Goal: Information Seeking & Learning: Learn about a topic

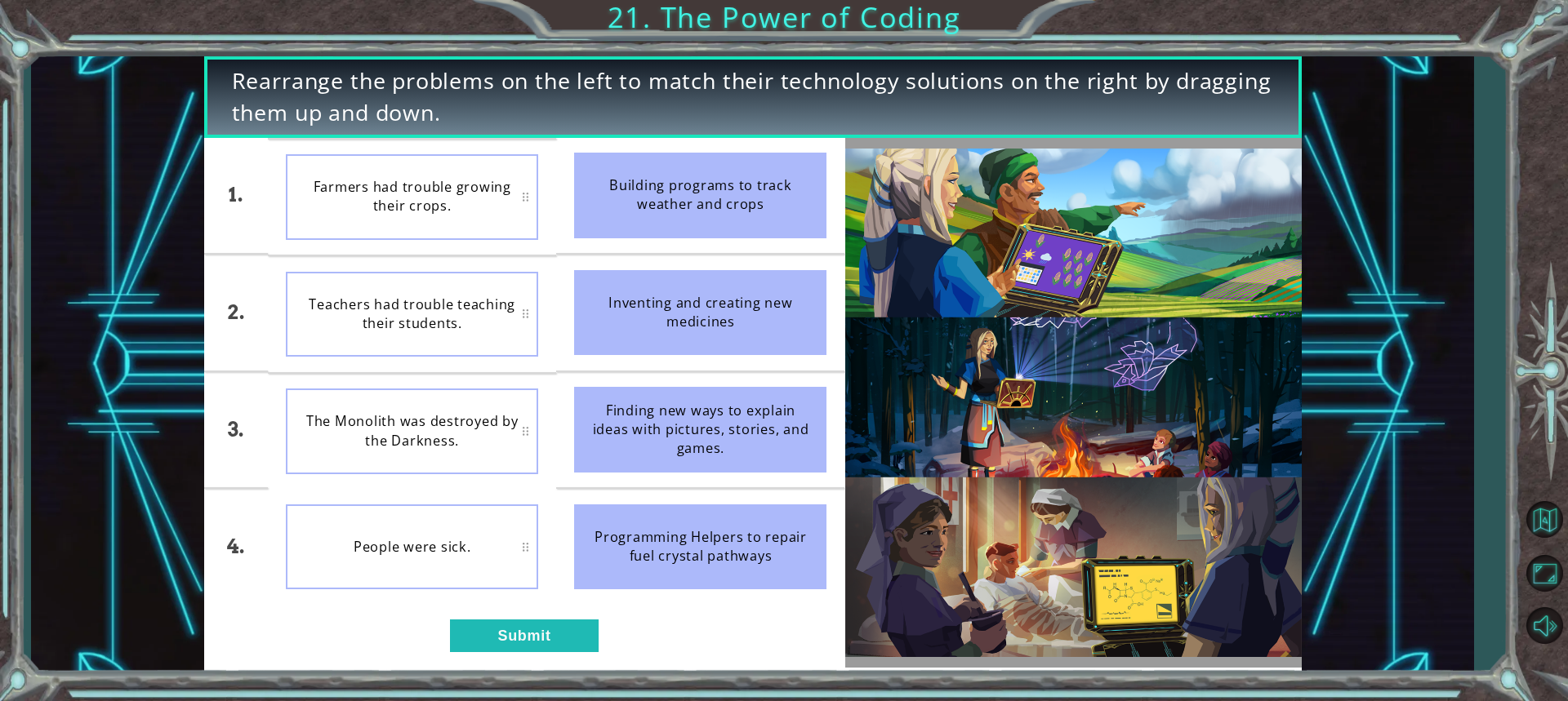
click at [406, 444] on div "The Monolith was destroyed by the Darkness." at bounding box center [411, 431] width 252 height 85
drag, startPoint x: 596, startPoint y: 465, endPoint x: 566, endPoint y: 483, distance: 35.0
click at [593, 484] on li "Finding new ways to explain ideas with pictures, stories, and games." at bounding box center [700, 430] width 289 height 116
drag, startPoint x: 171, startPoint y: 429, endPoint x: 229, endPoint y: 691, distance: 268.3
click at [229, 691] on div "Rearrange the problems on the left to match their technology solutions on the r…" at bounding box center [784, 350] width 1568 height 701
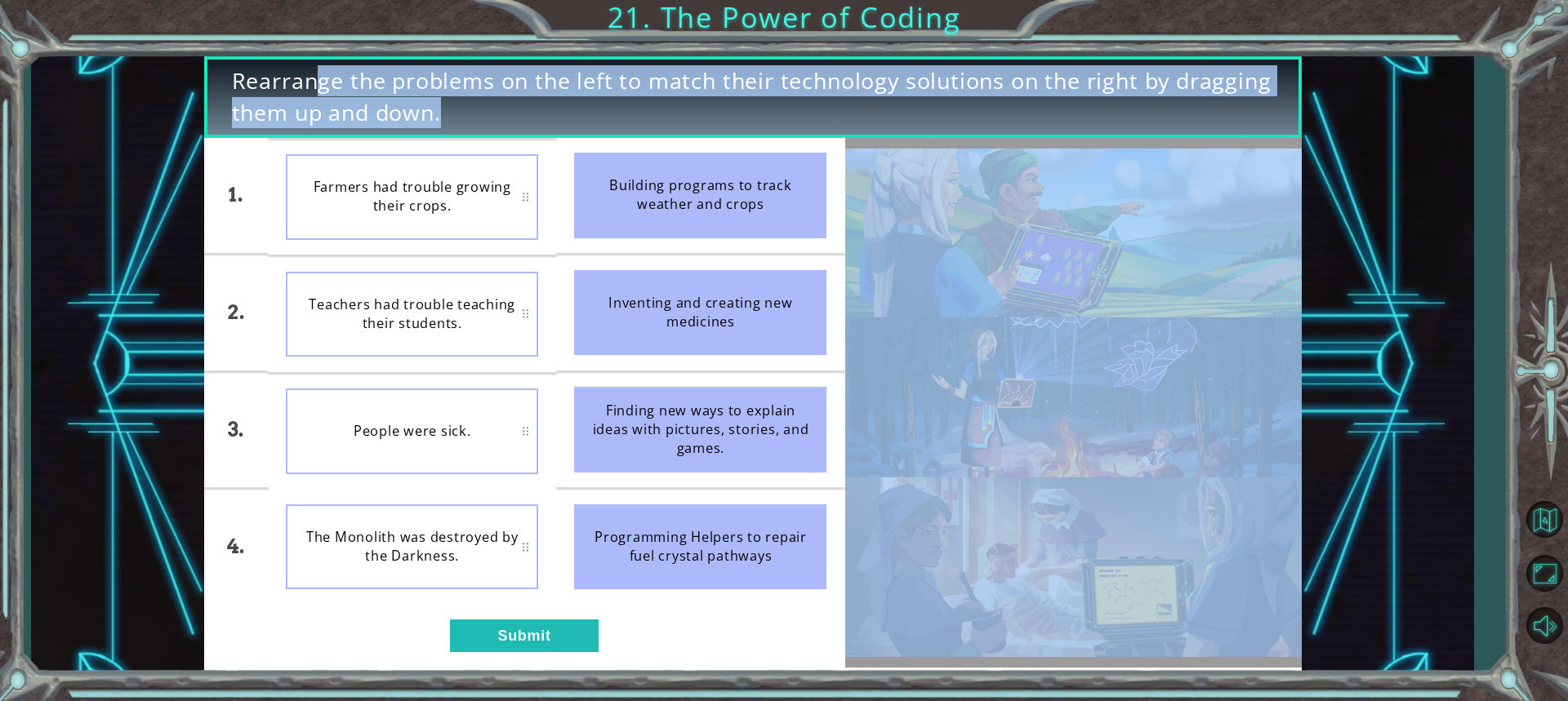
drag, startPoint x: 229, startPoint y: 694, endPoint x: 232, endPoint y: 728, distance: 34.1
click at [625, 461] on div "Finding new ways to explain ideas with pictures, stories, and games." at bounding box center [700, 429] width 252 height 85
drag, startPoint x: 155, startPoint y: 666, endPoint x: 154, endPoint y: 657, distance: 9.1
click at [155, 666] on div "Rearrange the problems on the left to match their technology solutions on the r…" at bounding box center [752, 364] width 1442 height 618
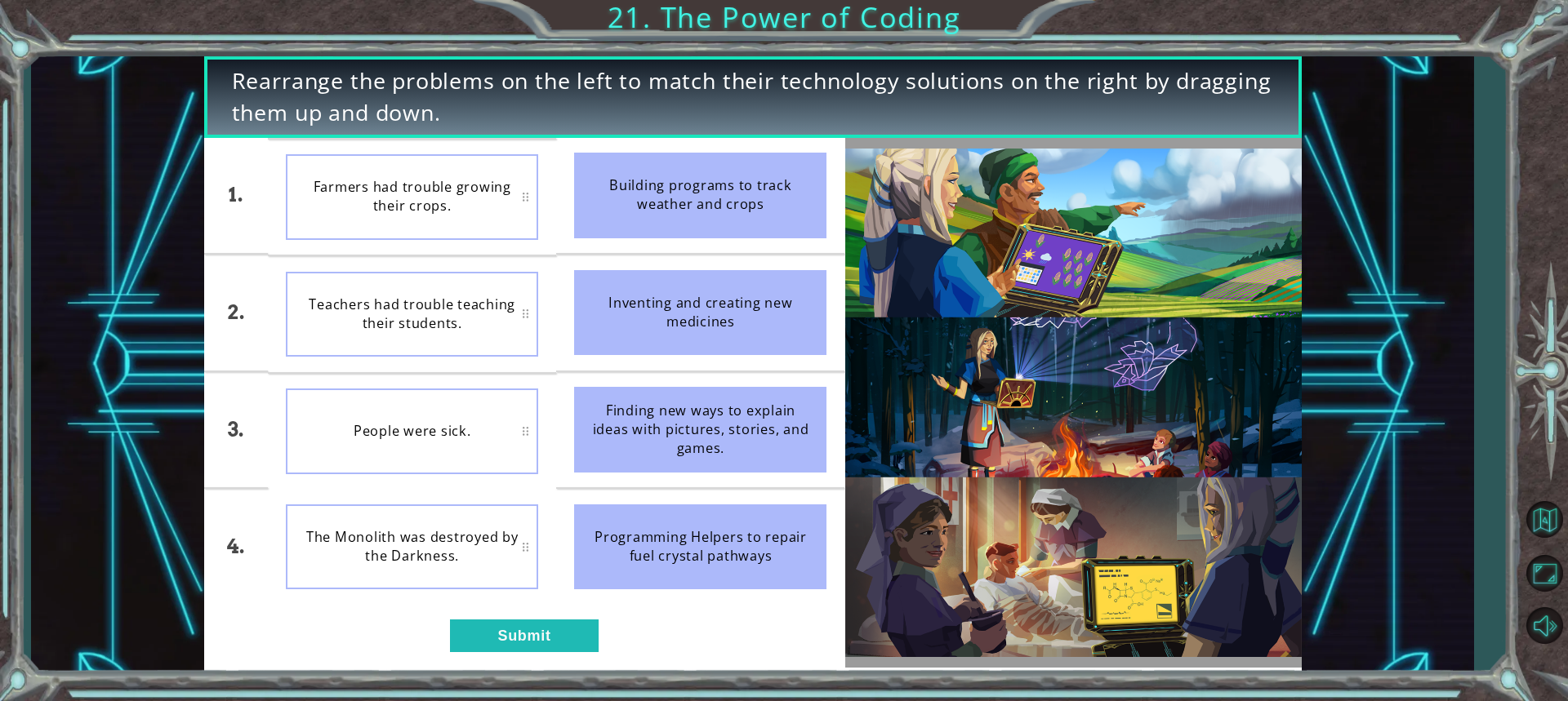
click at [236, 664] on div "1. 2. 3. 4. Farmers had trouble growing their crops. Teachers had trouble teach…" at bounding box center [524, 404] width 641 height 530
click at [215, 521] on div "4." at bounding box center [236, 547] width 64 height 116
drag, startPoint x: 215, startPoint y: 521, endPoint x: 213, endPoint y: 598, distance: 77.0
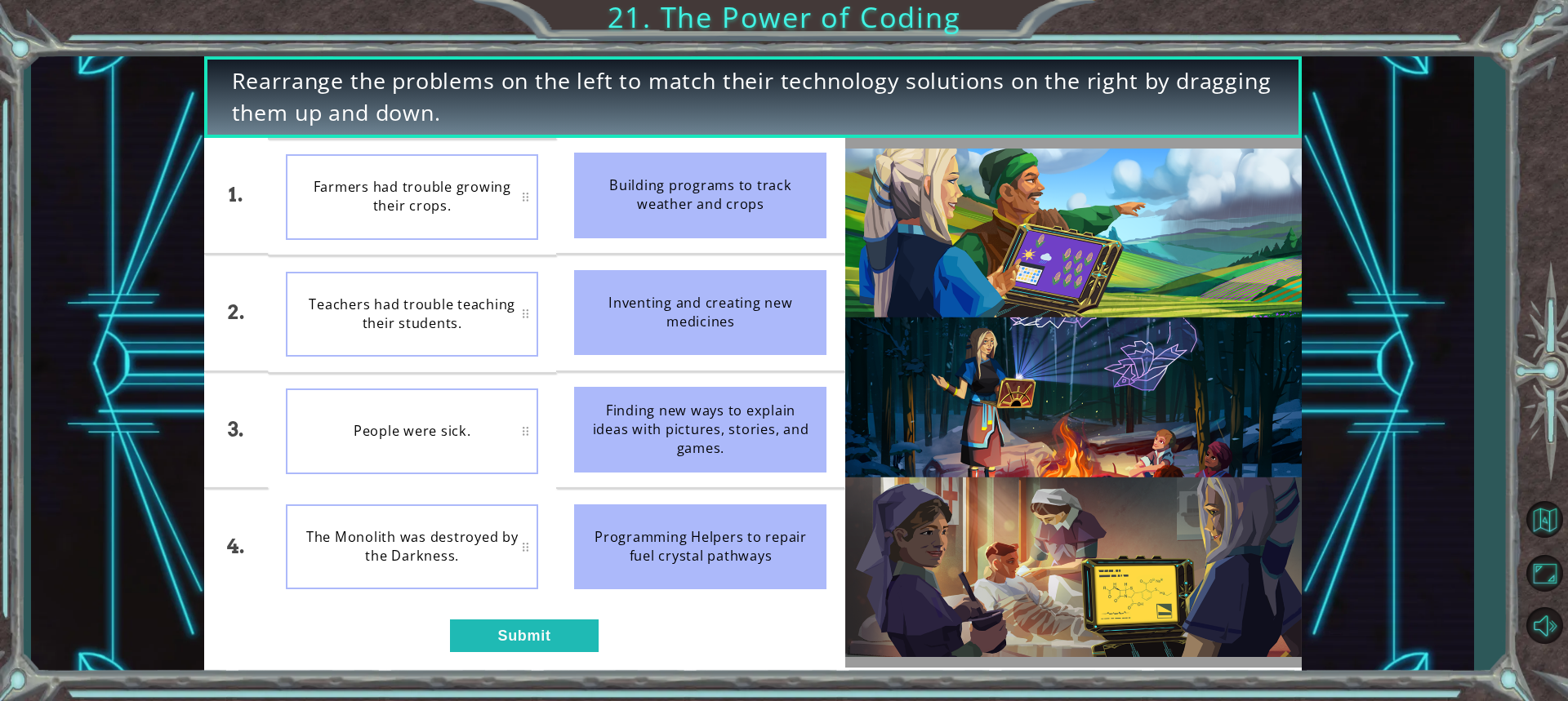
click at [214, 591] on div "4." at bounding box center [236, 547] width 64 height 116
click at [210, 613] on div "1. 2. 3. 4. Farmers had trouble growing their crops. Teachers had trouble teach…" at bounding box center [524, 404] width 641 height 530
drag, startPoint x: 394, startPoint y: 658, endPoint x: 385, endPoint y: 483, distance: 175.2
click at [384, 485] on div "1. 2. 3. 4. Teachers had trouble teaching their students. Farmers had trouble g…" at bounding box center [524, 404] width 641 height 530
click at [381, 392] on div "The Monolith was destroyed by the Darkness." at bounding box center [411, 431] width 252 height 85
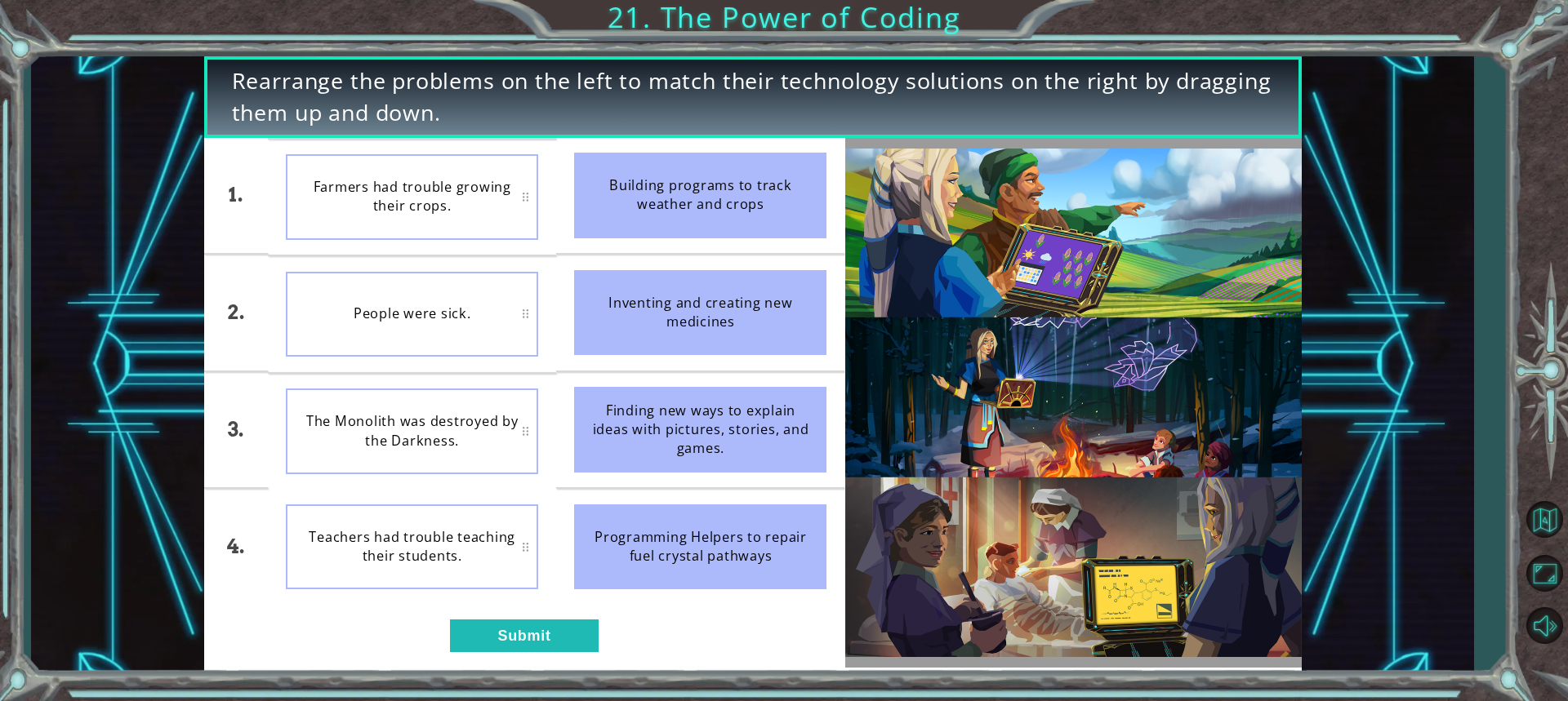
click at [354, 691] on div "Rearrange the problems on the left to match their technology solutions on the r…" at bounding box center [784, 350] width 1568 height 701
drag, startPoint x: 376, startPoint y: 696, endPoint x: 395, endPoint y: 673, distance: 29.8
click at [394, 674] on div "Rearrange the problems on the left to match their technology solutions on the r…" at bounding box center [784, 350] width 1568 height 701
drag, startPoint x: 289, startPoint y: 664, endPoint x: 249, endPoint y: 710, distance: 61.0
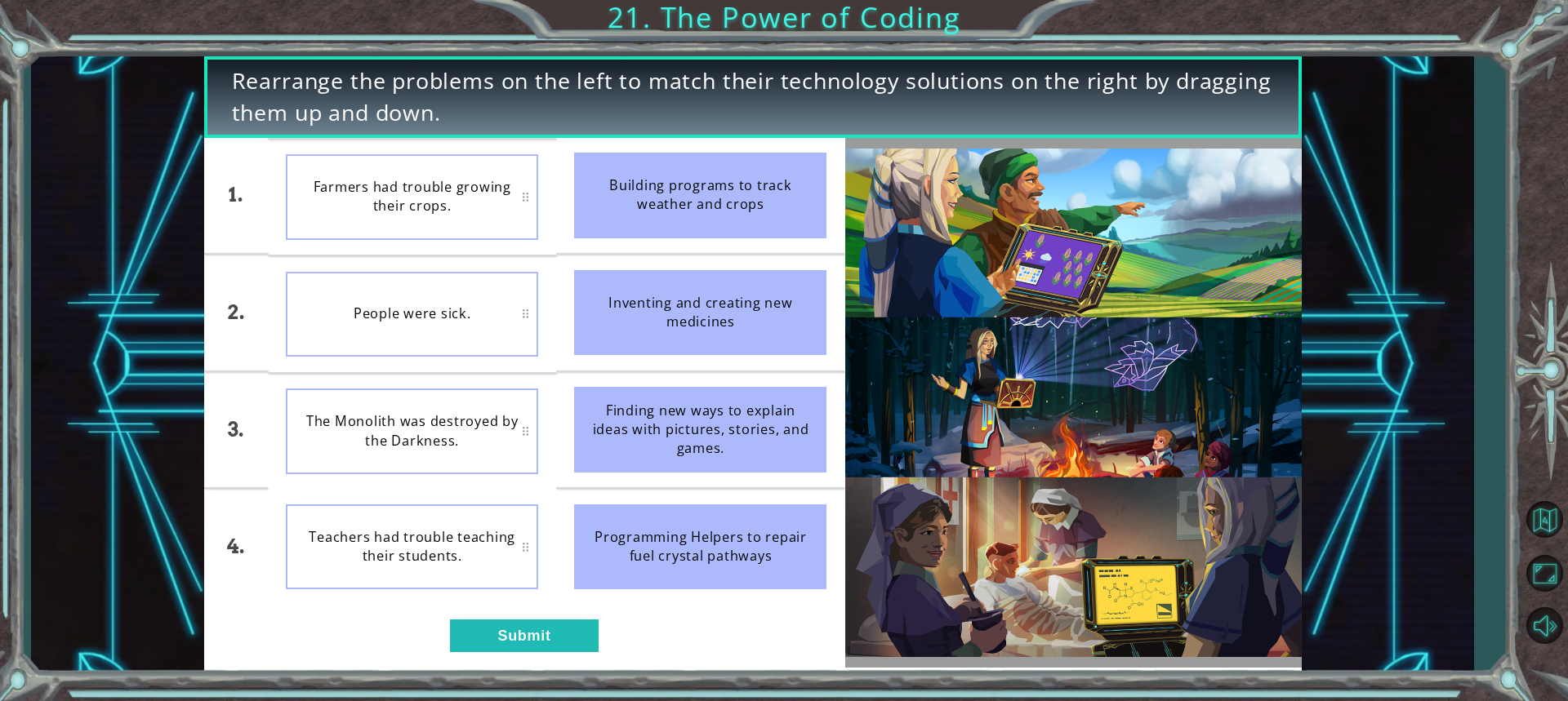
drag, startPoint x: 246, startPoint y: 581, endPoint x: 256, endPoint y: 547, distance: 35.4
click at [256, 547] on div "4." at bounding box center [236, 547] width 64 height 116
drag, startPoint x: 242, startPoint y: 621, endPoint x: 217, endPoint y: 740, distance: 121.6
click at [120, 521] on div "Rearrange the problems on the left to match their technology solutions on the r…" at bounding box center [752, 364] width 1442 height 618
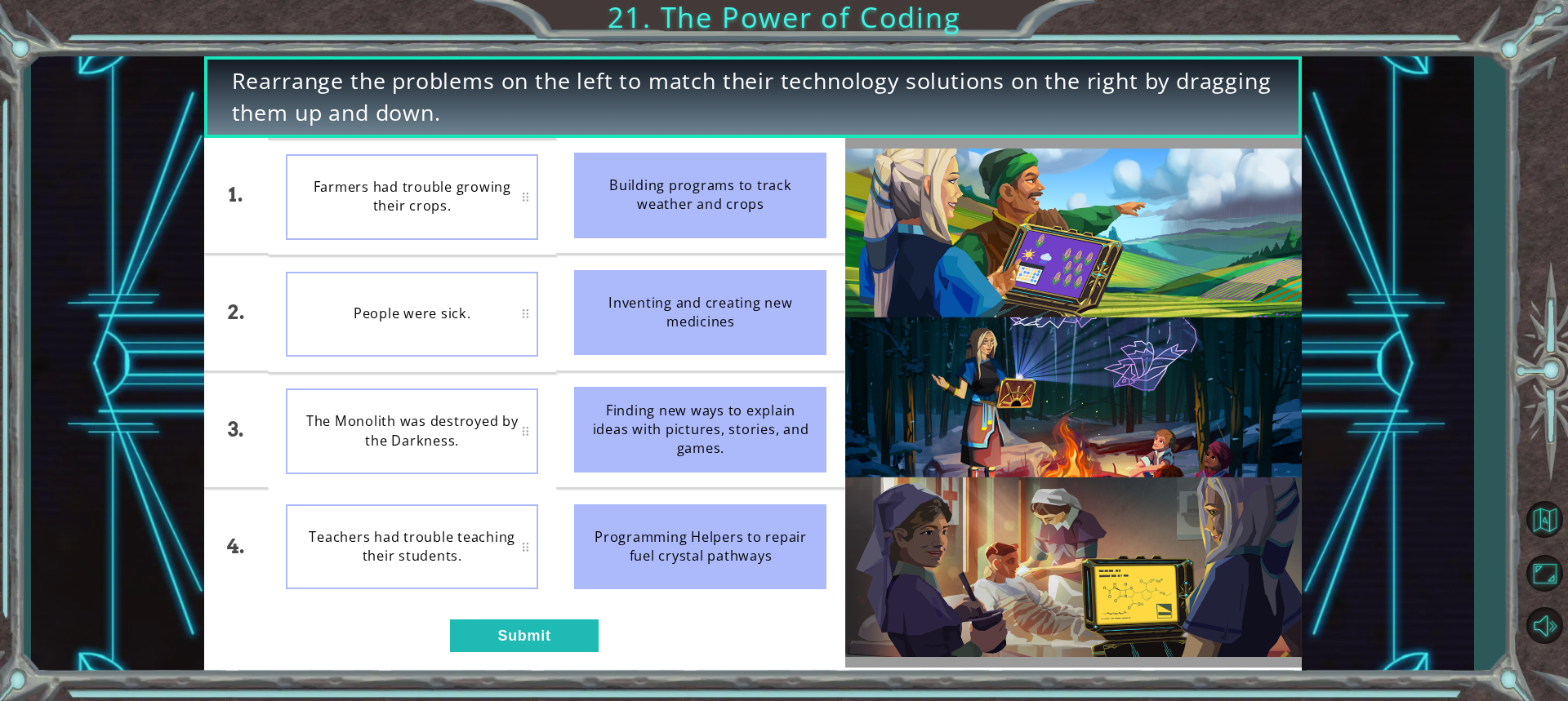
drag, startPoint x: 121, startPoint y: 508, endPoint x: 120, endPoint y: 488, distance: 20.0
click at [121, 498] on div "Rearrange the problems on the left to match their technology solutions on the r…" at bounding box center [752, 364] width 1442 height 618
click at [120, 478] on div "Rearrange the problems on the left to match their technology solutions on the r…" at bounding box center [752, 364] width 1442 height 618
drag, startPoint x: 46, startPoint y: 594, endPoint x: 89, endPoint y: 510, distance: 94.4
click at [89, 518] on div "Rearrange the problems on the left to match their technology solutions on the r…" at bounding box center [752, 364] width 1442 height 618
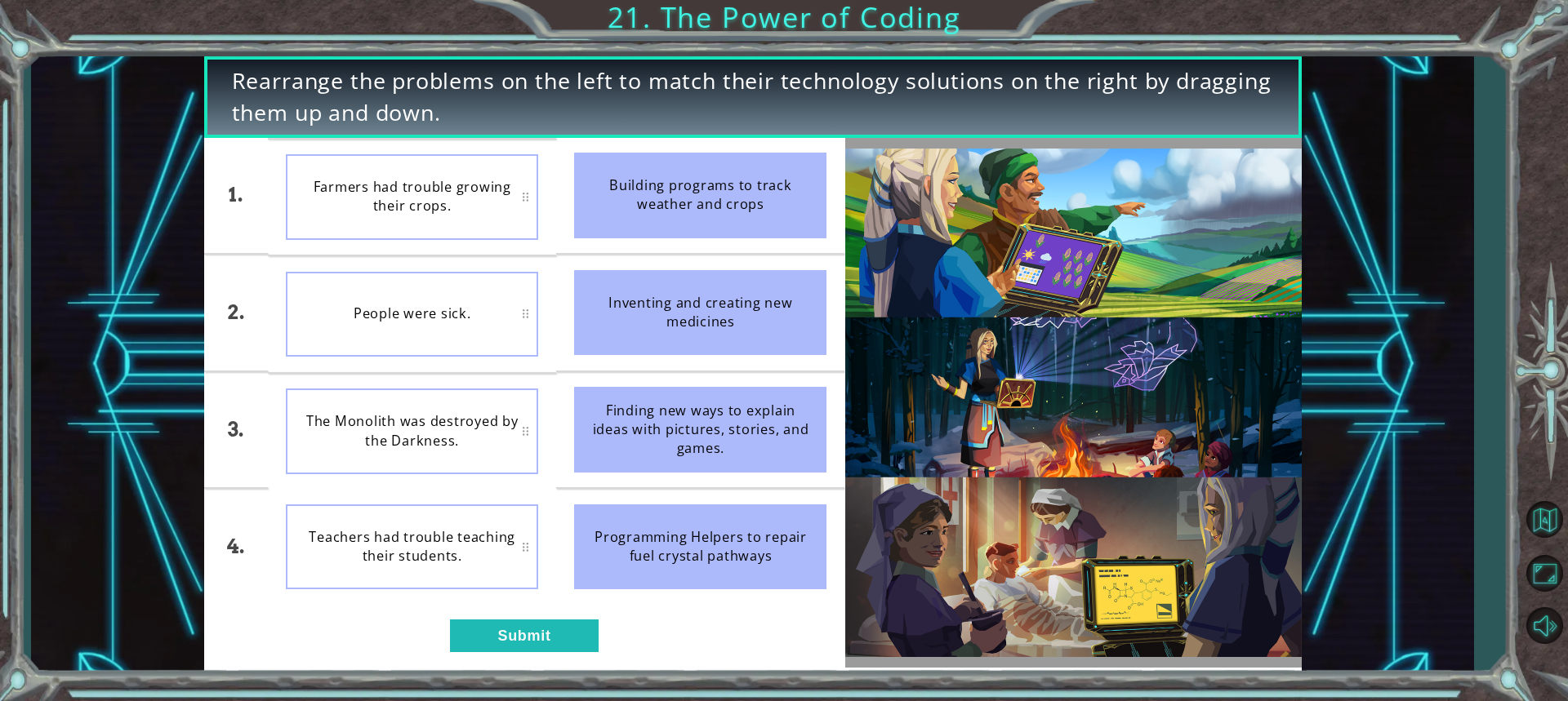
click at [89, 510] on div "Rearrange the problems on the left to match their technology solutions on the r…" at bounding box center [752, 364] width 1442 height 618
click at [43, 655] on div "Rearrange the problems on the left to match their technology solutions on the r…" at bounding box center [752, 364] width 1442 height 618
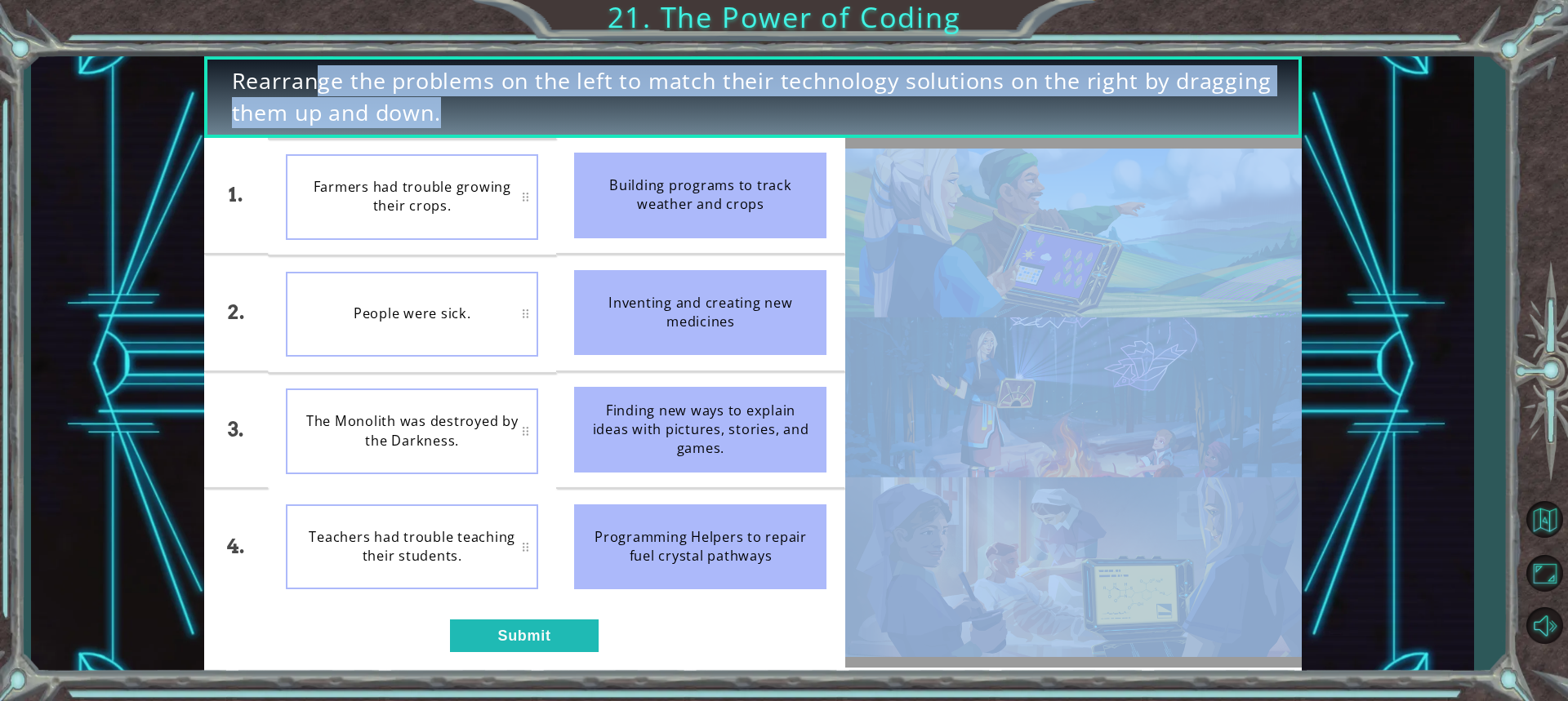
drag, startPoint x: 56, startPoint y: 726, endPoint x: 58, endPoint y: 737, distance: 11.2
click at [721, 633] on div "1. 2. 3. 4. Farmers had trouble growing their crops. People were sick. The Mono…" at bounding box center [524, 404] width 641 height 530
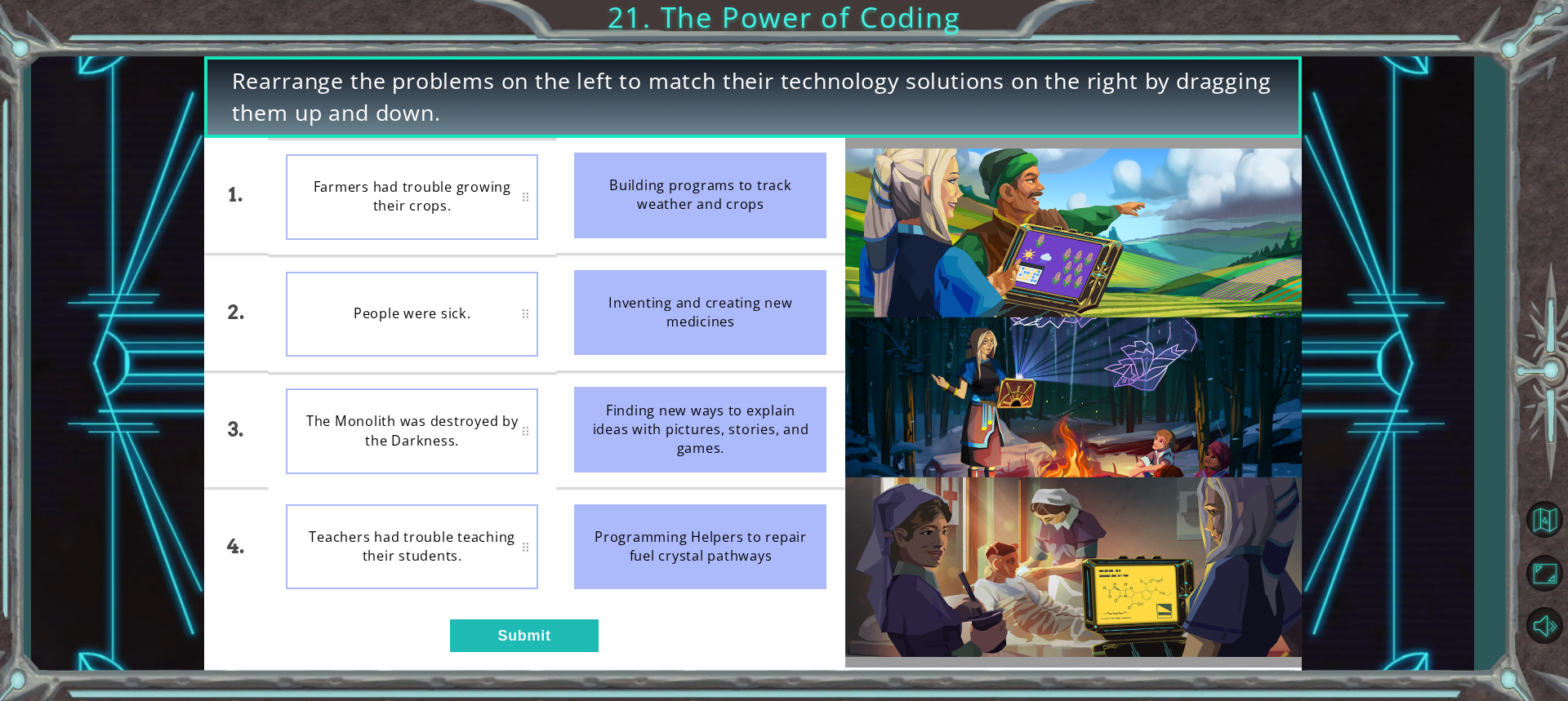
click at [344, 556] on div "Teachers had trouble teaching their students." at bounding box center [411, 547] width 252 height 85
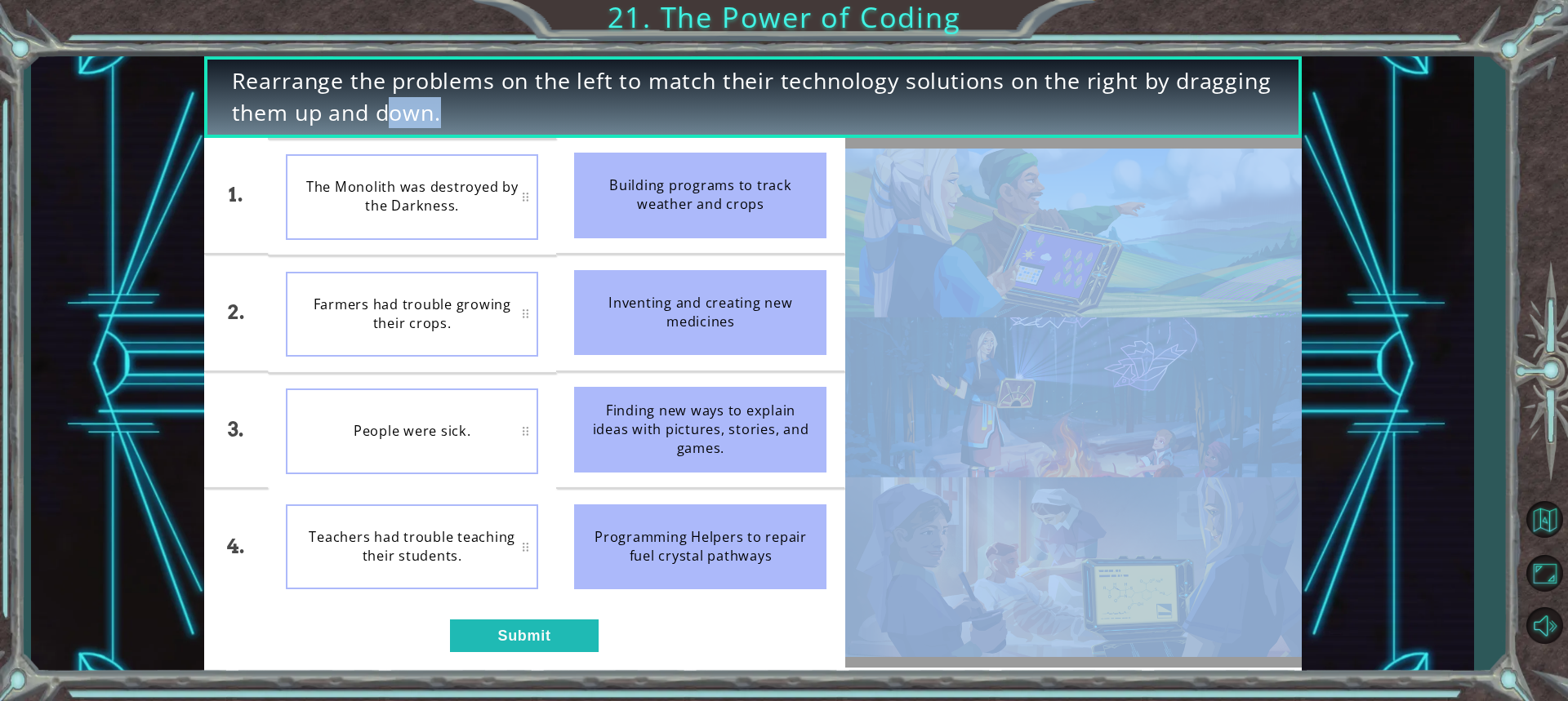
drag, startPoint x: 310, startPoint y: 121, endPoint x: 310, endPoint y: 160, distance: 39.0
click at [310, 160] on div "Rearrange the problems on the left to match their technology solutions on the r…" at bounding box center [753, 364] width 1098 height 618
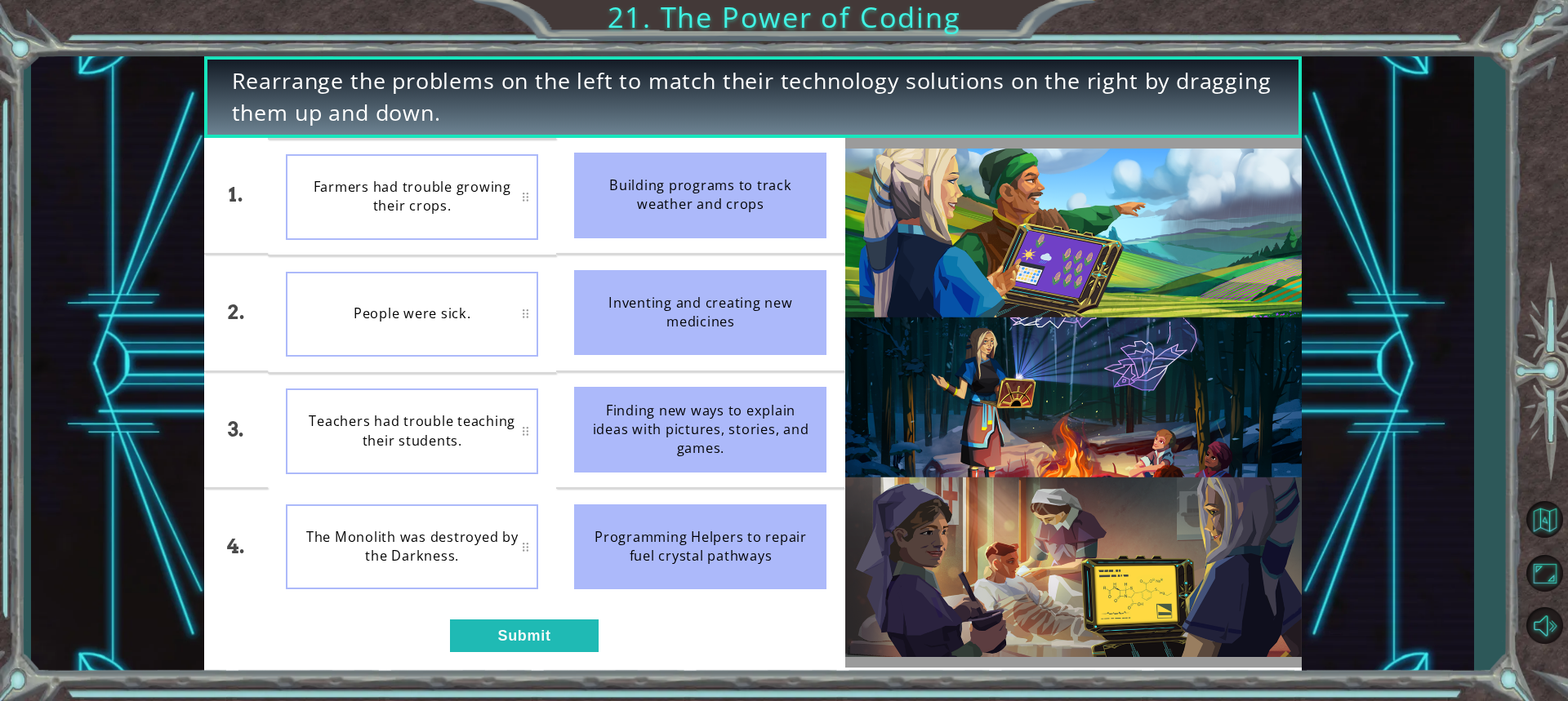
click at [401, 628] on div "1. 2. 3. 4. Farmers had trouble growing their crops. People were sick. Teachers…" at bounding box center [524, 404] width 641 height 530
click at [405, 612] on div "1. 2. 3. 4. Farmers had trouble growing their crops. People were sick. Teachers…" at bounding box center [524, 404] width 641 height 530
drag, startPoint x: 405, startPoint y: 612, endPoint x: 410, endPoint y: 597, distance: 15.8
click at [410, 598] on div "1. 2. 3. 4. Farmers had trouble growing their crops. People were sick. Teachers…" at bounding box center [524, 404] width 641 height 530
click at [410, 596] on li "The Monolith was destroyed by the Darkness." at bounding box center [412, 547] width 289 height 116
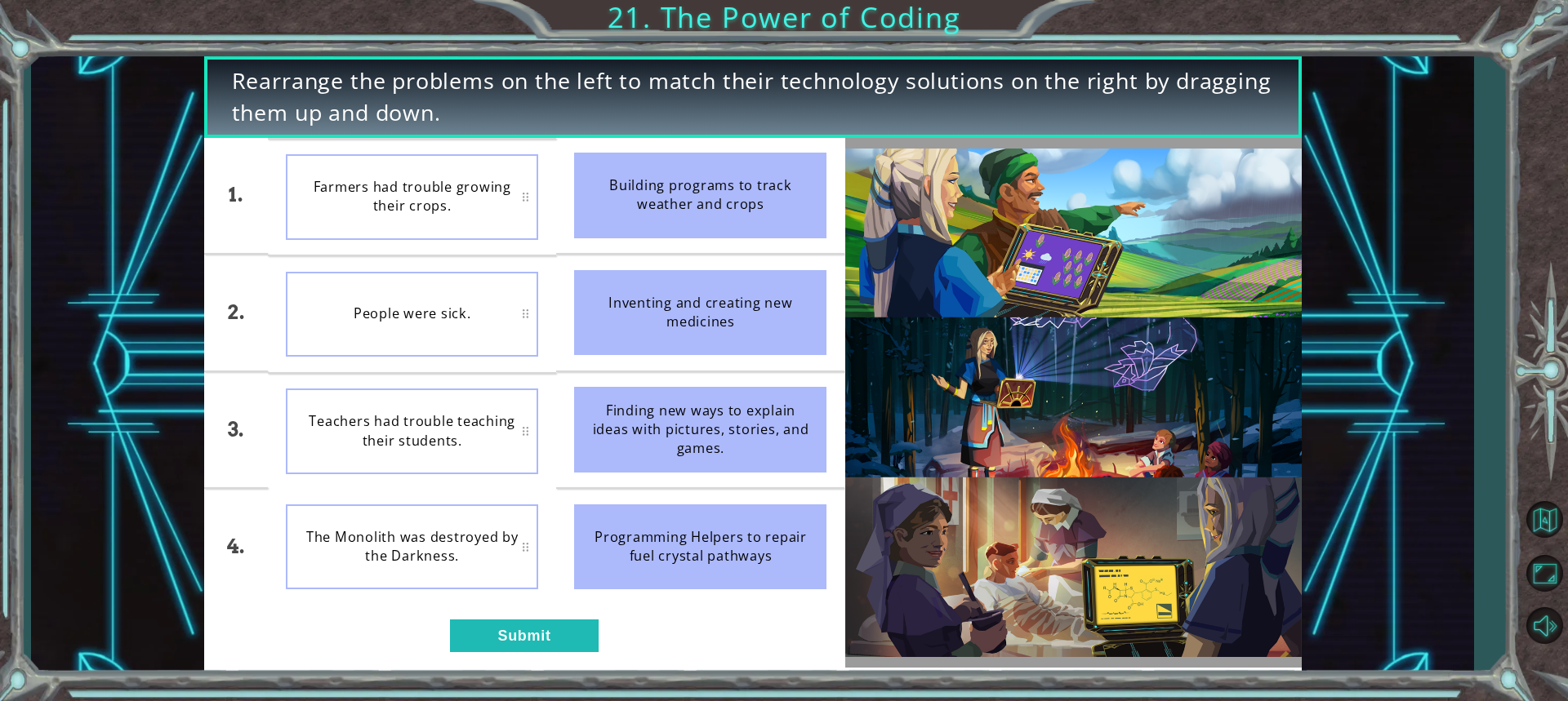
drag, startPoint x: 410, startPoint y: 596, endPoint x: 420, endPoint y: 614, distance: 20.6
click at [420, 614] on div "1. 2. 3. 4. Farmers had trouble growing their crops. People were sick. Teachers…" at bounding box center [524, 404] width 641 height 530
drag, startPoint x: 432, startPoint y: 628, endPoint x: 391, endPoint y: 633, distance: 41.3
click at [433, 630] on div "1. 2. 3. 4. Farmers had trouble growing their crops. People were sick. Teachers…" at bounding box center [524, 404] width 641 height 530
drag, startPoint x: 311, startPoint y: 634, endPoint x: 376, endPoint y: 635, distance: 65.0
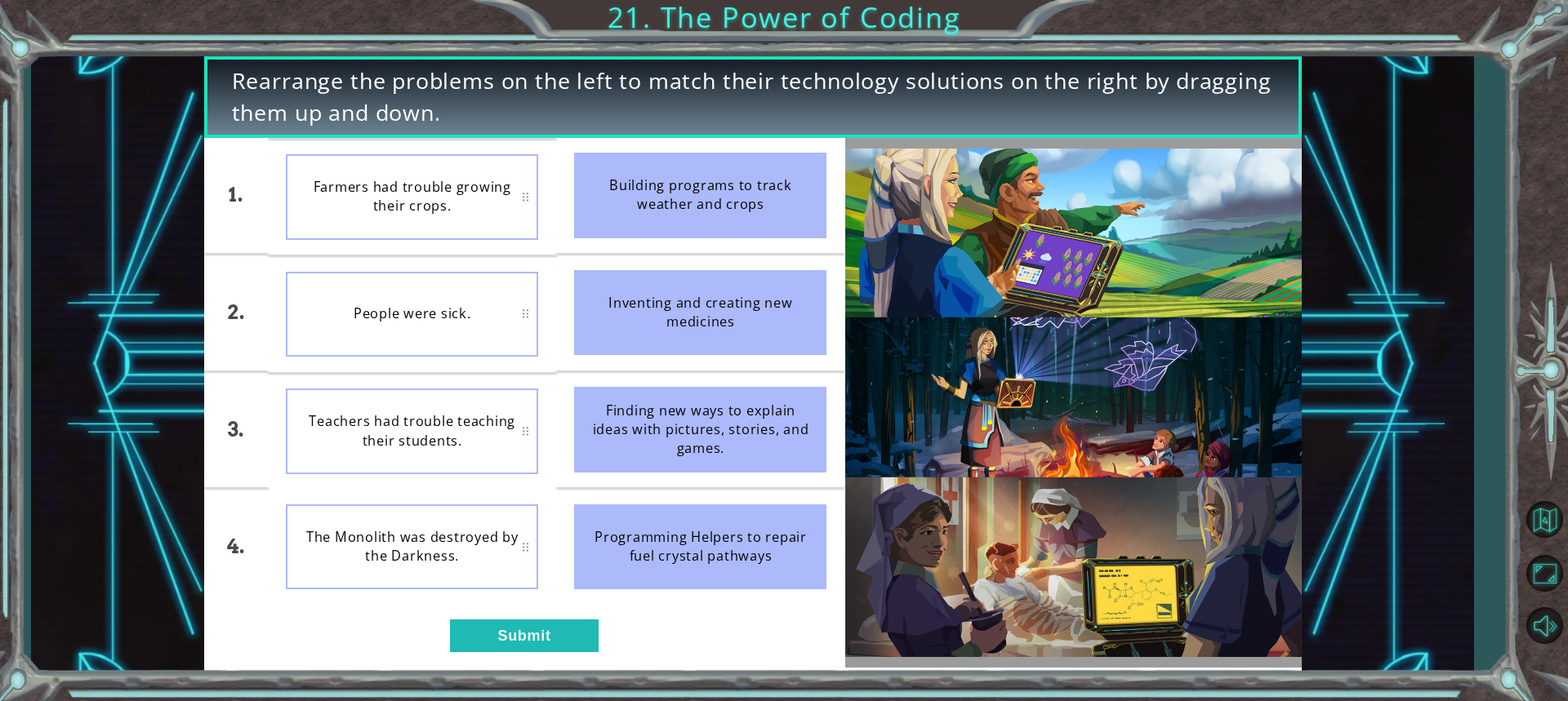
click at [333, 635] on div "1. 2. 3. 4. Farmers had trouble growing their crops. People were sick. Teachers…" at bounding box center [524, 404] width 641 height 530
drag, startPoint x: 444, startPoint y: 635, endPoint x: 410, endPoint y: 635, distance: 34.0
click at [415, 635] on div "1. 2. 3. 4. Farmers had trouble growing their crops. People were sick. Teachers…" at bounding box center [524, 404] width 641 height 530
click at [358, 621] on div "1. 2. 3. 4. Farmers had trouble growing their crops. People were sick. Teachers…" at bounding box center [524, 404] width 641 height 530
drag, startPoint x: 318, startPoint y: 613, endPoint x: 305, endPoint y: 399, distance: 214.4
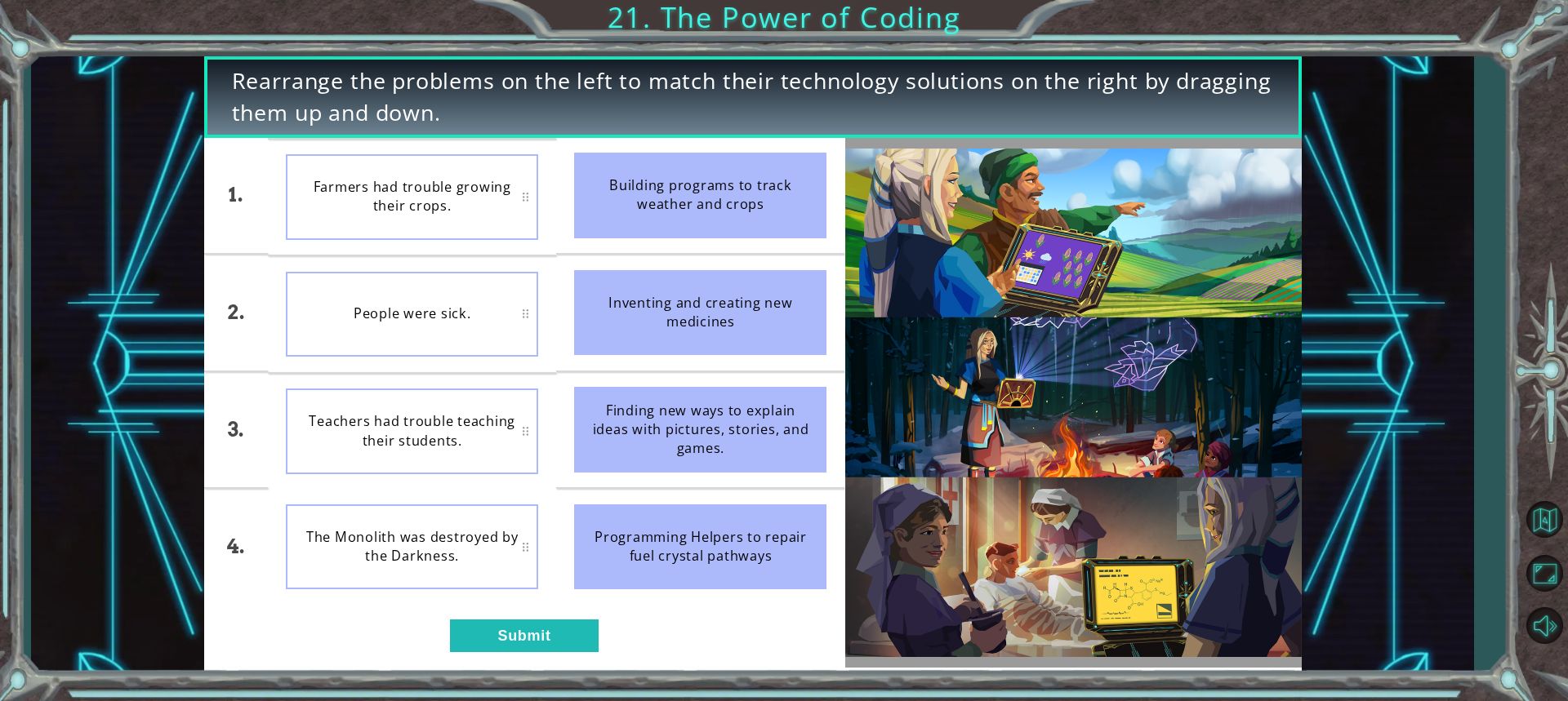
click at [305, 399] on div "1. 2. 3. 4. Farmers had trouble growing their crops. People were sick. Teachers…" at bounding box center [524, 404] width 641 height 530
click at [582, 638] on button "Submit" at bounding box center [523, 635] width 148 height 32
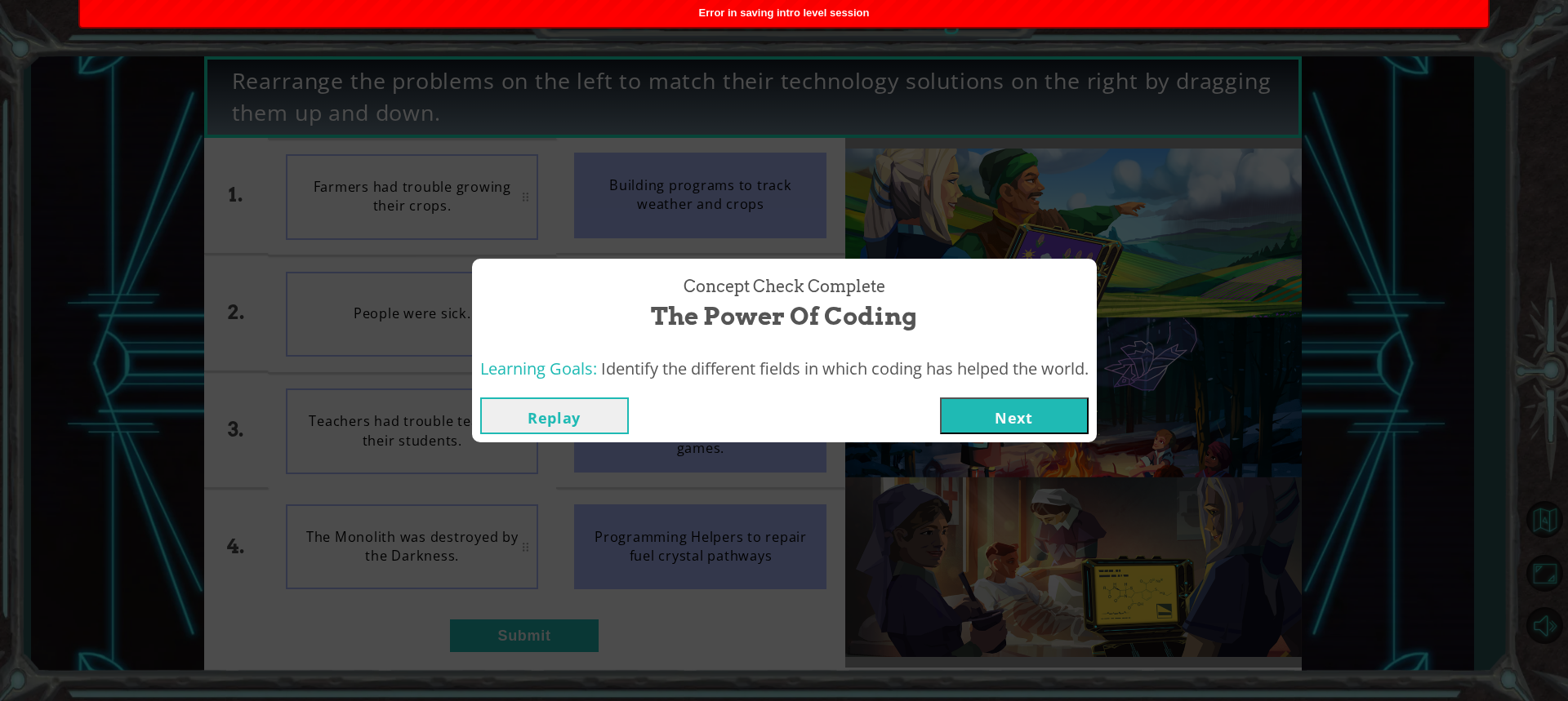
click at [948, 471] on div "Concept Check Complete The Power of Coding Learning Goals: Identify the differe…" at bounding box center [784, 350] width 1568 height 701
click at [966, 458] on div "Concept Check Complete The Power of Coding Learning Goals: Identify the differe…" at bounding box center [784, 350] width 1568 height 701
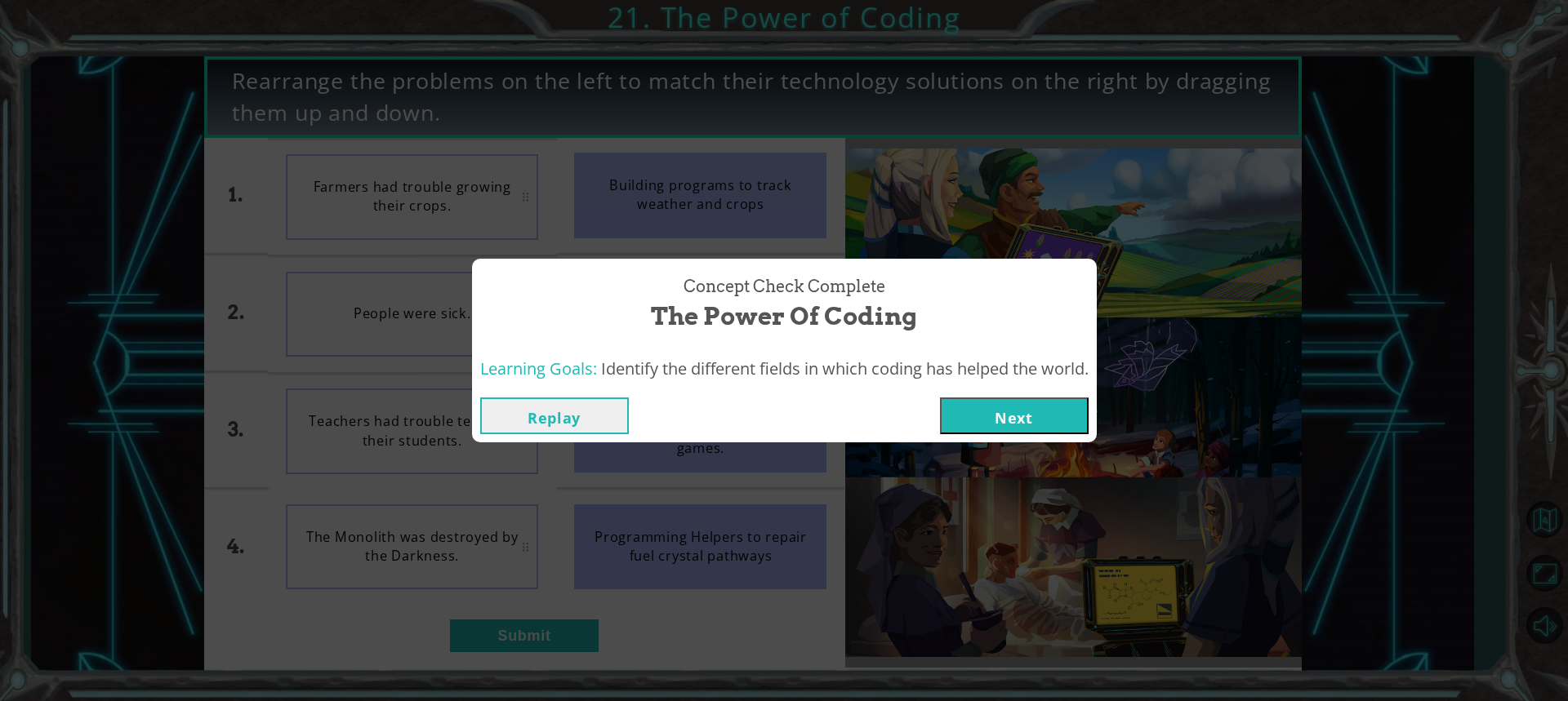
click at [1411, 599] on div "Concept Check Complete The Power of Coding Learning Goals: Identify the differe…" at bounding box center [784, 350] width 1568 height 701
drag, startPoint x: 1411, startPoint y: 599, endPoint x: 1390, endPoint y: 666, distance: 70.2
click at [1394, 658] on div "Concept Check Complete The Power of Coding Learning Goals: Identify the differe…" at bounding box center [784, 350] width 1568 height 701
click at [1390, 666] on div "Concept Check Complete The Power of Coding Learning Goals: Identify the differe…" at bounding box center [784, 350] width 1568 height 701
drag, startPoint x: 1380, startPoint y: 671, endPoint x: 1441, endPoint y: 590, distance: 101.4
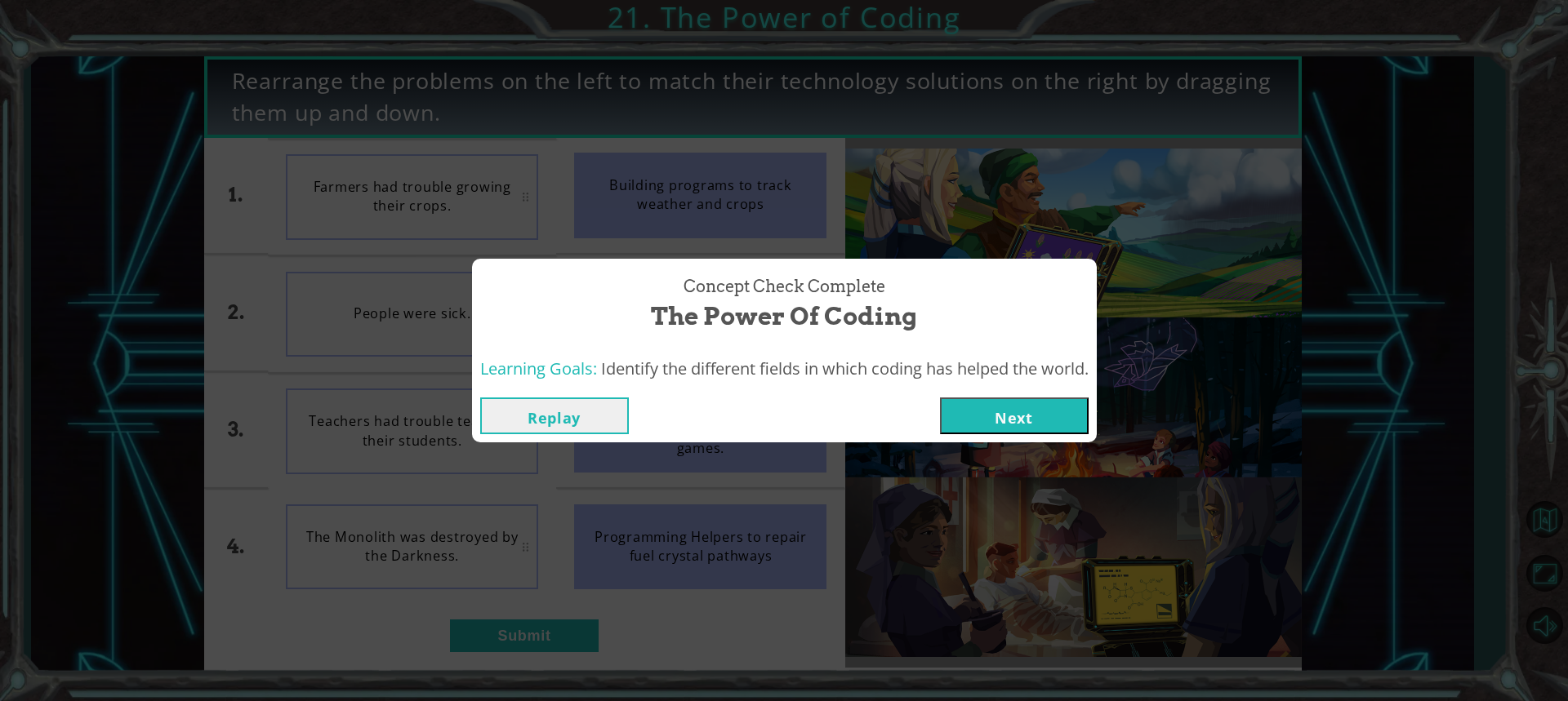
click at [1428, 594] on div "Concept Check Complete The Power of Coding Learning Goals: Identify the differe…" at bounding box center [784, 350] width 1568 height 701
click at [1455, 591] on div "Concept Check Complete The Power of Coding Learning Goals: Identify the differe…" at bounding box center [784, 350] width 1568 height 701
drag, startPoint x: 1473, startPoint y: 655, endPoint x: 1466, endPoint y: 705, distance: 50.5
click at [1140, 434] on div "Concept Check Complete The Power of Coding Learning Goals: Identify the differe…" at bounding box center [784, 350] width 1568 height 701
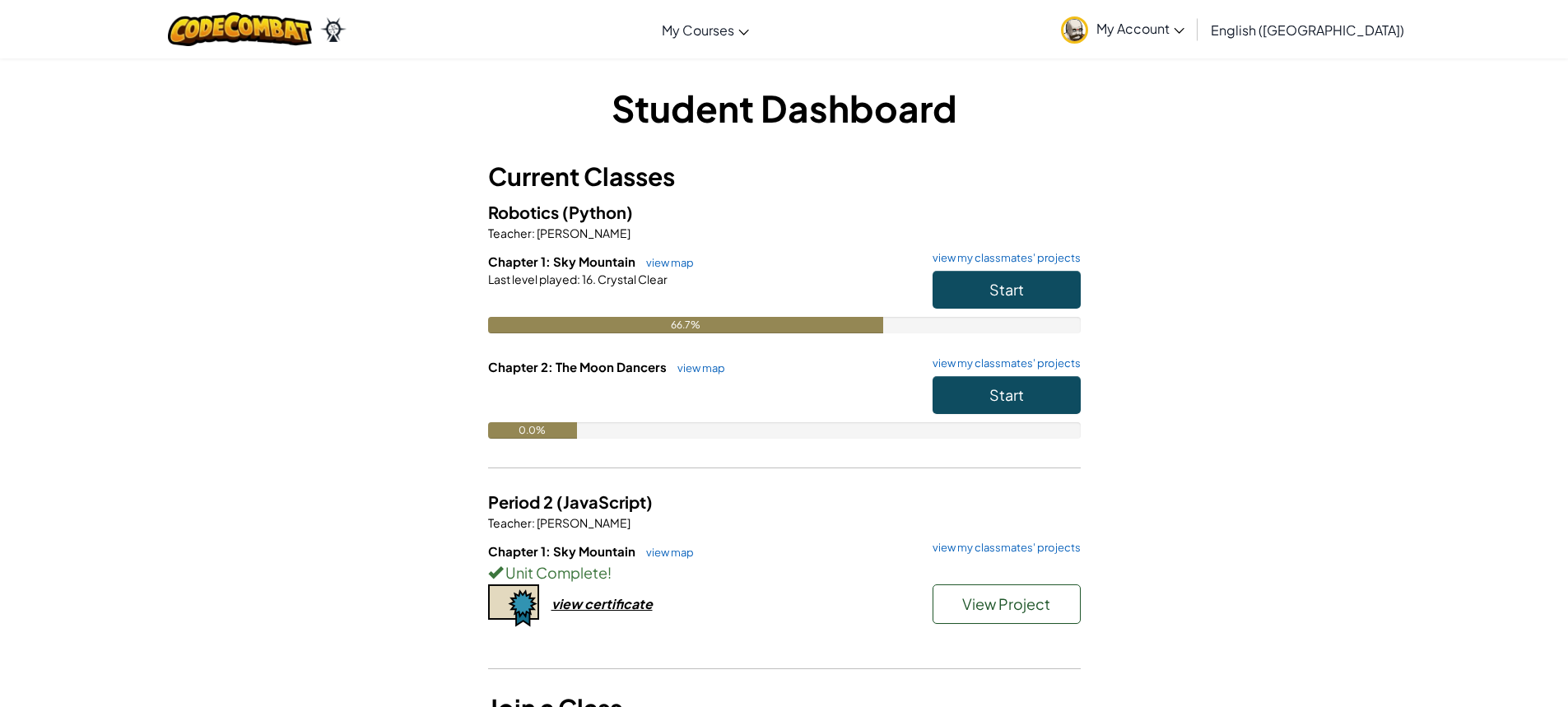
drag, startPoint x: 993, startPoint y: 152, endPoint x: 1072, endPoint y: 223, distance: 106.2
drag, startPoint x: 1072, startPoint y: 223, endPoint x: 961, endPoint y: 276, distance: 123.0
click at [961, 276] on button "Start" at bounding box center [1007, 290] width 148 height 38
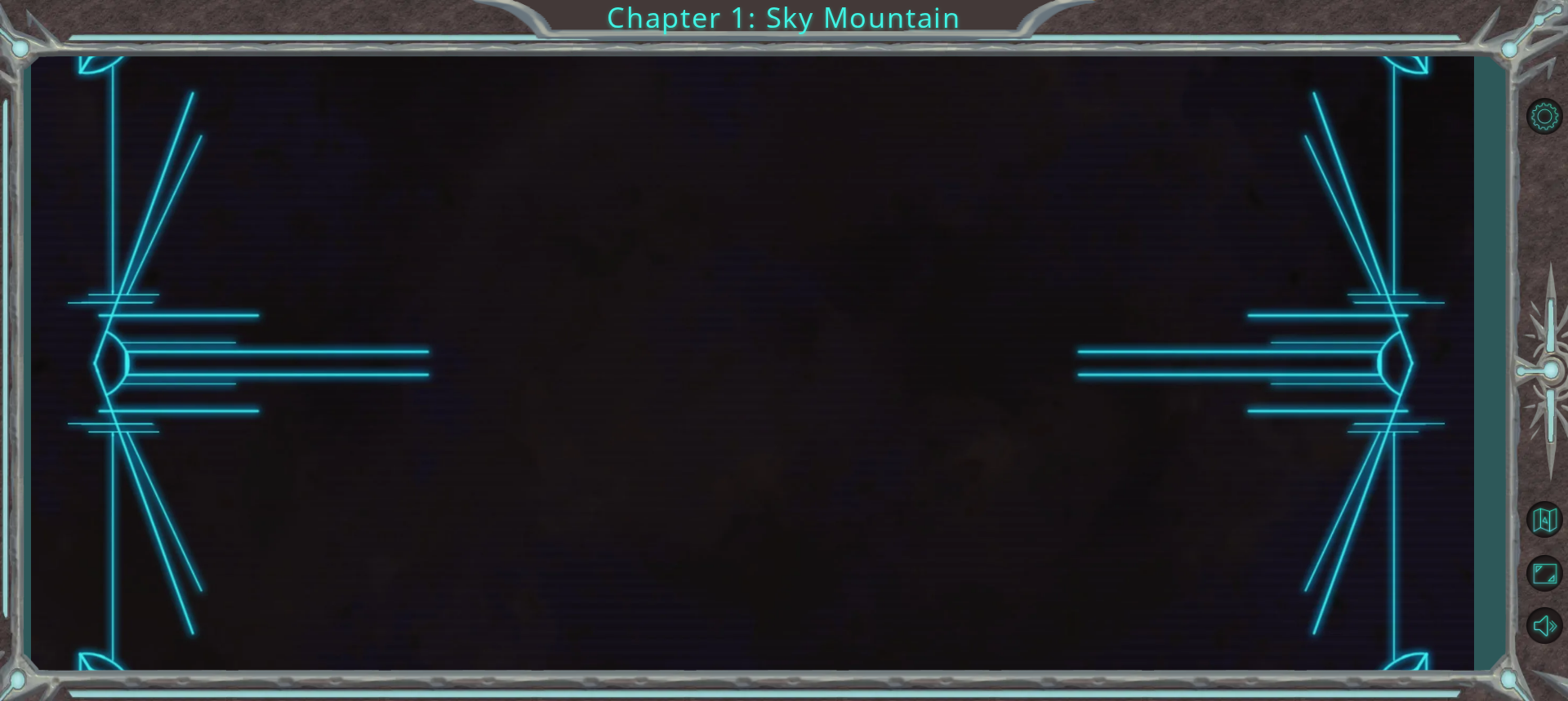
drag, startPoint x: 946, startPoint y: 279, endPoint x: 860, endPoint y: 324, distance: 97.1
click at [860, 324] on div at bounding box center [752, 364] width 1442 height 618
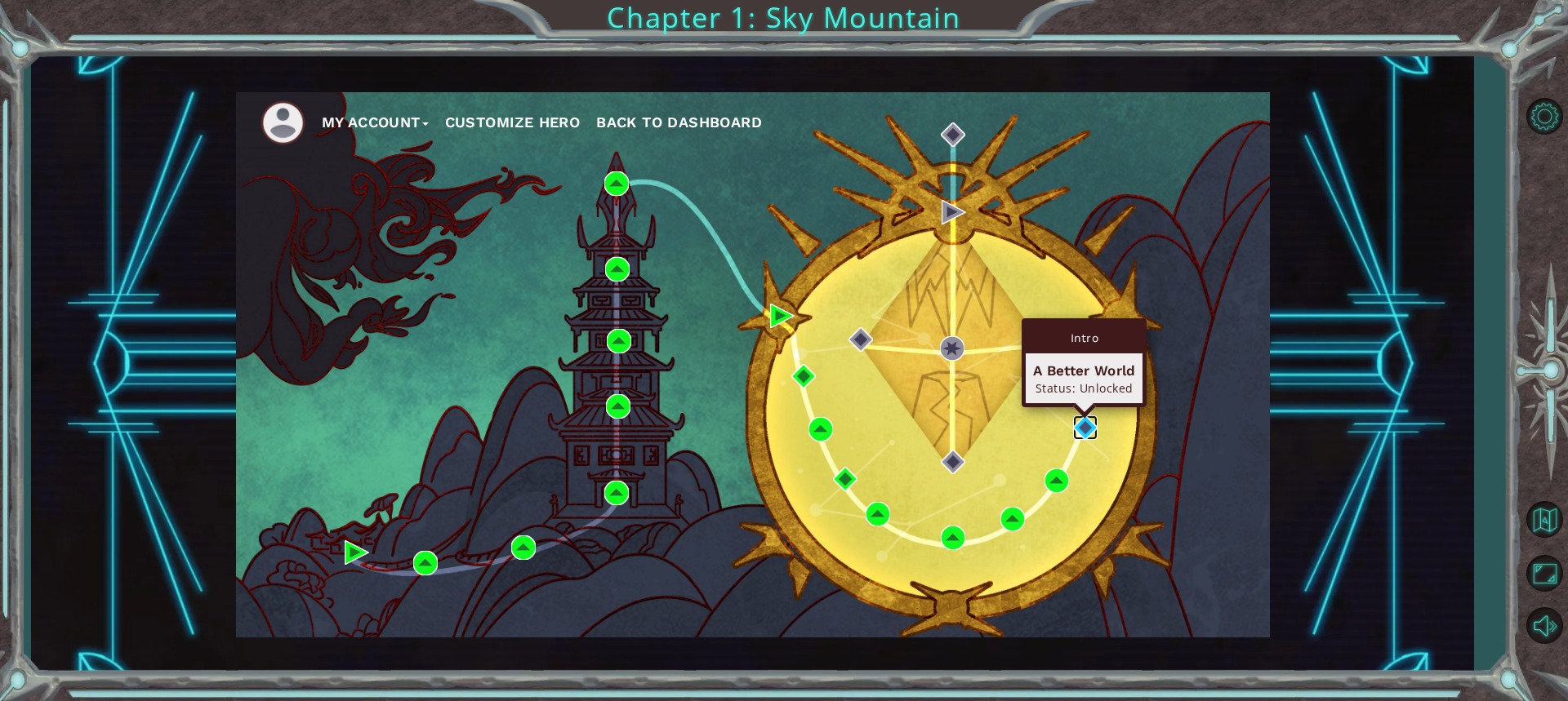
click at [1082, 427] on img at bounding box center [1085, 427] width 25 height 25
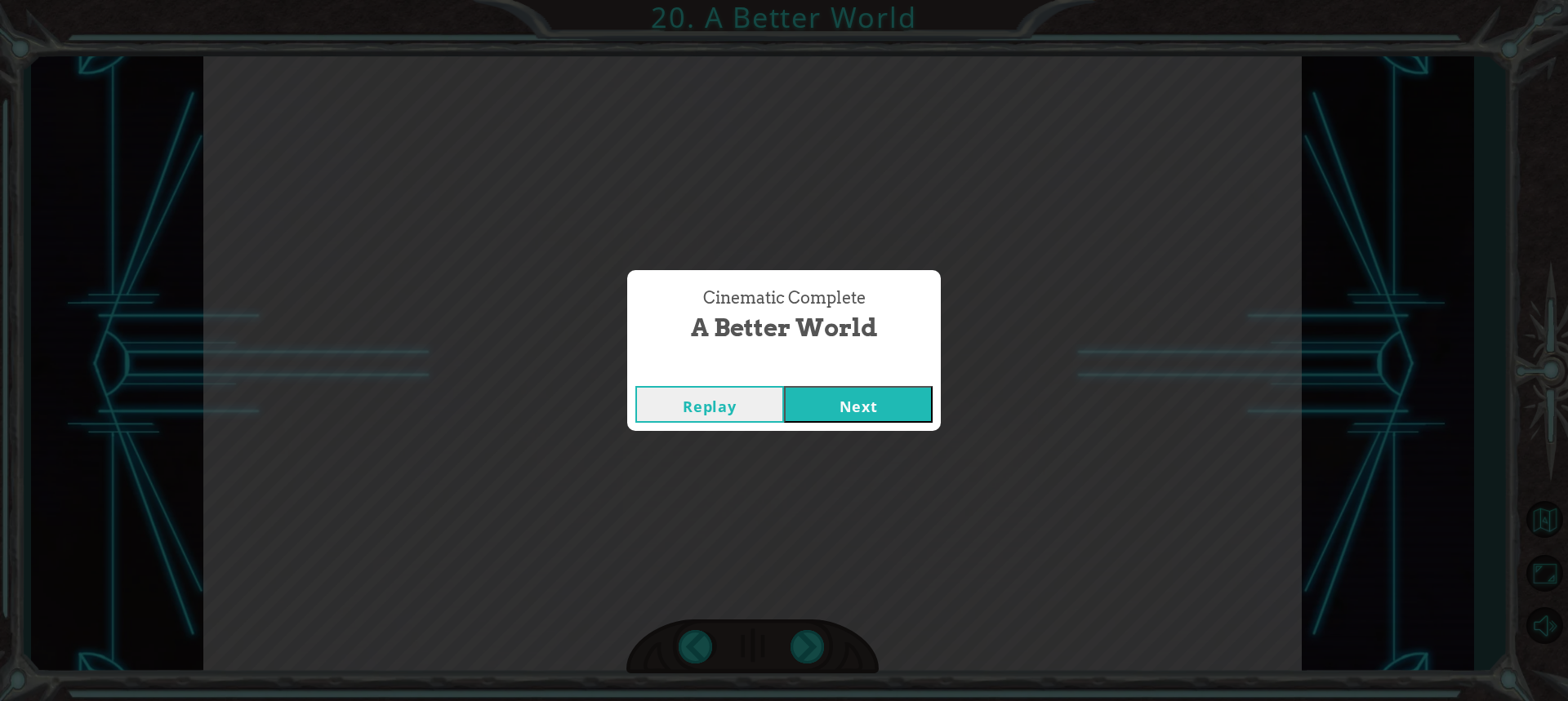
click at [864, 411] on button "Next" at bounding box center [857, 404] width 148 height 36
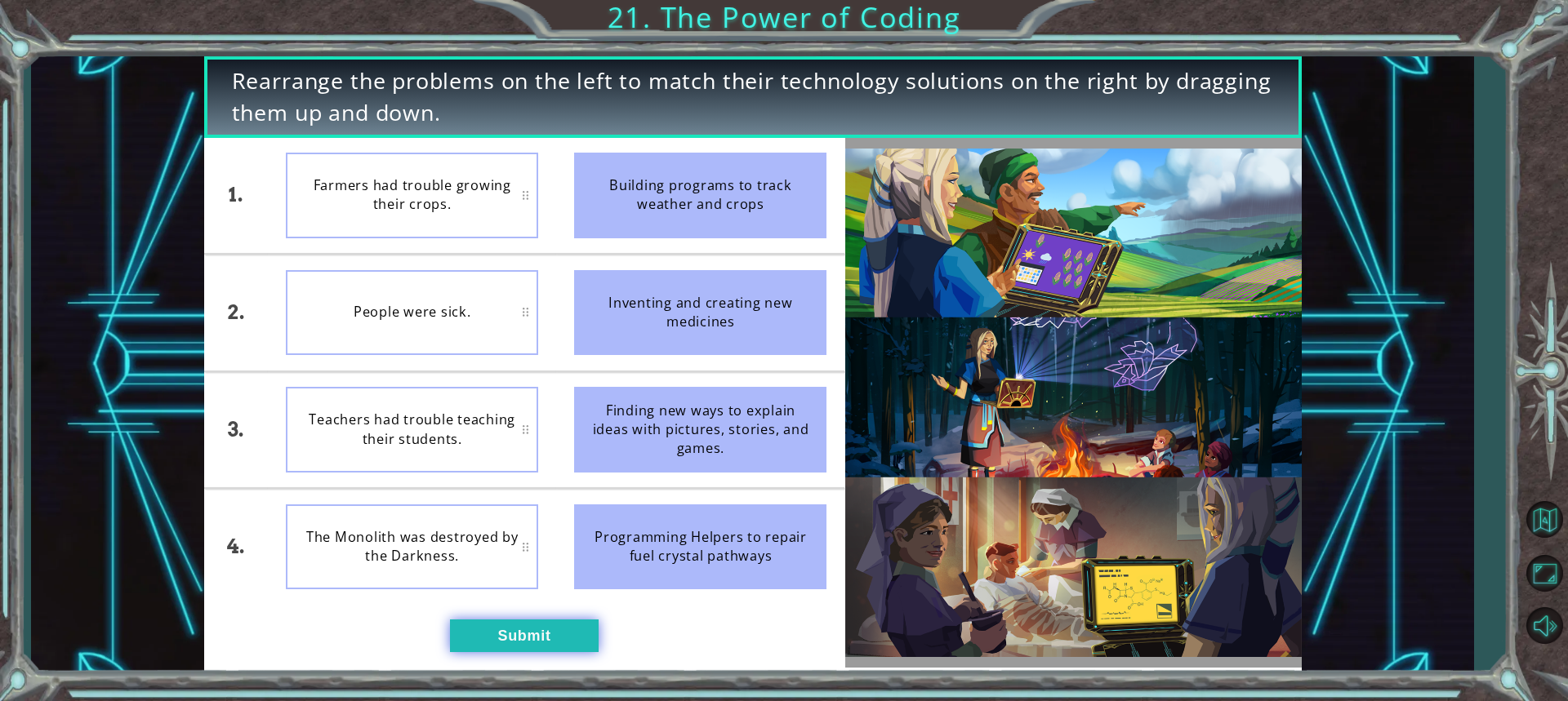
click at [524, 638] on button "Submit" at bounding box center [523, 635] width 148 height 32
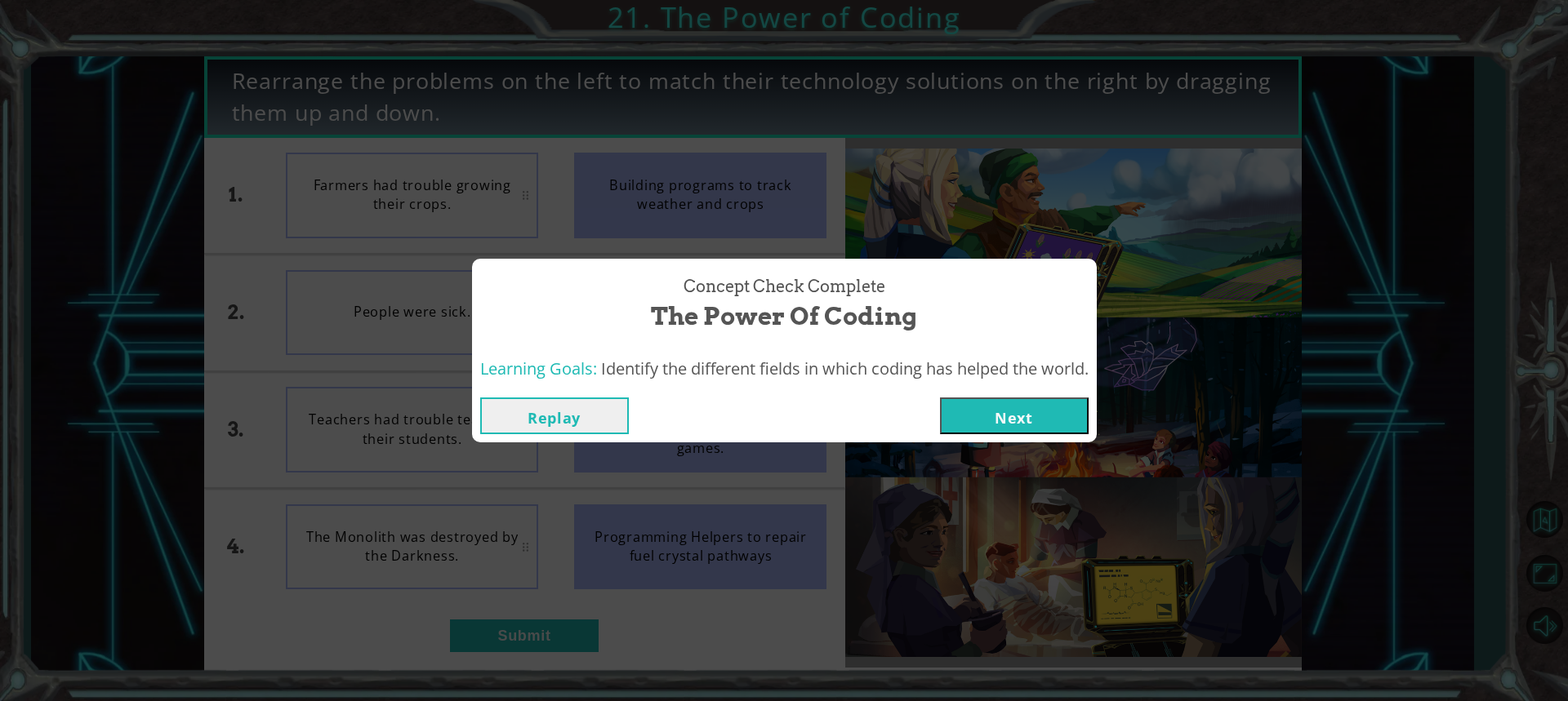
click at [1060, 422] on button "Next" at bounding box center [1013, 415] width 148 height 36
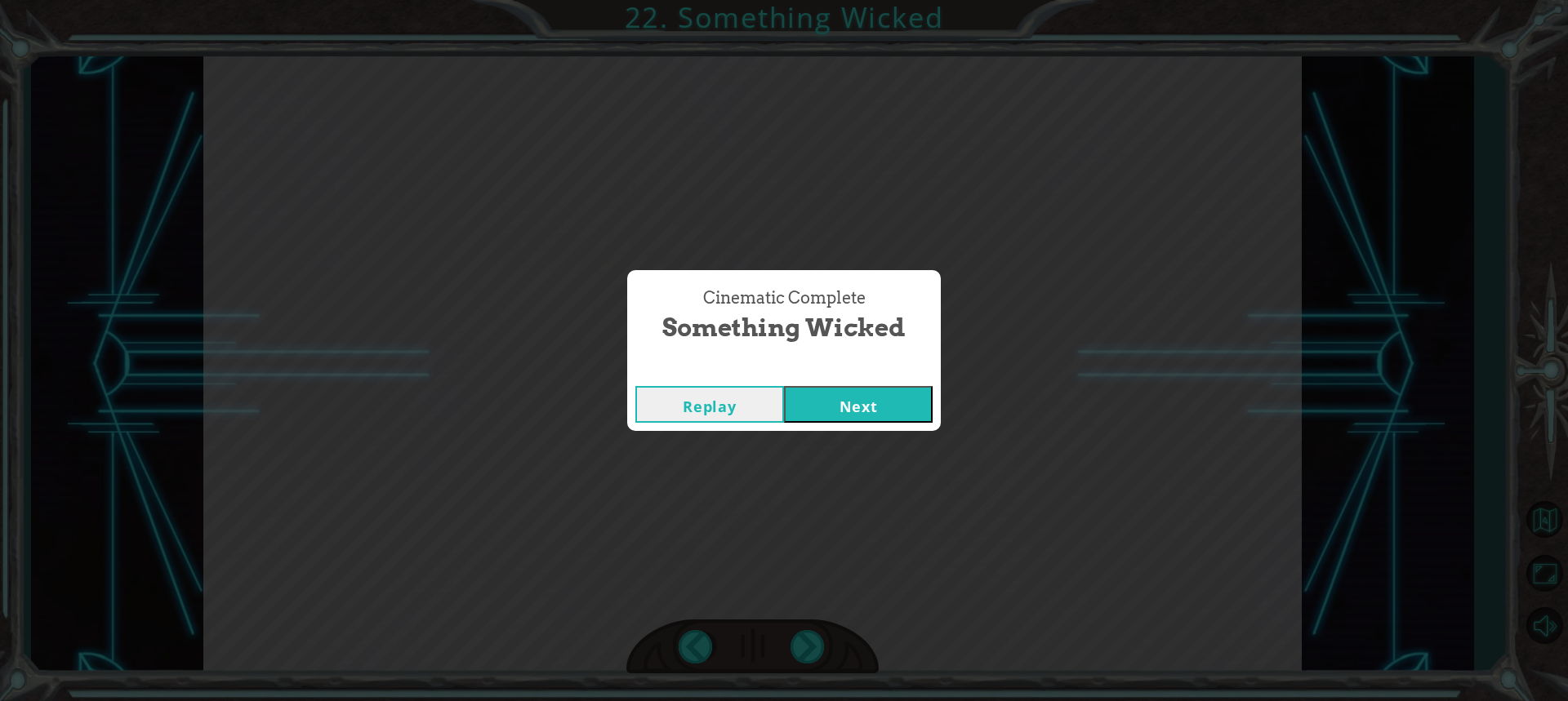
click at [899, 427] on div "Replay Next" at bounding box center [784, 404] width 313 height 53
click at [903, 391] on button "Next" at bounding box center [857, 404] width 148 height 36
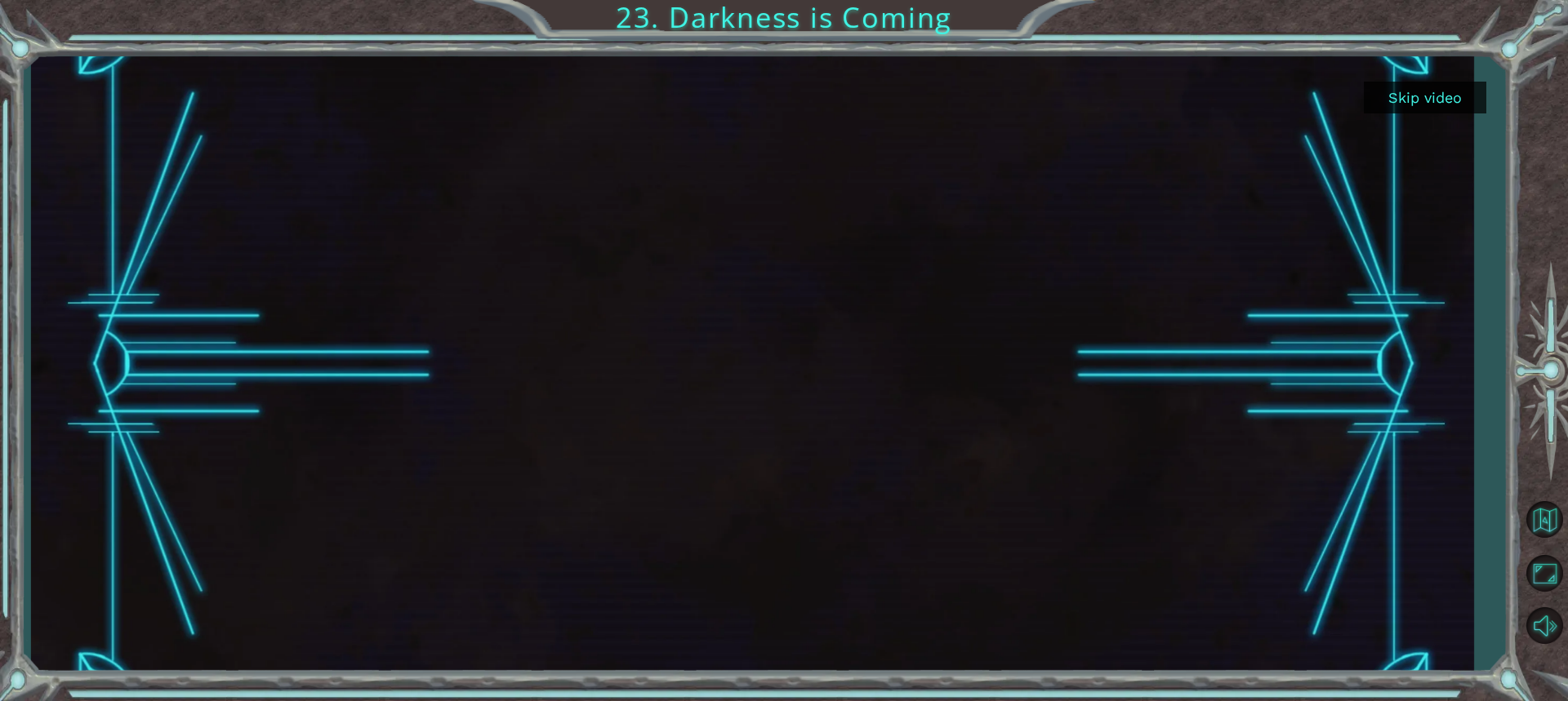
click at [1395, 94] on button "Skip video" at bounding box center [1425, 97] width 123 height 31
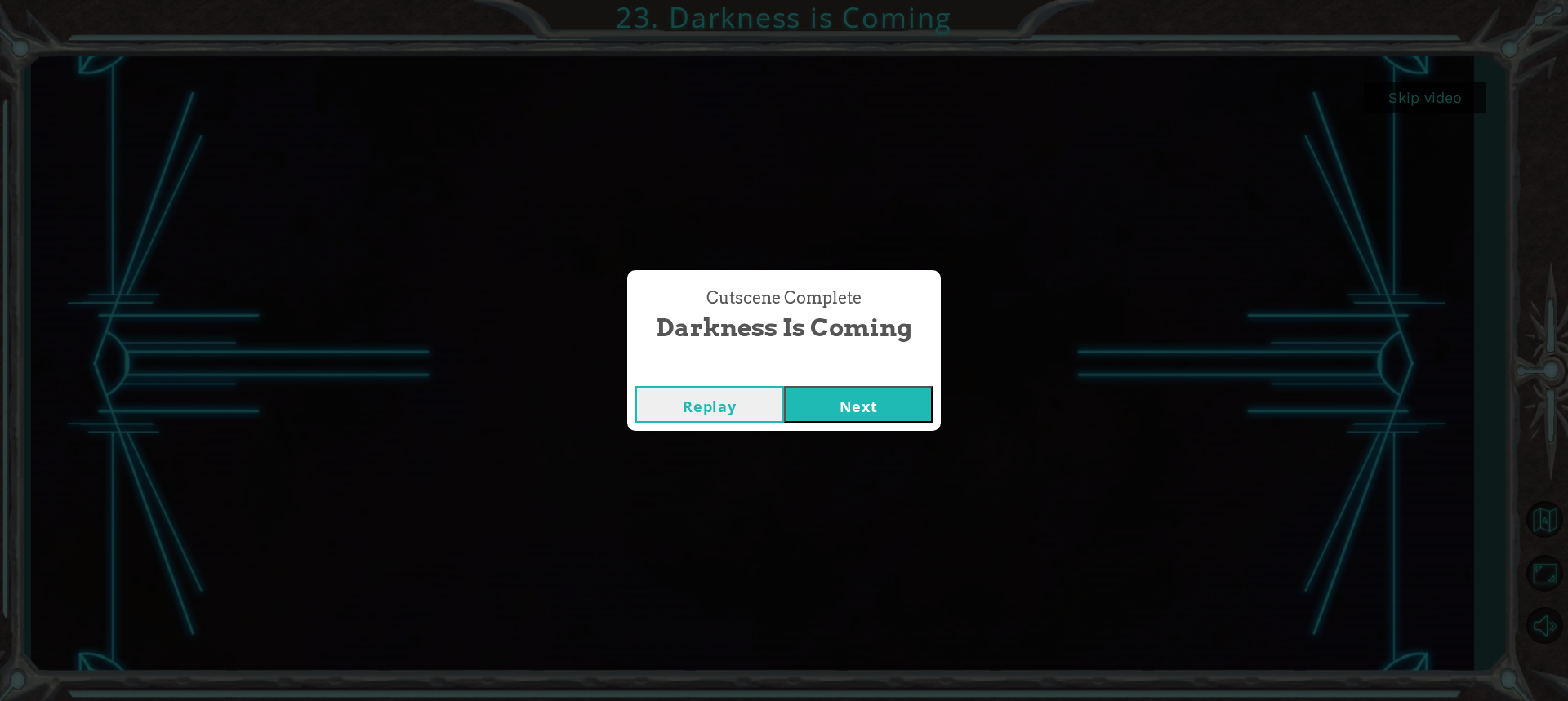
click at [833, 417] on button "Next" at bounding box center [857, 404] width 148 height 36
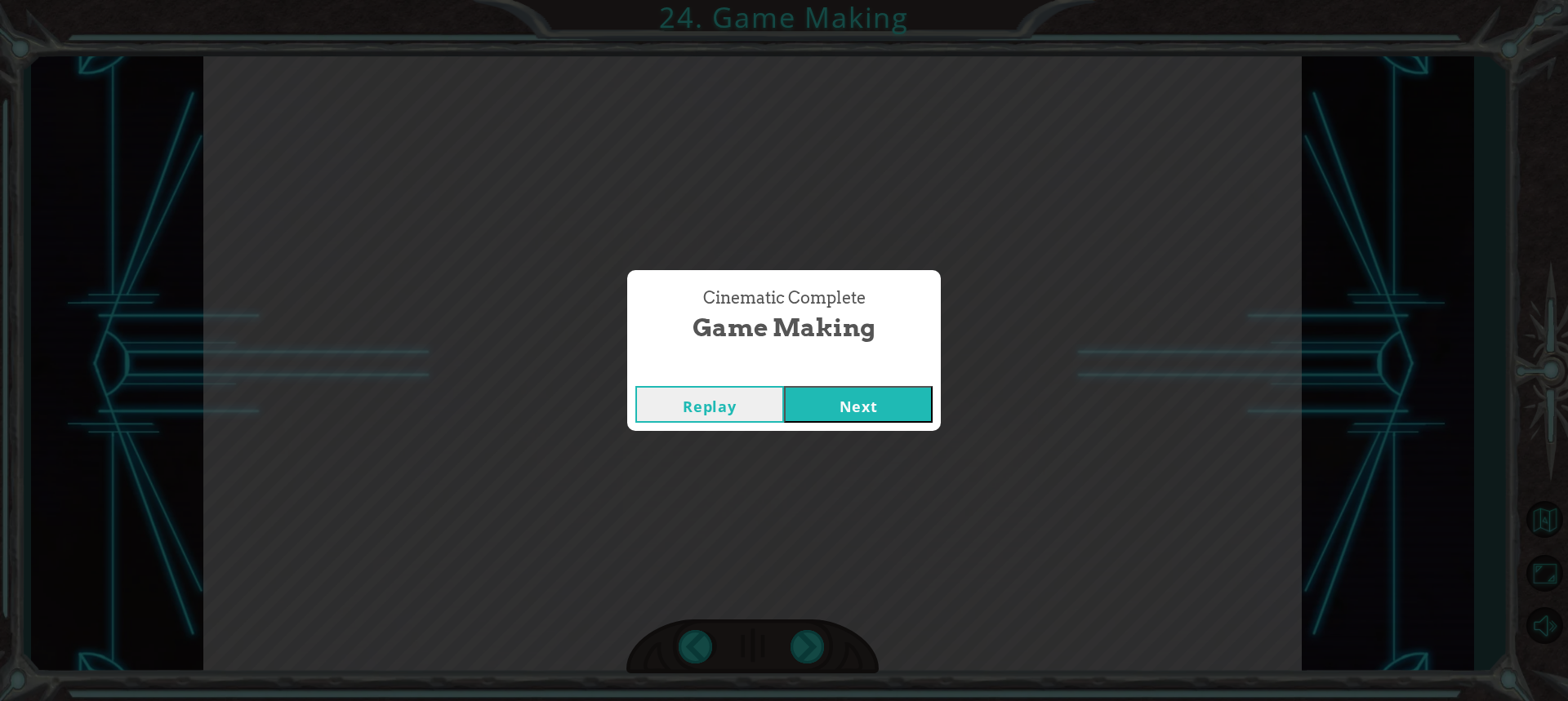
click at [852, 394] on button "Next" at bounding box center [857, 404] width 148 height 36
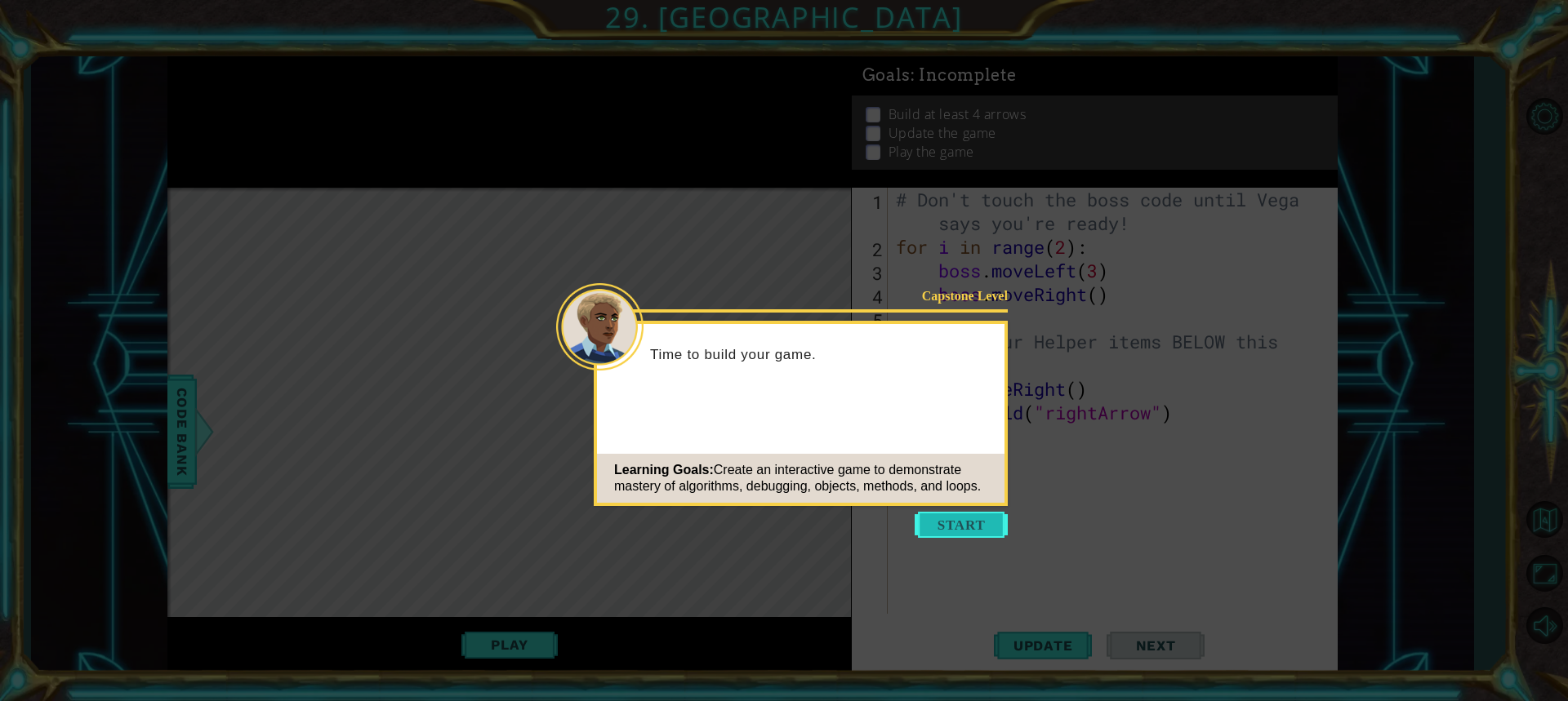
click at [973, 525] on button "Start" at bounding box center [961, 524] width 93 height 27
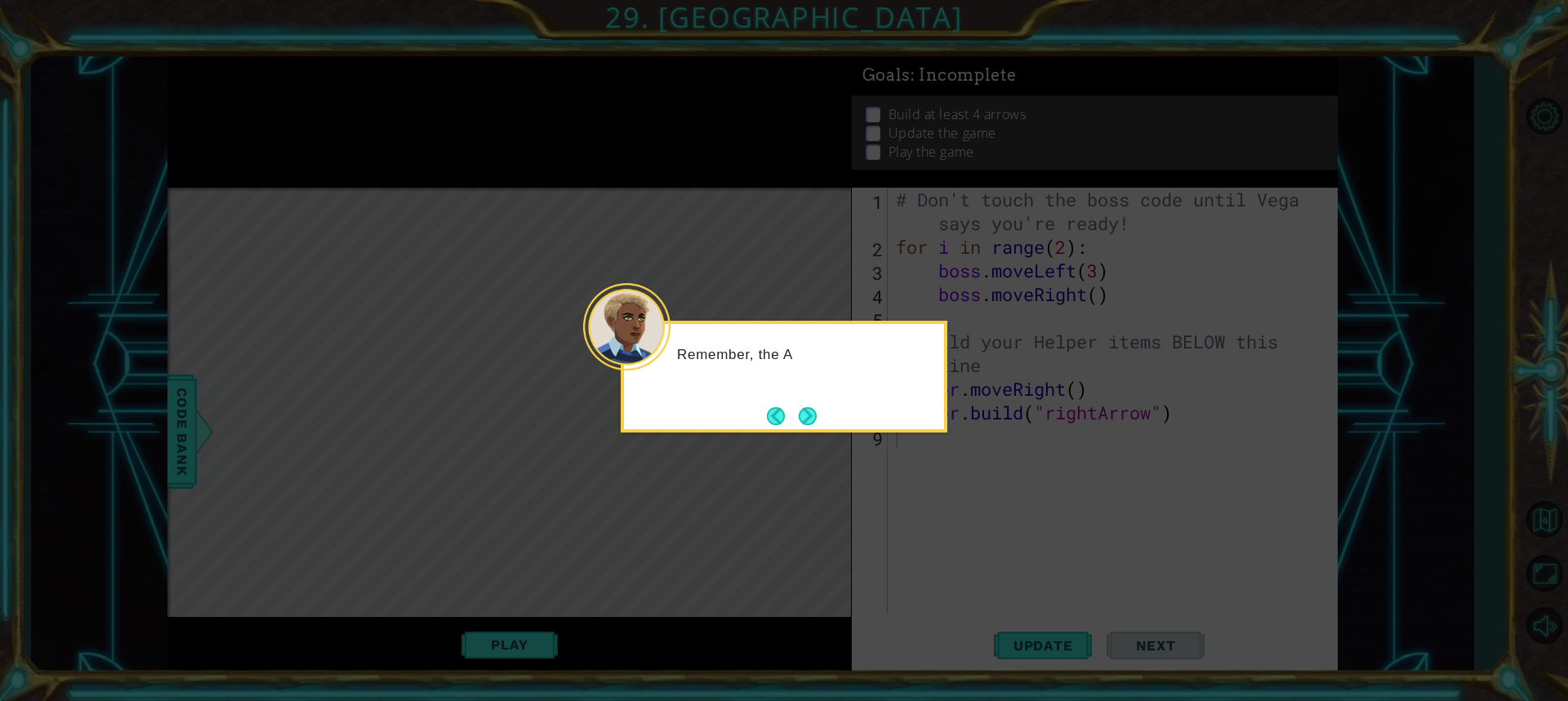
click at [945, 479] on icon at bounding box center [784, 350] width 1568 height 701
click at [784, 418] on button "Back" at bounding box center [783, 416] width 31 height 18
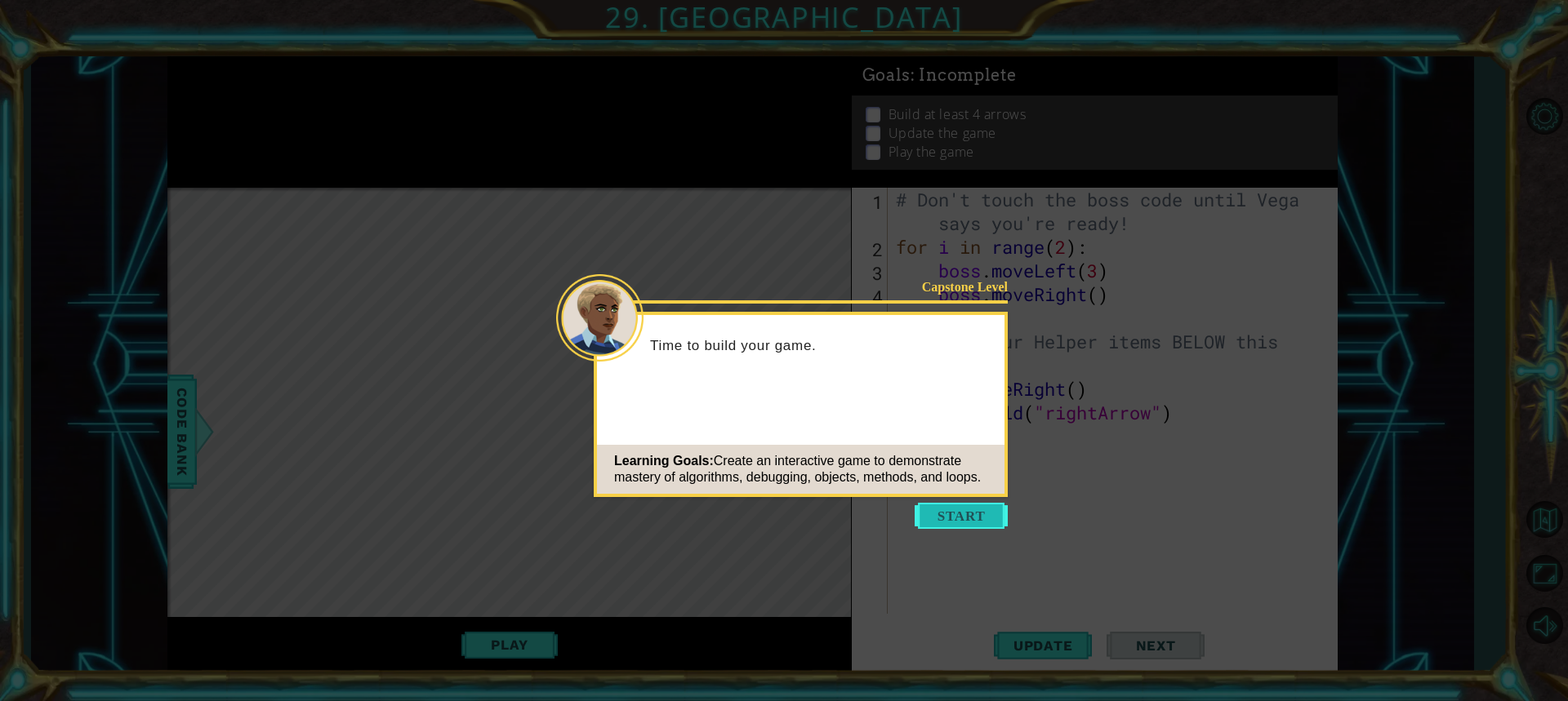
click at [946, 512] on button "Start" at bounding box center [961, 515] width 93 height 27
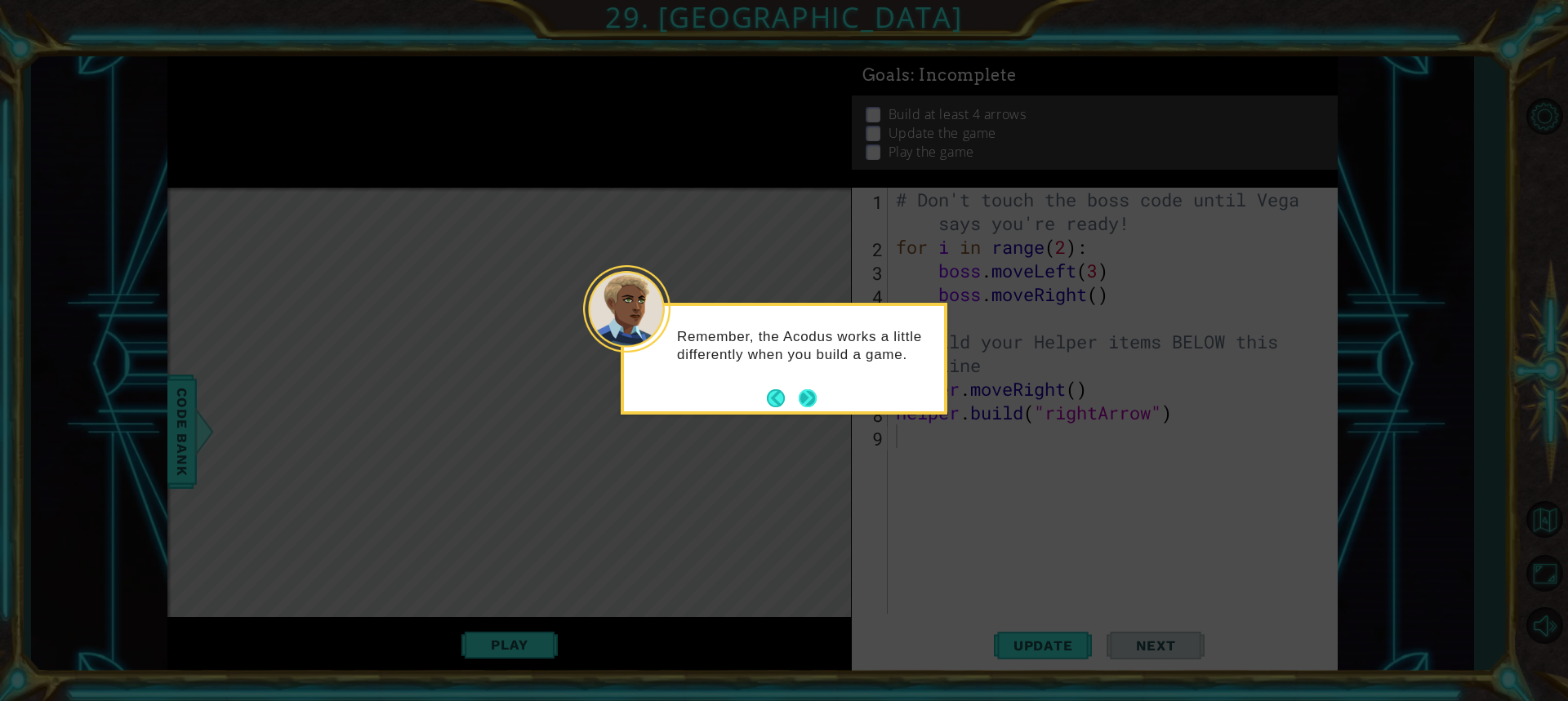
click at [818, 401] on button "Next" at bounding box center [808, 399] width 29 height 29
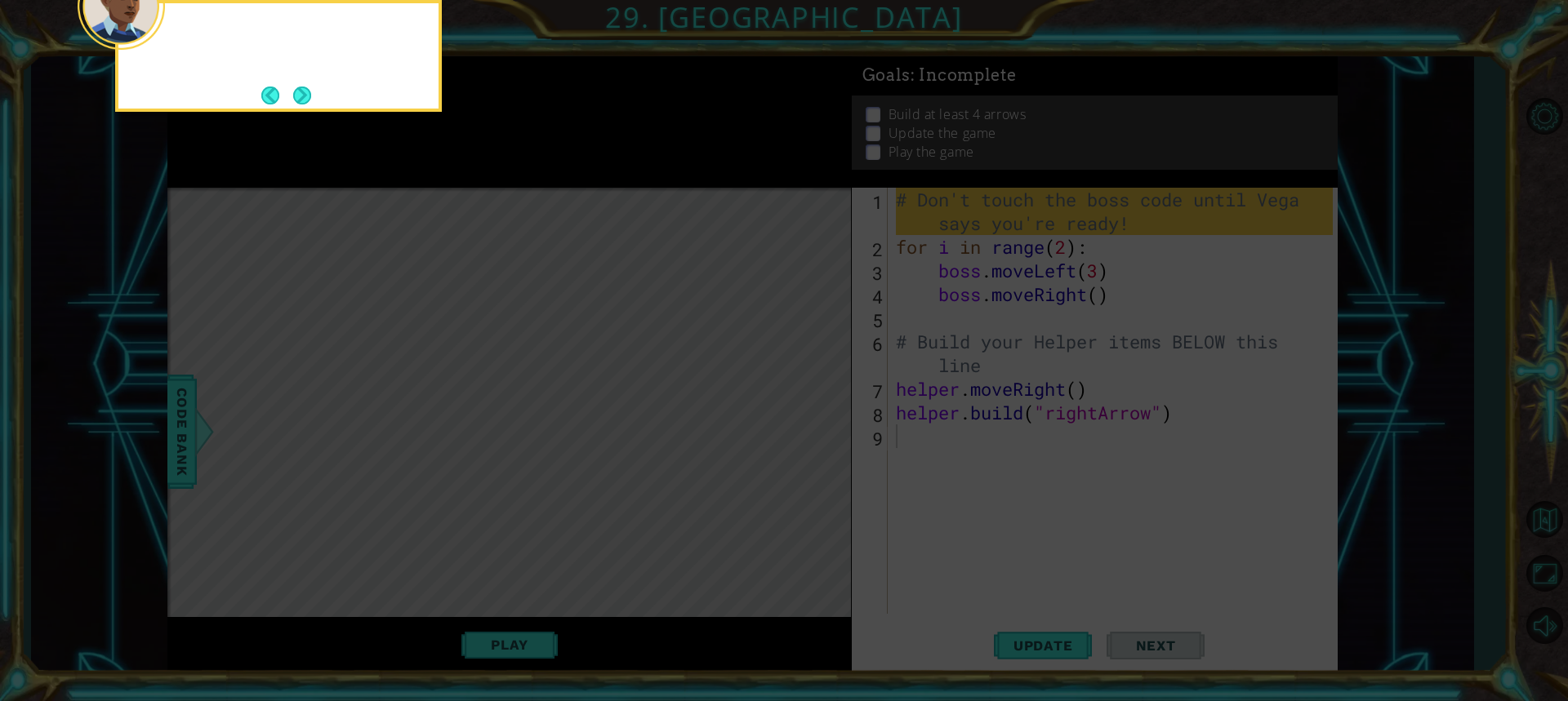
click at [818, 401] on icon at bounding box center [784, 104] width 1568 height 1193
click at [297, 93] on button "Next" at bounding box center [302, 94] width 21 height 21
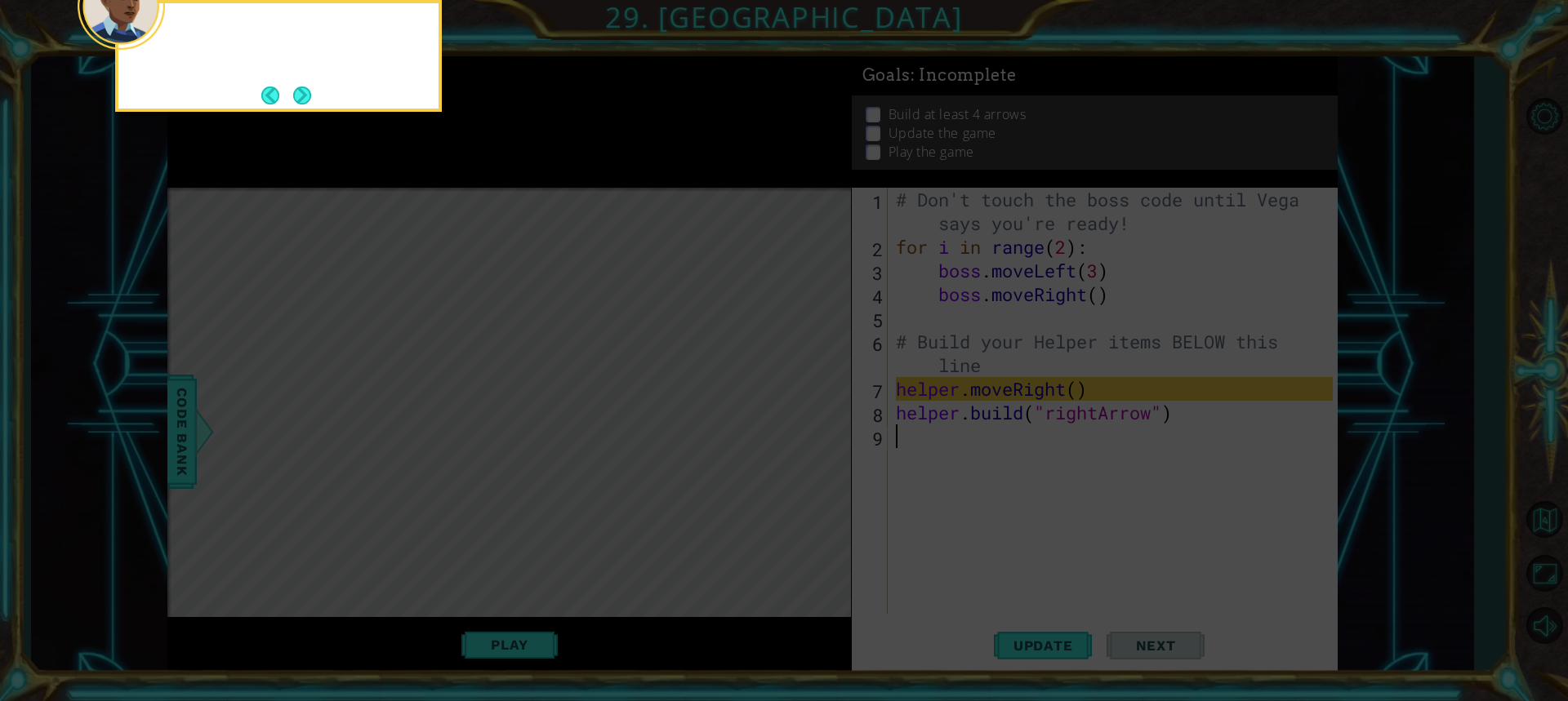
click at [297, 93] on button "Next" at bounding box center [301, 95] width 25 height 25
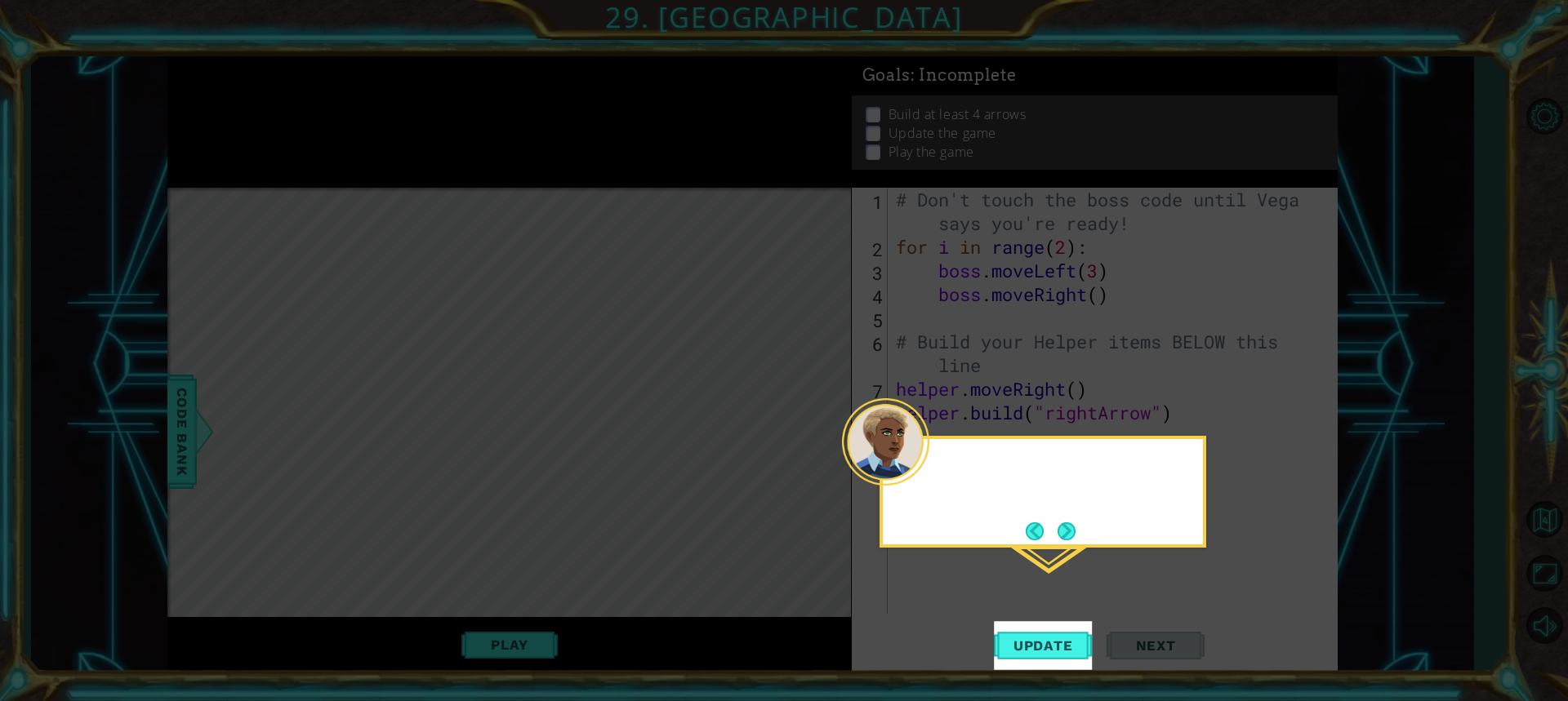
click at [297, 93] on icon at bounding box center [784, 350] width 1568 height 701
click at [1054, 648] on span "Update" at bounding box center [1044, 646] width 92 height 17
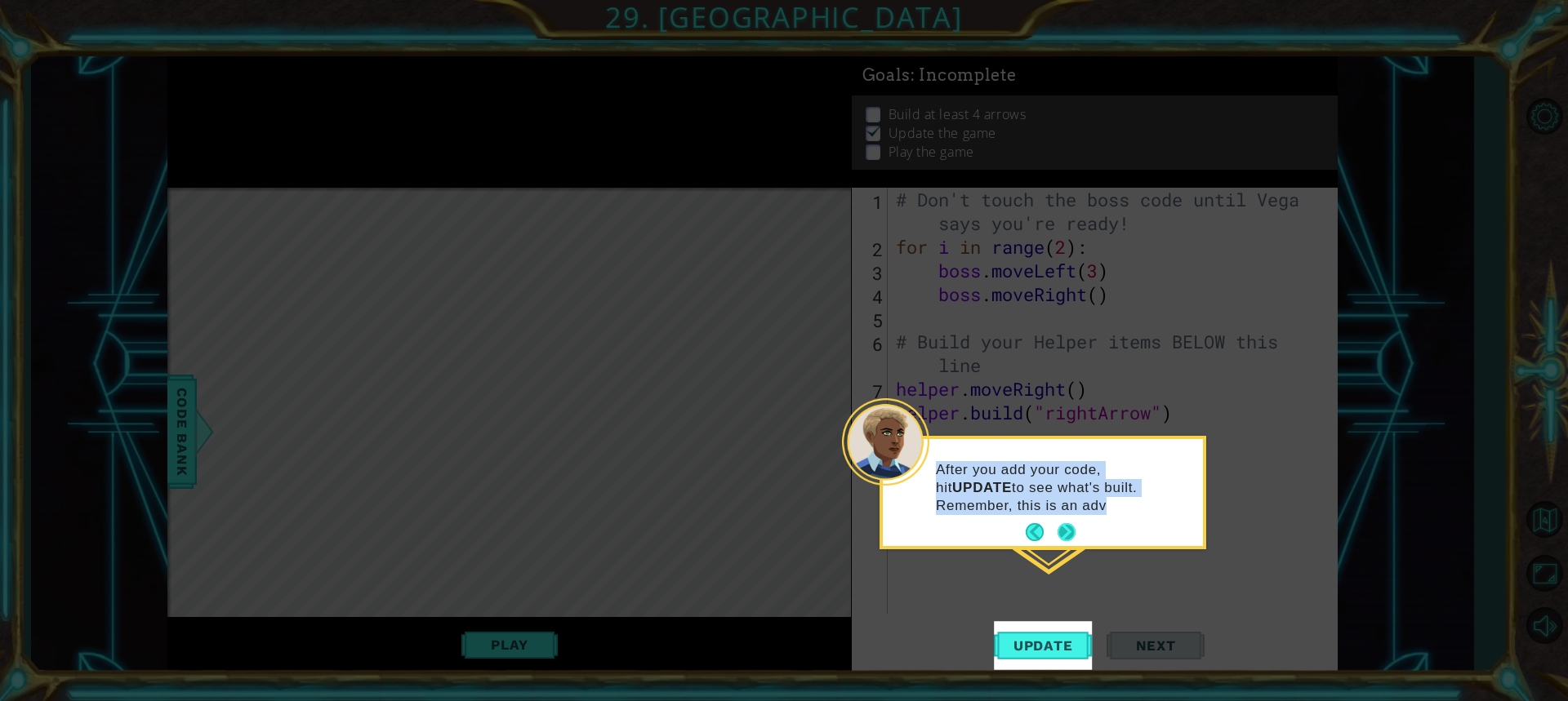
click at [1066, 536] on div "After you add your code, hit UPDATE to see what's built. Remember, this is an a…" at bounding box center [1043, 493] width 327 height 114
click at [1066, 536] on button "Next" at bounding box center [1065, 532] width 19 height 19
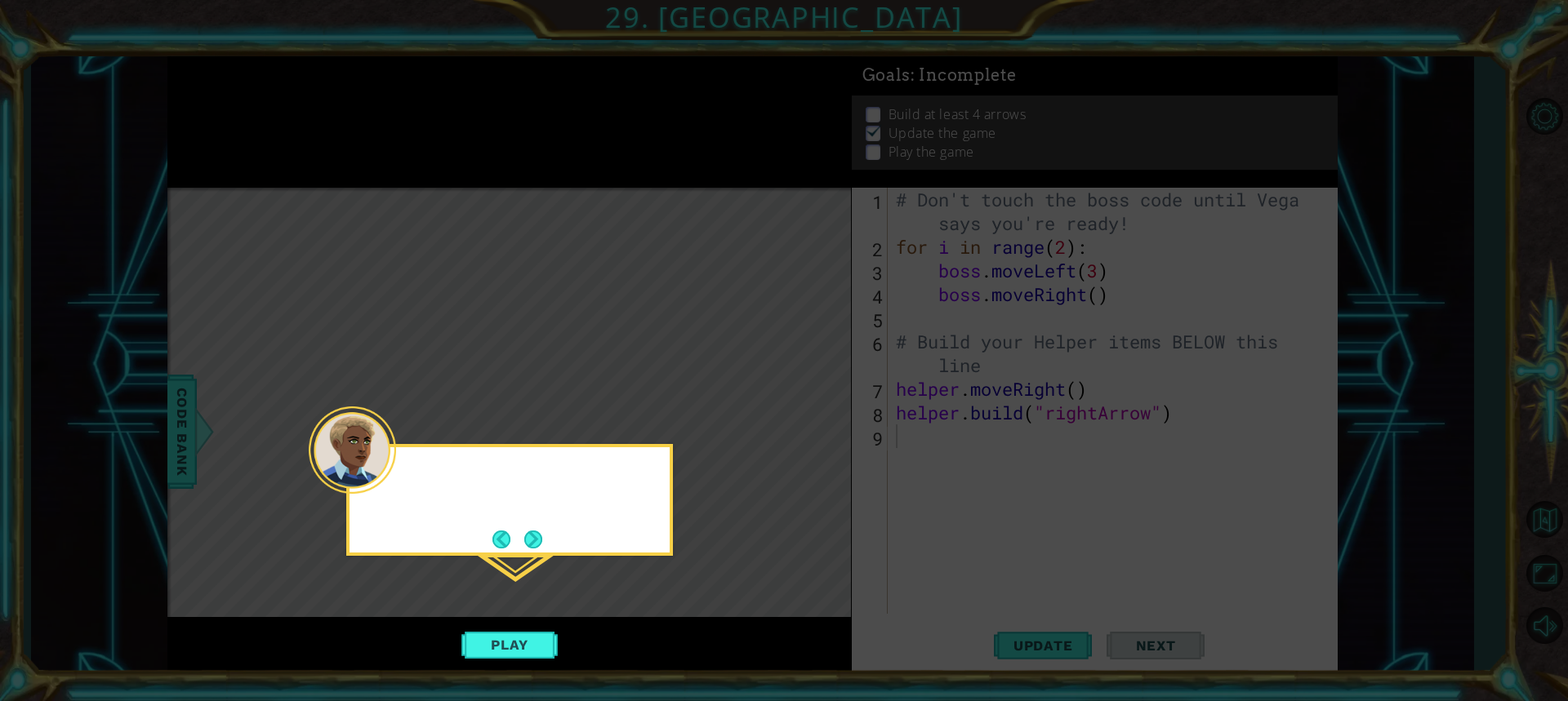
click at [1062, 535] on icon at bounding box center [784, 350] width 1568 height 701
drag, startPoint x: 1062, startPoint y: 535, endPoint x: 591, endPoint y: 633, distance: 481.1
click at [1054, 535] on icon at bounding box center [784, 350] width 1568 height 701
click at [527, 643] on button "Play" at bounding box center [509, 645] width 95 height 31
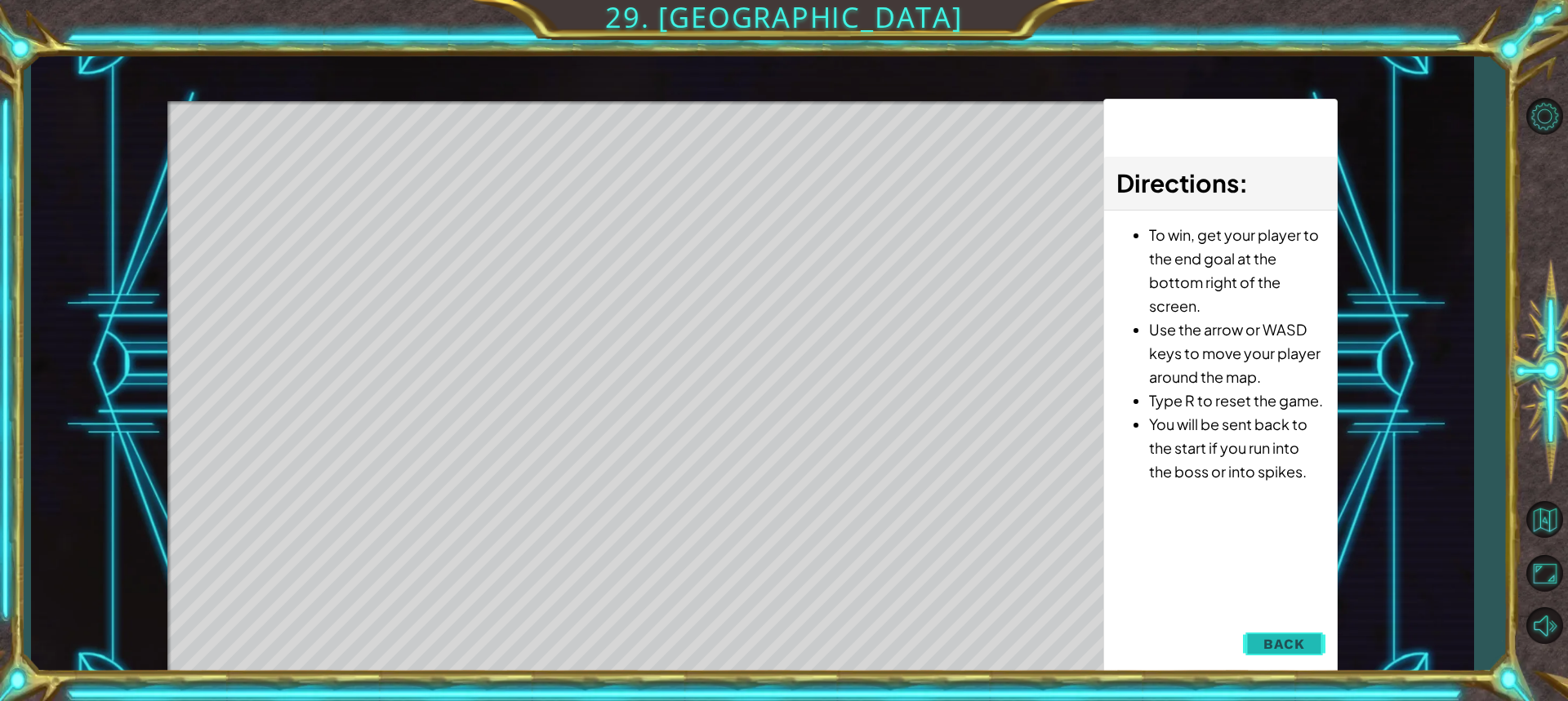
click at [1302, 654] on button "Back" at bounding box center [1284, 644] width 82 height 32
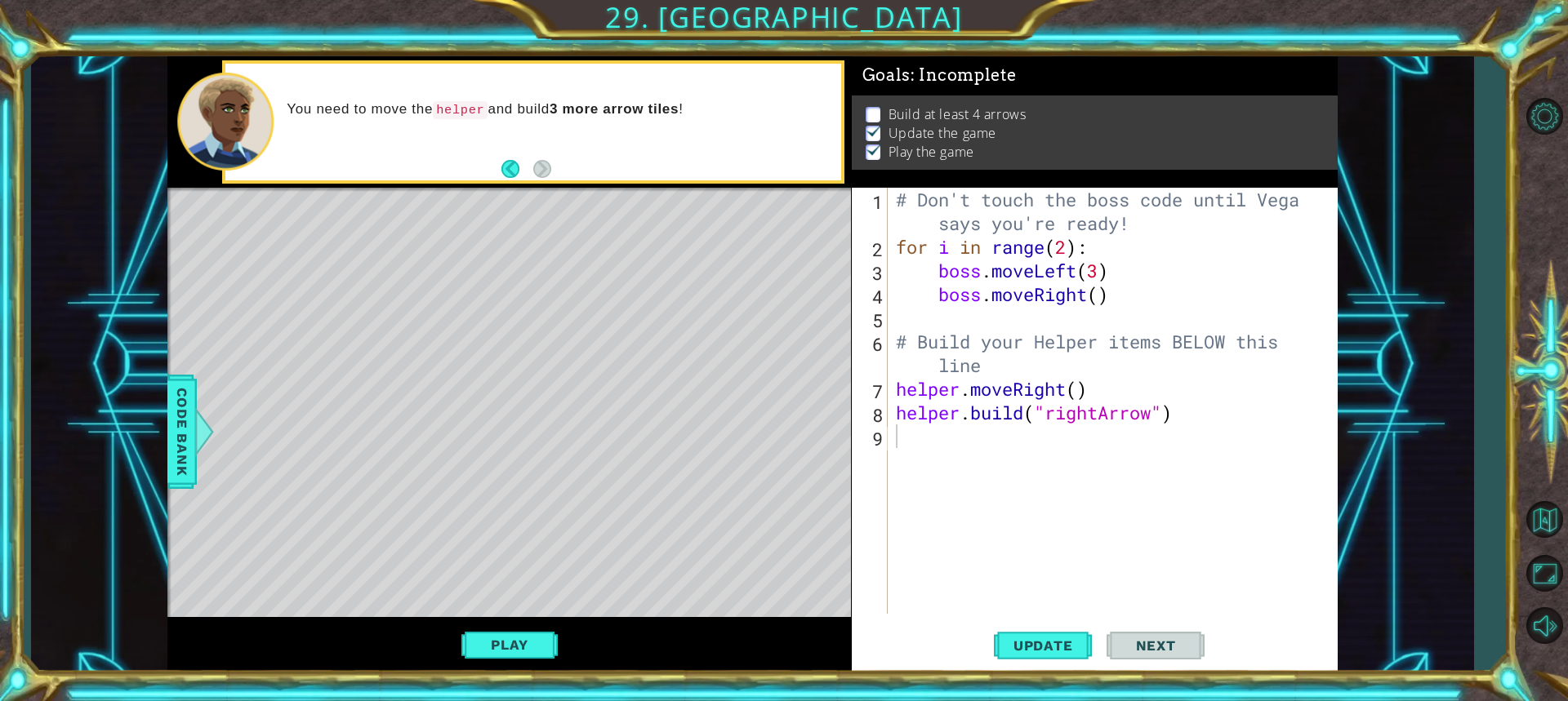
click at [1141, 639] on span "Next" at bounding box center [1156, 646] width 73 height 17
click at [538, 647] on button "Play" at bounding box center [509, 645] width 95 height 31
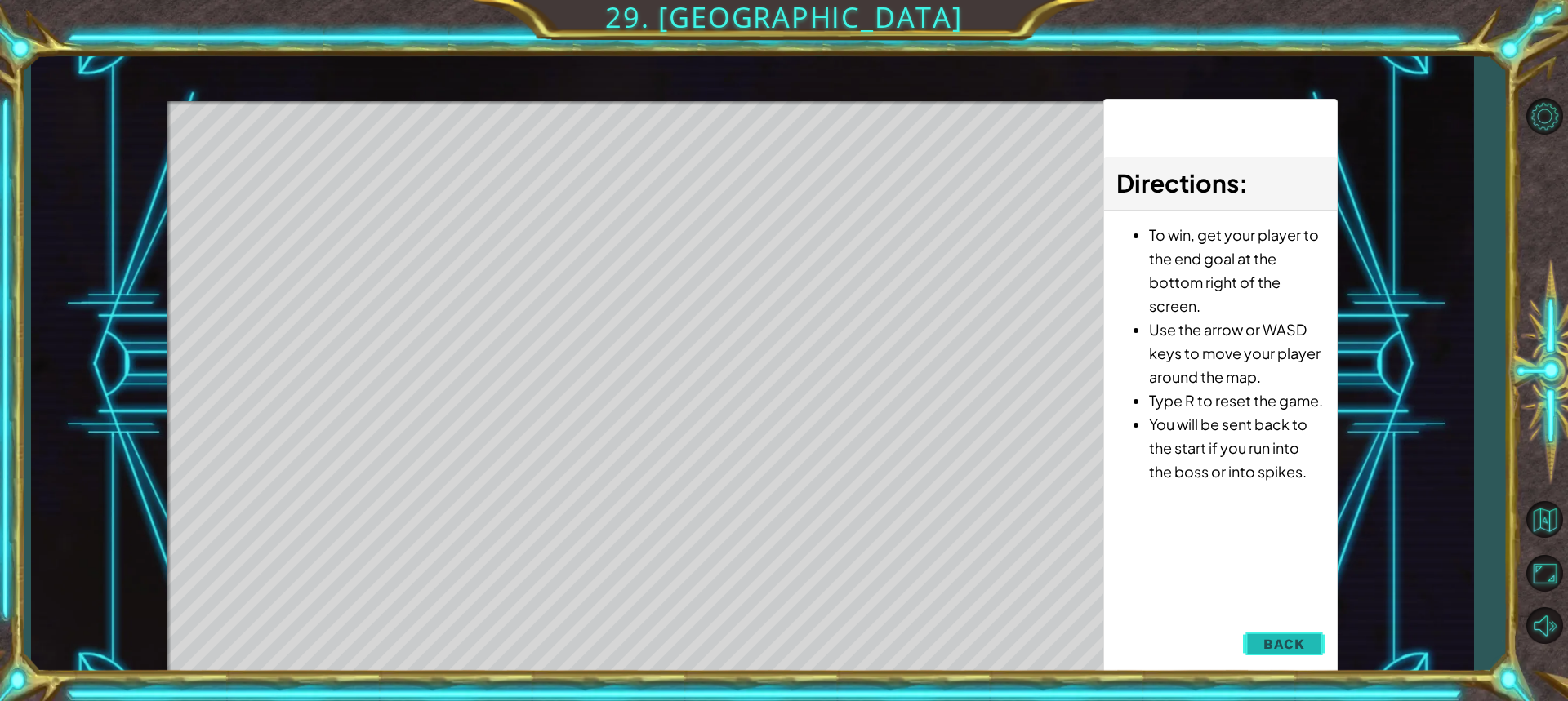
click at [1290, 643] on span "Back" at bounding box center [1284, 644] width 41 height 17
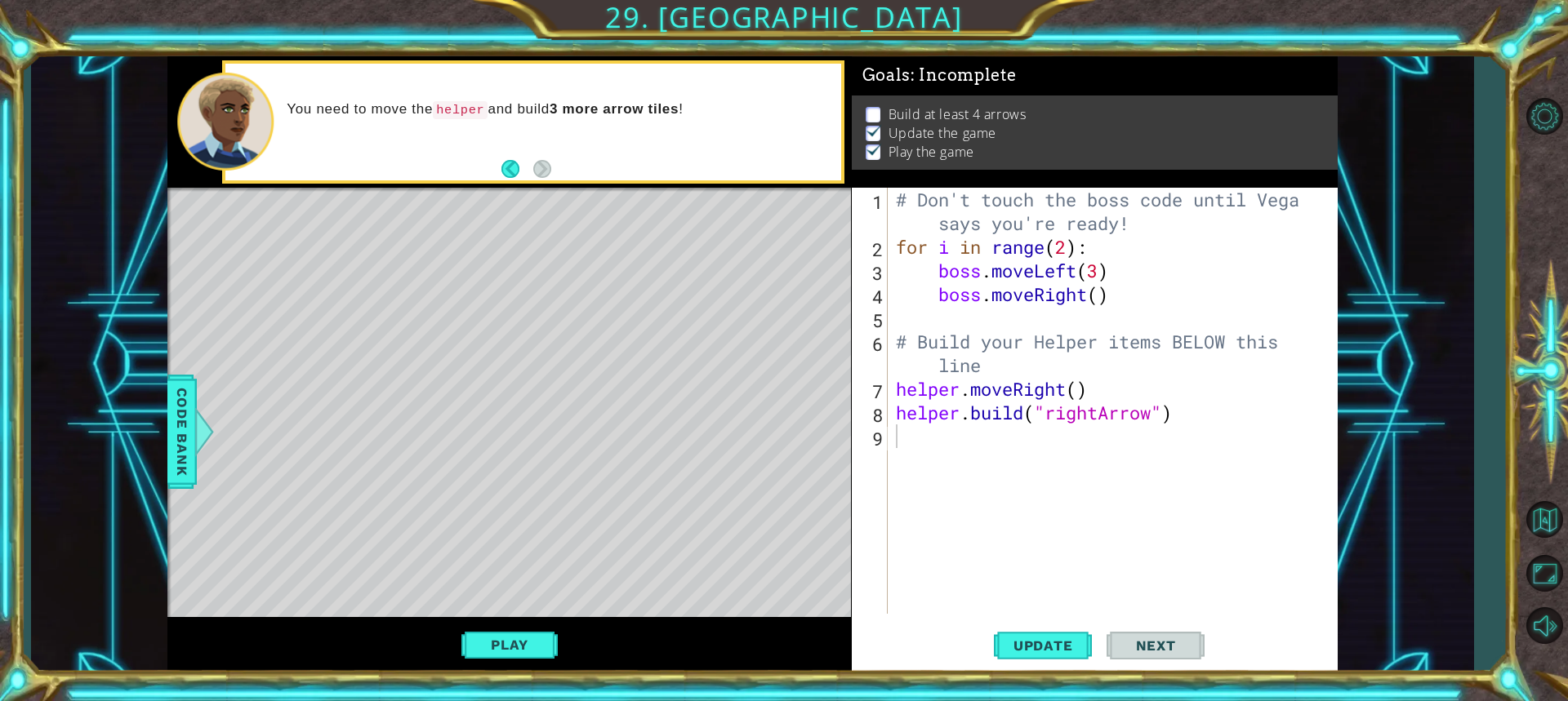
click at [506, 627] on div "Play" at bounding box center [510, 645] width 683 height 56
click at [499, 641] on button "Play" at bounding box center [509, 645] width 95 height 31
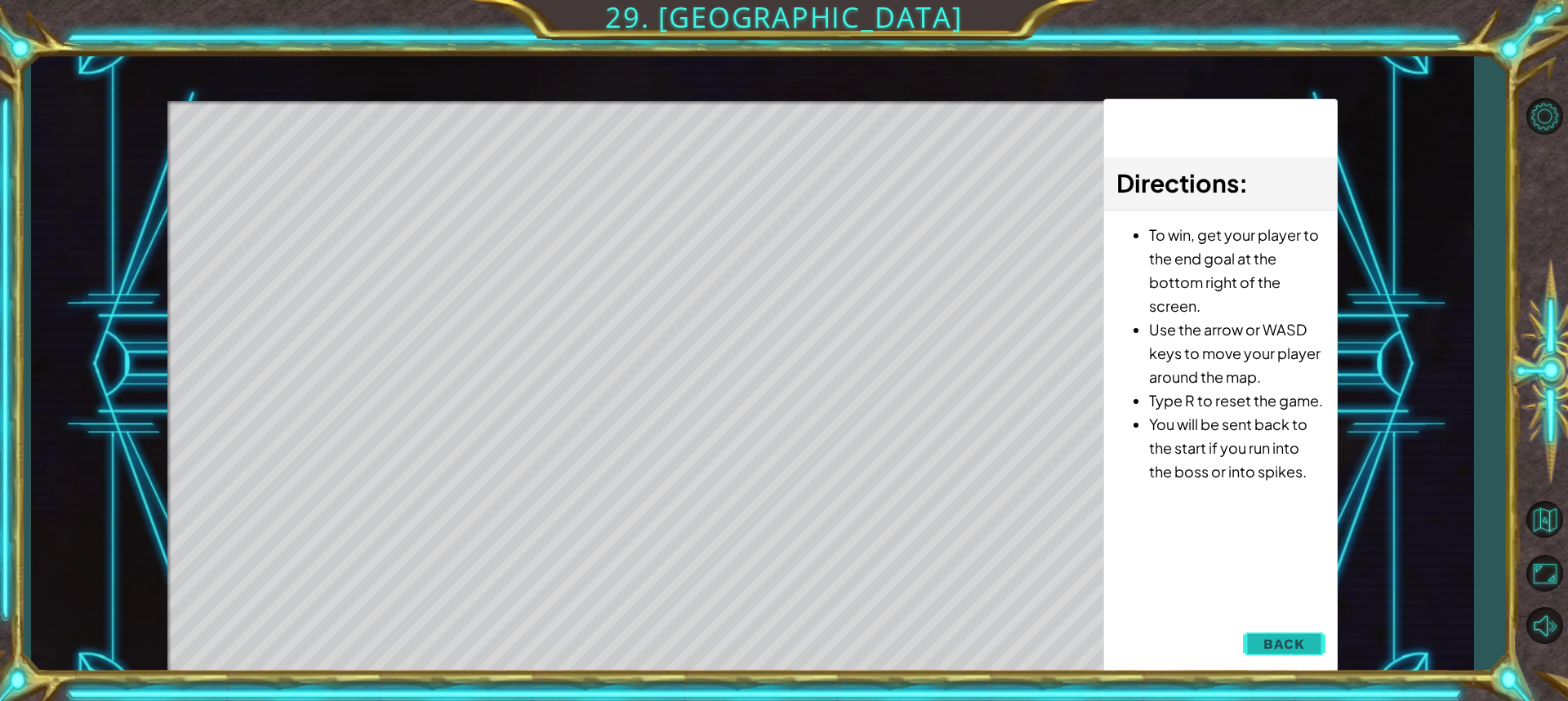
click at [1304, 653] on button "Back" at bounding box center [1284, 644] width 82 height 32
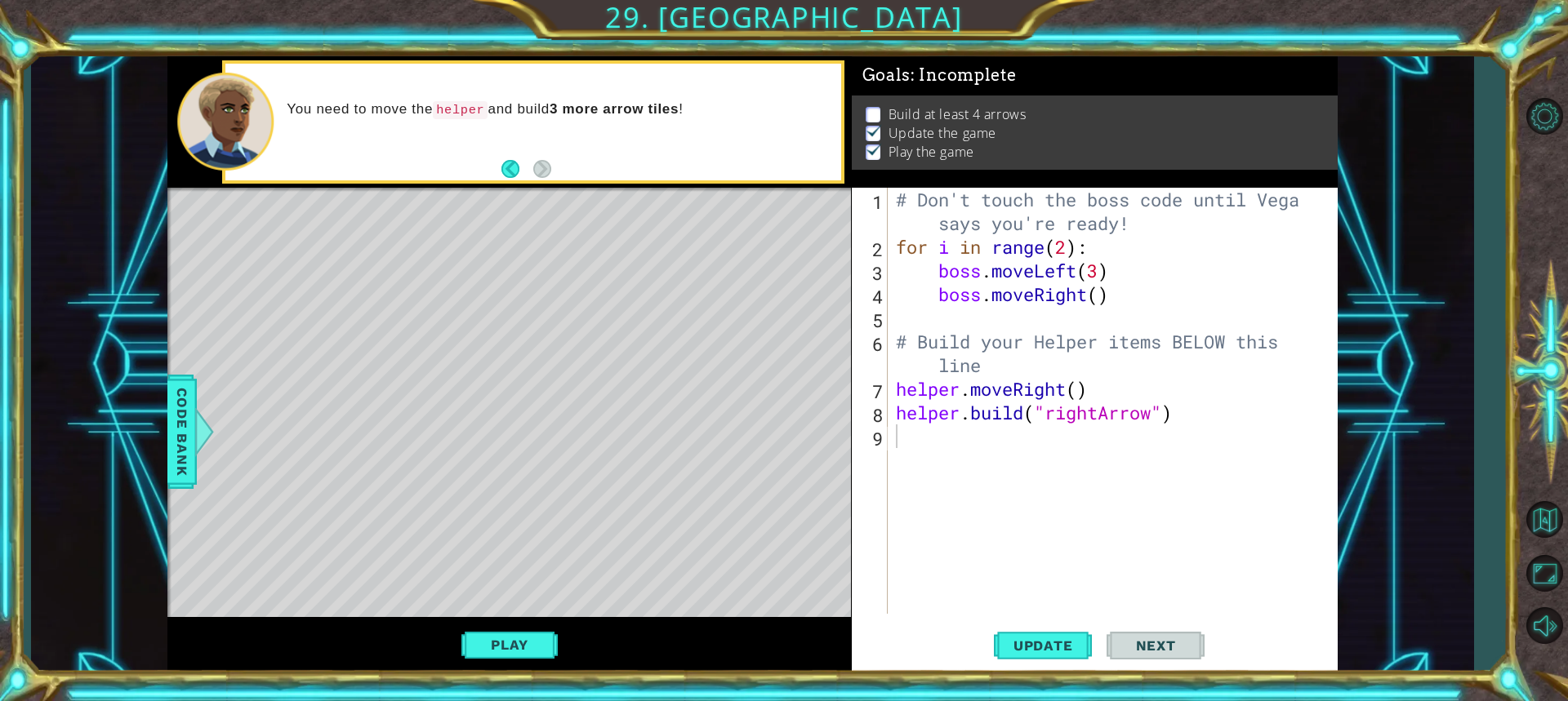
click at [163, 413] on div "1 ההההההההההההההההההההההההההההההההההההההההההההההההההההההההההההההההההההההההההההה…" at bounding box center [752, 364] width 1442 height 618
click at [945, 439] on div "# Don't touch the boss code until Vega says you're ready! for i in range ( 2 ) …" at bounding box center [1116, 436] width 449 height 498
type textarea "r"
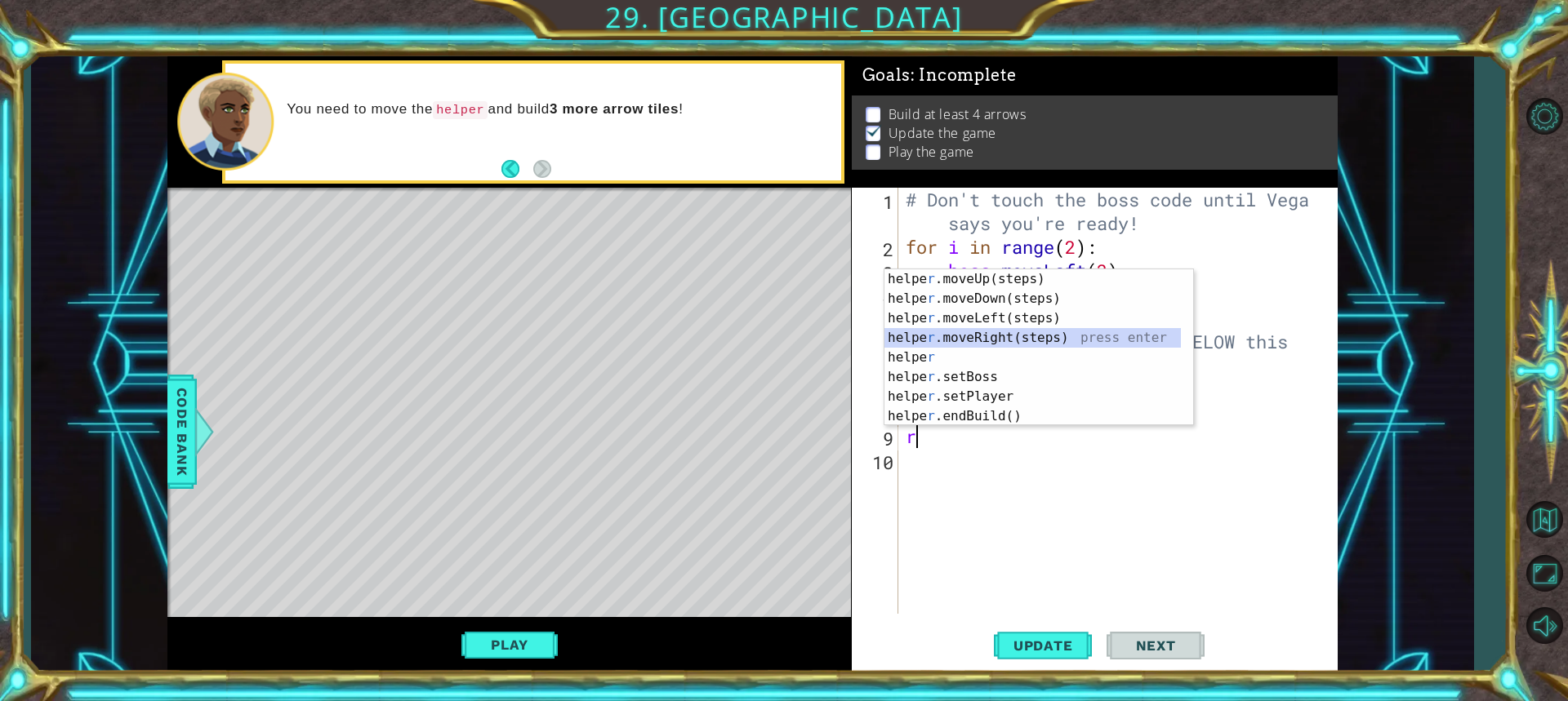
click at [933, 347] on div "helpe r .moveUp(steps) press enter helpe r .moveDown(steps) press enter helpe r…" at bounding box center [1033, 367] width 297 height 196
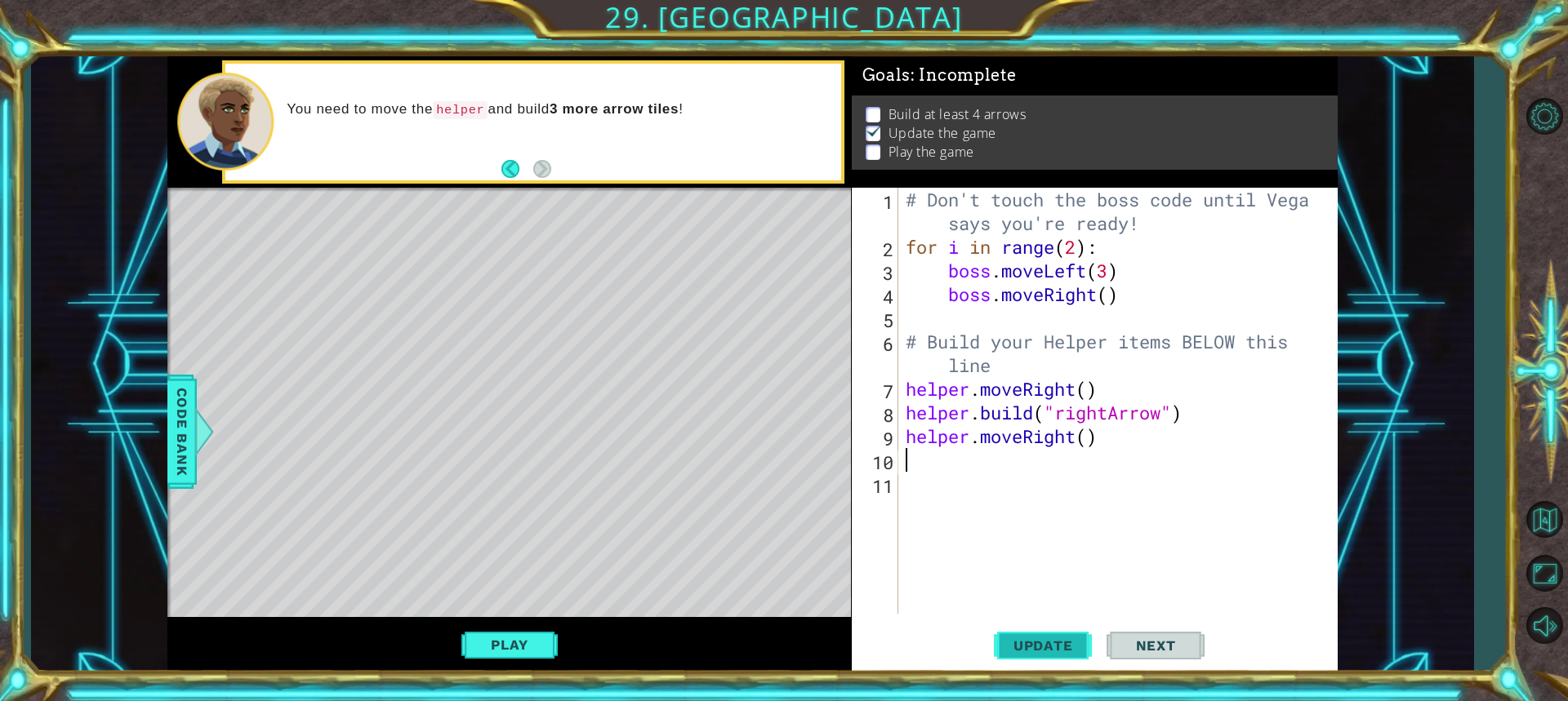
click at [1054, 644] on span "Update" at bounding box center [1044, 646] width 92 height 17
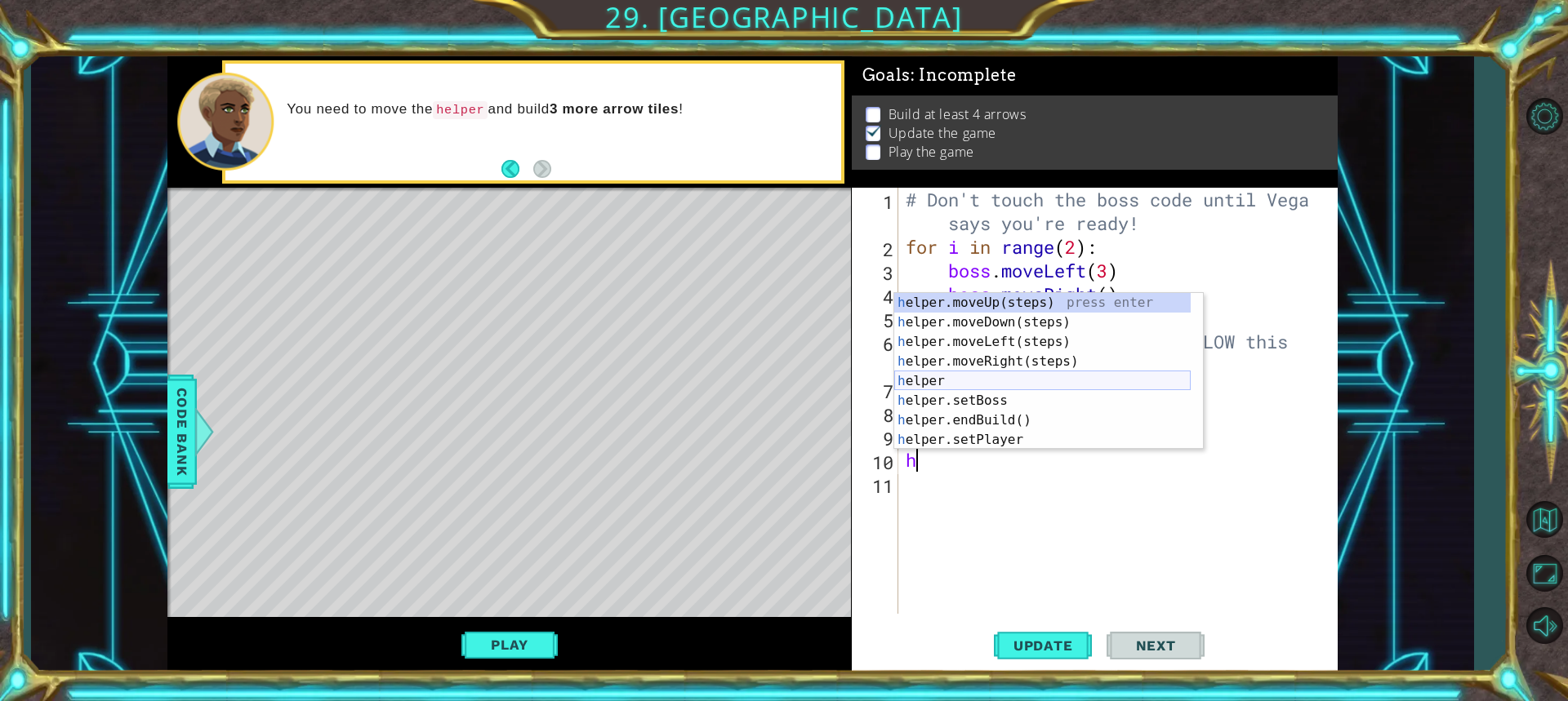
scroll to position [98, 0]
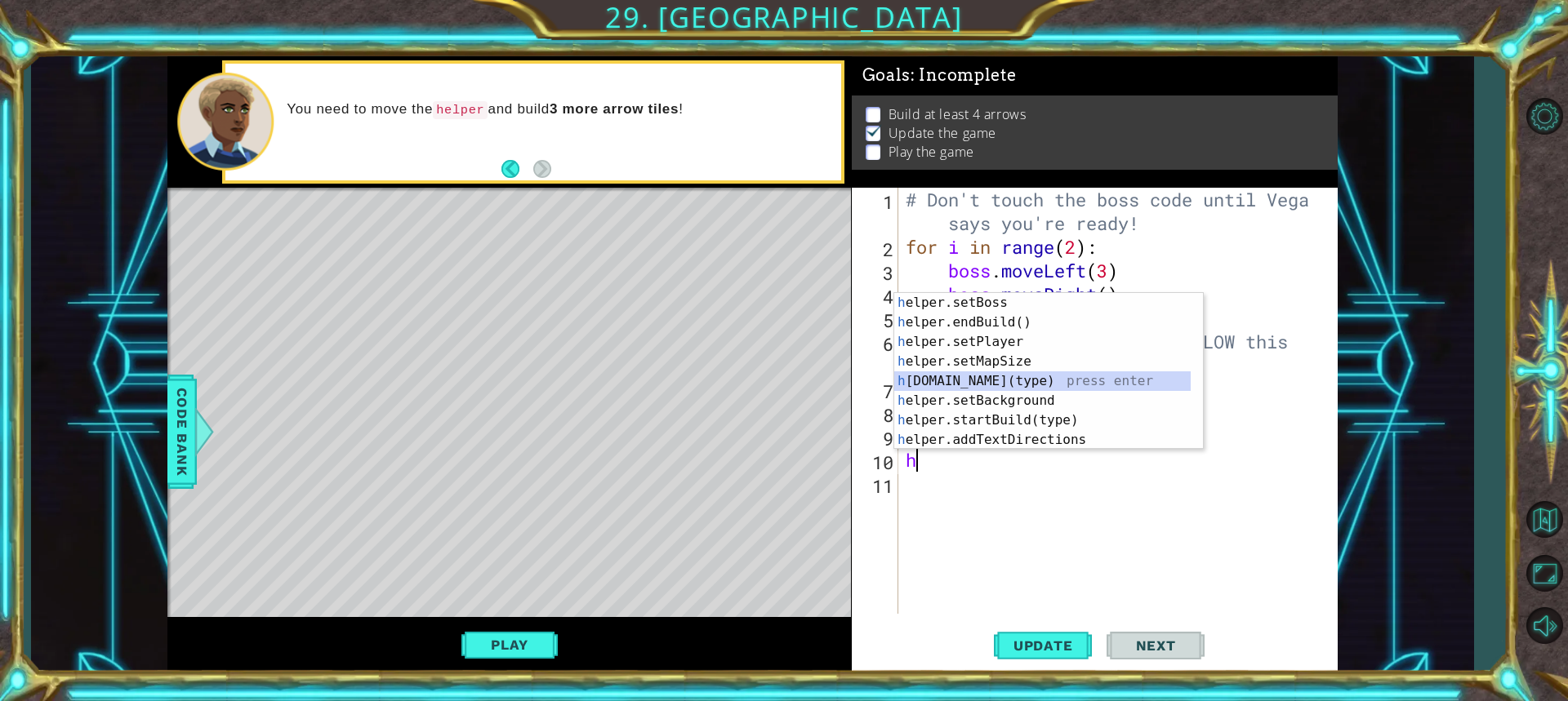
click at [978, 391] on div "h elper.setBoss press enter h elper.endBuild() press enter h elper.setPlayer pr…" at bounding box center [1043, 392] width 297 height 196
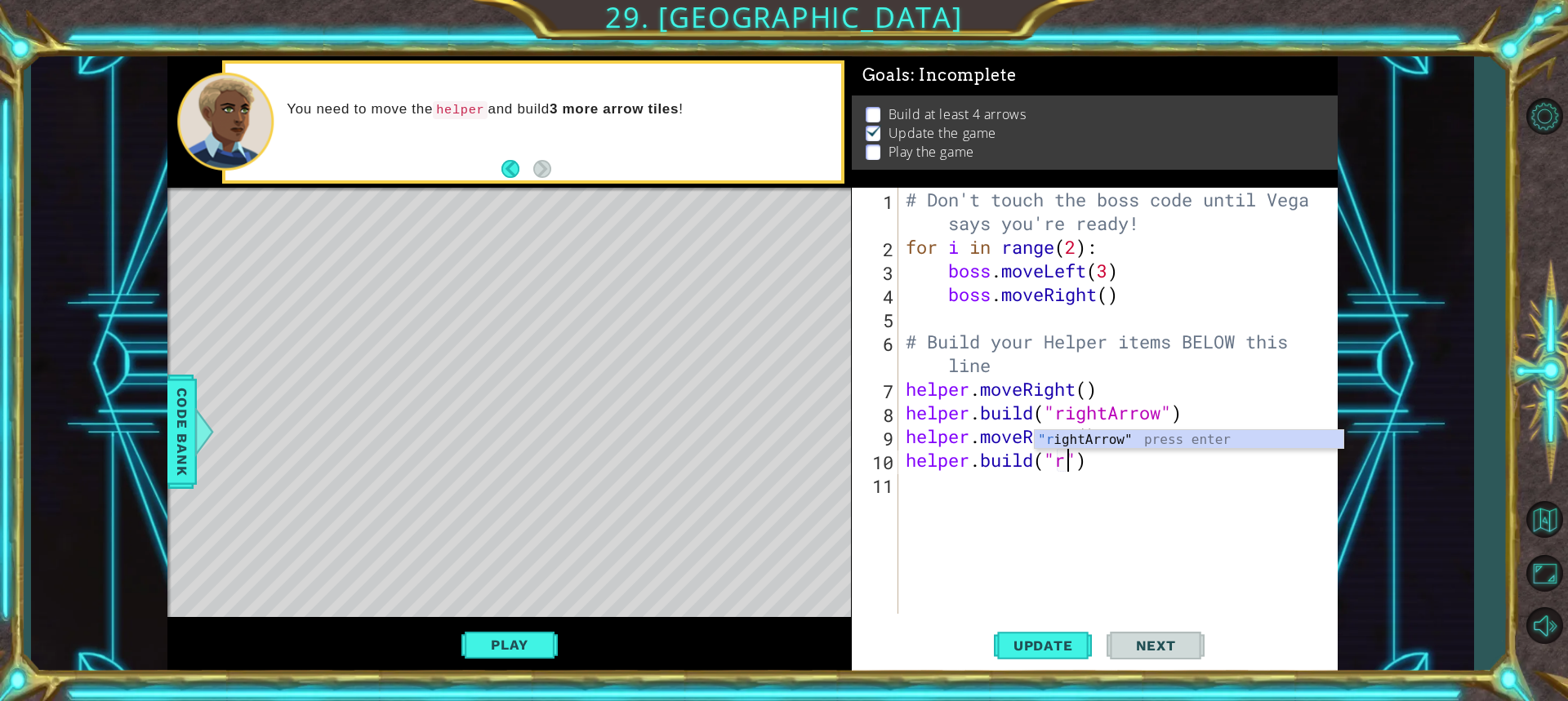
scroll to position [0, 7]
click at [1080, 443] on div ""r ightArrow" press enter" at bounding box center [1189, 459] width 308 height 59
type textarea "helper.build("rightArrow")"
click at [1031, 638] on span "Update" at bounding box center [1044, 646] width 92 height 17
click at [962, 494] on div "# Don't touch the boss code until Vega says you're ready! for i in range ( 2 ) …" at bounding box center [1121, 436] width 439 height 498
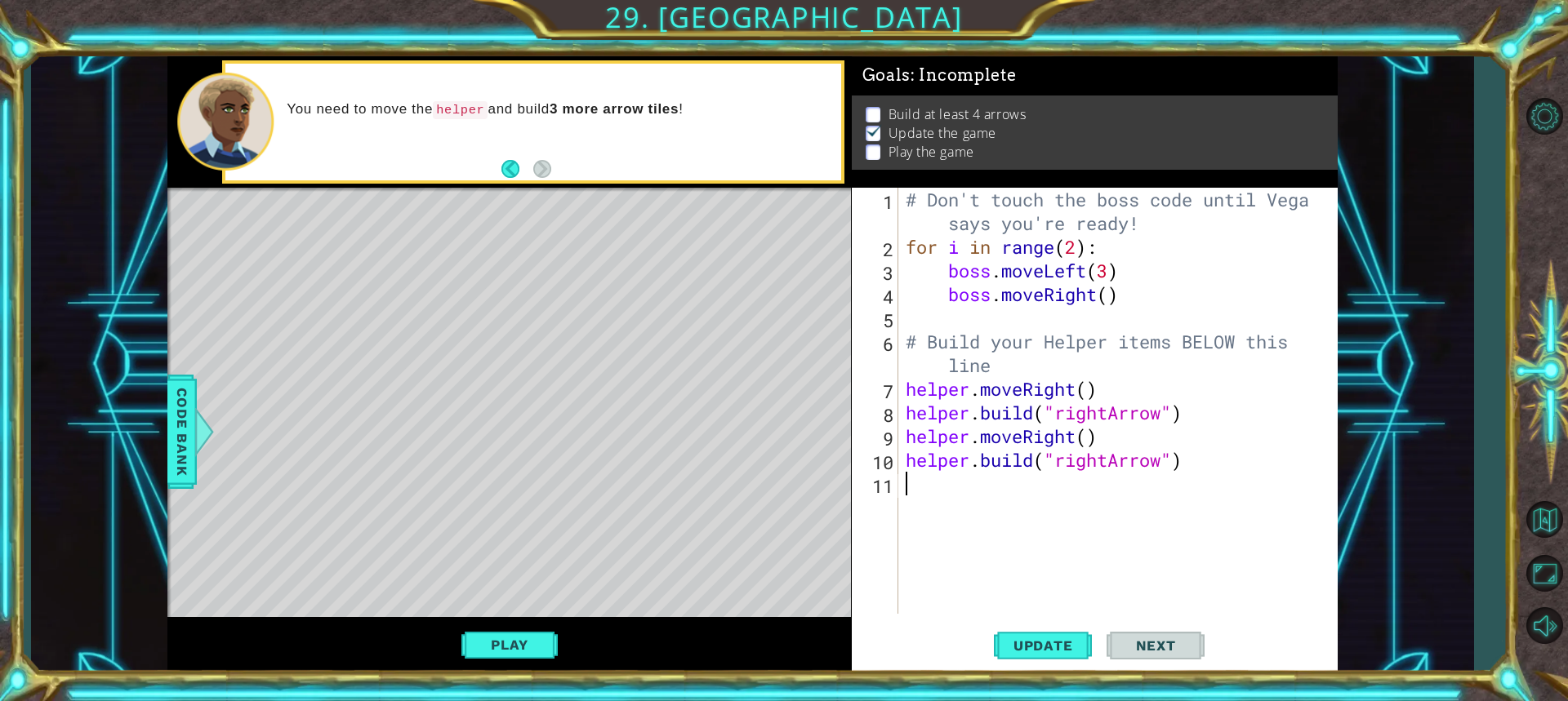
scroll to position [0, 0]
click at [1036, 639] on span "Update" at bounding box center [1044, 646] width 92 height 17
click at [1125, 644] on span "Next" at bounding box center [1156, 646] width 73 height 17
click at [530, 643] on button "Play" at bounding box center [509, 645] width 95 height 31
click at [1007, 493] on div "# Don't touch the boss code until Vega says you're ready! for i in range ( 2 ) …" at bounding box center [1121, 436] width 439 height 498
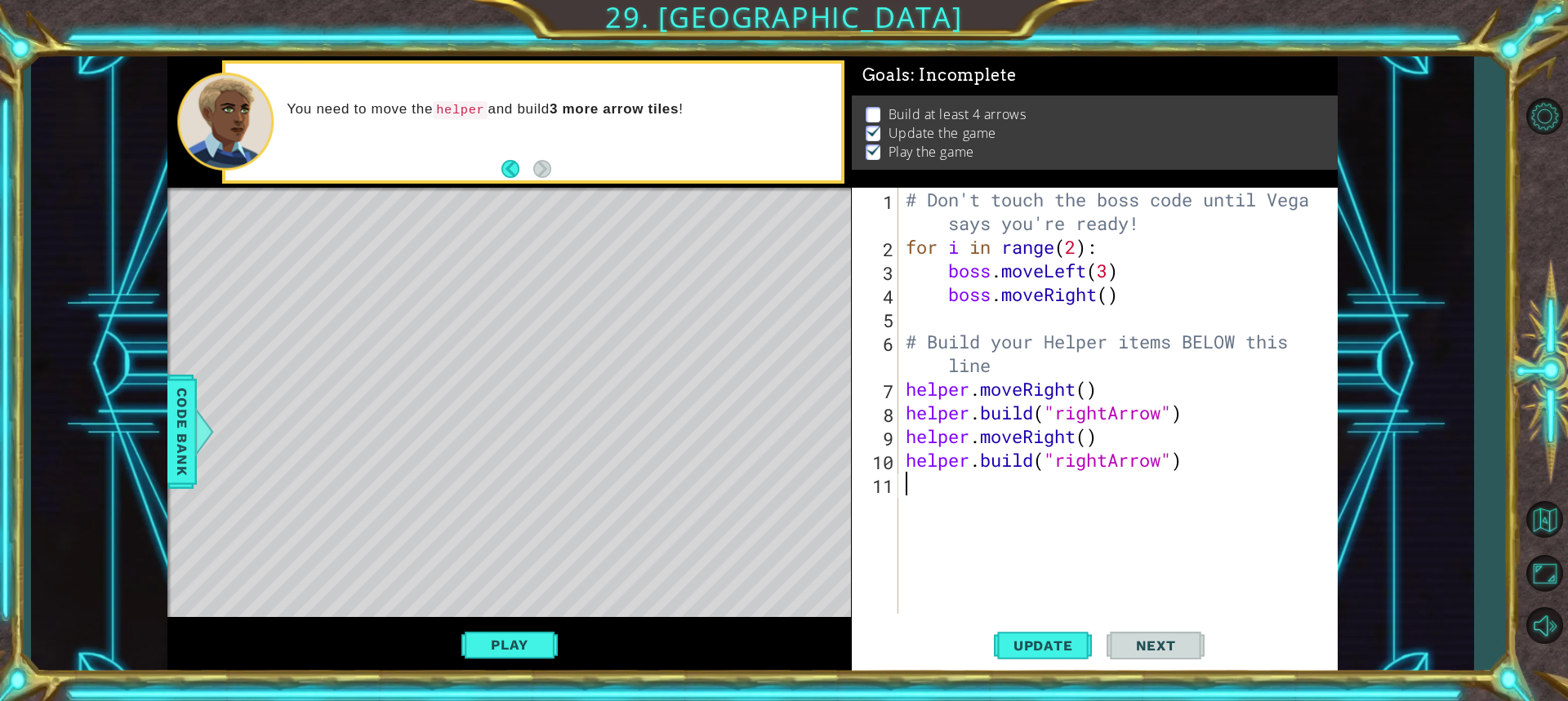
type textarea "h"
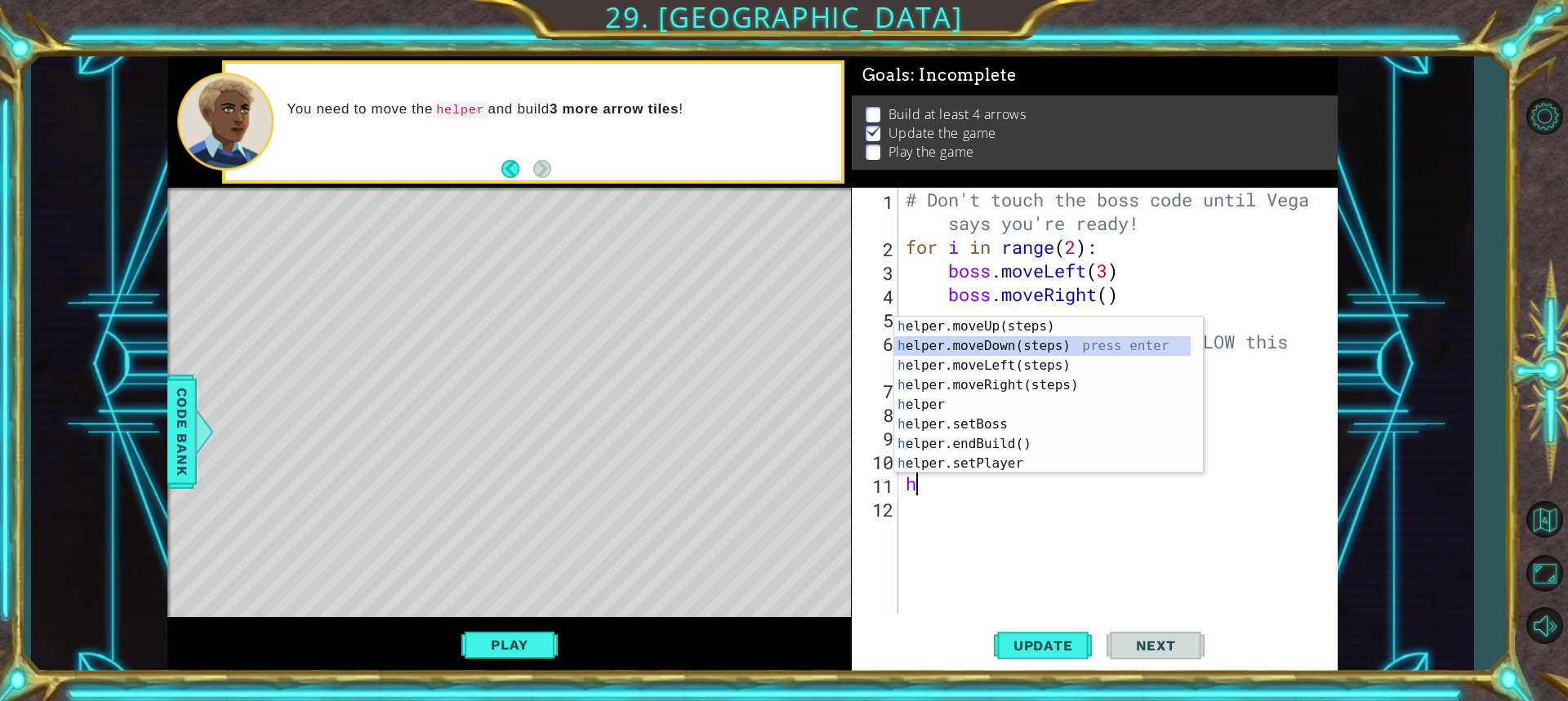
click at [951, 347] on div "h elper.moveUp(steps) press enter h elper.moveDown(steps) press enter h elper.m…" at bounding box center [1043, 415] width 297 height 196
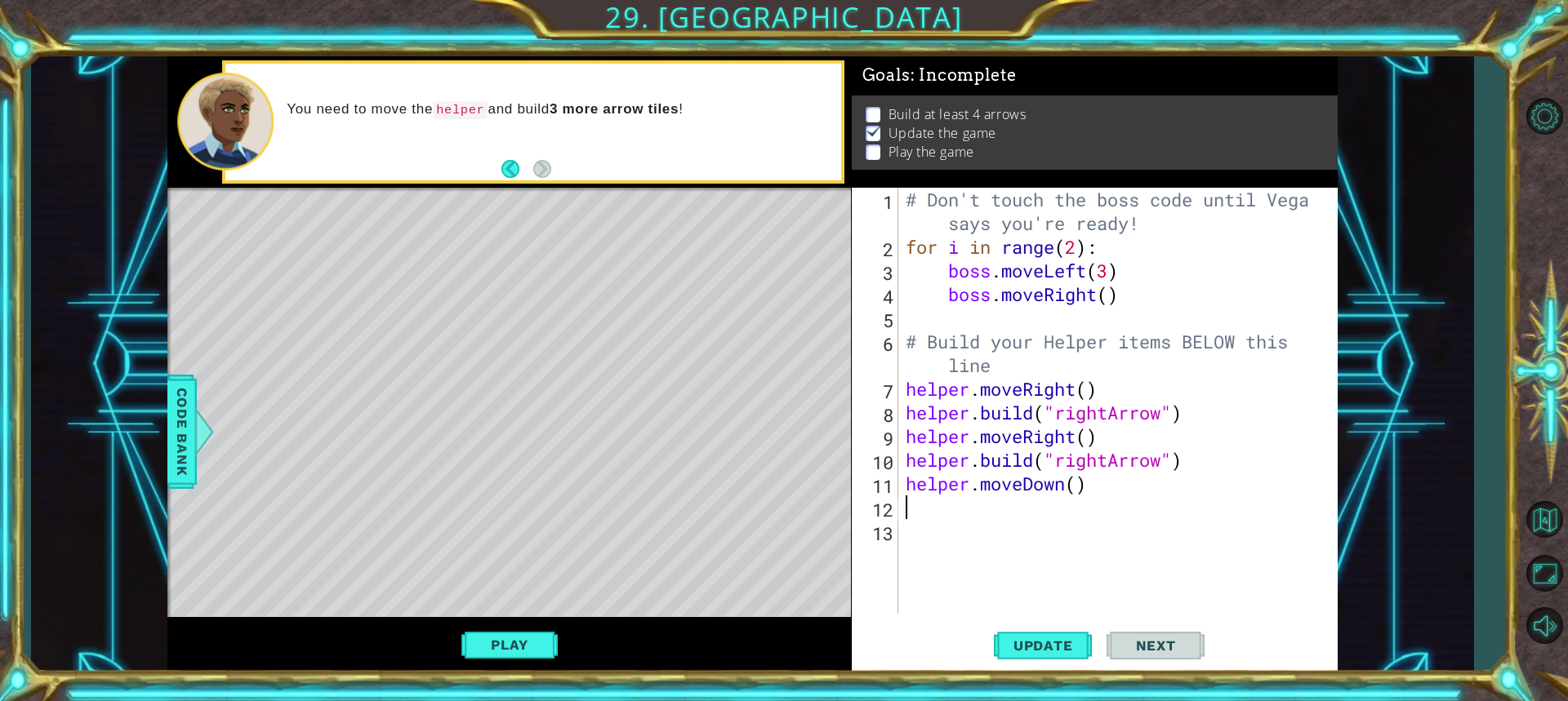
type textarea "h"
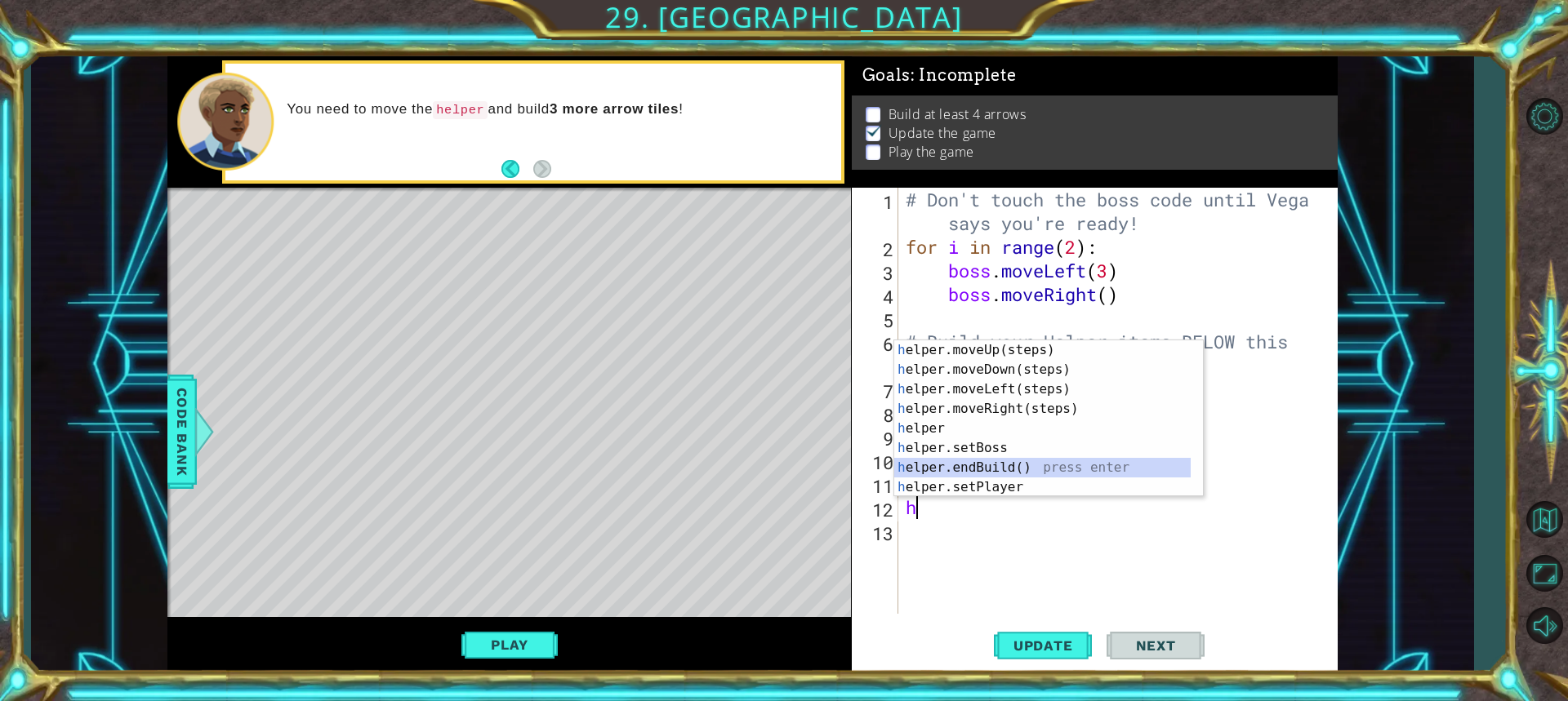
click at [976, 468] on div "h elper.moveUp(steps) press enter h elper.moveDown(steps) press enter h elper.m…" at bounding box center [1043, 439] width 297 height 196
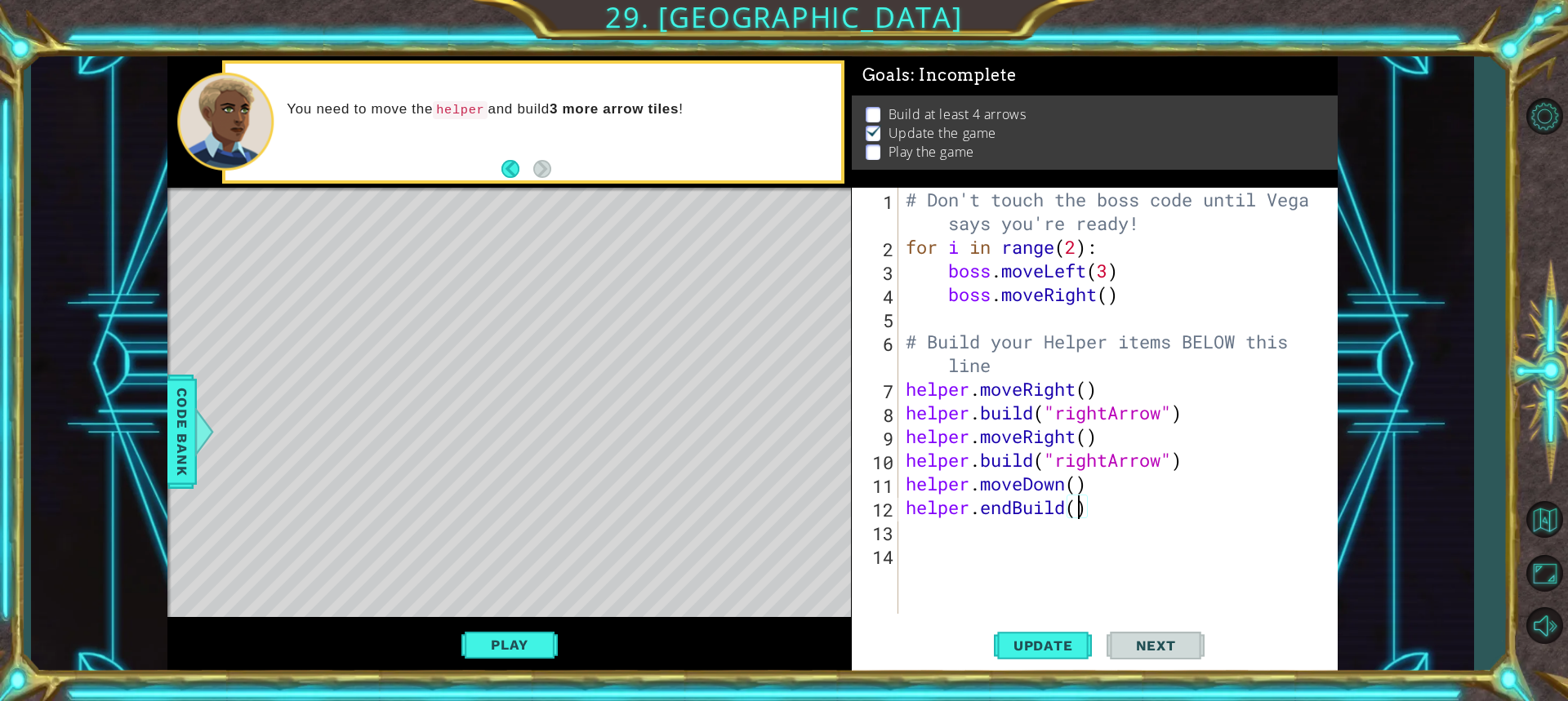
click at [1076, 512] on div "# Don't touch the boss code until Vega says you're ready! for i in range ( 2 ) …" at bounding box center [1121, 436] width 439 height 498
click at [1079, 512] on div "# Don't touch the boss code until Vega says you're ready! for i in range ( 2 ) …" at bounding box center [1121, 436] width 439 height 498
type textarea "helper.endBuild()"
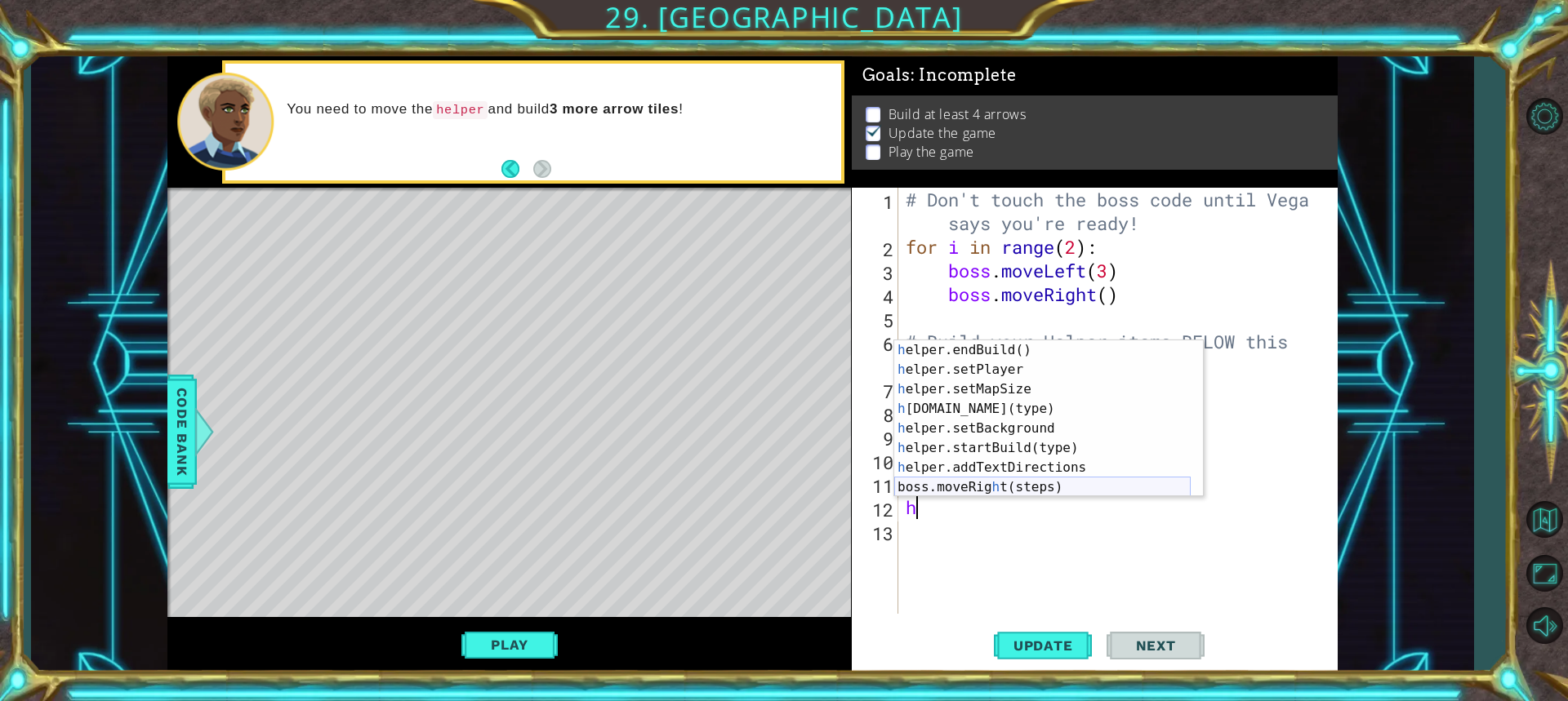
scroll to position [118, 0]
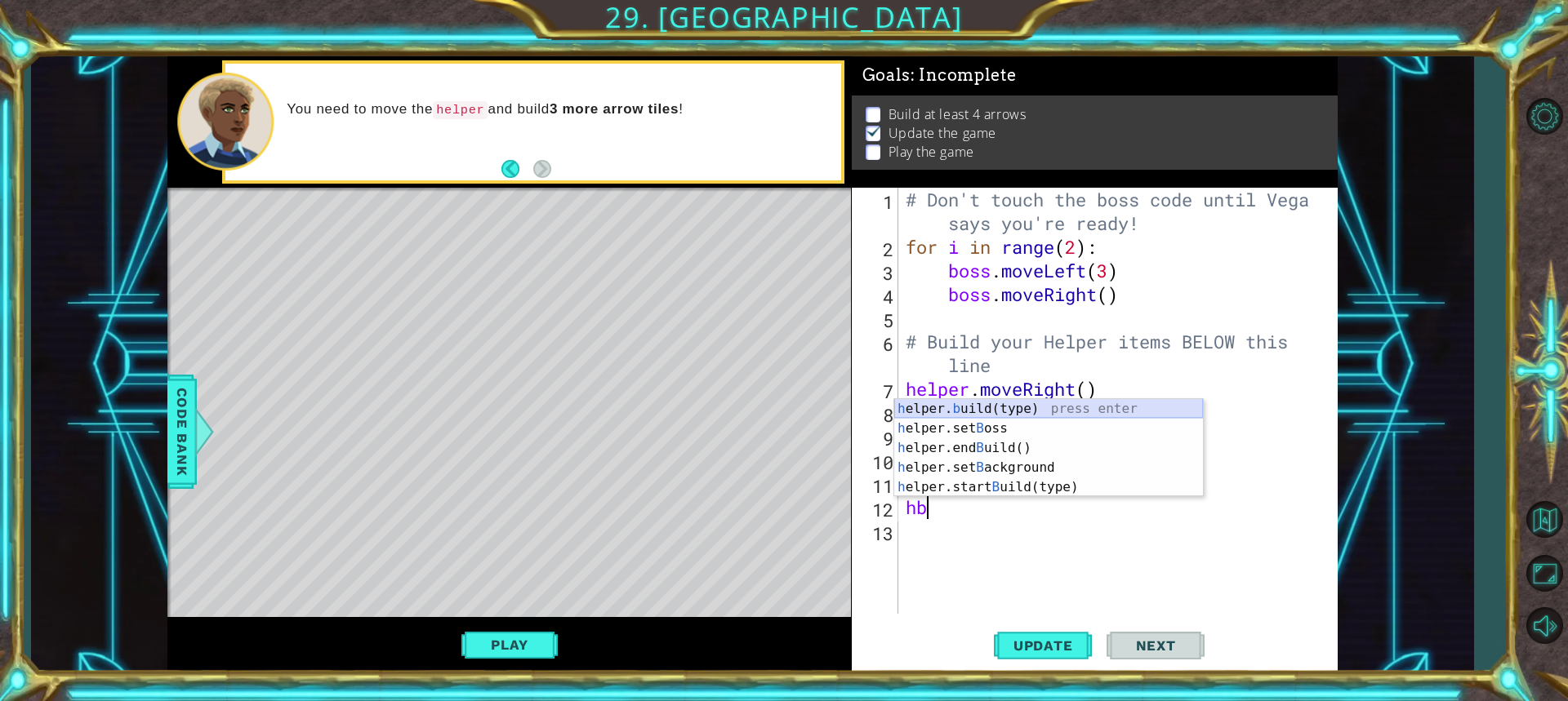
click at [990, 415] on div "h elper. b uild(type) press enter h elper.set B oss press enter h elper.end B u…" at bounding box center [1049, 468] width 308 height 137
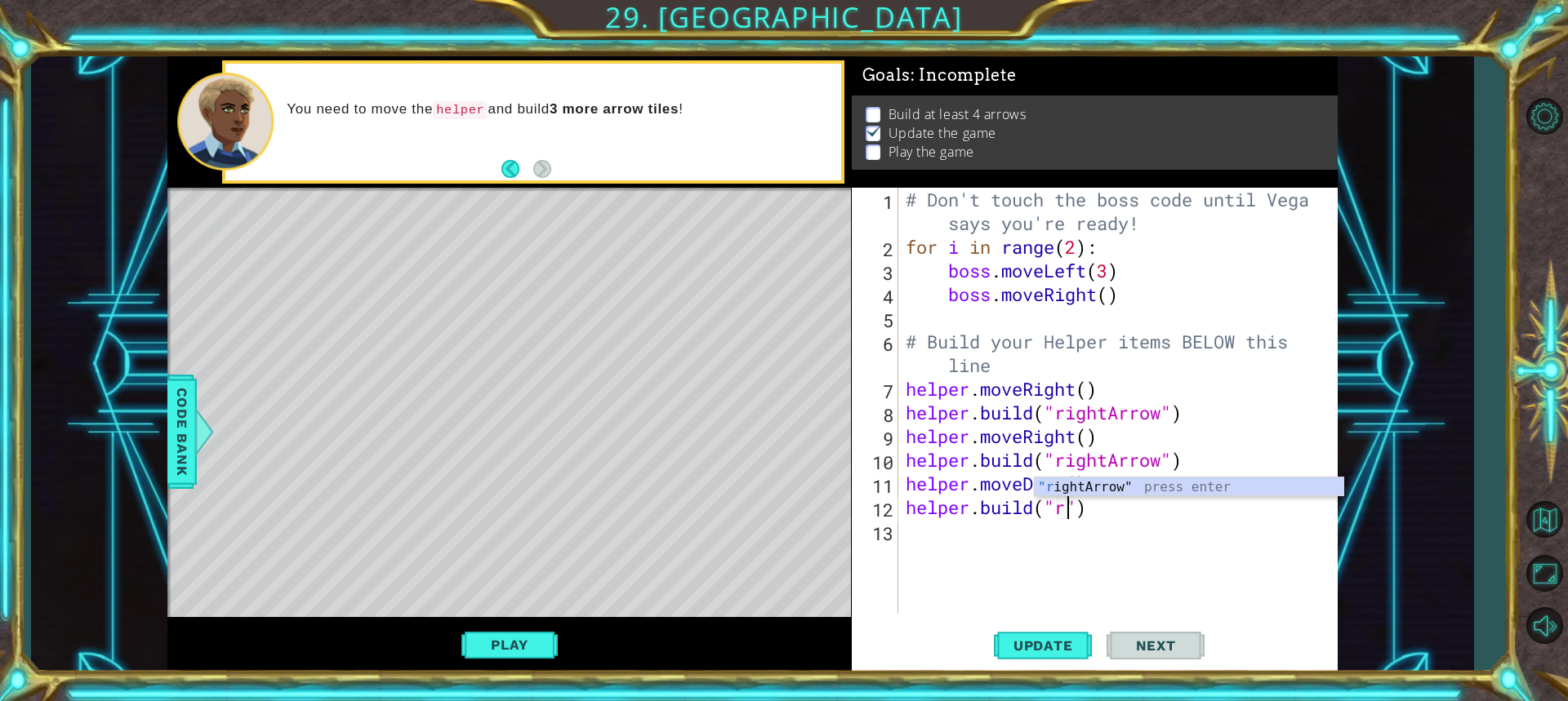
scroll to position [0, 7]
click at [1102, 483] on div ""r ightArrow" press enter" at bounding box center [1189, 508] width 308 height 59
type textarea "helper.build("rightArrow")"
click at [1054, 631] on button "Update" at bounding box center [1043, 645] width 98 height 48
click at [1067, 647] on span "Update" at bounding box center [1044, 646] width 92 height 17
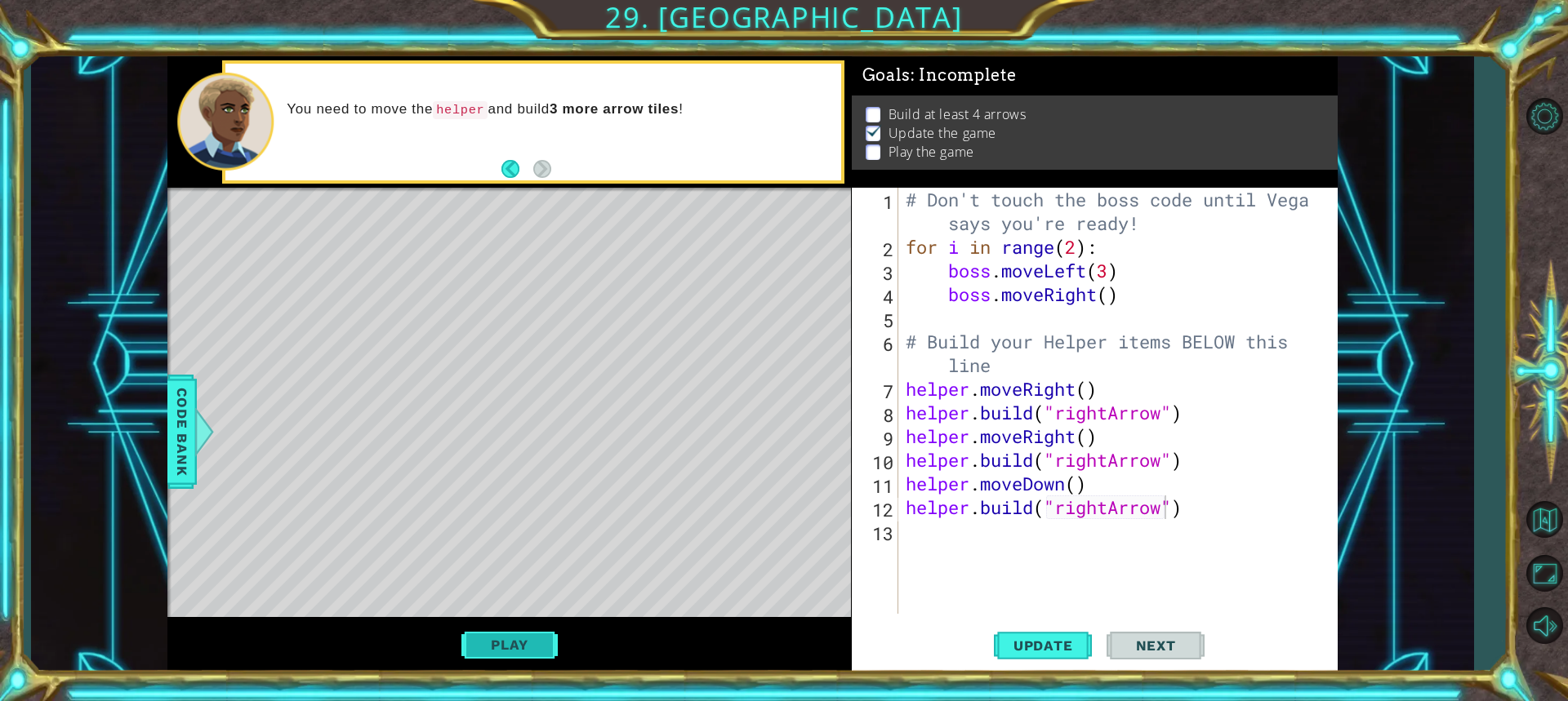
click at [556, 638] on button "Play" at bounding box center [509, 645] width 95 height 31
click at [1096, 527] on div "# Don't touch the boss code until Vega says you're ready! for i in range ( 2 ) …" at bounding box center [1121, 436] width 439 height 498
type textarea "h"
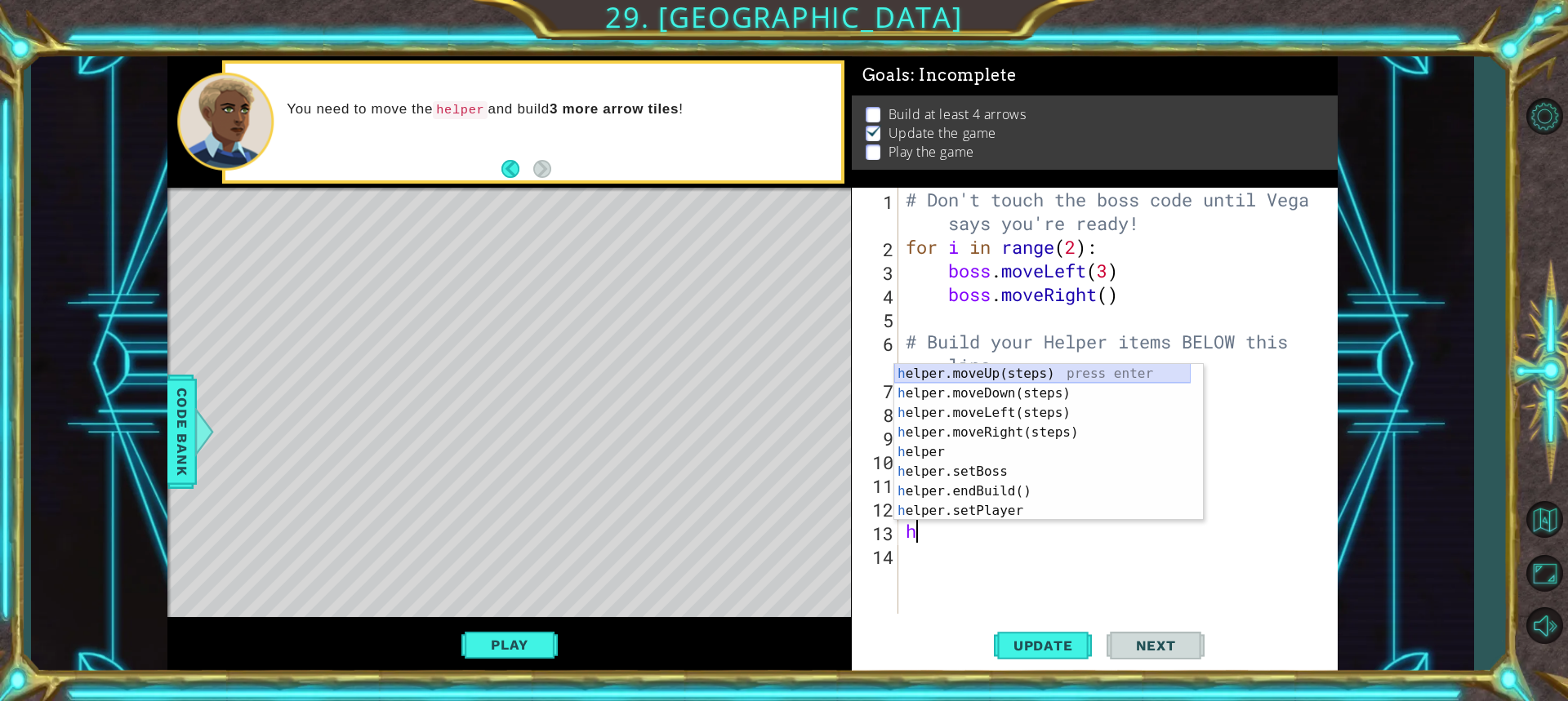
click at [994, 378] on div "h elper.moveUp(steps) press enter h elper.moveDown(steps) press enter h elper.m…" at bounding box center [1043, 462] width 297 height 196
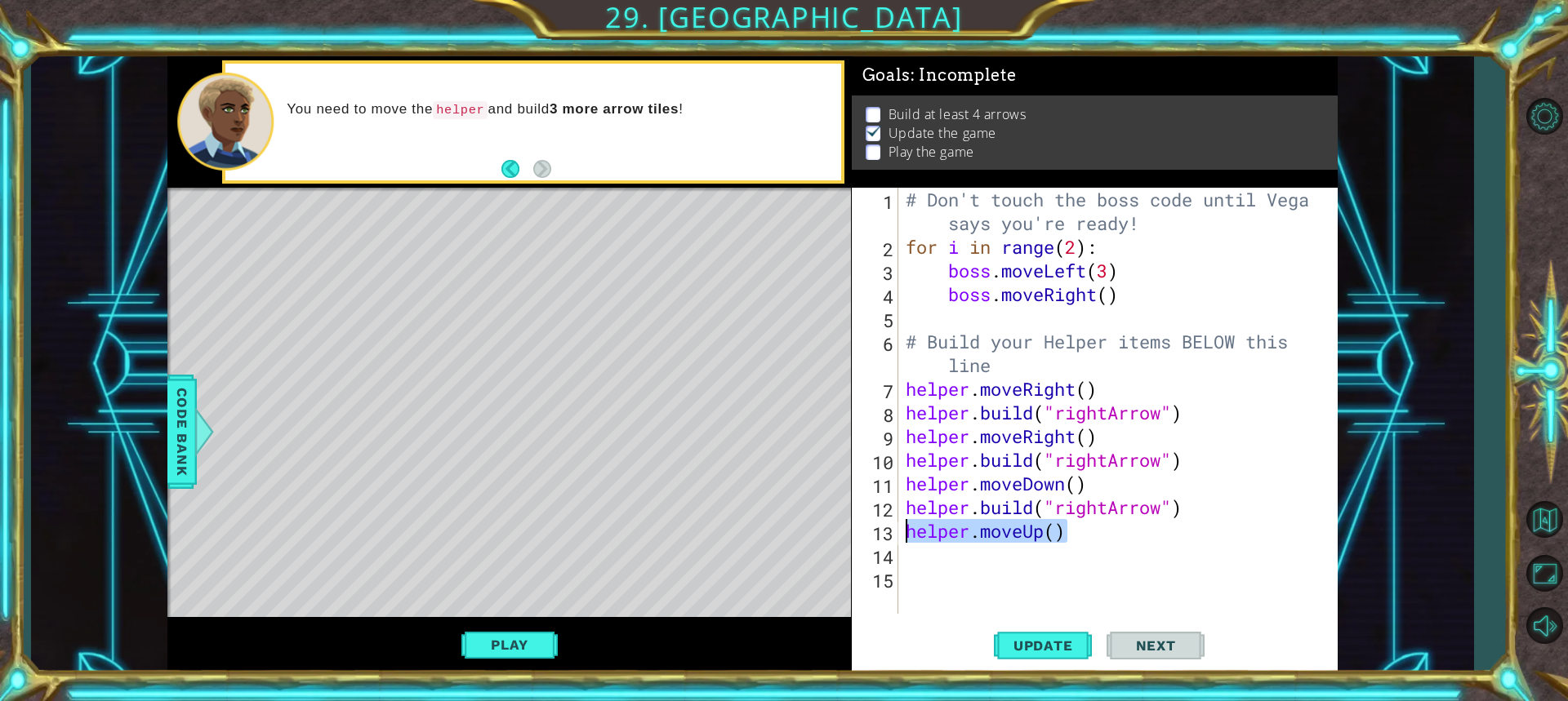
drag, startPoint x: 1110, startPoint y: 541, endPoint x: 900, endPoint y: 534, distance: 210.1
click at [900, 534] on div "1 2 3 4 5 6 7 8 9 10 11 12 13 14 15 # Don't touch the boss code until Vega says…" at bounding box center [1092, 401] width 481 height 426
type textarea "h"
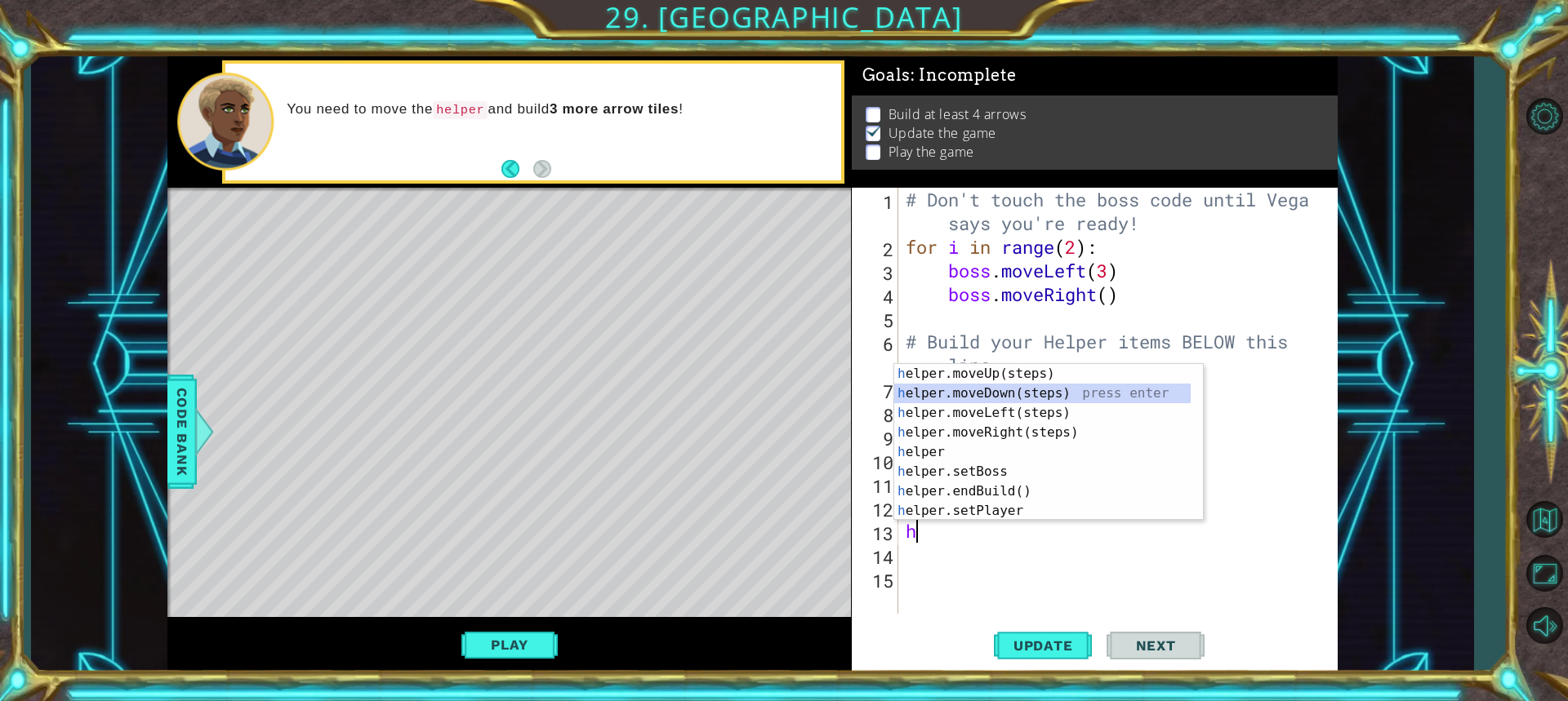
click at [1009, 392] on div "h elper.moveUp(steps) press enter h elper.moveDown(steps) press enter h elper.m…" at bounding box center [1043, 462] width 297 height 196
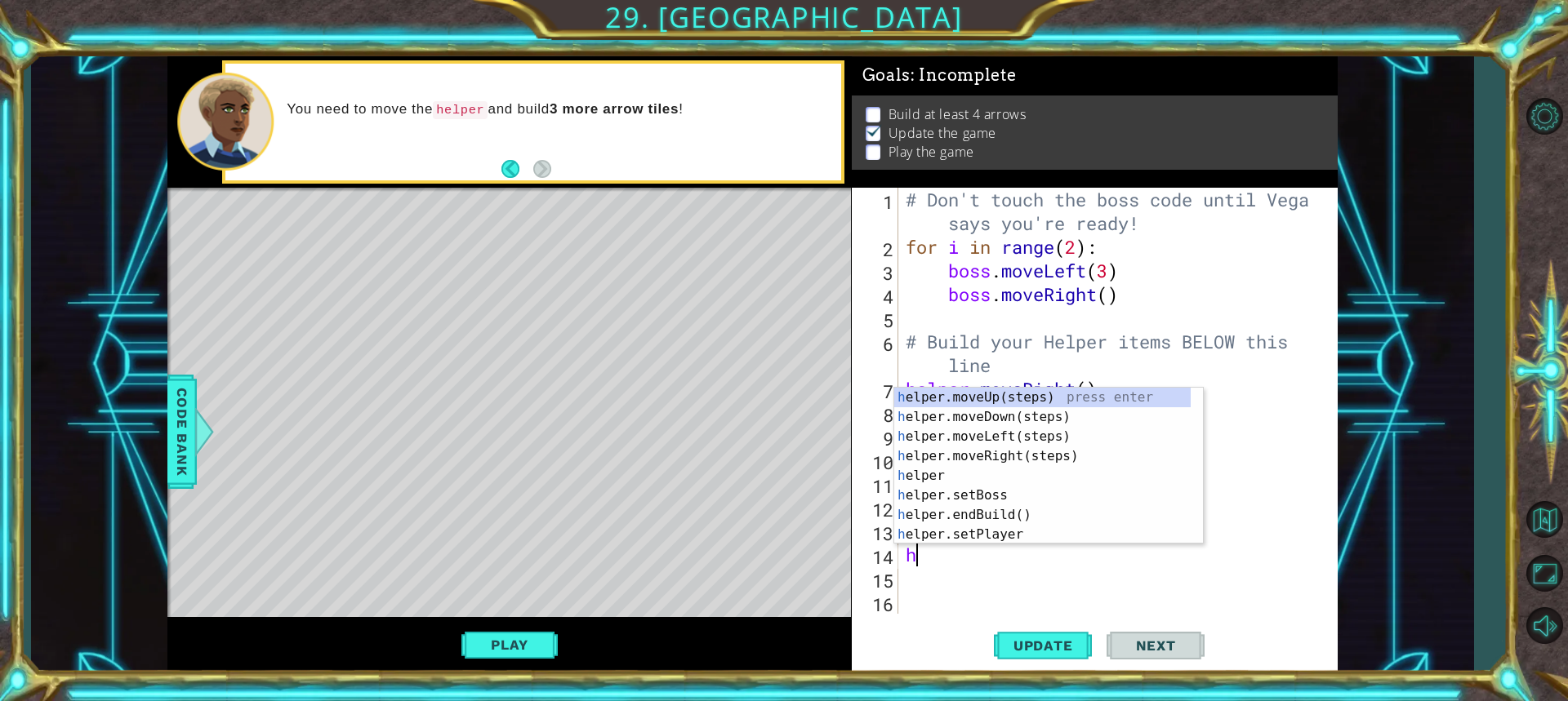
type textarea "h"
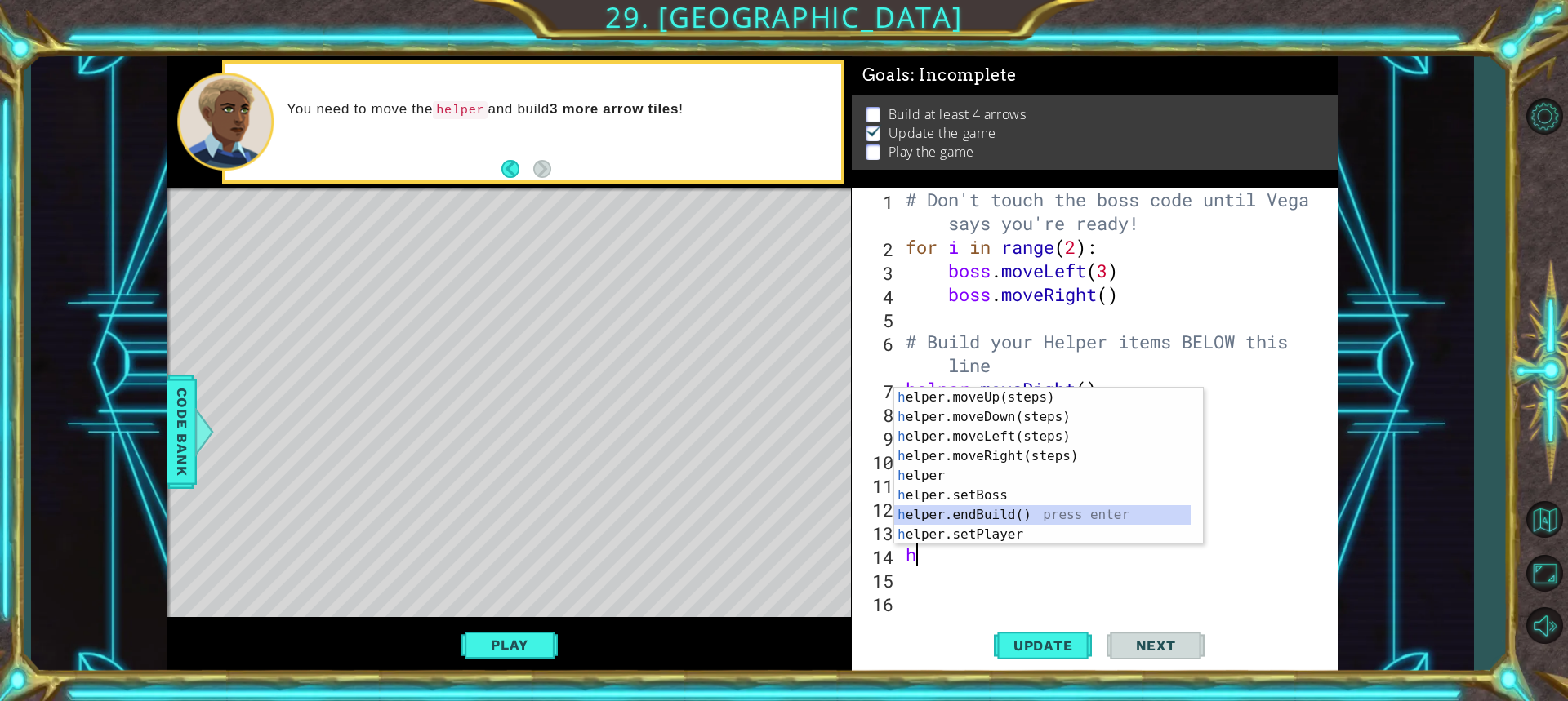
click at [970, 515] on div "h elper.moveUp(steps) press enter h elper.moveDown(steps) press enter h elper.m…" at bounding box center [1043, 486] width 297 height 196
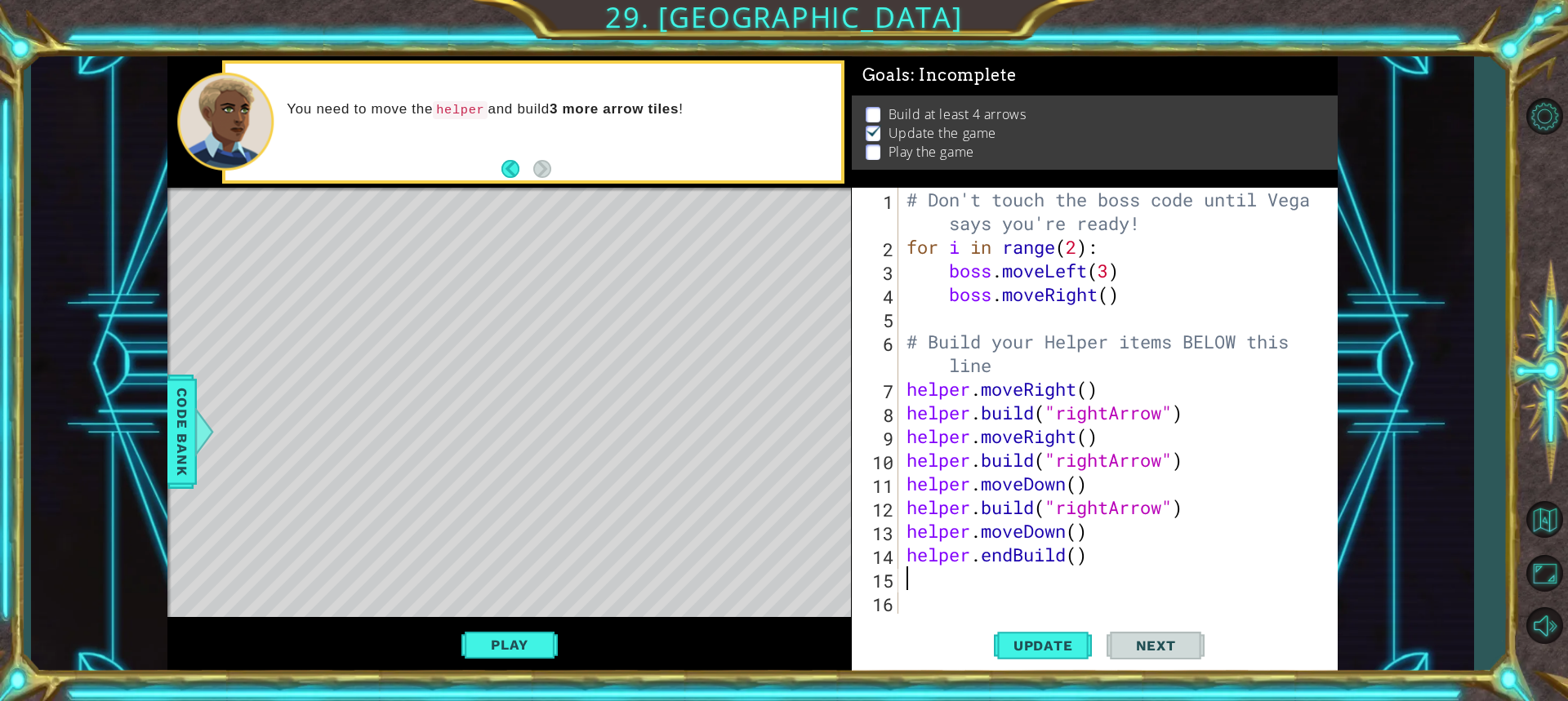
click at [1054, 558] on div "# Don't touch the boss code until Vega says you're ready! for i in range ( 2 ) …" at bounding box center [1115, 436] width 425 height 498
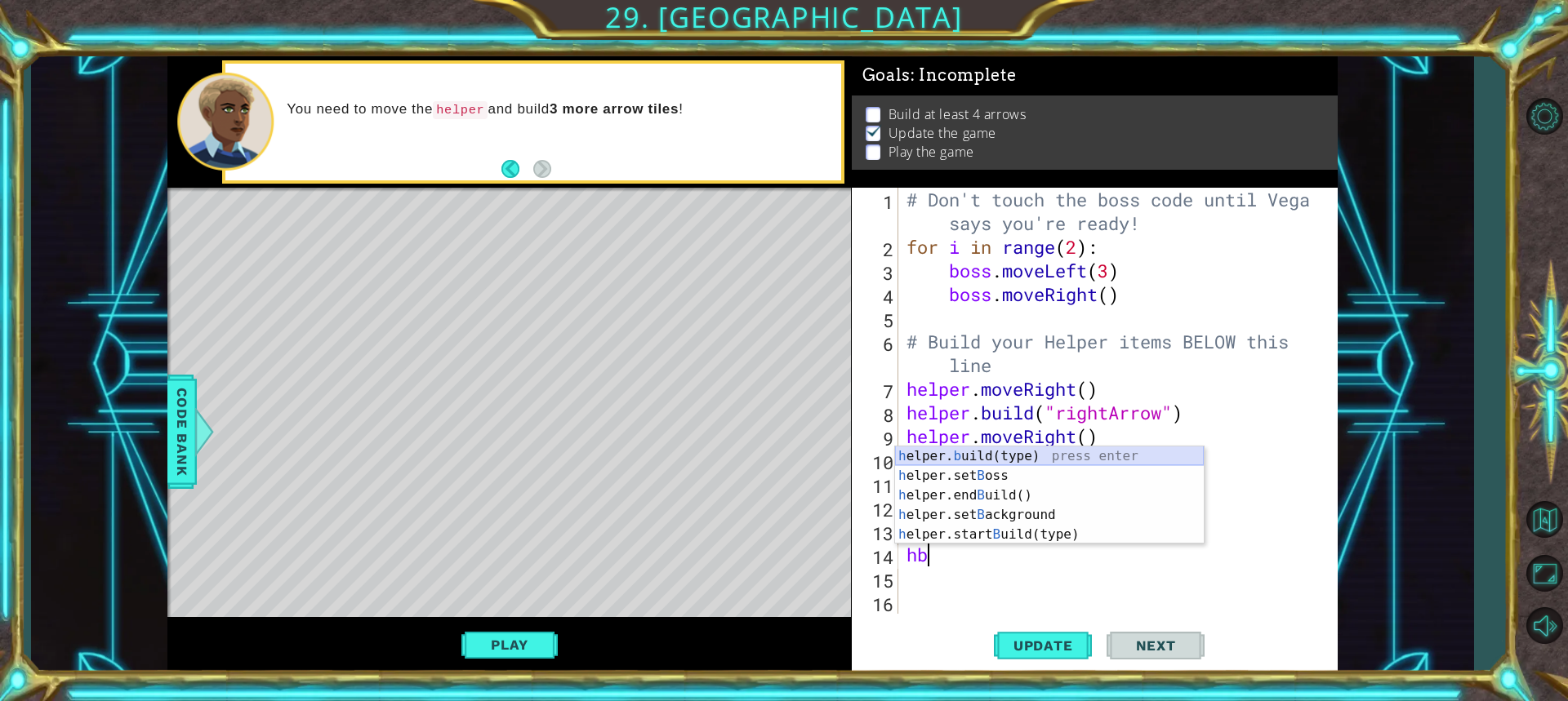
click at [995, 456] on div "h elper. b uild(type) press enter h elper.set B oss press enter h elper.end B u…" at bounding box center [1050, 515] width 308 height 137
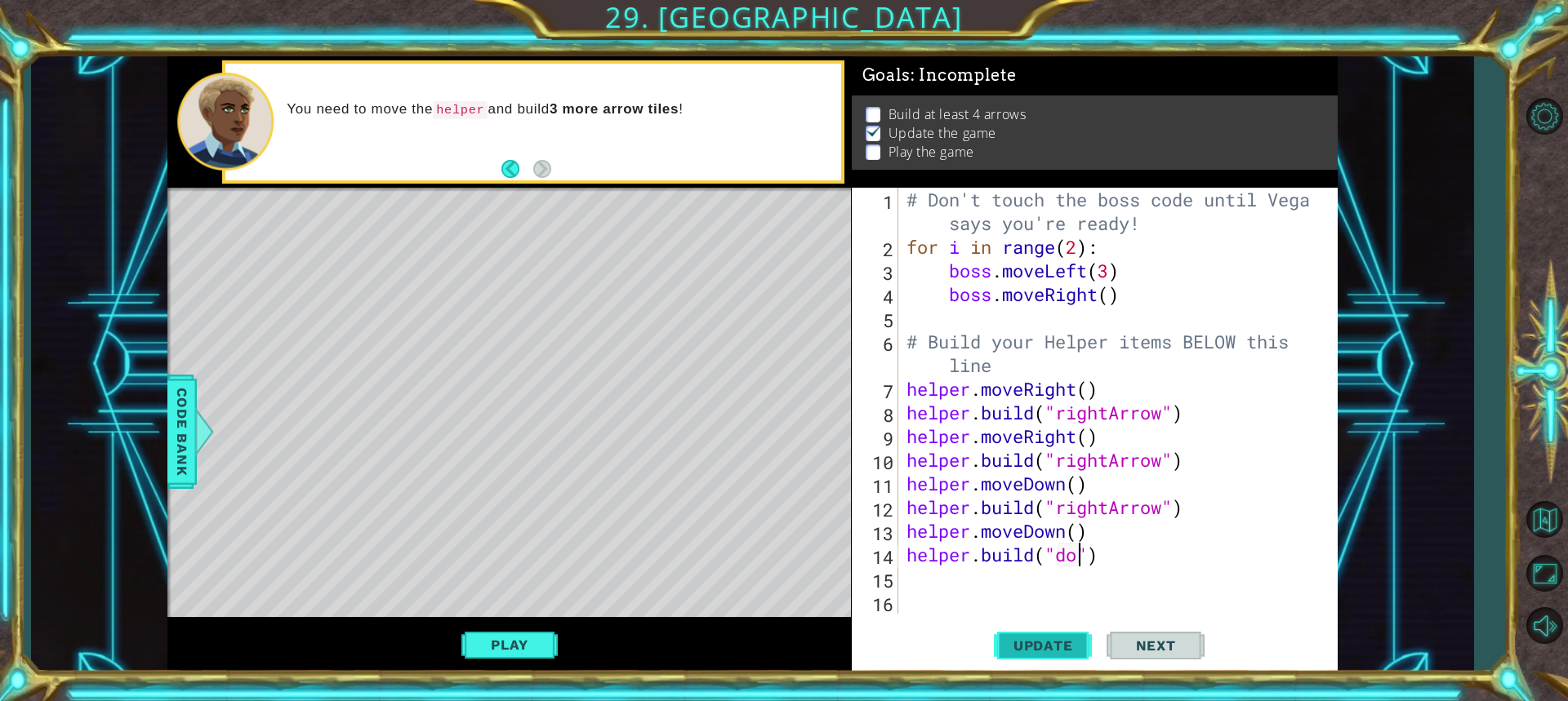
scroll to position [0, 7]
click at [1138, 520] on div "# Don't touch the boss code until Vega says you're ready! for i in range ( 2 ) …" at bounding box center [1122, 436] width 438 height 498
click at [1064, 554] on div "# Don't touch the boss code until Vega says you're ready! for i in range ( 2 ) …" at bounding box center [1122, 436] width 438 height 498
click at [1057, 554] on div "# Don't touch the boss code until Vega says you're ready! for i in range ( 2 ) …" at bounding box center [1122, 436] width 438 height 498
click at [1090, 541] on div ""r ightArrow" press enter" at bounding box center [1189, 555] width 308 height 59
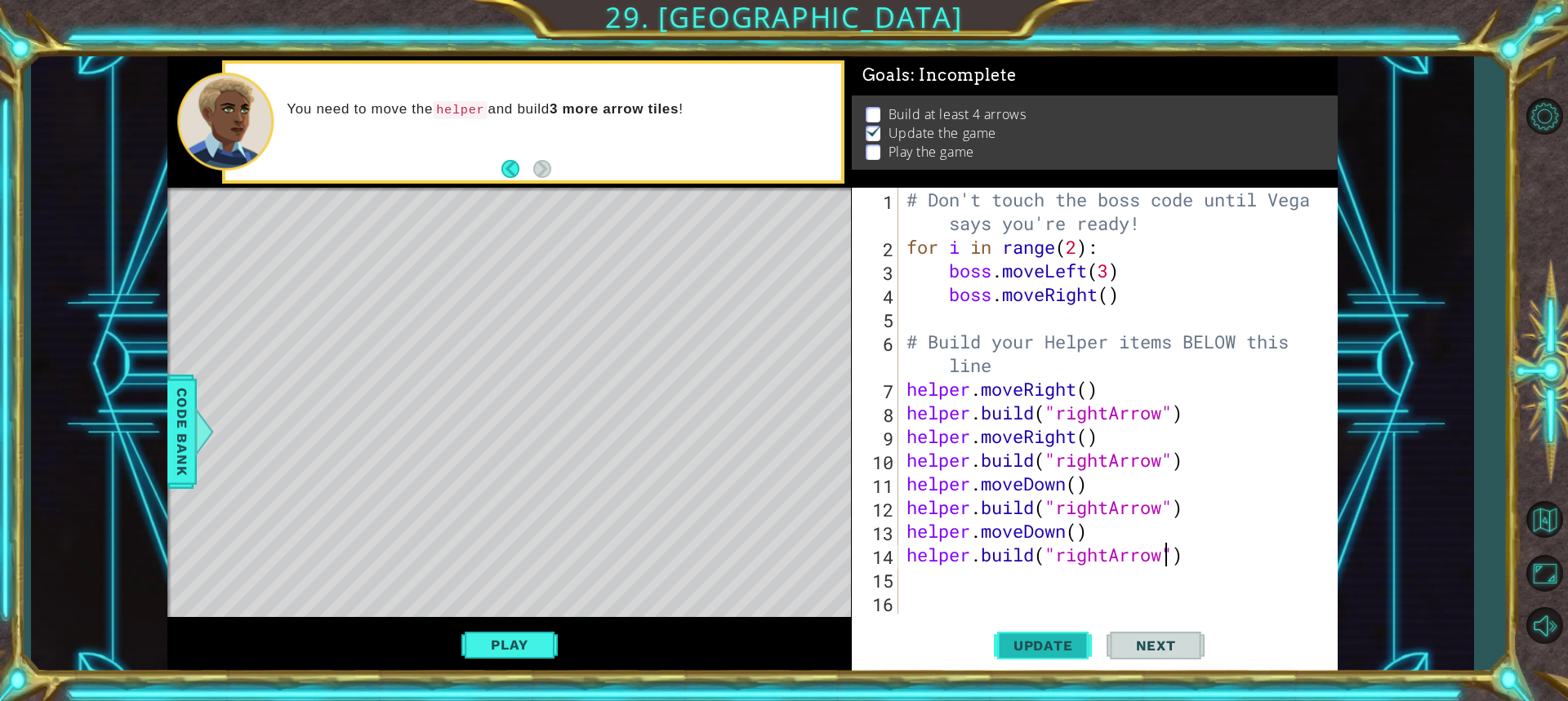
type textarea "helper.build("rightArrow")"
click at [1061, 648] on span "Update" at bounding box center [1044, 646] width 92 height 17
click at [1162, 628] on button "Next" at bounding box center [1156, 645] width 98 height 48
click at [554, 651] on button "Play" at bounding box center [509, 645] width 95 height 31
click at [1149, 635] on button "Next" at bounding box center [1156, 642] width 98 height 48
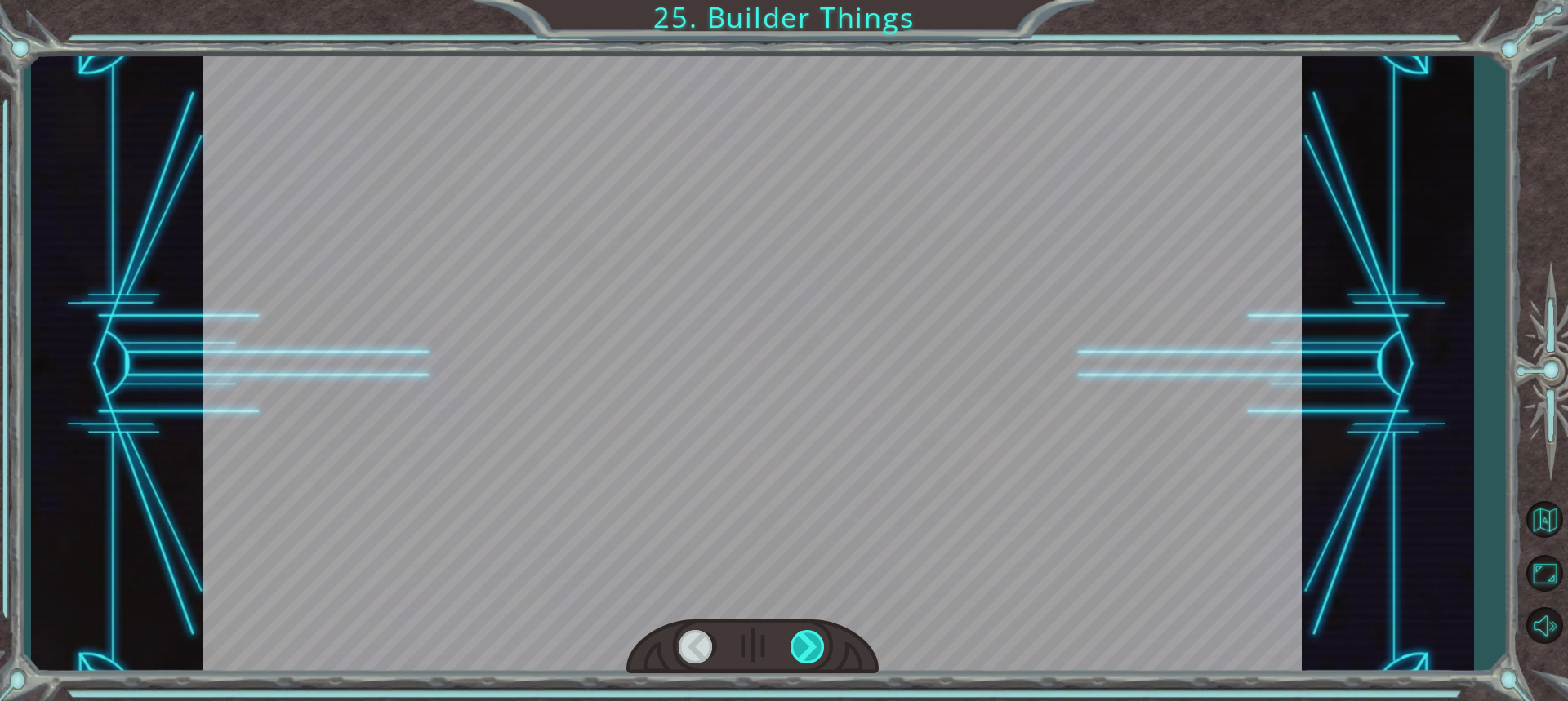
click at [801, 644] on div at bounding box center [808, 647] width 36 height 33
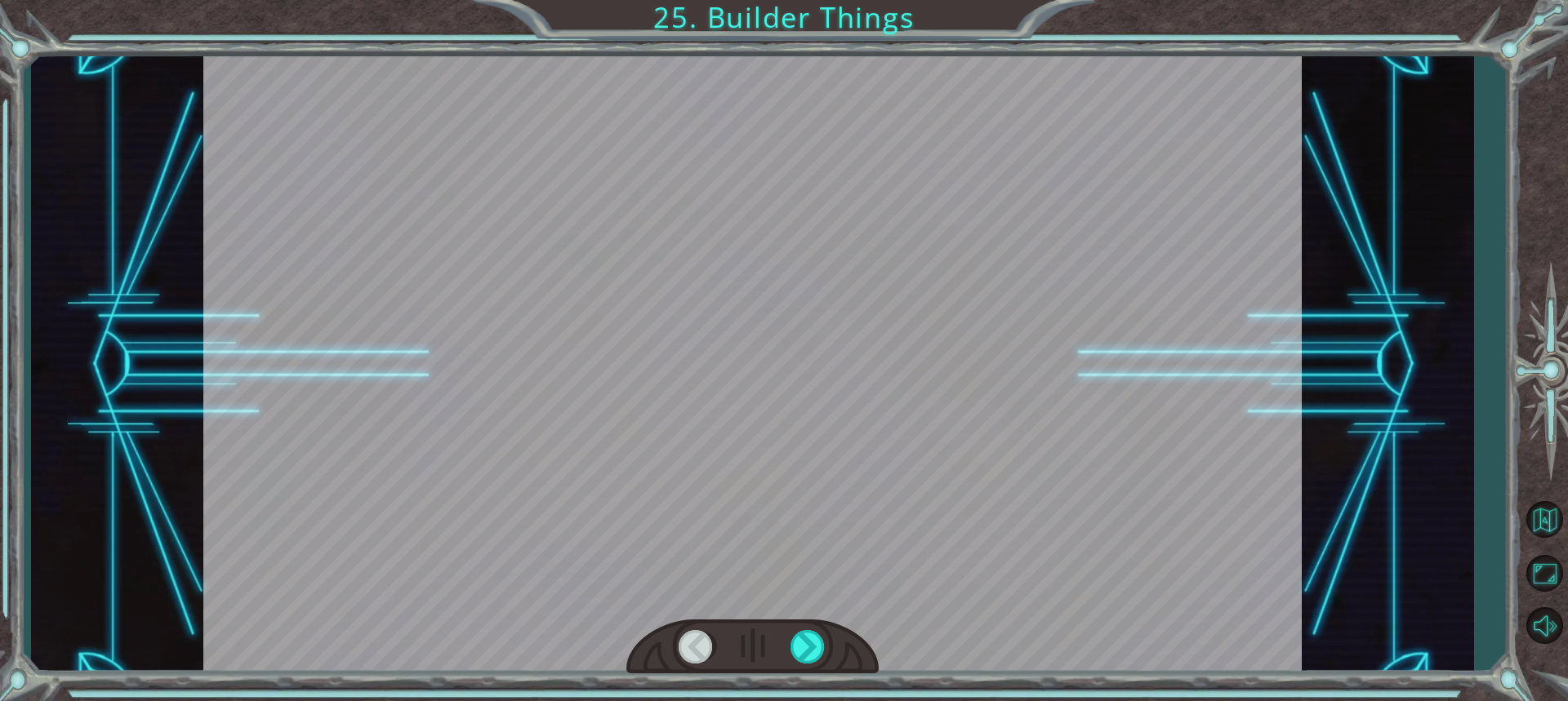
click at [801, 644] on div at bounding box center [808, 647] width 36 height 33
click at [802, 644] on div at bounding box center [808, 647] width 36 height 33
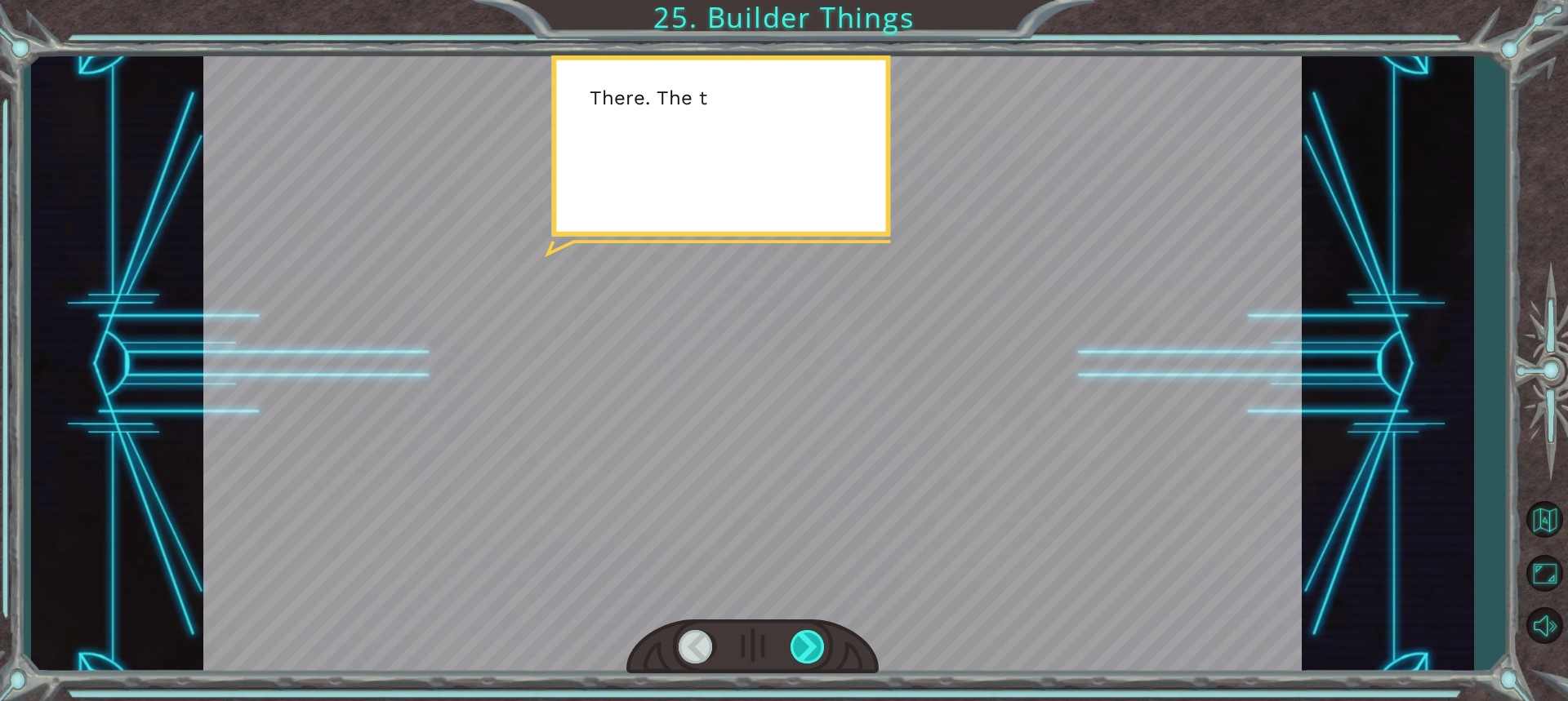
click at [802, 644] on div at bounding box center [808, 647] width 36 height 33
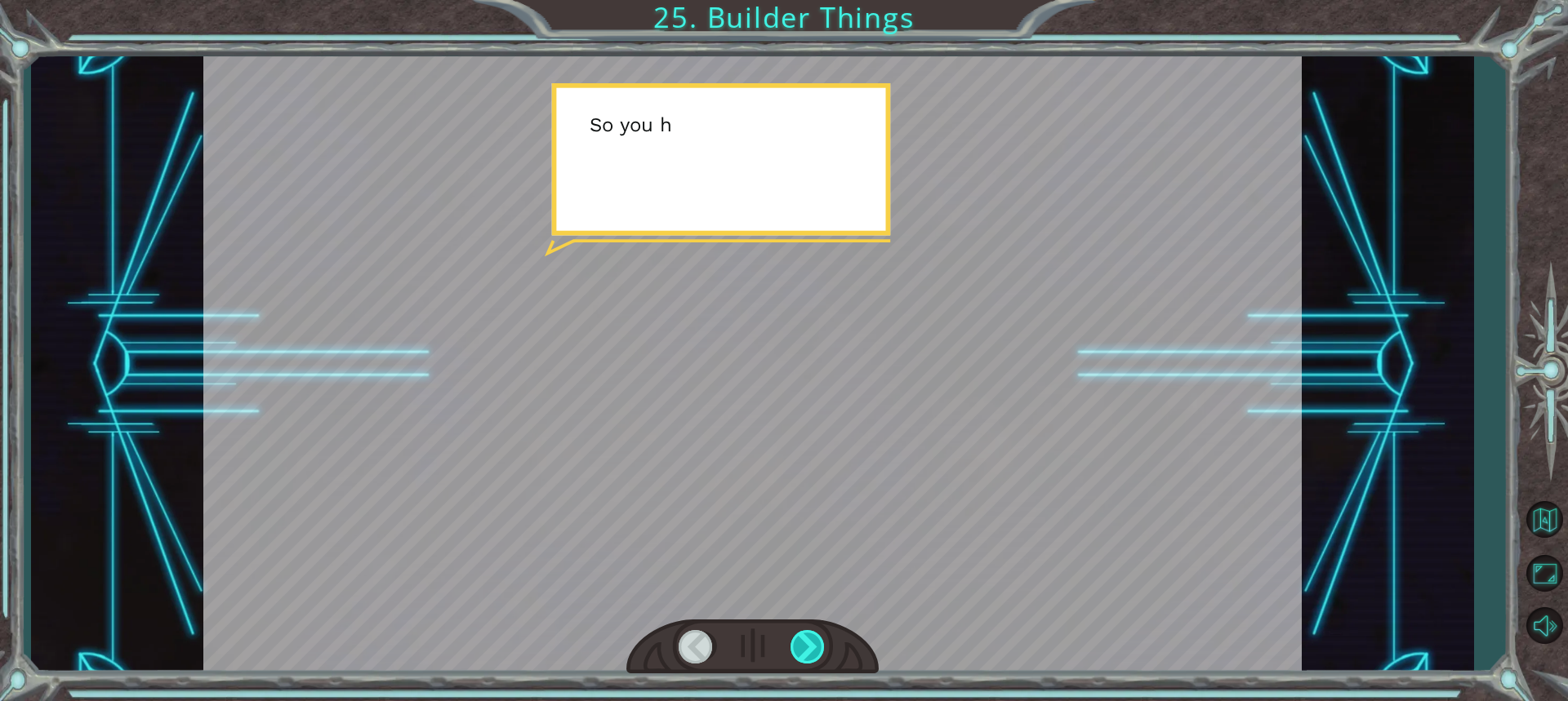
click at [792, 638] on div at bounding box center [808, 647] width 36 height 33
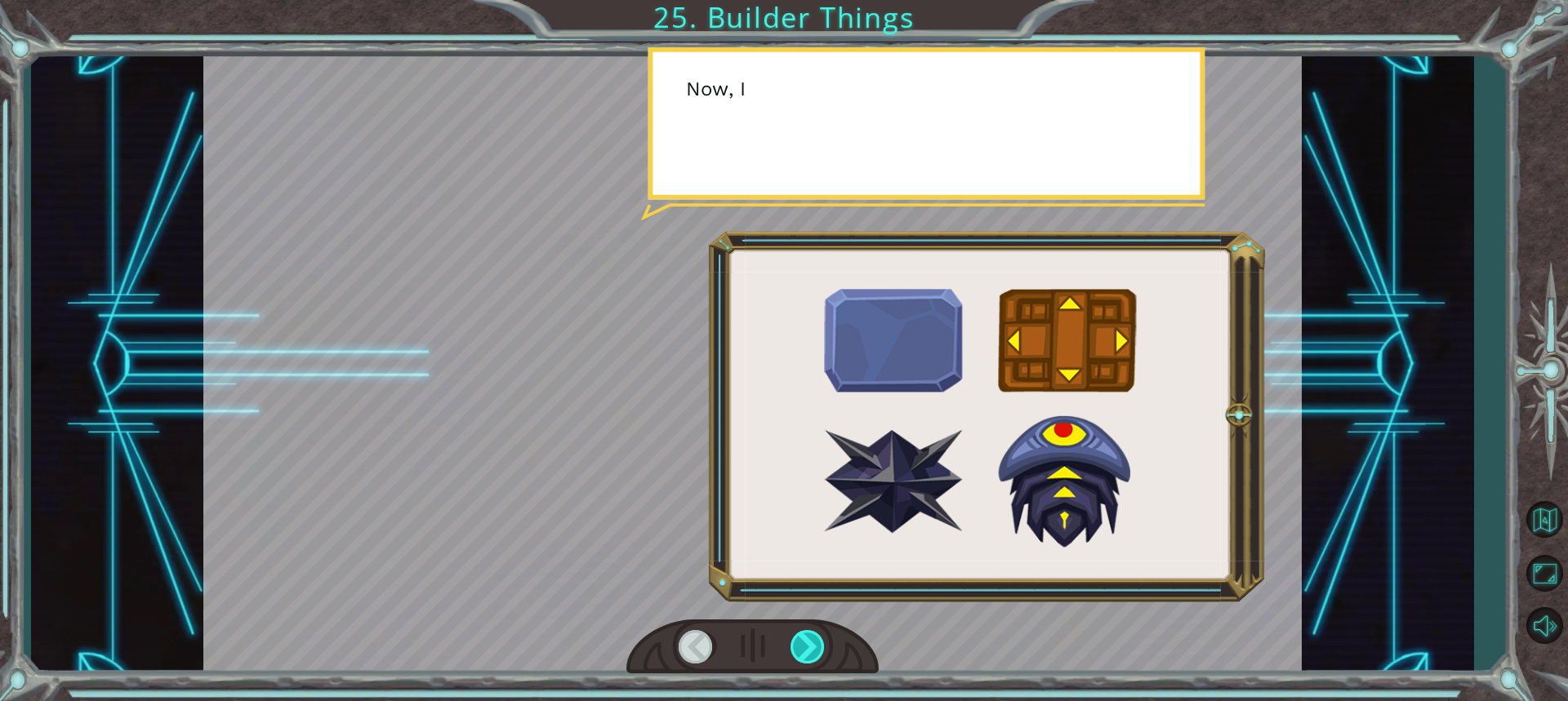
click at [808, 643] on div at bounding box center [808, 647] width 36 height 33
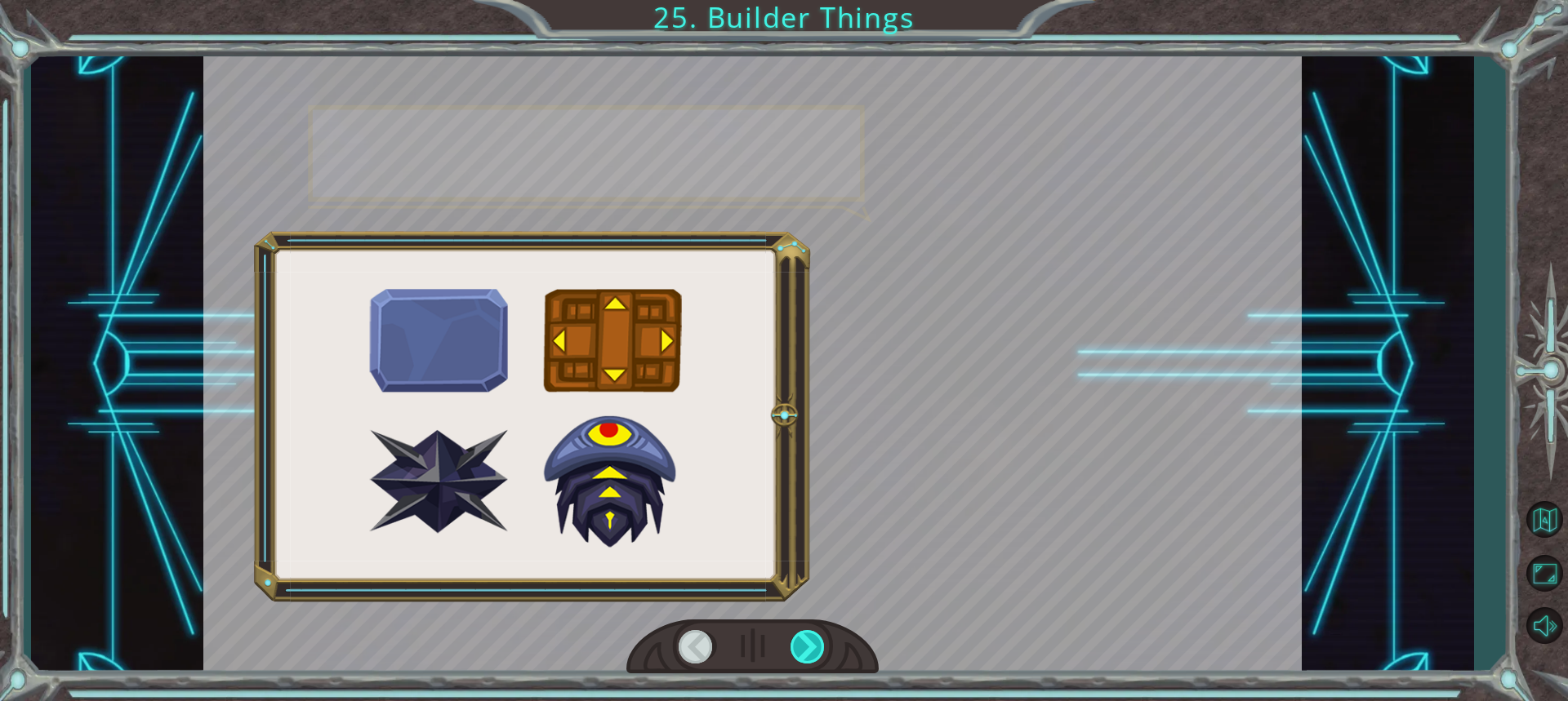
click at [808, 643] on div at bounding box center [808, 647] width 36 height 33
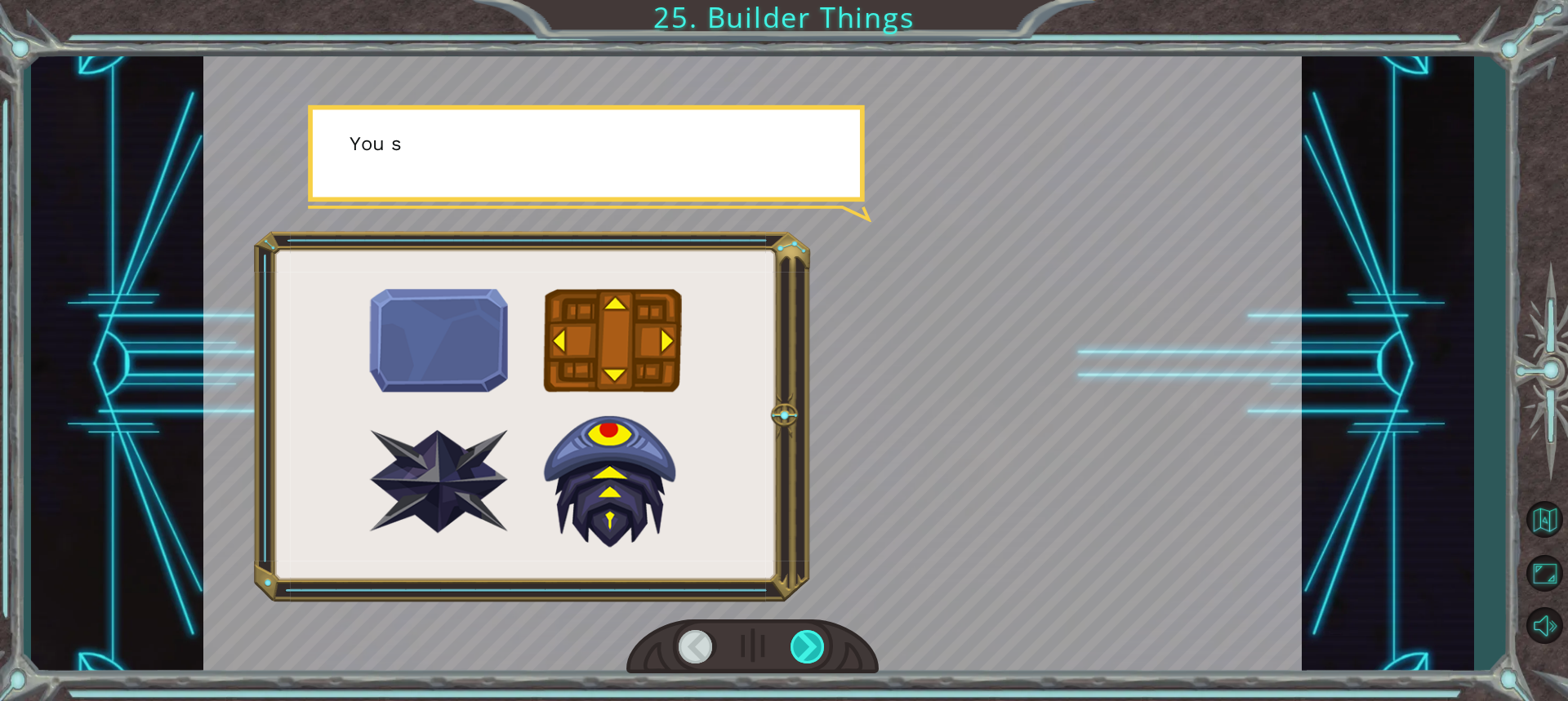
click at [808, 643] on div at bounding box center [808, 647] width 36 height 33
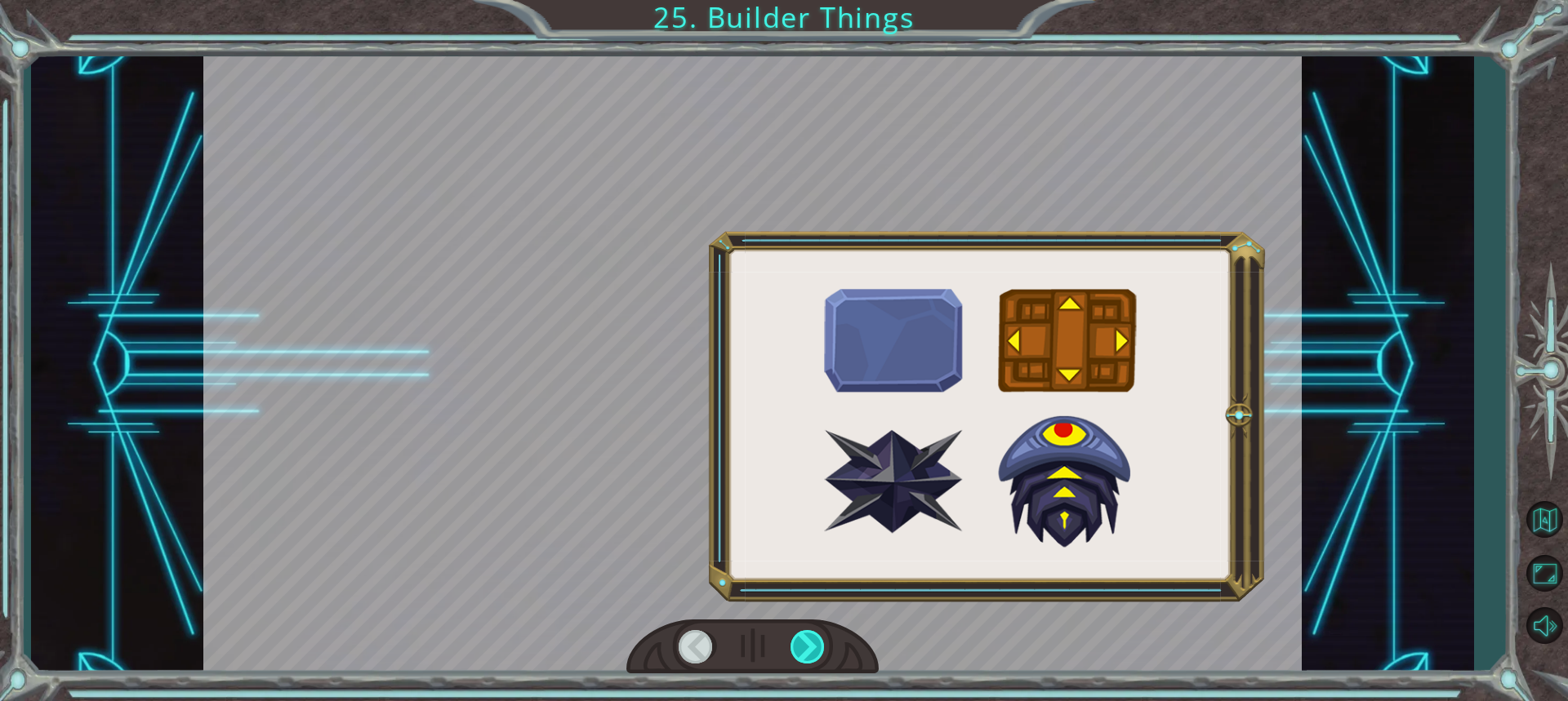
click at [808, 643] on div at bounding box center [808, 647] width 36 height 33
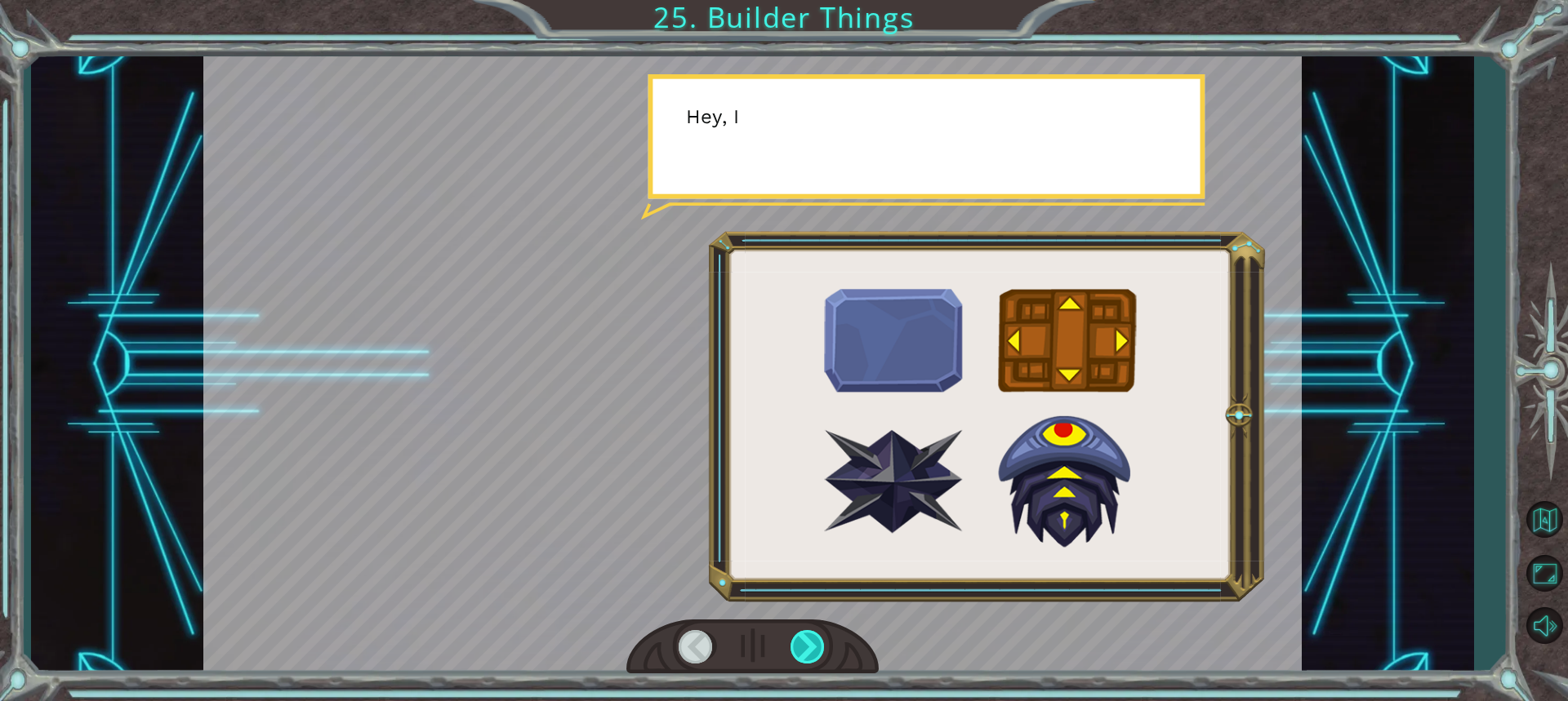
click at [808, 643] on div at bounding box center [808, 647] width 36 height 33
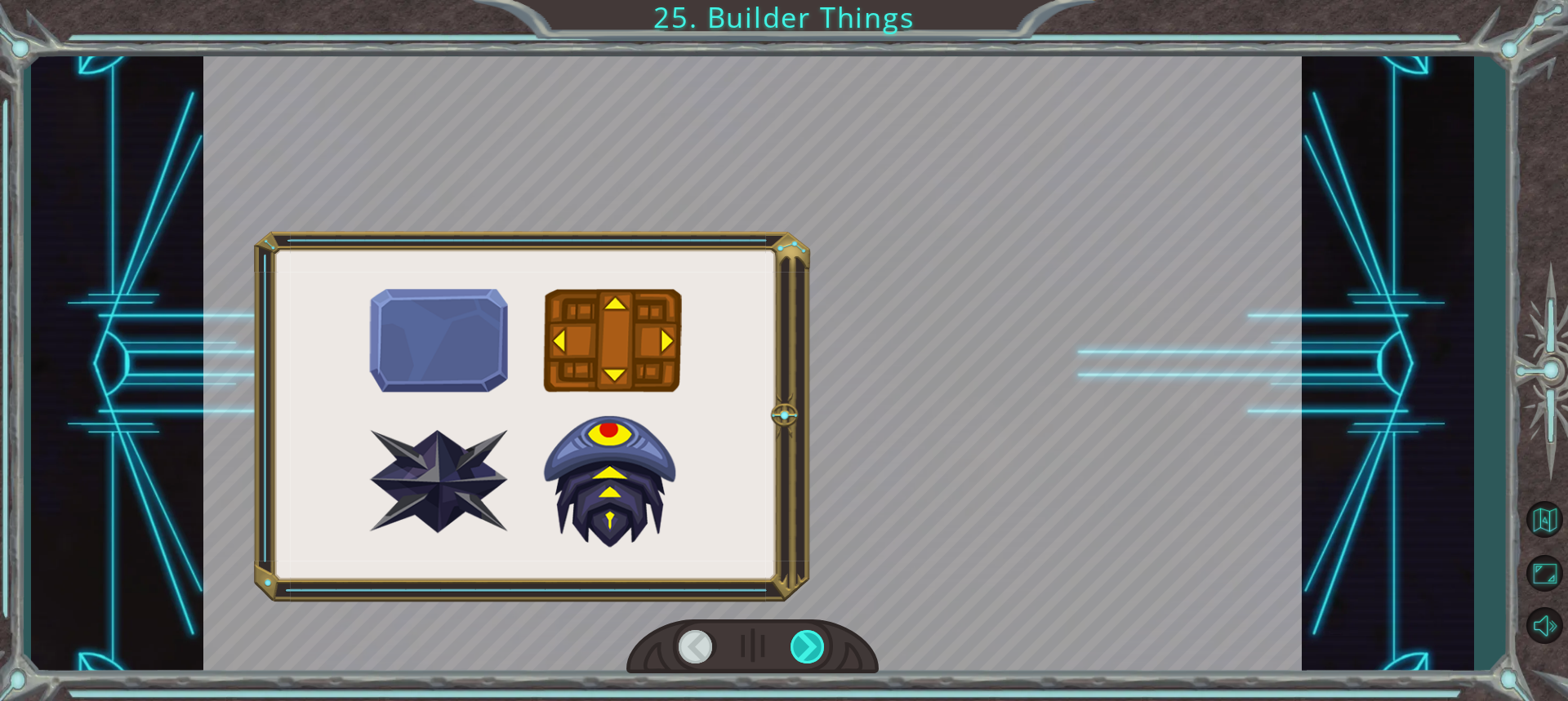
click at [808, 643] on div at bounding box center [808, 647] width 36 height 33
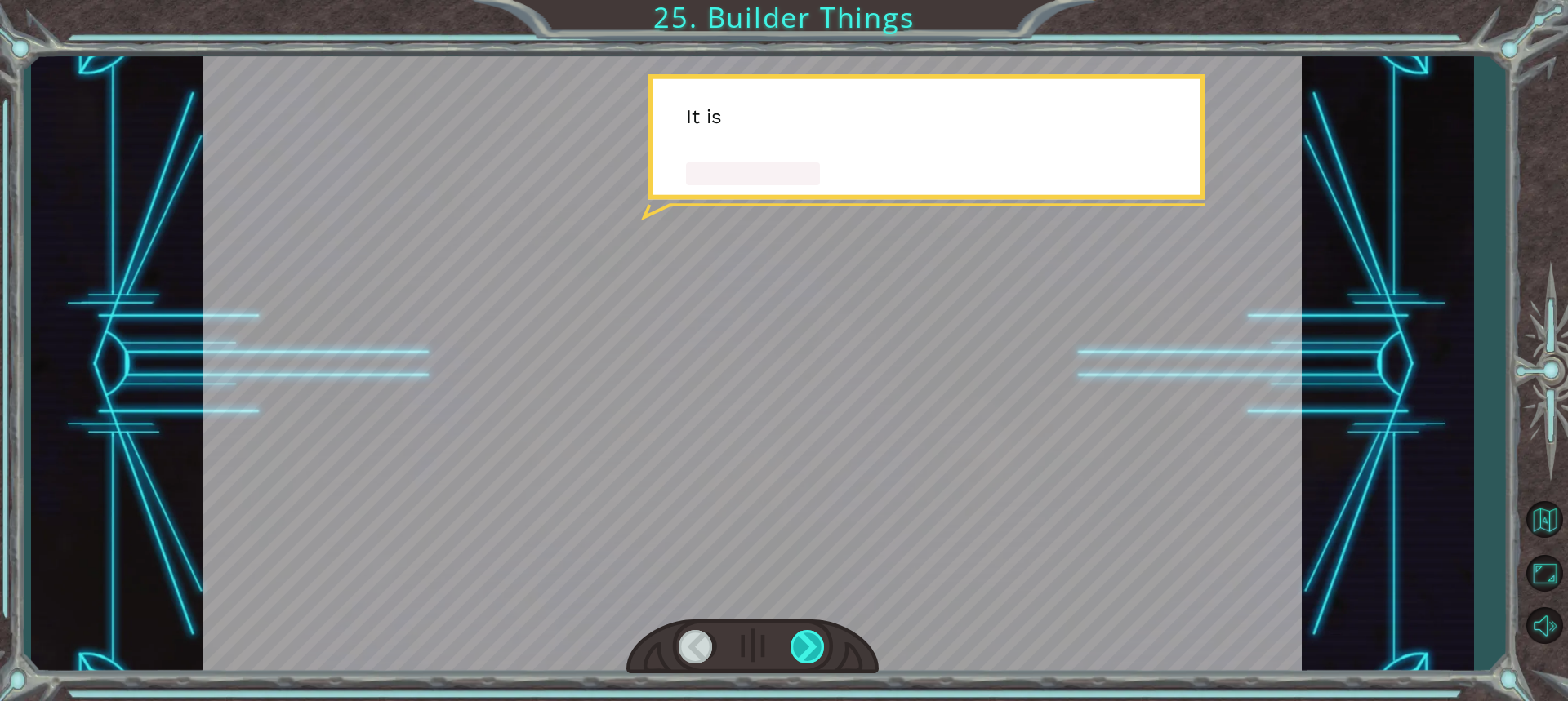
click at [808, 643] on div at bounding box center [808, 647] width 36 height 33
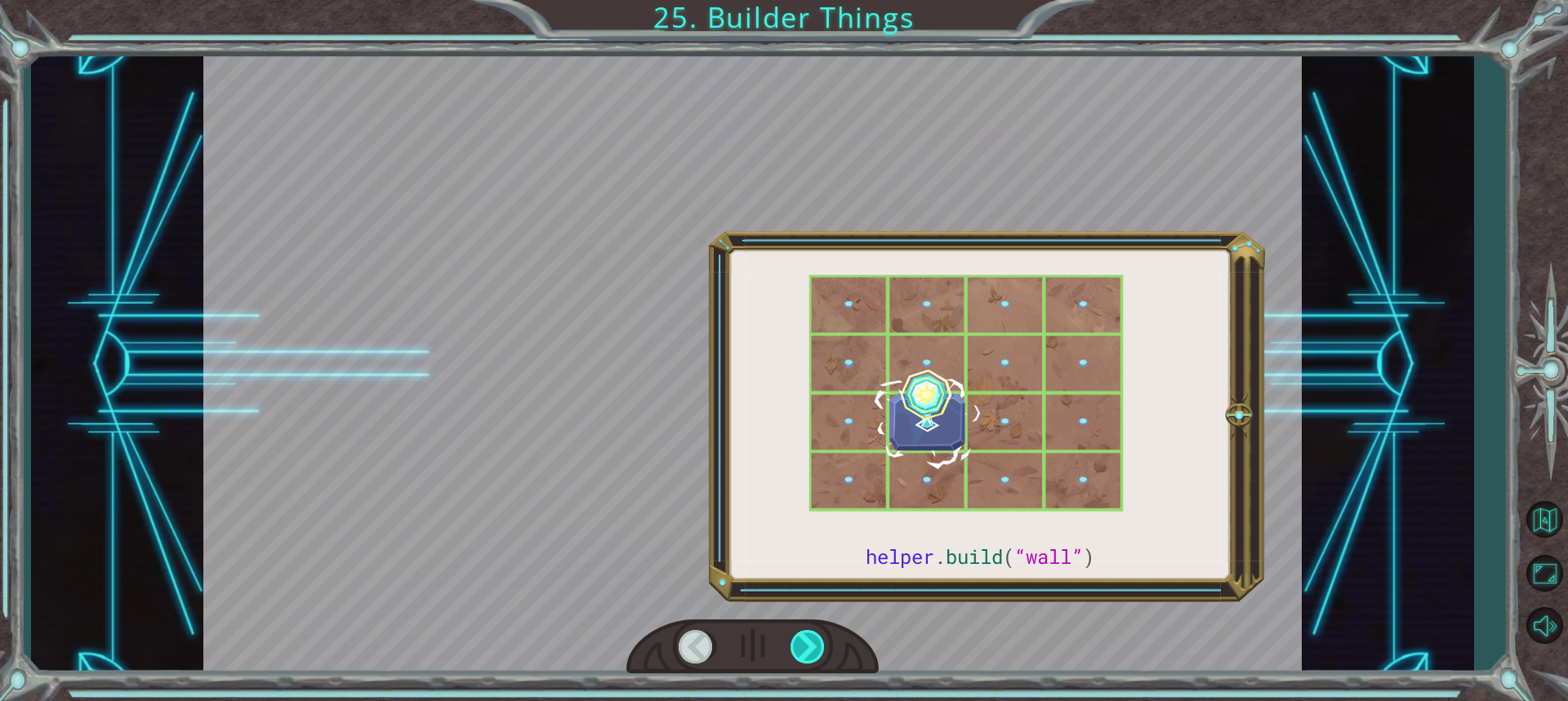
click at [808, 643] on div at bounding box center [808, 647] width 36 height 33
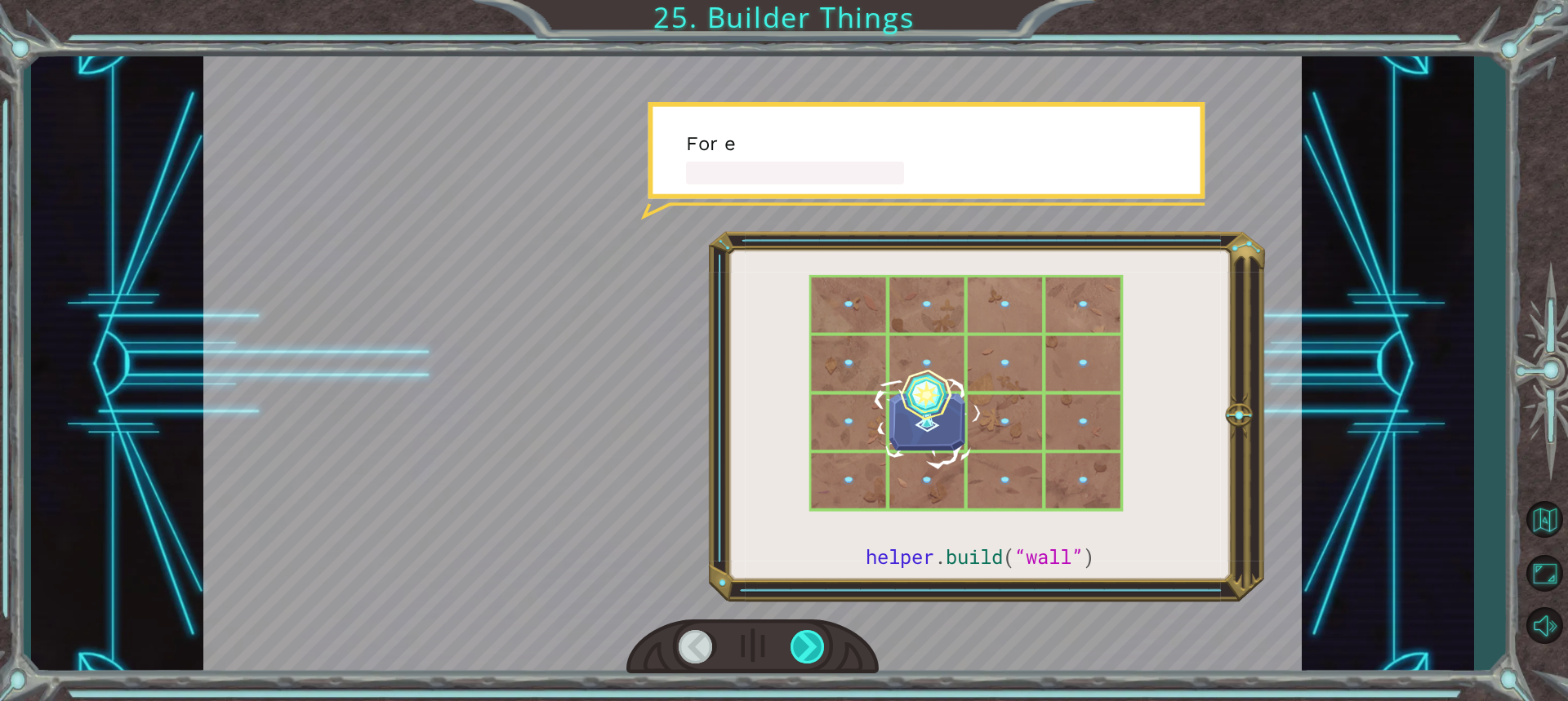
click at [808, 643] on div at bounding box center [808, 647] width 36 height 33
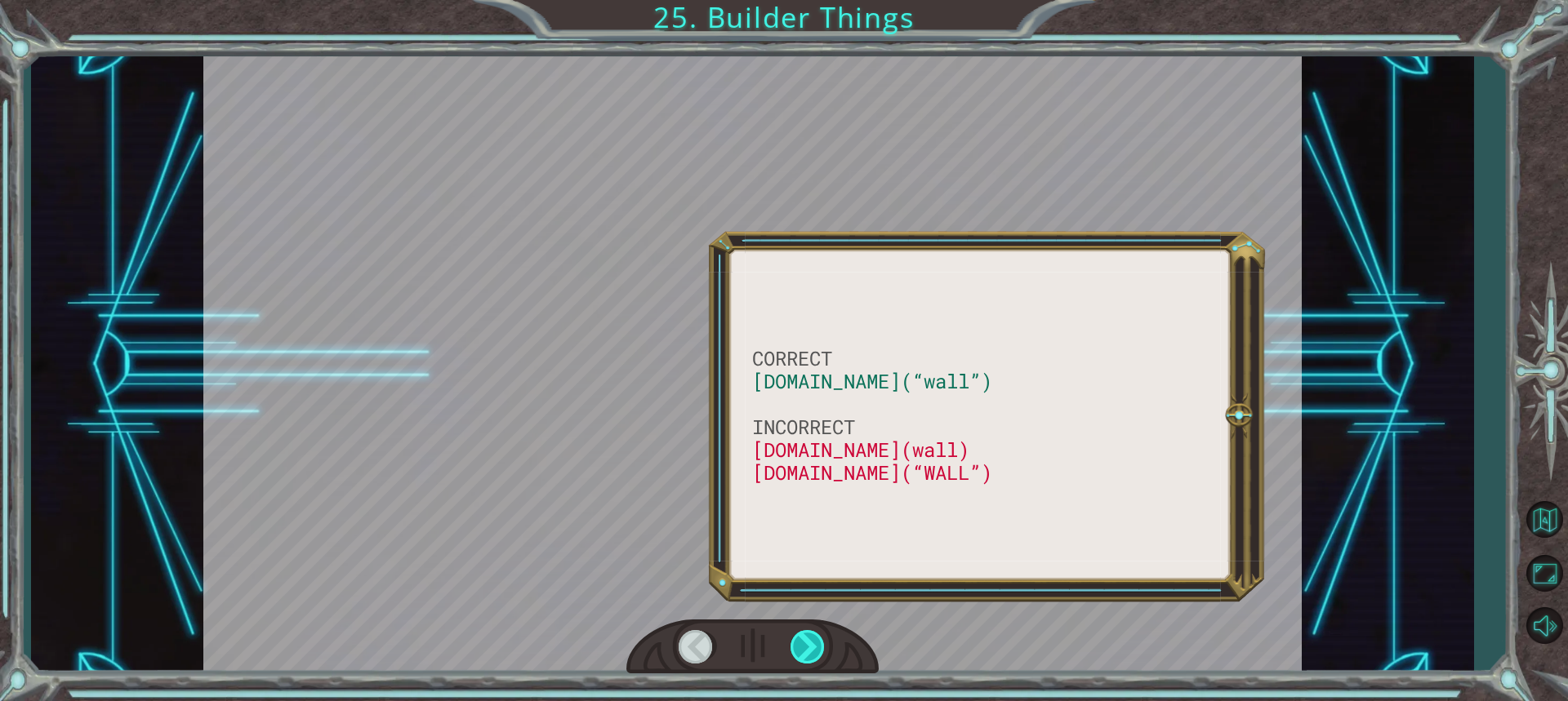
click at [808, 644] on div at bounding box center [808, 647] width 36 height 33
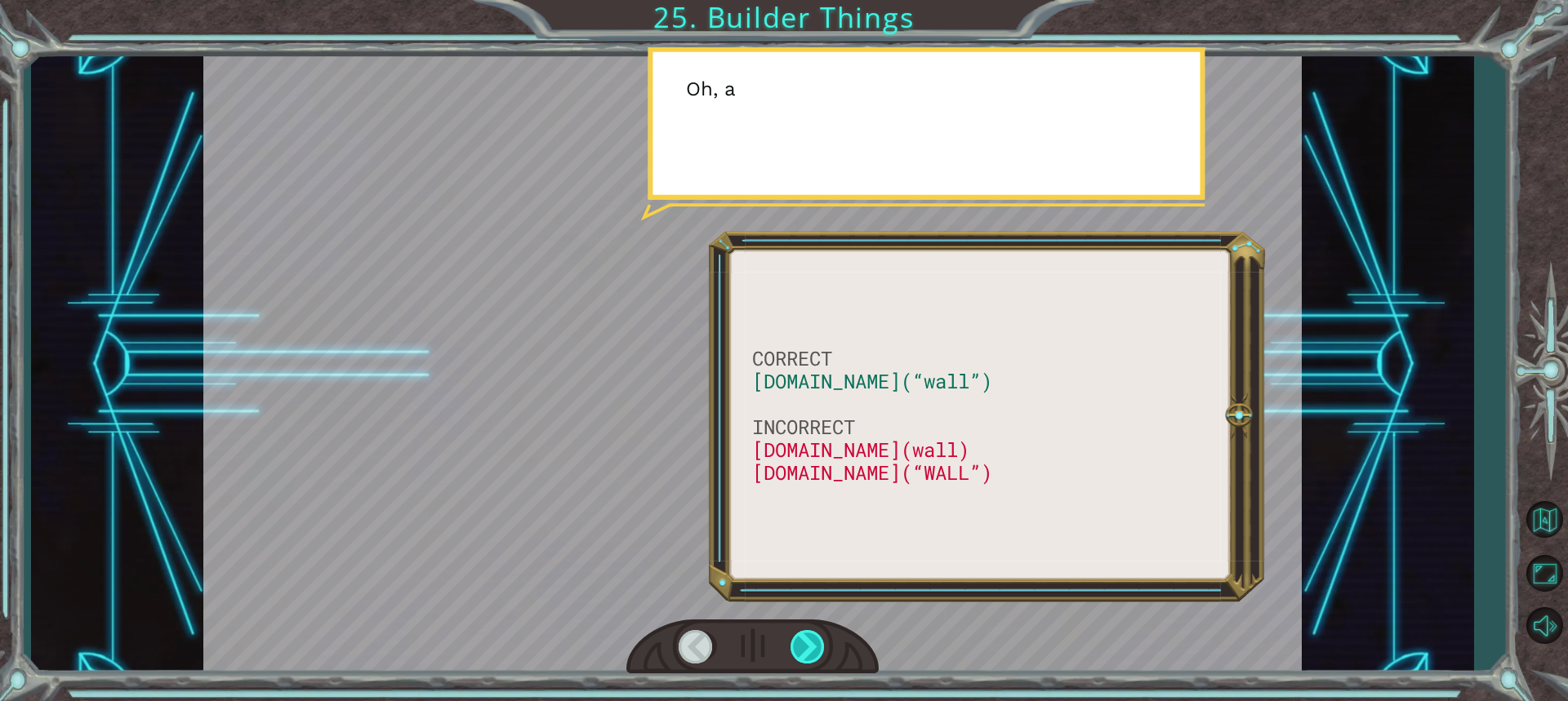
click at [808, 644] on div at bounding box center [808, 647] width 36 height 33
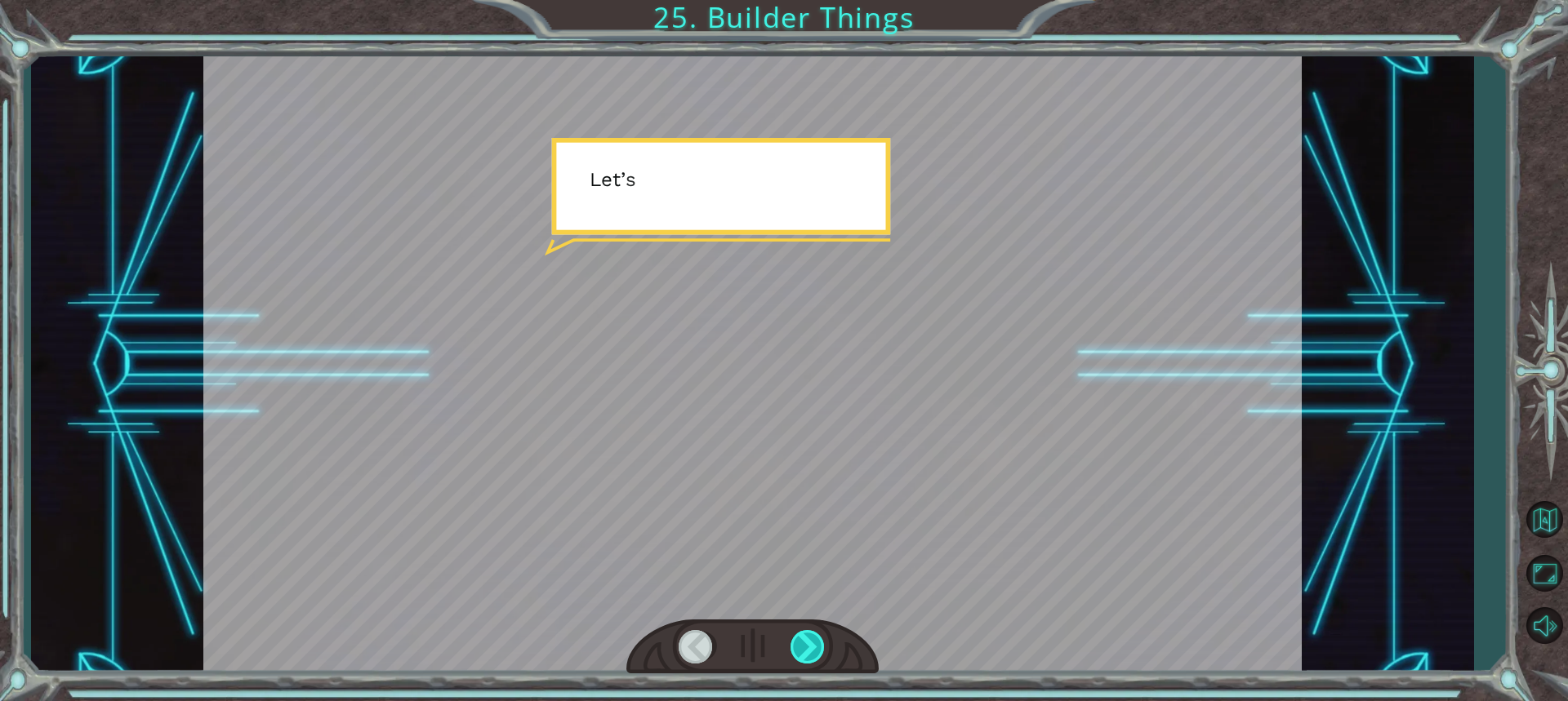
click at [808, 644] on div at bounding box center [808, 647] width 36 height 33
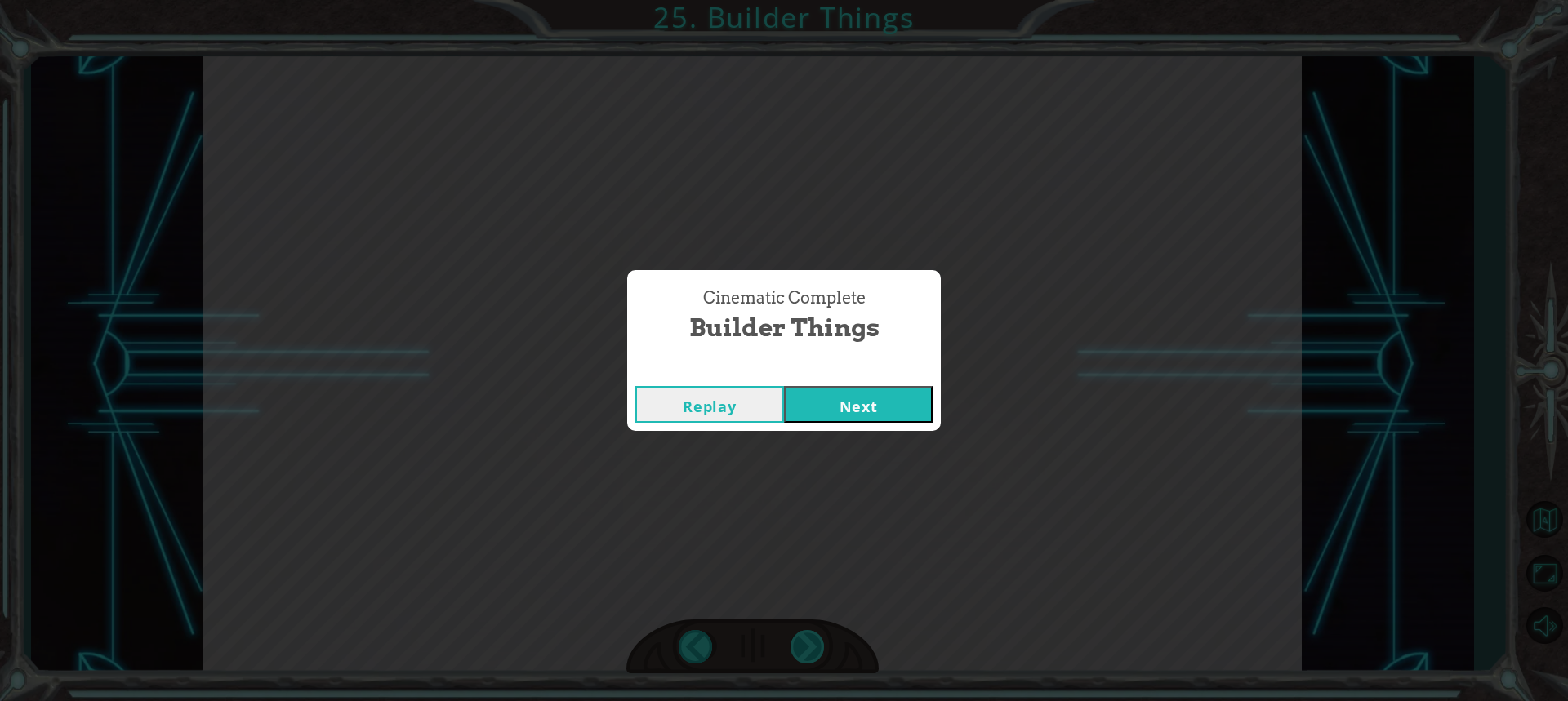
click at [808, 644] on div "Cinematic Complete Builder Things Replay Next" at bounding box center [784, 350] width 1568 height 701
click at [858, 405] on button "Next" at bounding box center [857, 404] width 148 height 36
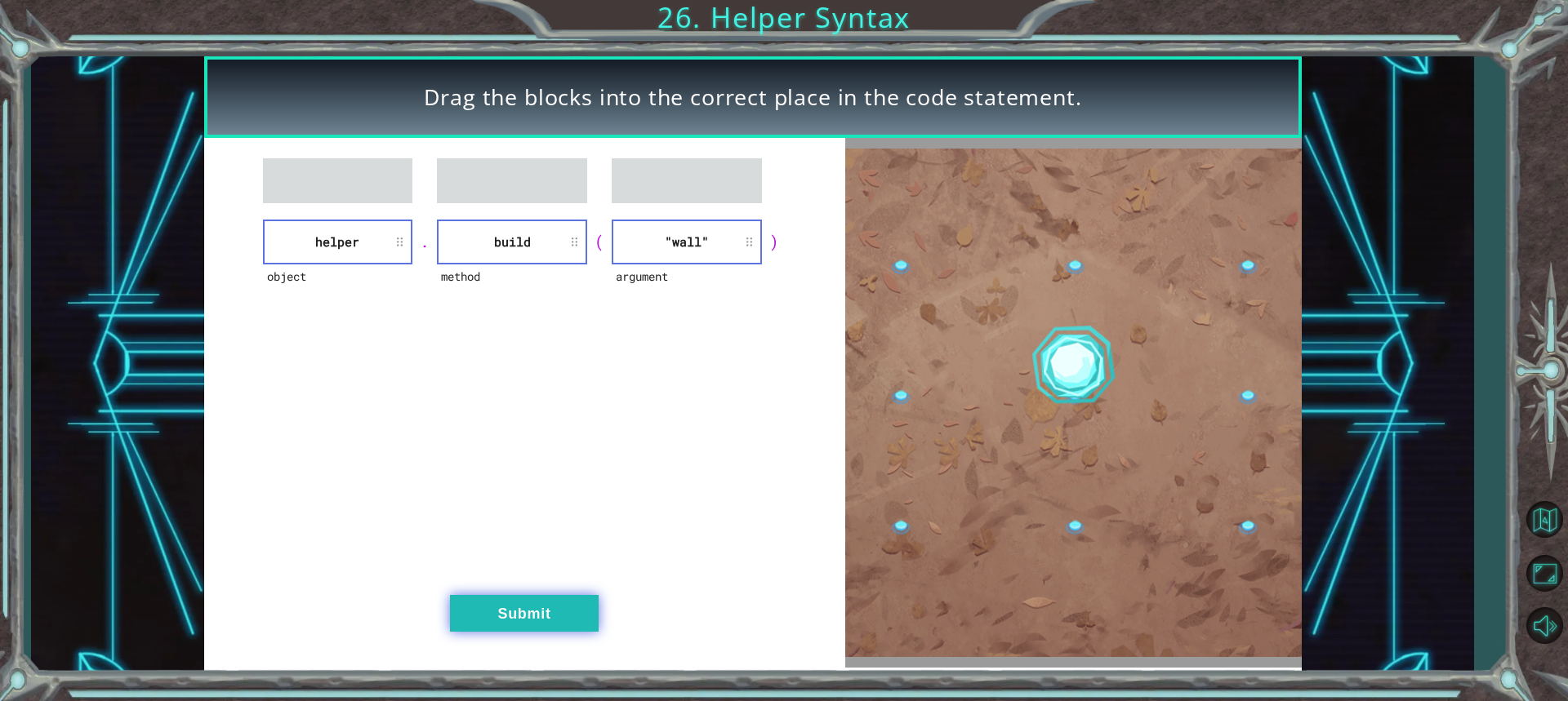
click at [493, 597] on button "Submit" at bounding box center [523, 613] width 148 height 36
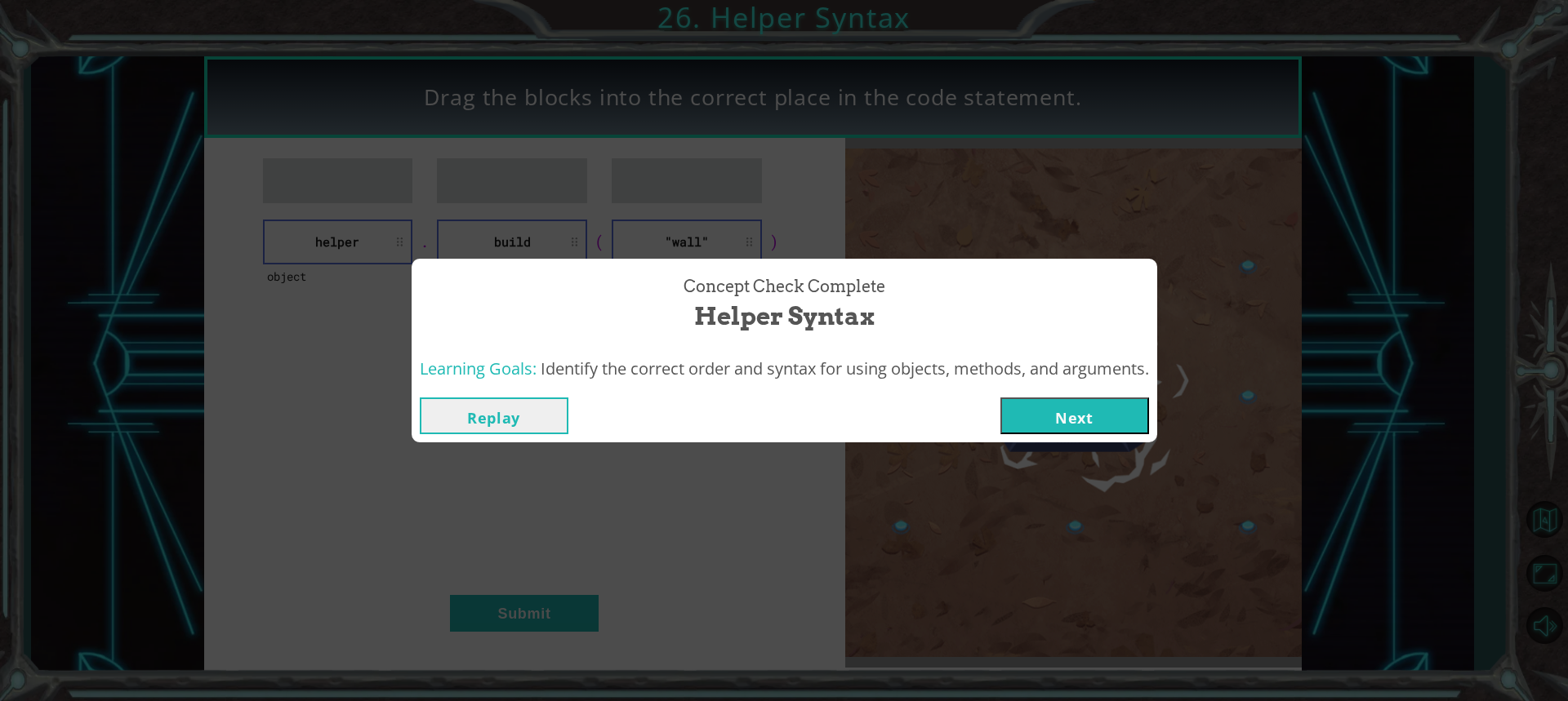
click at [1082, 414] on button "Next" at bounding box center [1074, 415] width 148 height 36
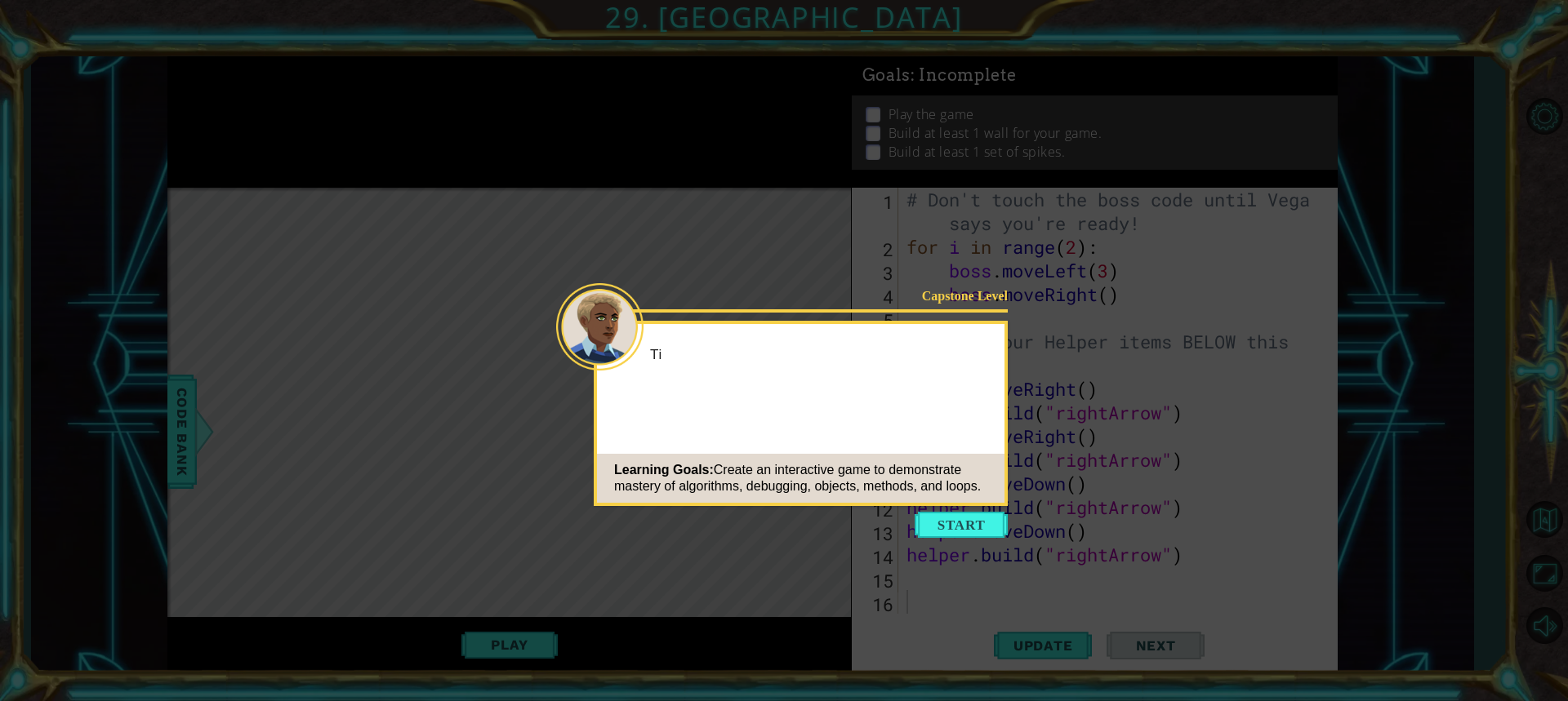
click at [965, 541] on icon at bounding box center [784, 350] width 1568 height 701
click at [967, 522] on button "Start" at bounding box center [961, 524] width 93 height 27
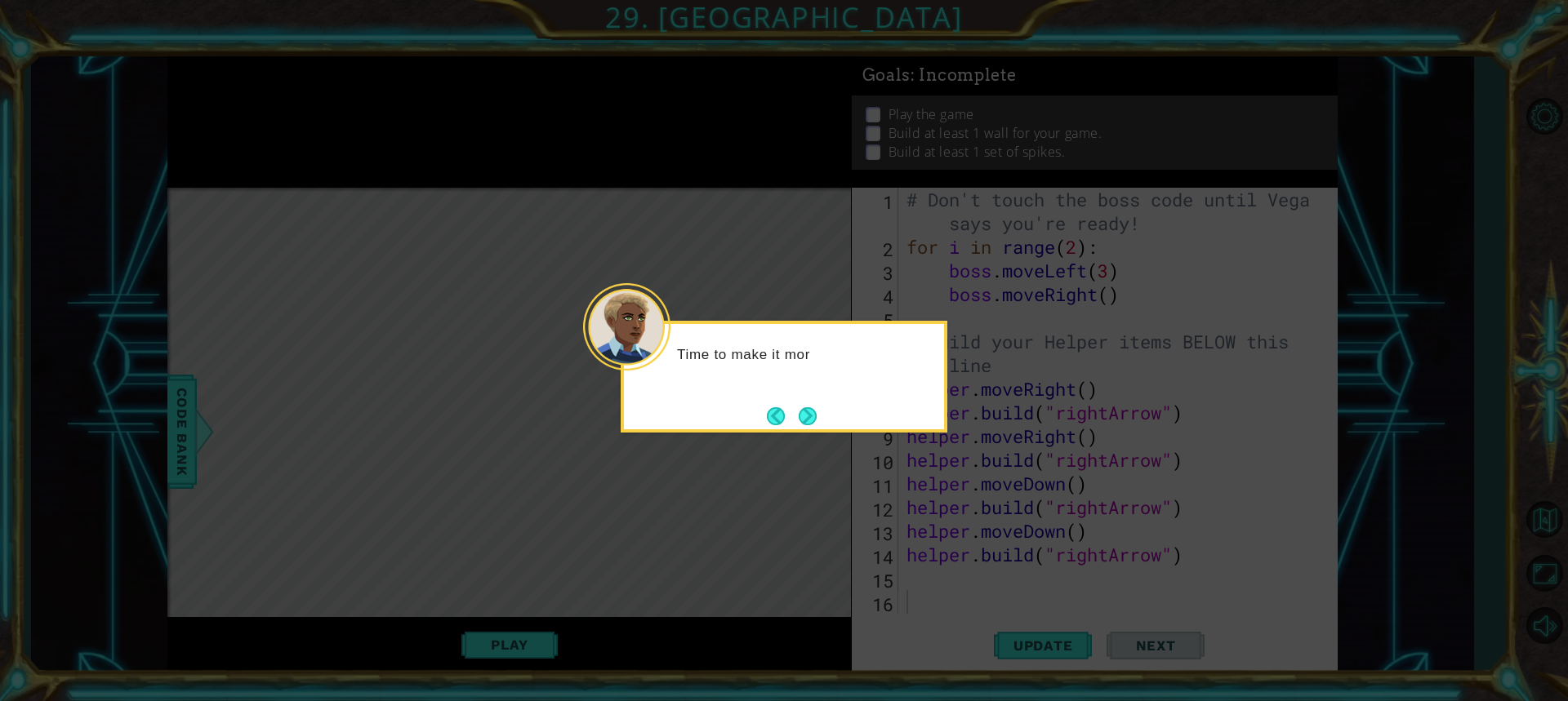
click at [851, 414] on div "Time to make it mor" at bounding box center [784, 377] width 327 height 112
click at [851, 414] on div "Time to make it more inter" at bounding box center [784, 377] width 327 height 112
click at [803, 405] on button "Next" at bounding box center [807, 416] width 25 height 25
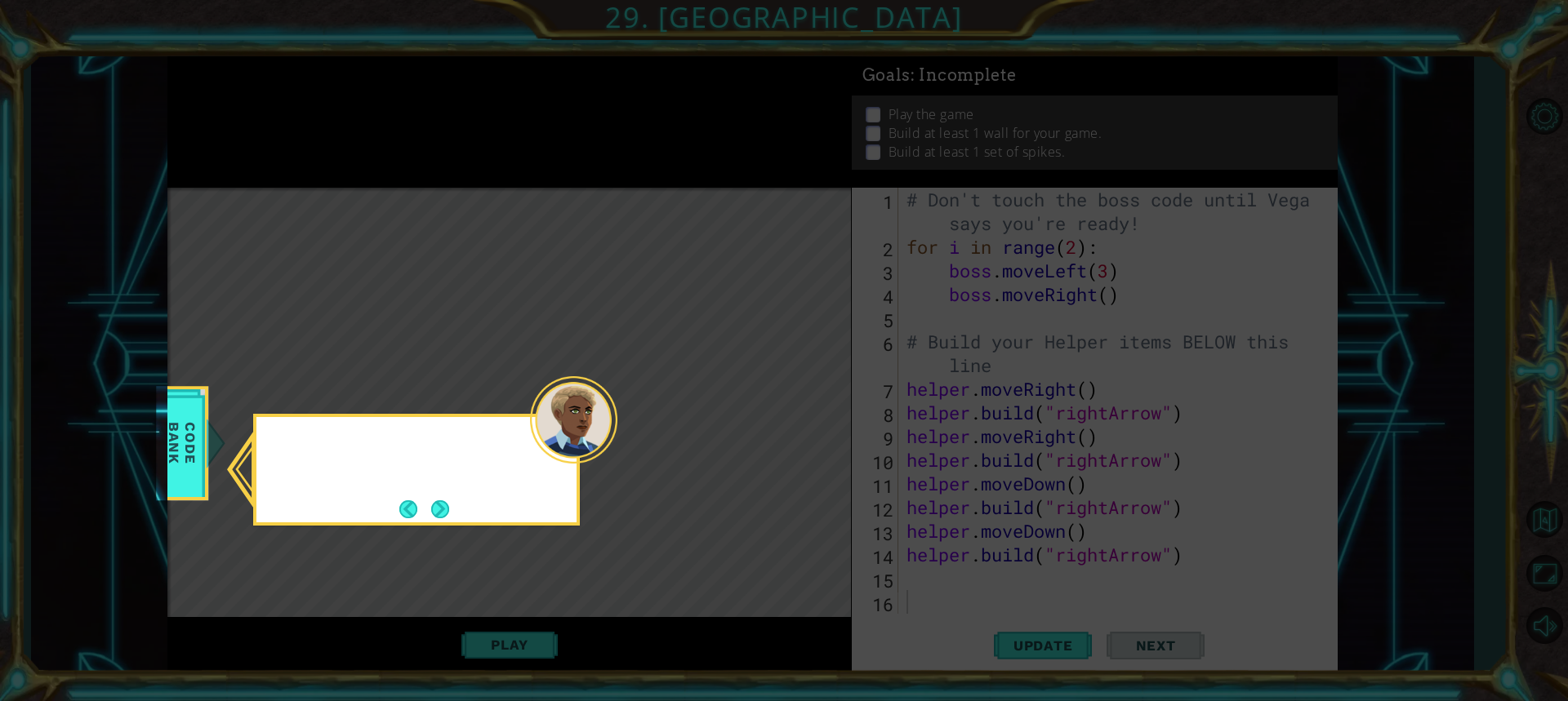
click at [803, 405] on icon at bounding box center [784, 350] width 1568 height 701
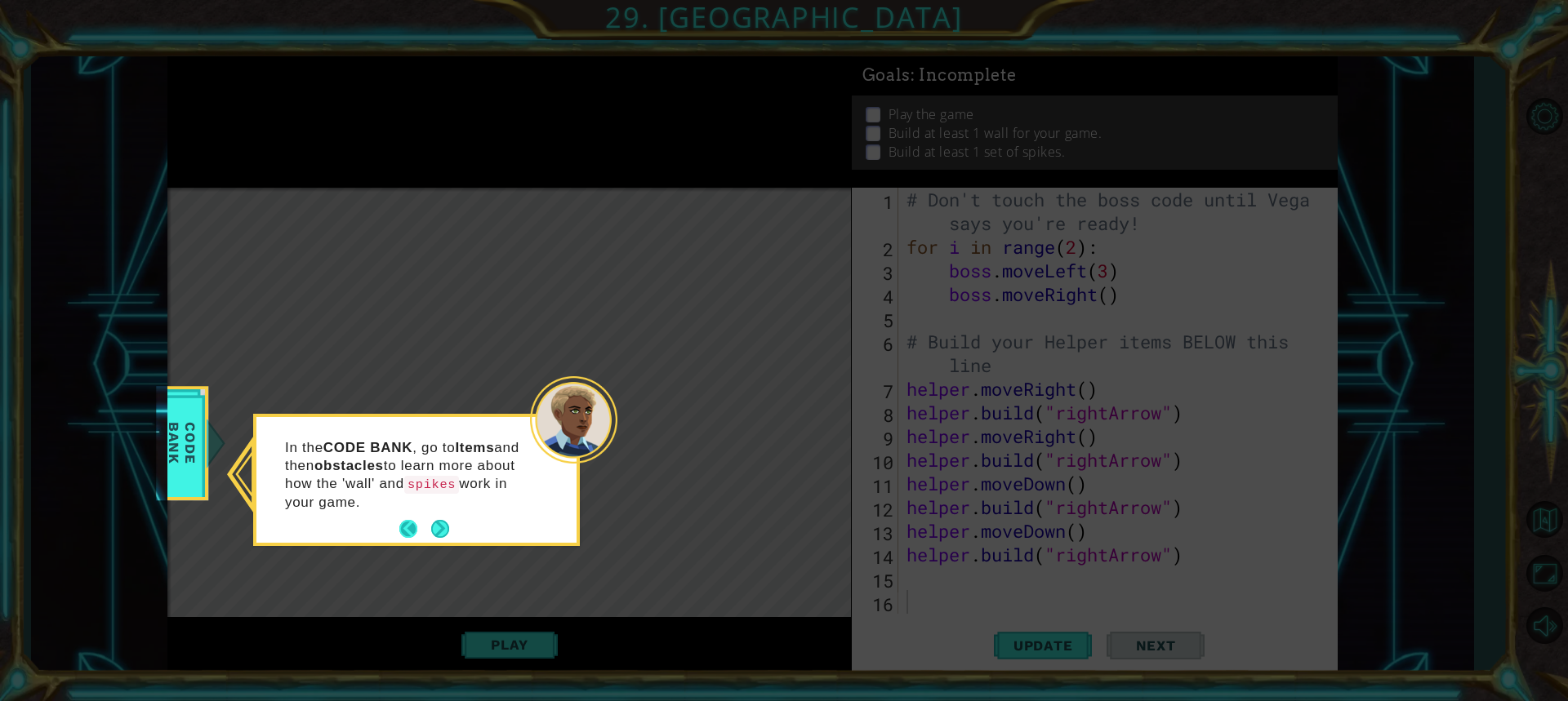
click at [424, 524] on button "Back" at bounding box center [415, 529] width 31 height 18
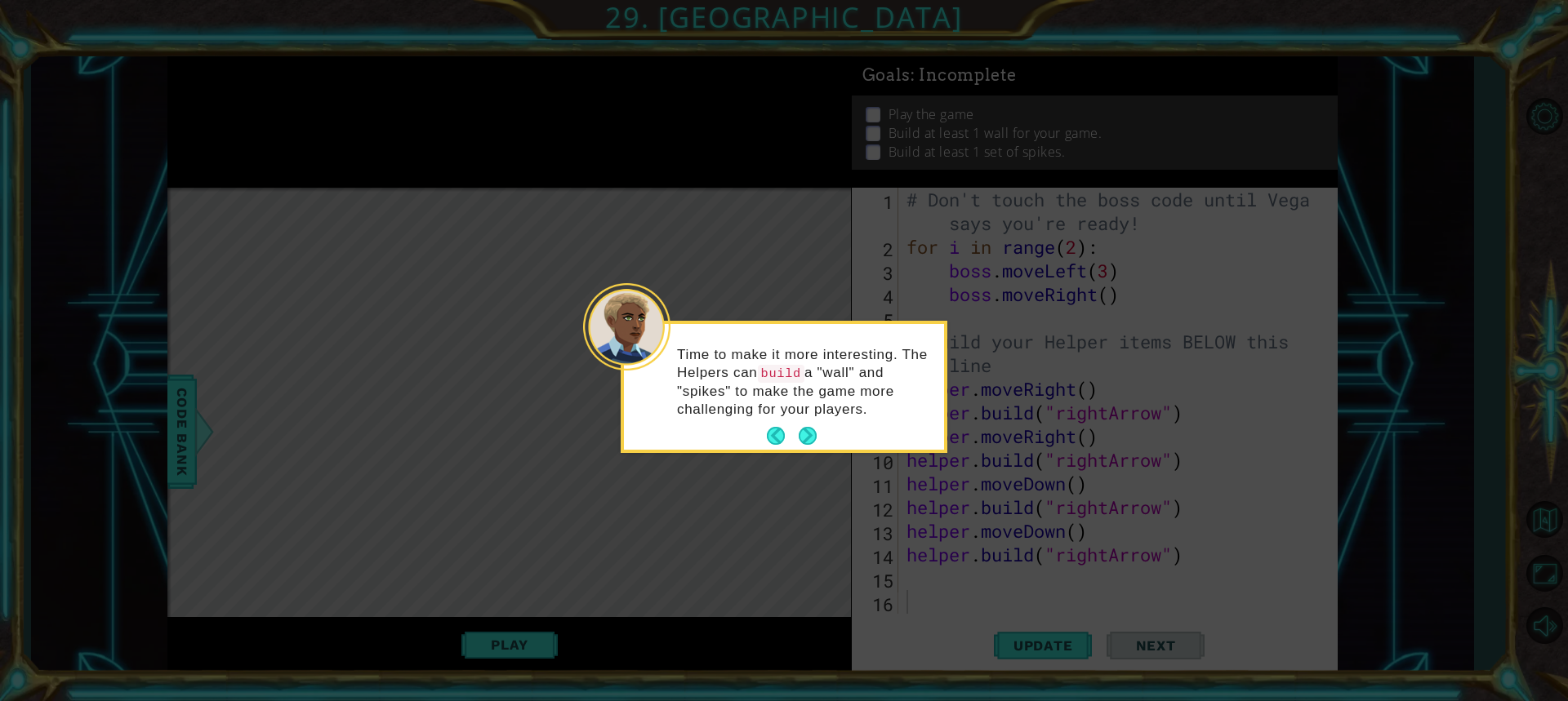
click at [833, 428] on div "Time to make it more interesting. The Helpers can build a "wall" and "spikes" t…" at bounding box center [784, 390] width 320 height 119
click at [803, 435] on button "Next" at bounding box center [807, 436] width 19 height 19
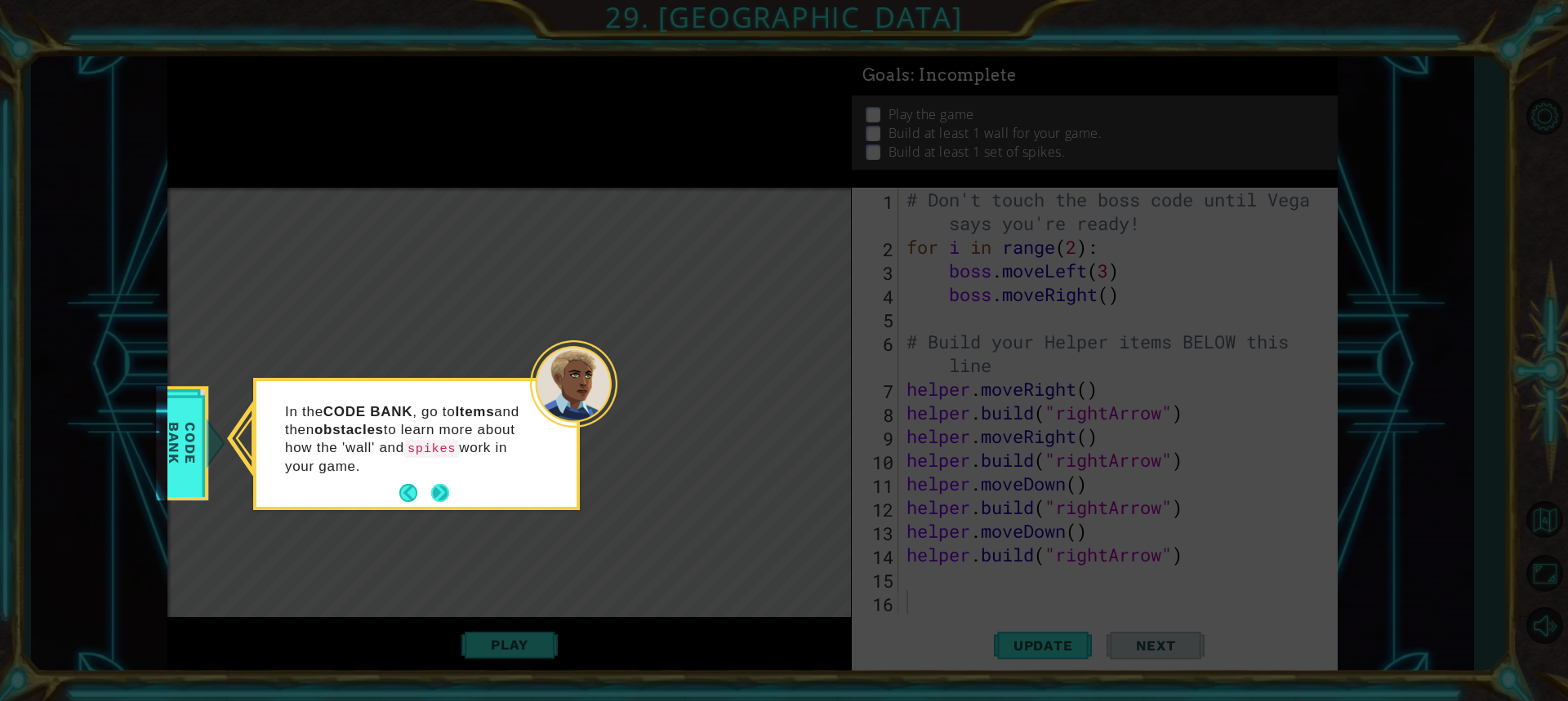
click at [442, 488] on button "Next" at bounding box center [440, 493] width 19 height 19
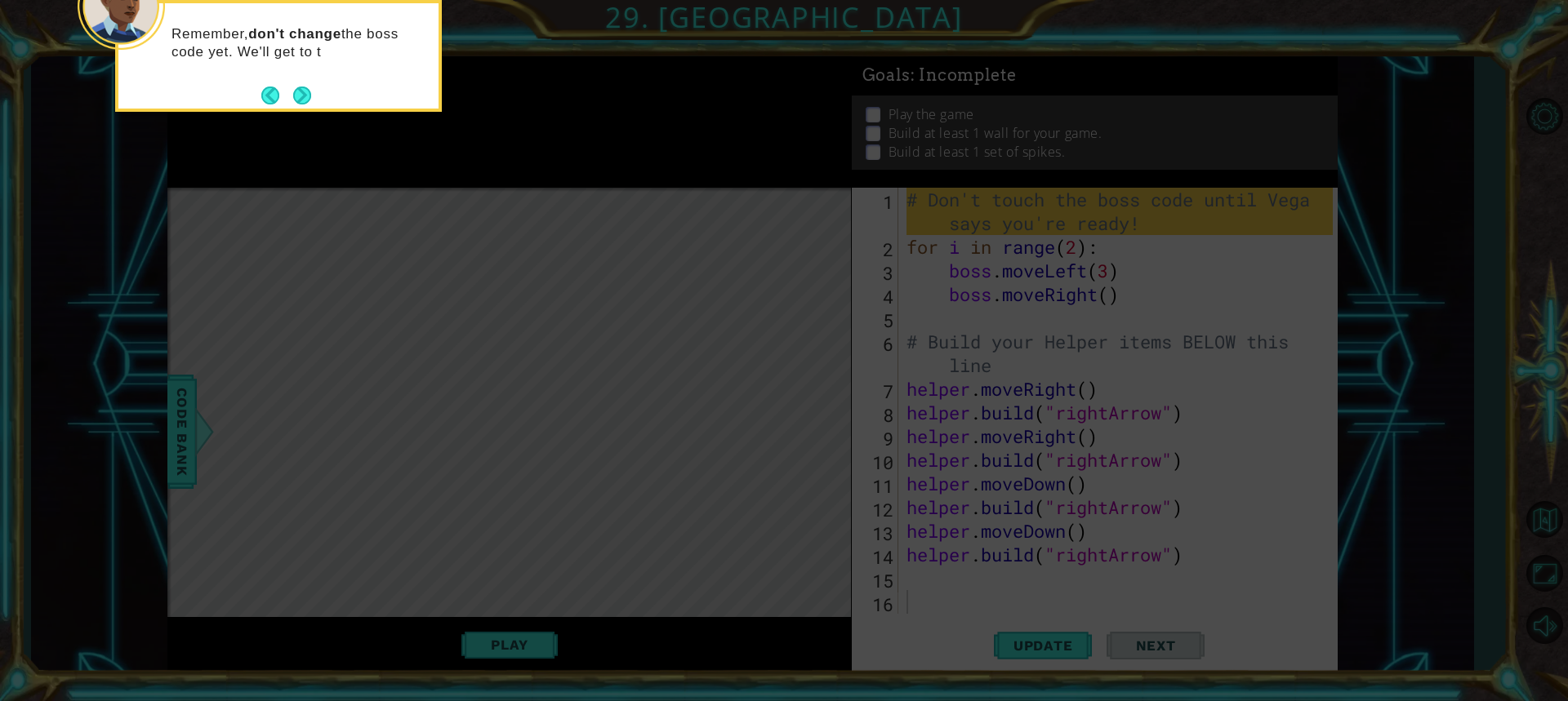
click at [297, 90] on button "Next" at bounding box center [301, 94] width 19 height 19
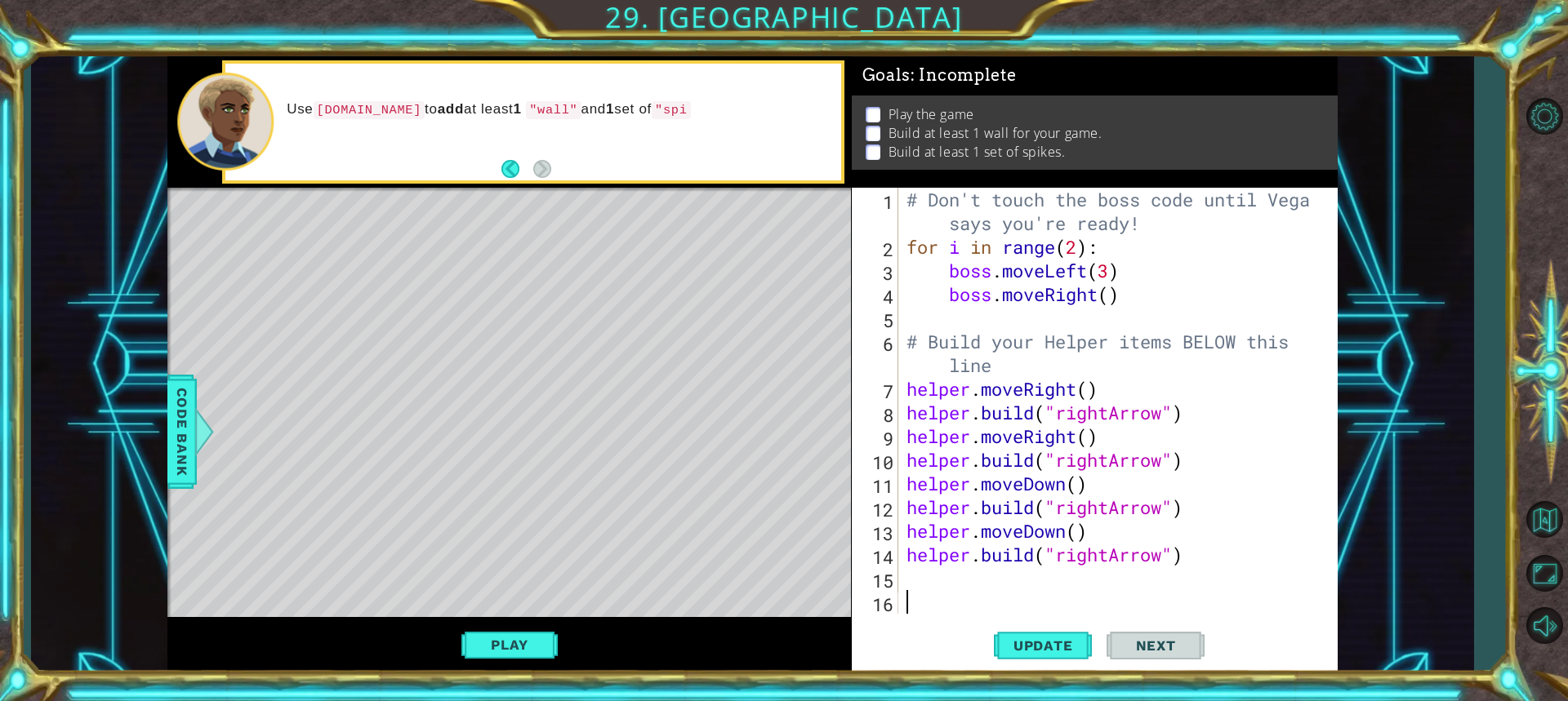
click at [1017, 603] on div "# Don't touch the boss code until Vega says you're ready! for i in range ( 2 ) …" at bounding box center [1122, 436] width 438 height 498
click at [1004, 583] on div "# Don't touch the boss code until Vega says you're ready! for i in range ( 2 ) …" at bounding box center [1122, 436] width 438 height 498
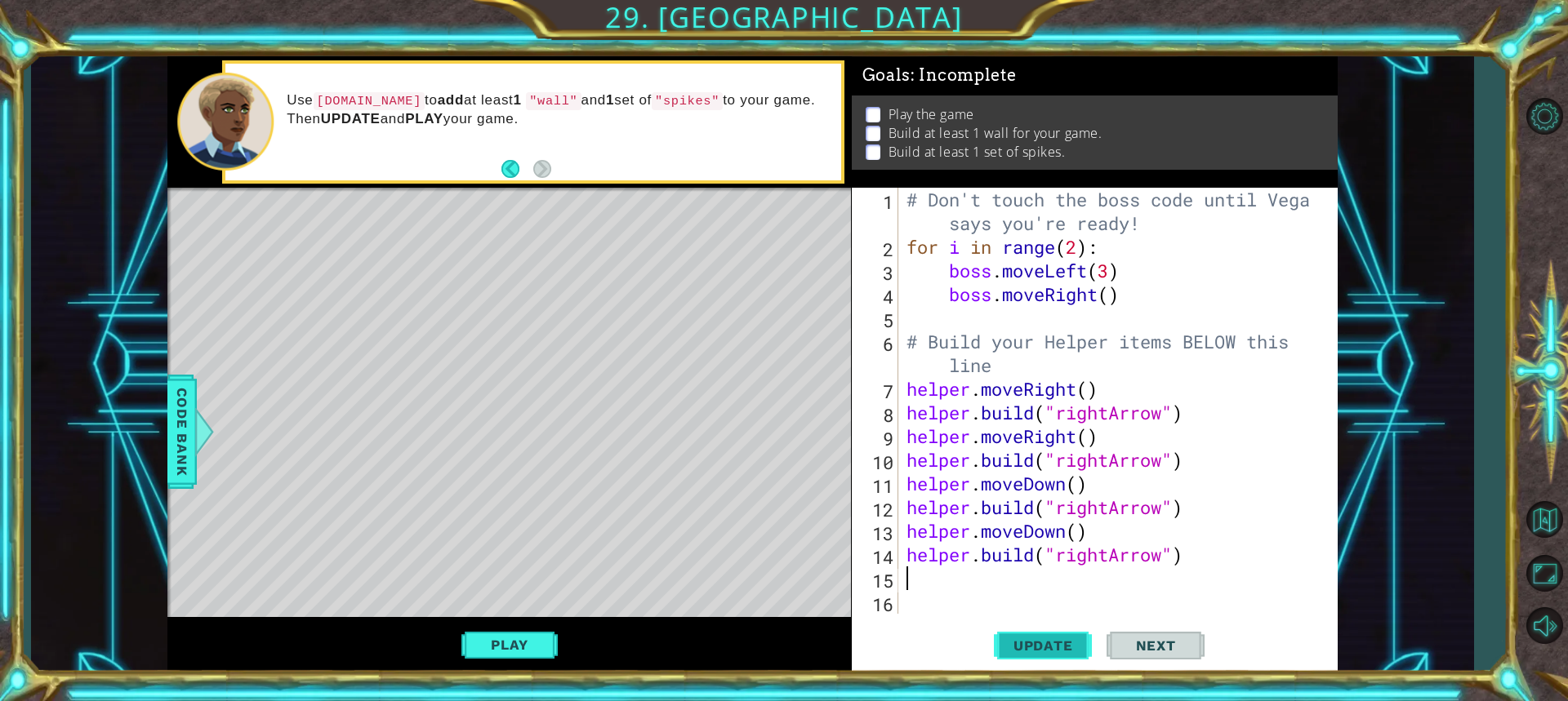
click at [1031, 643] on span "Update" at bounding box center [1044, 646] width 92 height 17
click at [1034, 641] on span "Update" at bounding box center [1044, 646] width 92 height 17
type textarea "h"
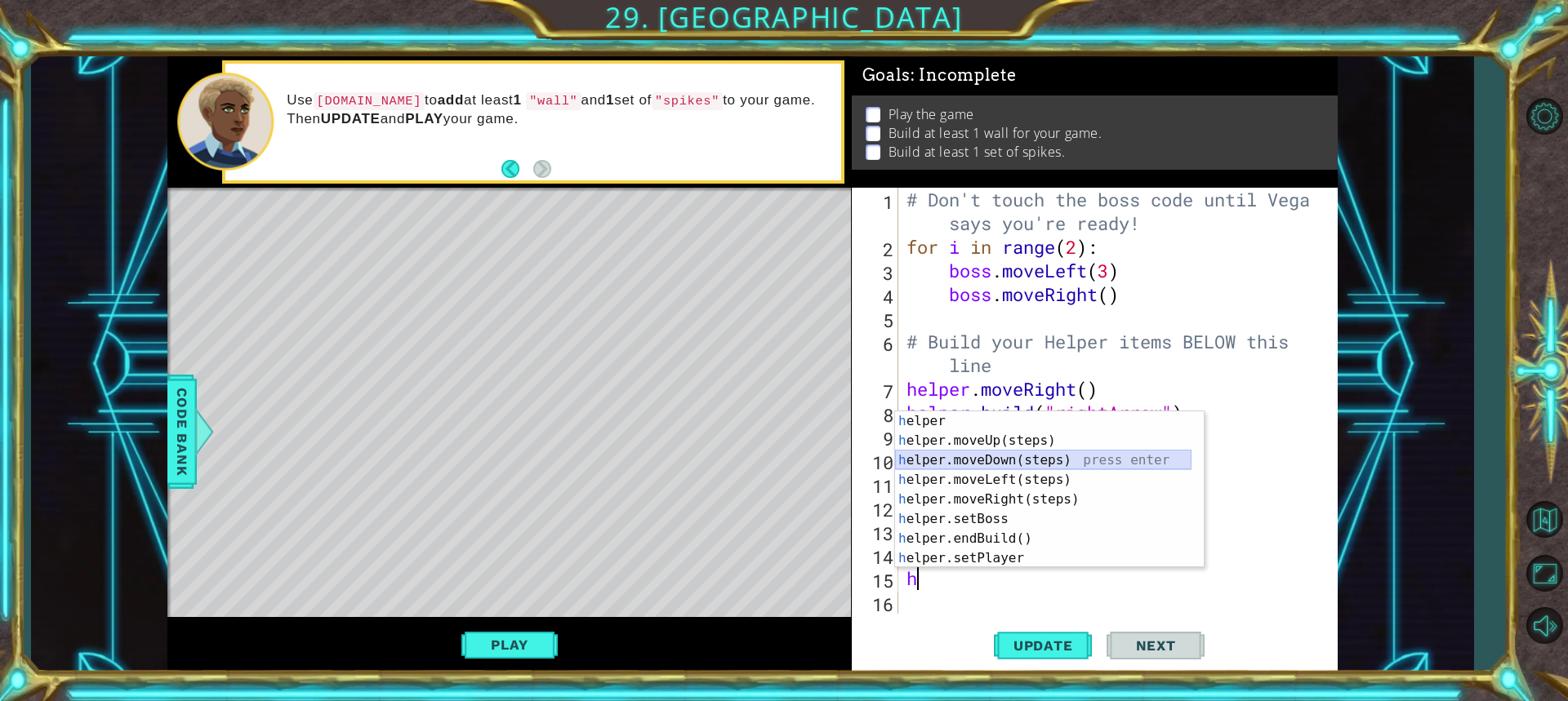
click at [1002, 453] on div "h elper press enter h elper.moveUp(steps) press enter h elper.moveDown(steps) p…" at bounding box center [1044, 510] width 297 height 196
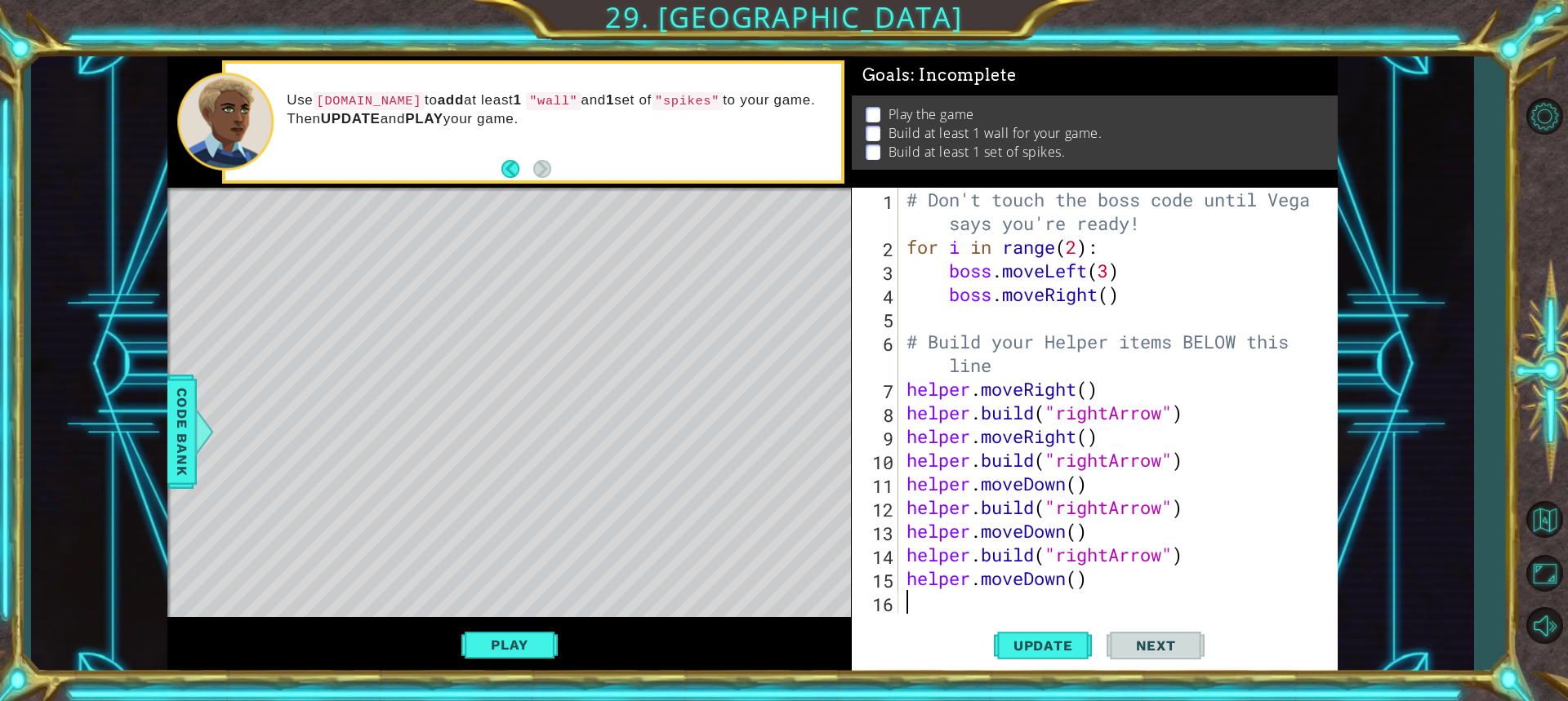
scroll to position [24, 0]
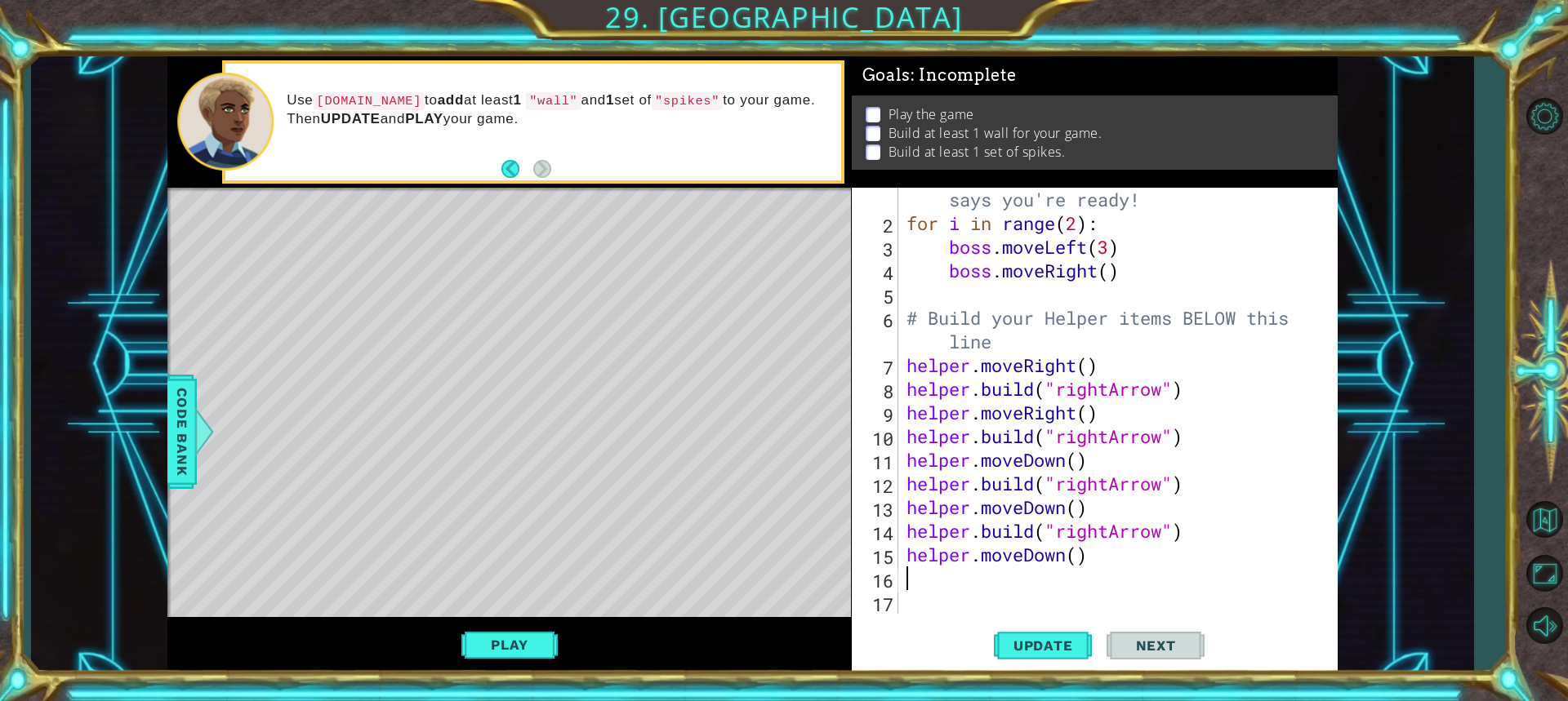
drag, startPoint x: 1068, startPoint y: 583, endPoint x: 1071, endPoint y: 574, distance: 9.5
click at [1071, 575] on div "# Don't touch the boss code until Vega says you're ready! for i in range ( 2 ) …" at bounding box center [1115, 412] width 425 height 498
click at [1079, 563] on div "# Don't touch the boss code until Vega says you're ready! for i in range ( 2 ) …" at bounding box center [1115, 412] width 425 height 498
drag, startPoint x: 1088, startPoint y: 631, endPoint x: 1071, endPoint y: 628, distance: 17.3
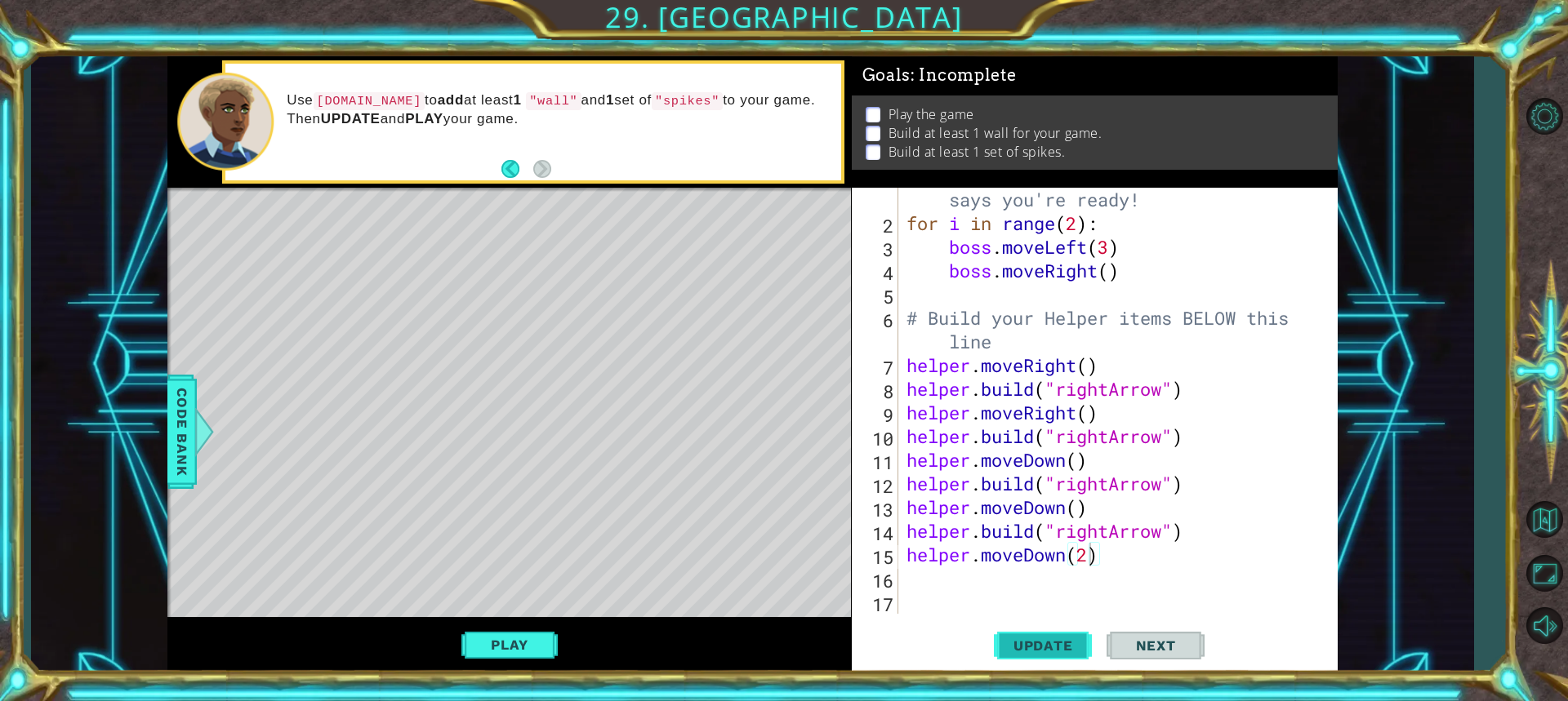
click at [1080, 631] on button "Update" at bounding box center [1043, 645] width 98 height 48
type textarea "helper.moveDown(2)"
click at [937, 589] on div "# Don't touch the boss code until Vega says you're ready! for i in range ( 2 ) …" at bounding box center [1115, 412] width 425 height 498
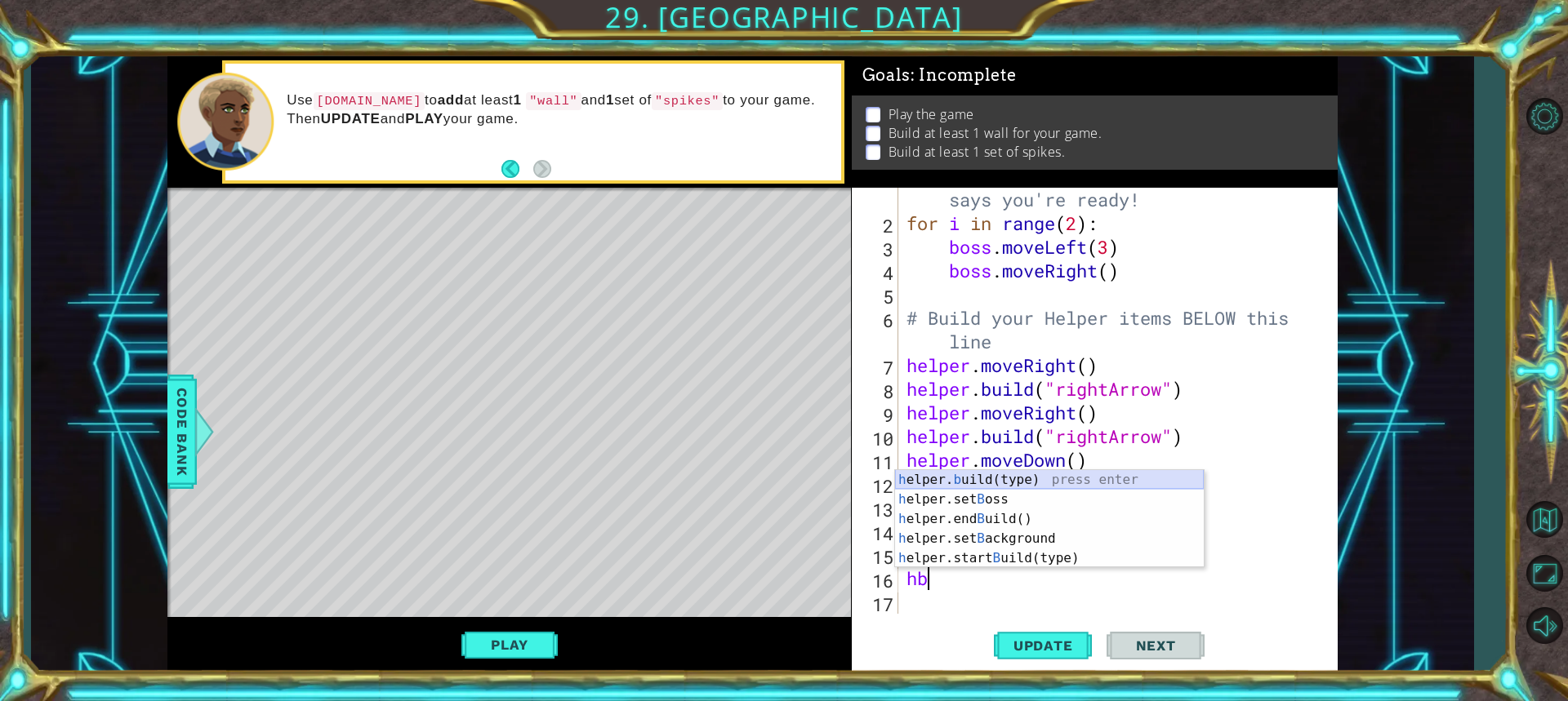
click at [994, 482] on div "h elper. b uild(type) press enter h elper.set B oss press enter h elper.end B u…" at bounding box center [1050, 539] width 308 height 137
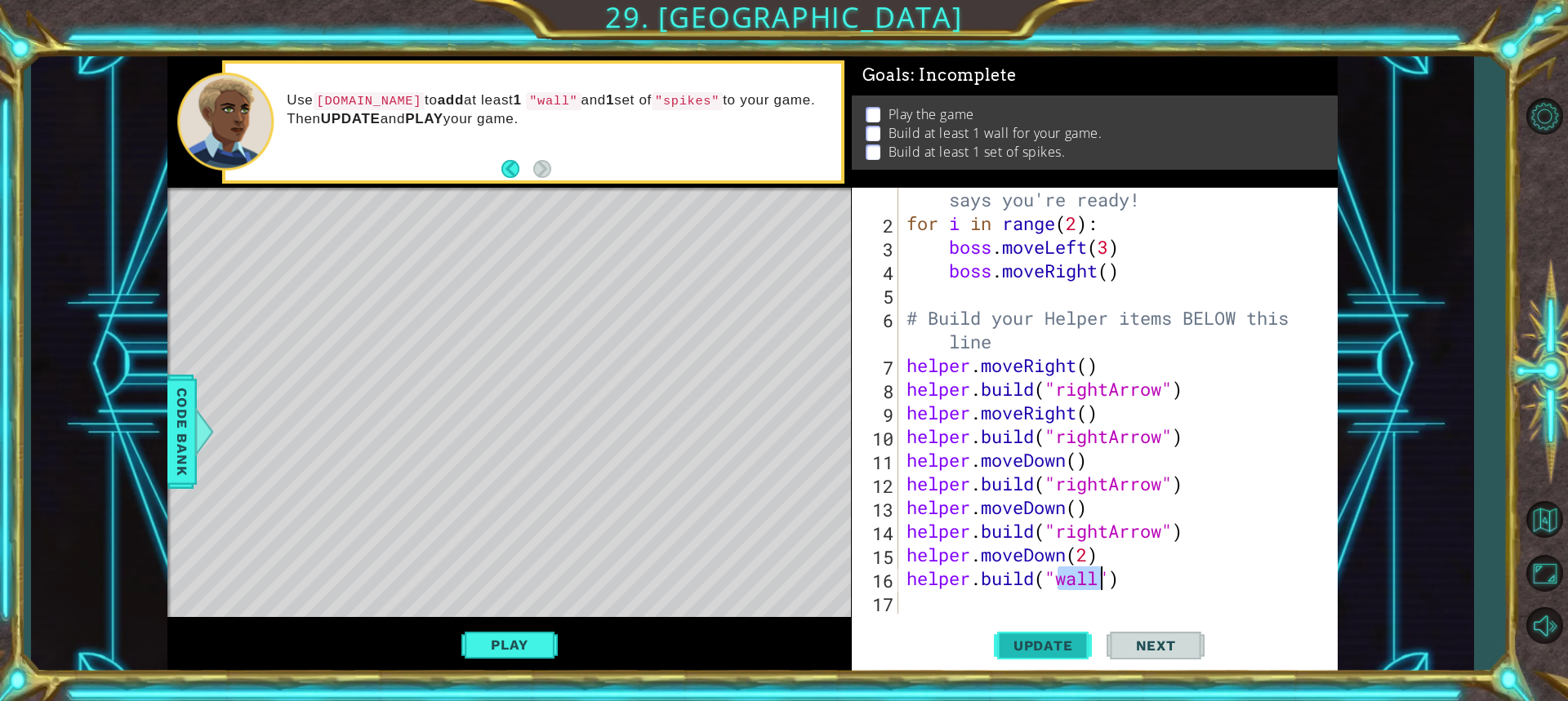
type textarea "helper.build("wall")"
drag, startPoint x: 1072, startPoint y: 644, endPoint x: 1015, endPoint y: 650, distance: 57.3
click at [1068, 644] on span "Update" at bounding box center [1044, 646] width 92 height 17
click at [963, 603] on div "# Don't touch the boss code until Vega says you're ready! for i in range ( 2 ) …" at bounding box center [1115, 412] width 425 height 498
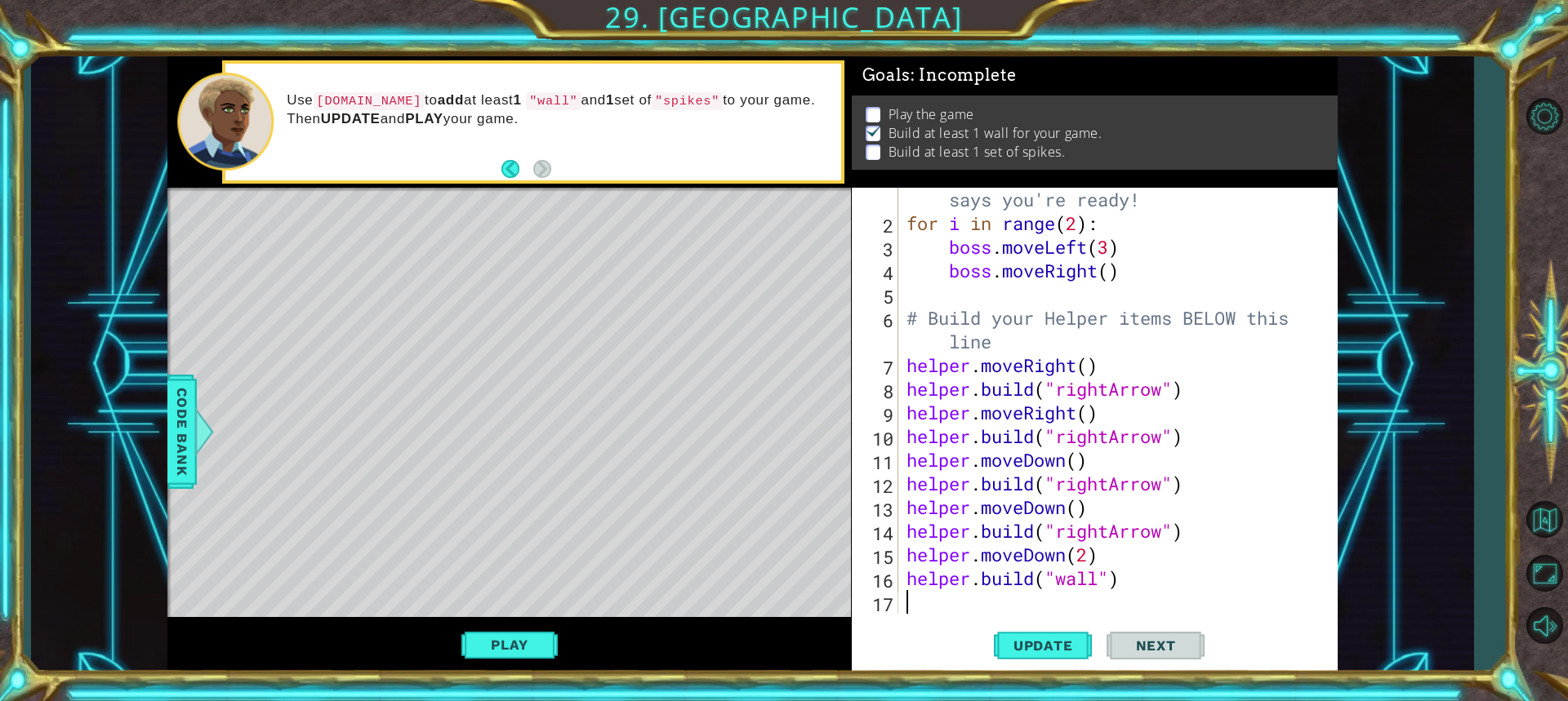
type textarea "h"
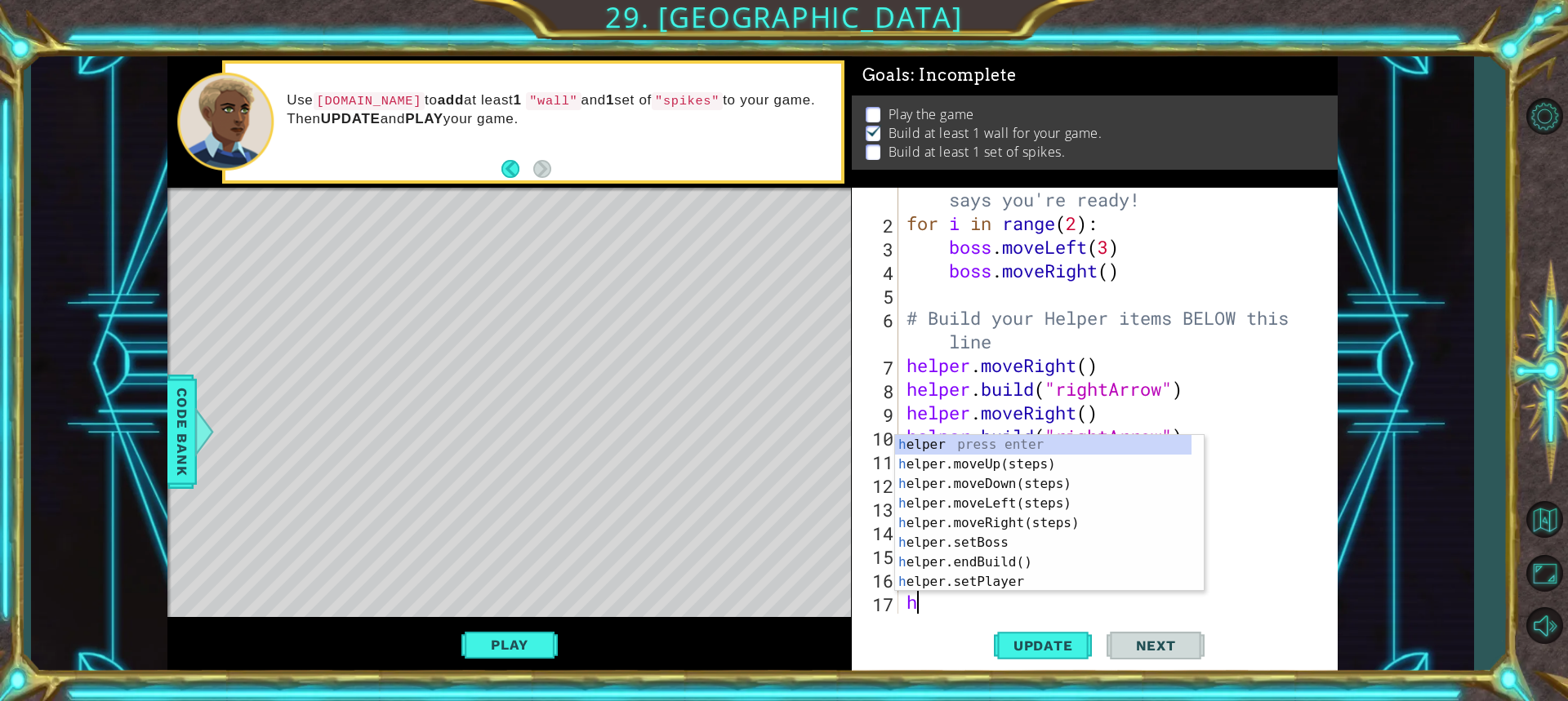
scroll to position [47, 0]
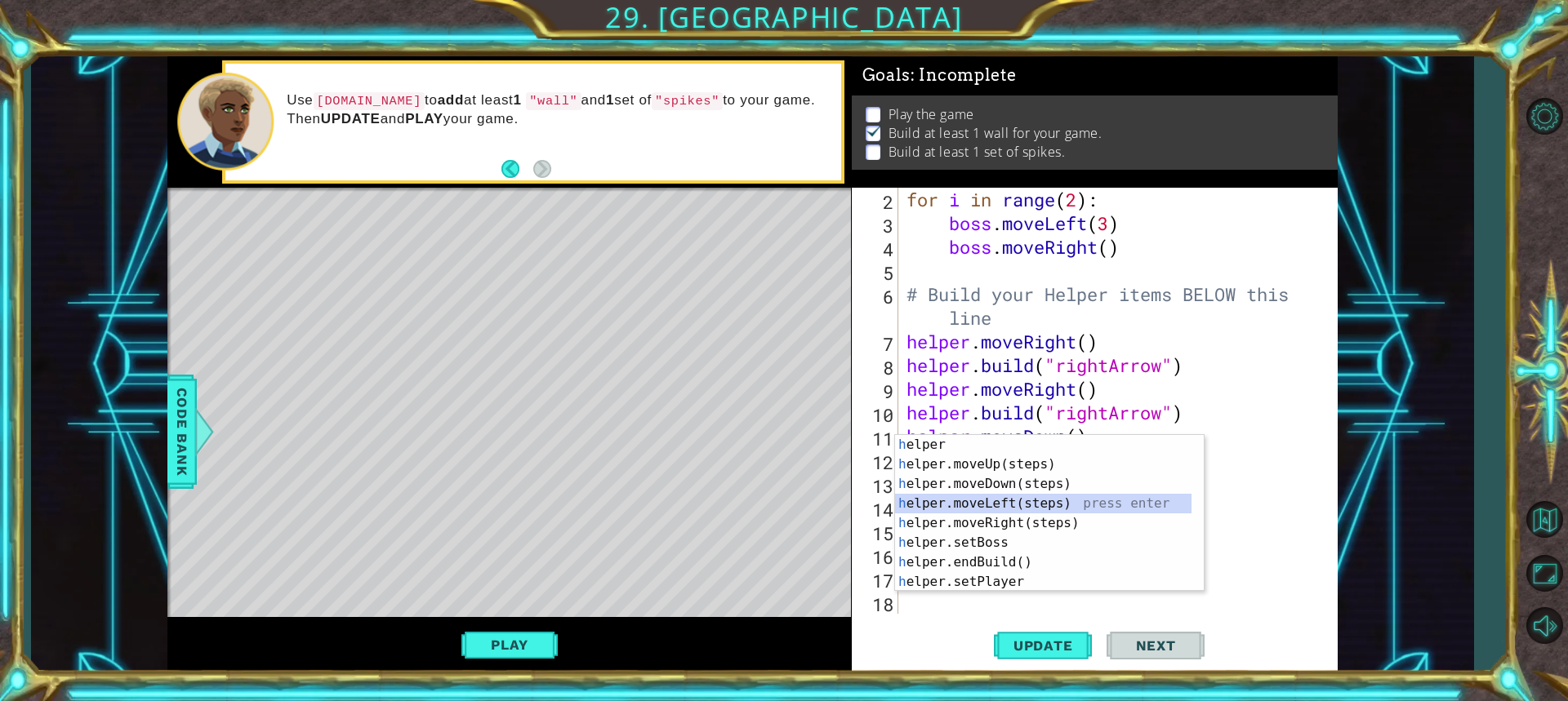
click at [1034, 505] on div "h elper press enter h elper.moveUp(steps) press enter h elper.moveDown(steps) p…" at bounding box center [1044, 533] width 297 height 196
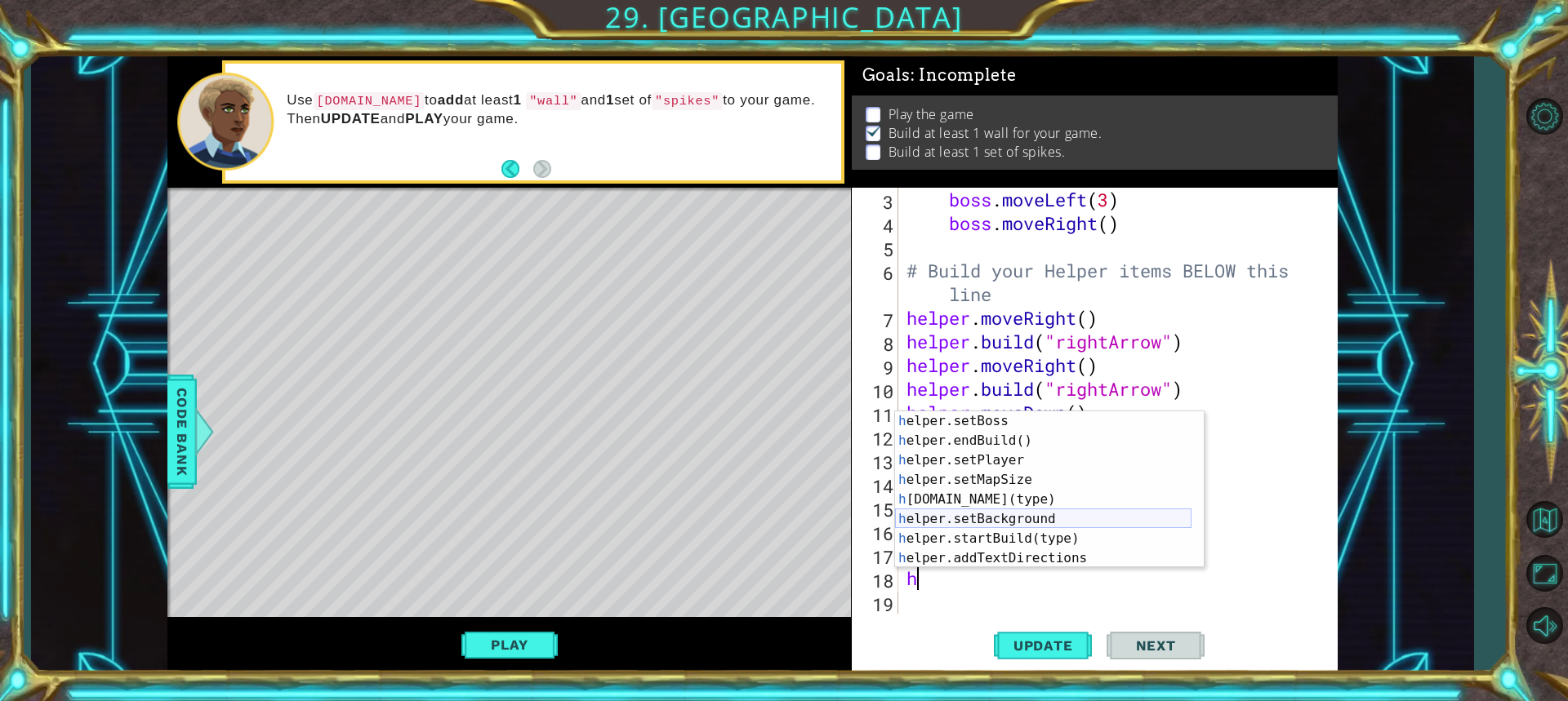
scroll to position [118, 0]
drag, startPoint x: 964, startPoint y: 491, endPoint x: 964, endPoint y: 473, distance: 18.0
click at [964, 473] on div "h elper.endBuild() press enter h elper.setPlayer press enter h elper.setMapSize…" at bounding box center [1044, 510] width 297 height 196
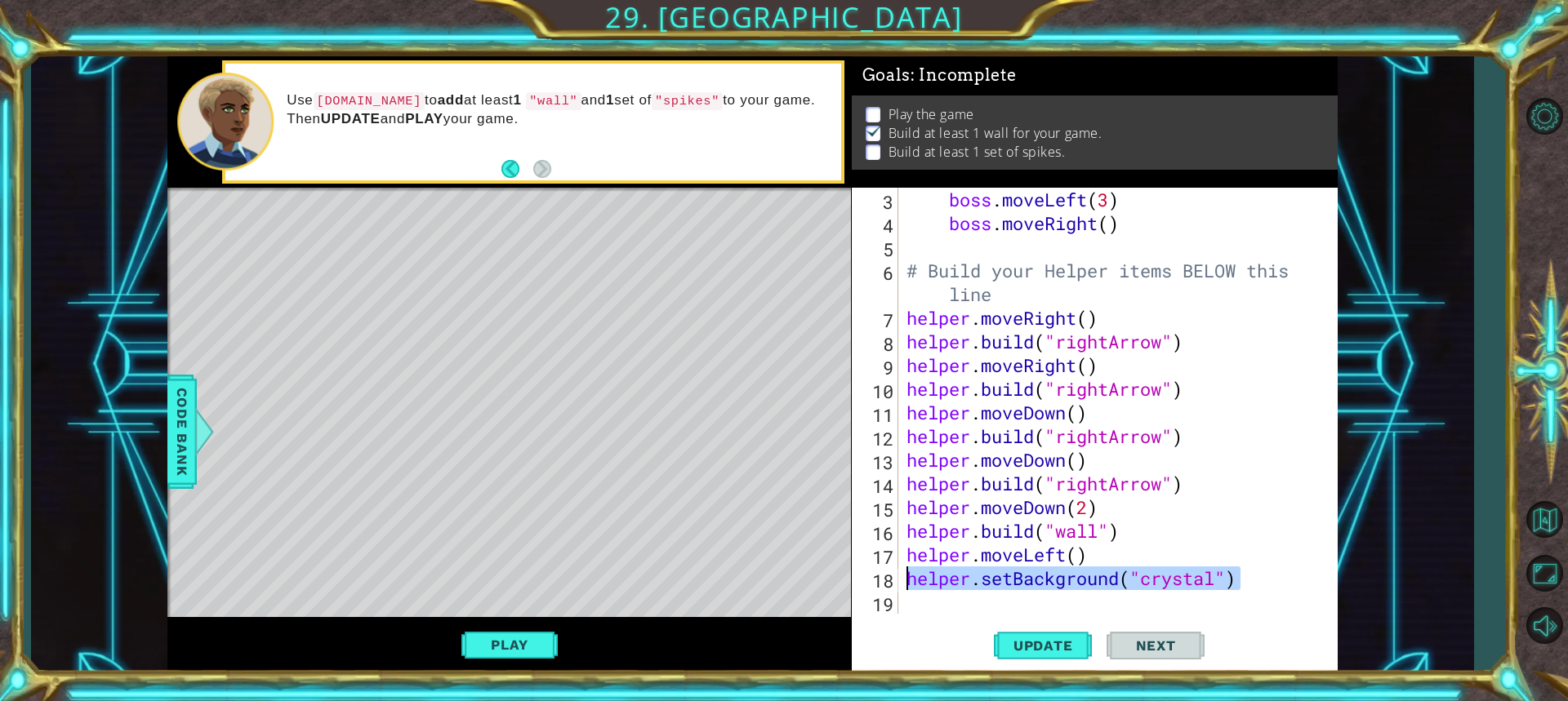
drag, startPoint x: 1293, startPoint y: 575, endPoint x: 903, endPoint y: 579, distance: 390.0
click at [906, 579] on div "boss . moveLeft ( 3 ) boss . moveRight ( ) # Build your Helper items BELOW this…" at bounding box center [1115, 424] width 425 height 473
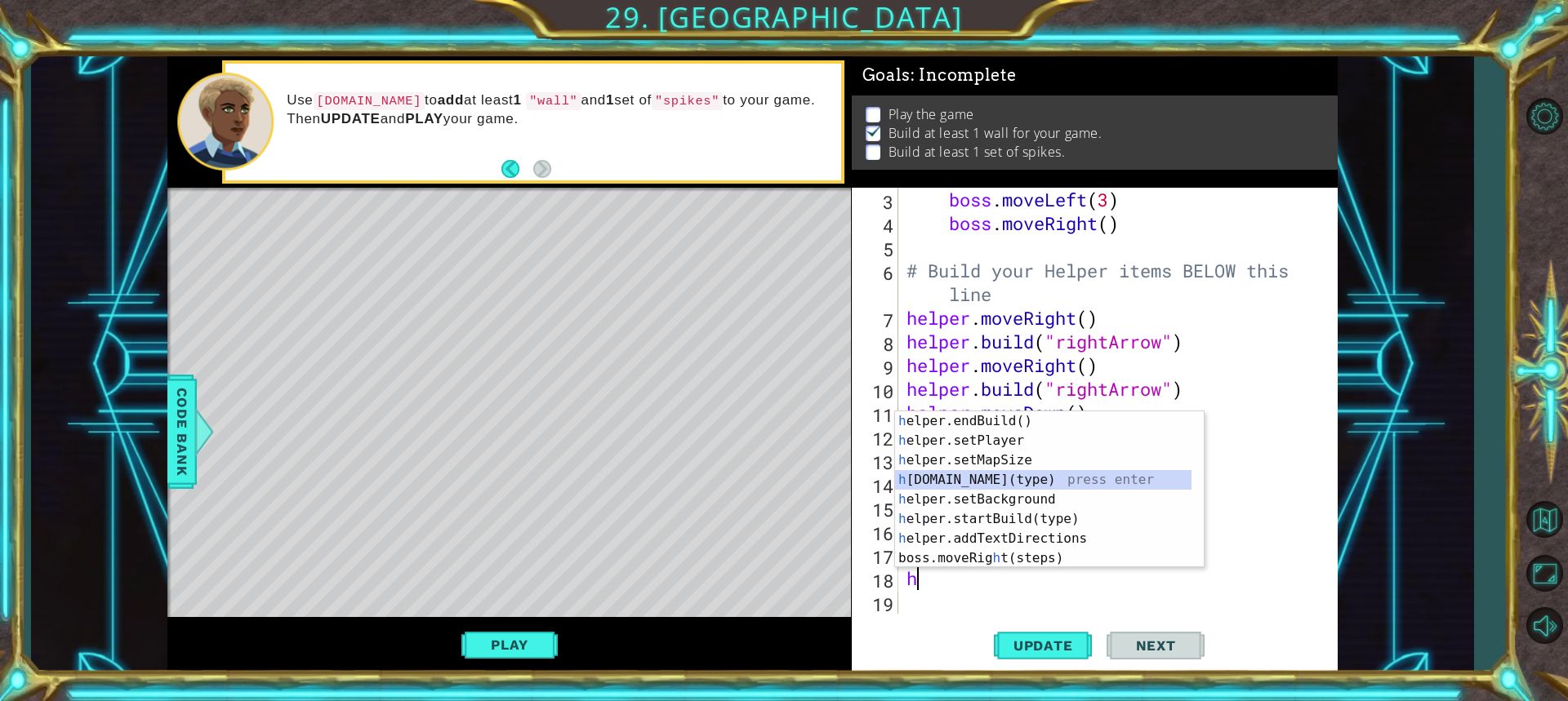
click at [973, 478] on div "h elper.endBuild() press enter h elper.setPlayer press enter h elper.setMapSize…" at bounding box center [1044, 510] width 297 height 196
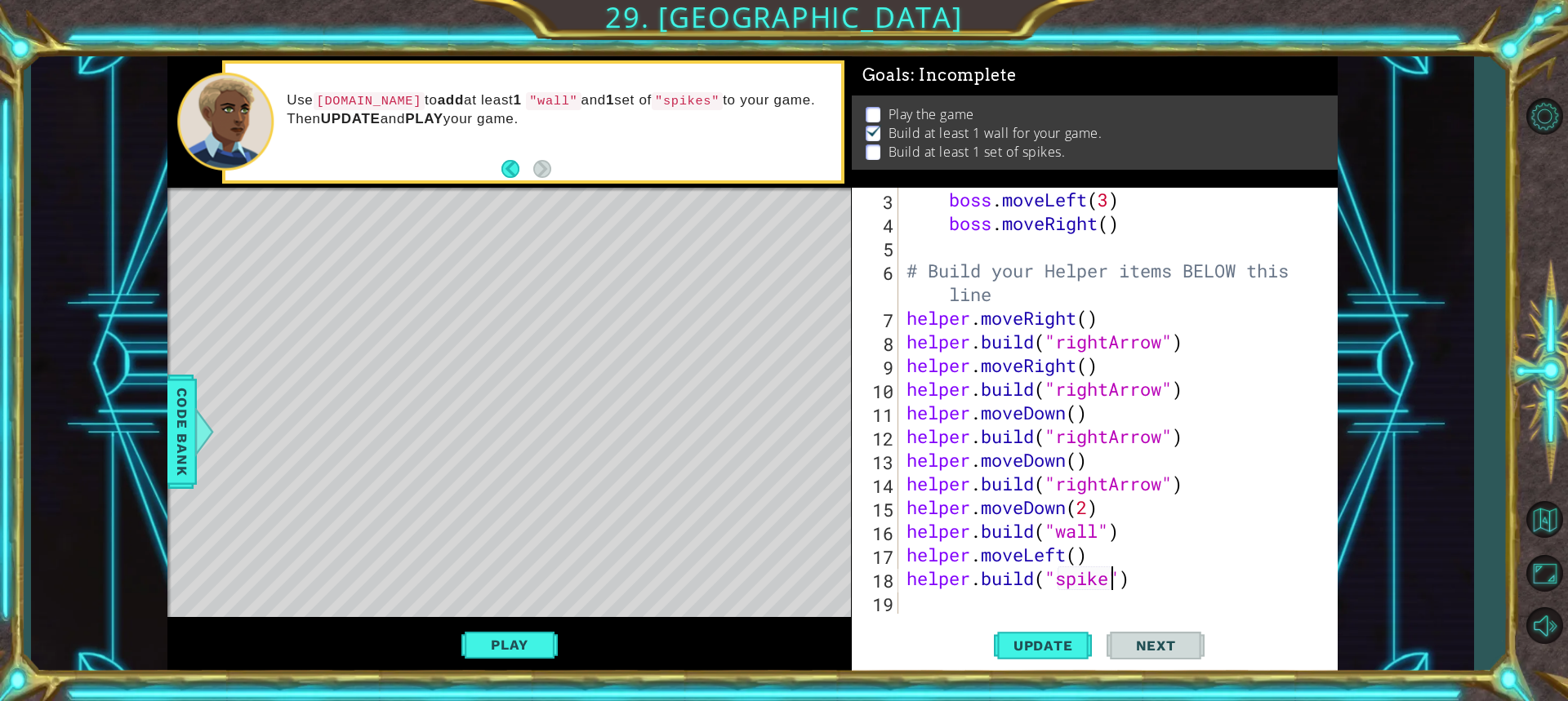
scroll to position [0, 9]
click at [1036, 641] on span "Update" at bounding box center [1044, 646] width 92 height 17
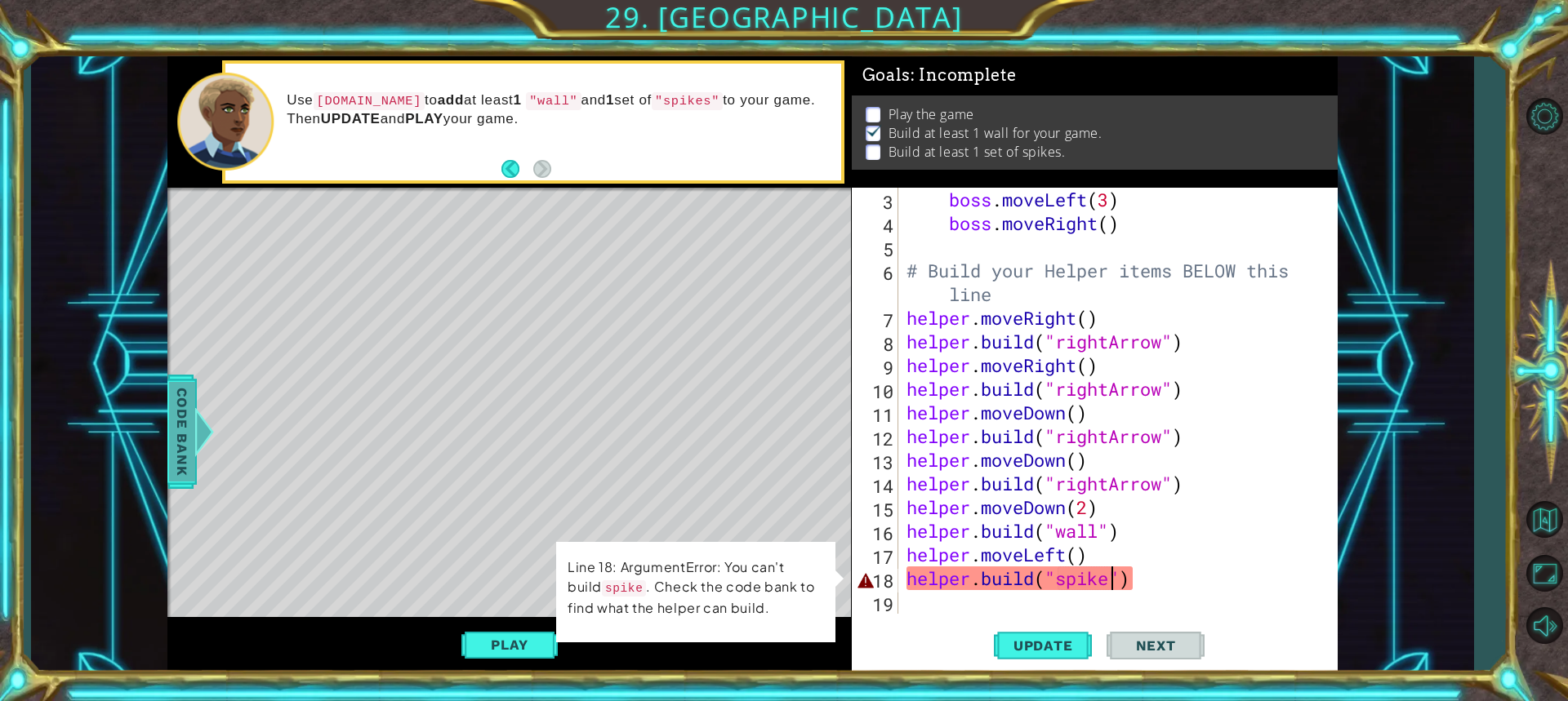
click at [191, 434] on span "Code Bank" at bounding box center [182, 431] width 27 height 99
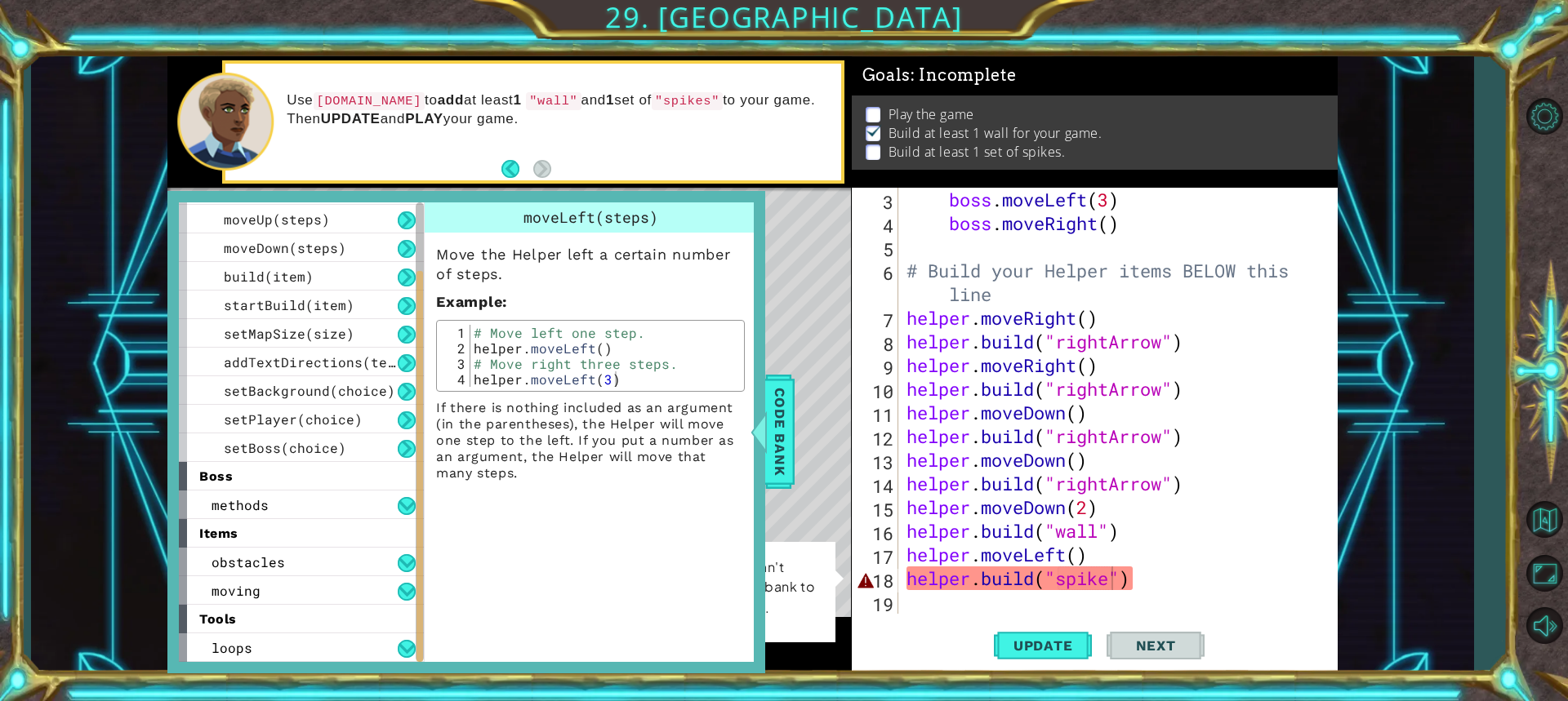
scroll to position [0, 0]
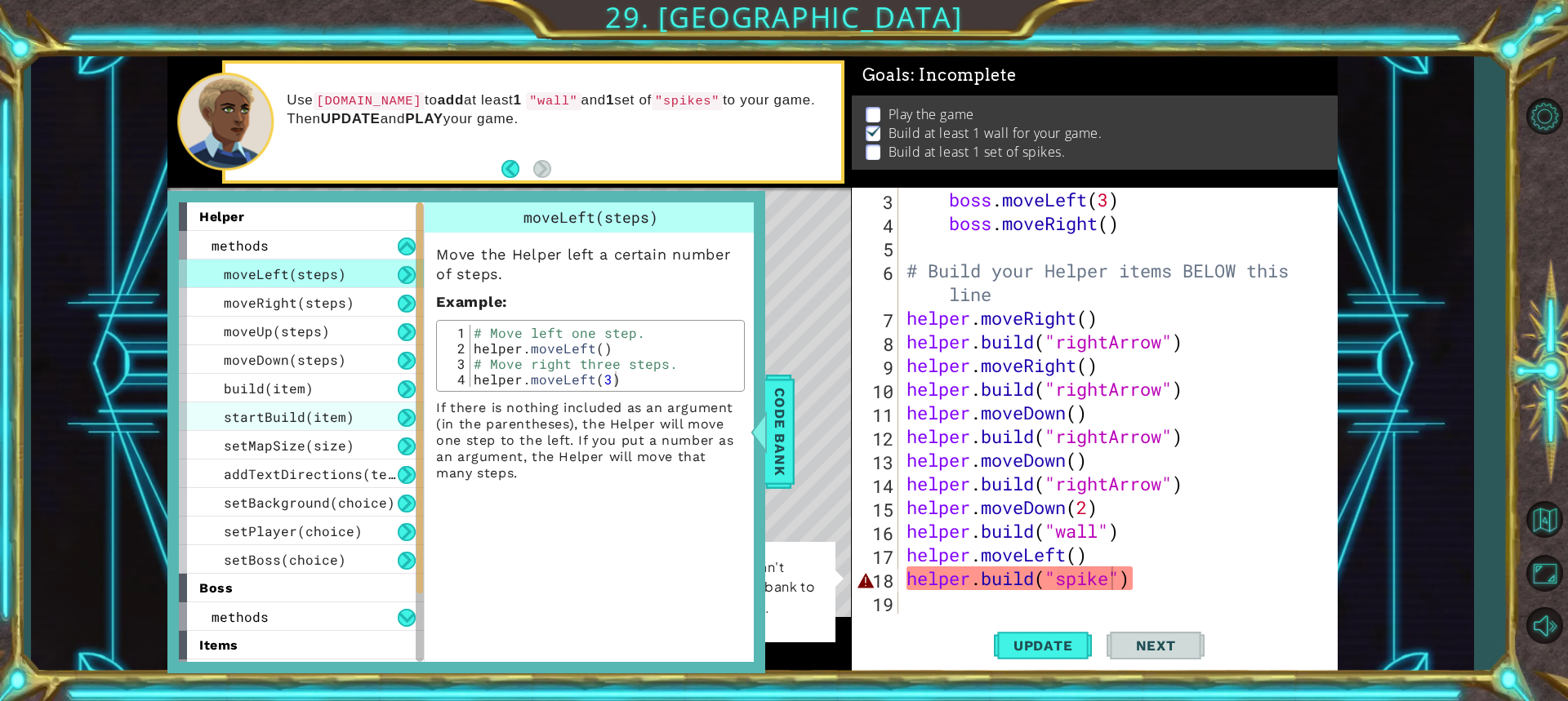
click at [386, 411] on div "startBuild(item)" at bounding box center [301, 416] width 245 height 28
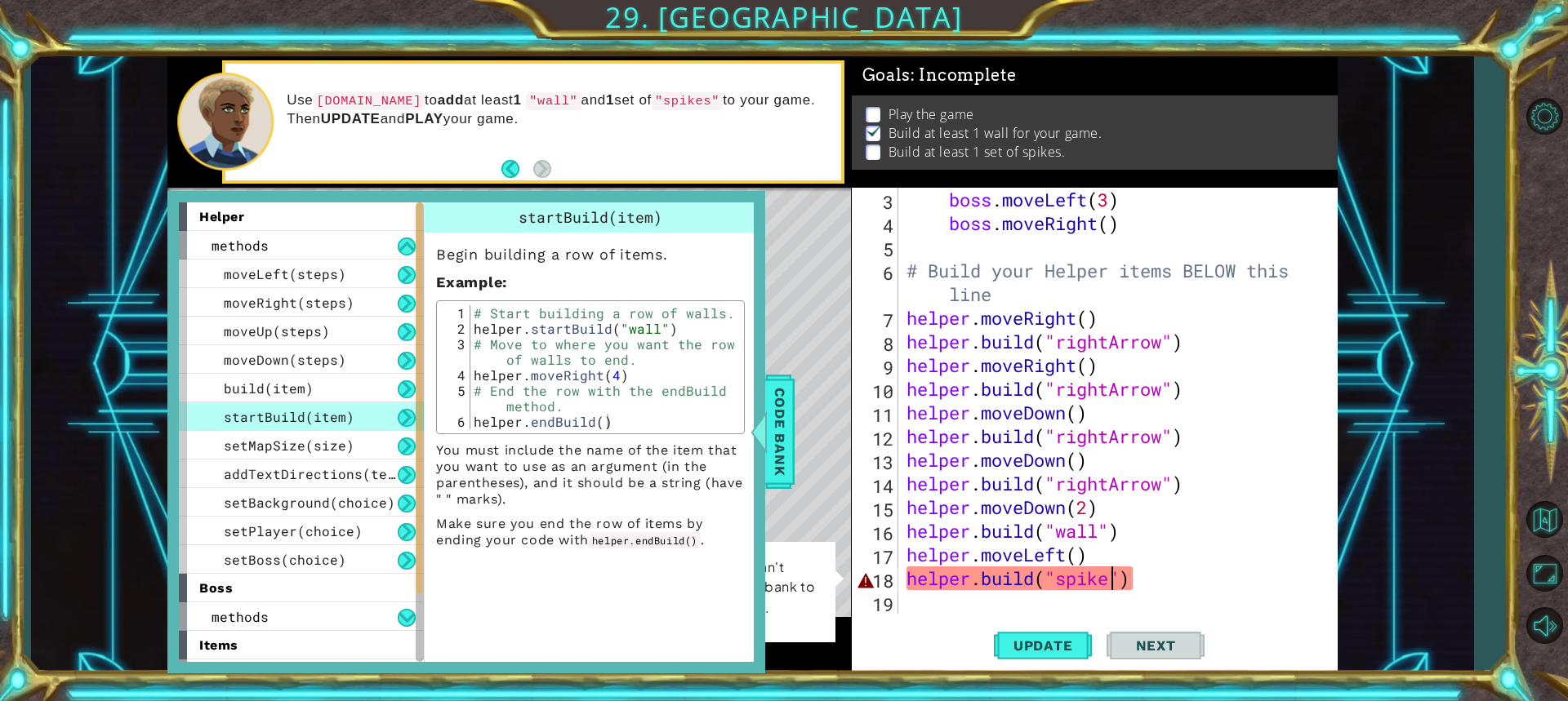
click at [1108, 581] on div "boss . moveLeft ( 3 ) boss . moveRight ( ) # Build your Helper items BELOW this…" at bounding box center [1115, 424] width 425 height 473
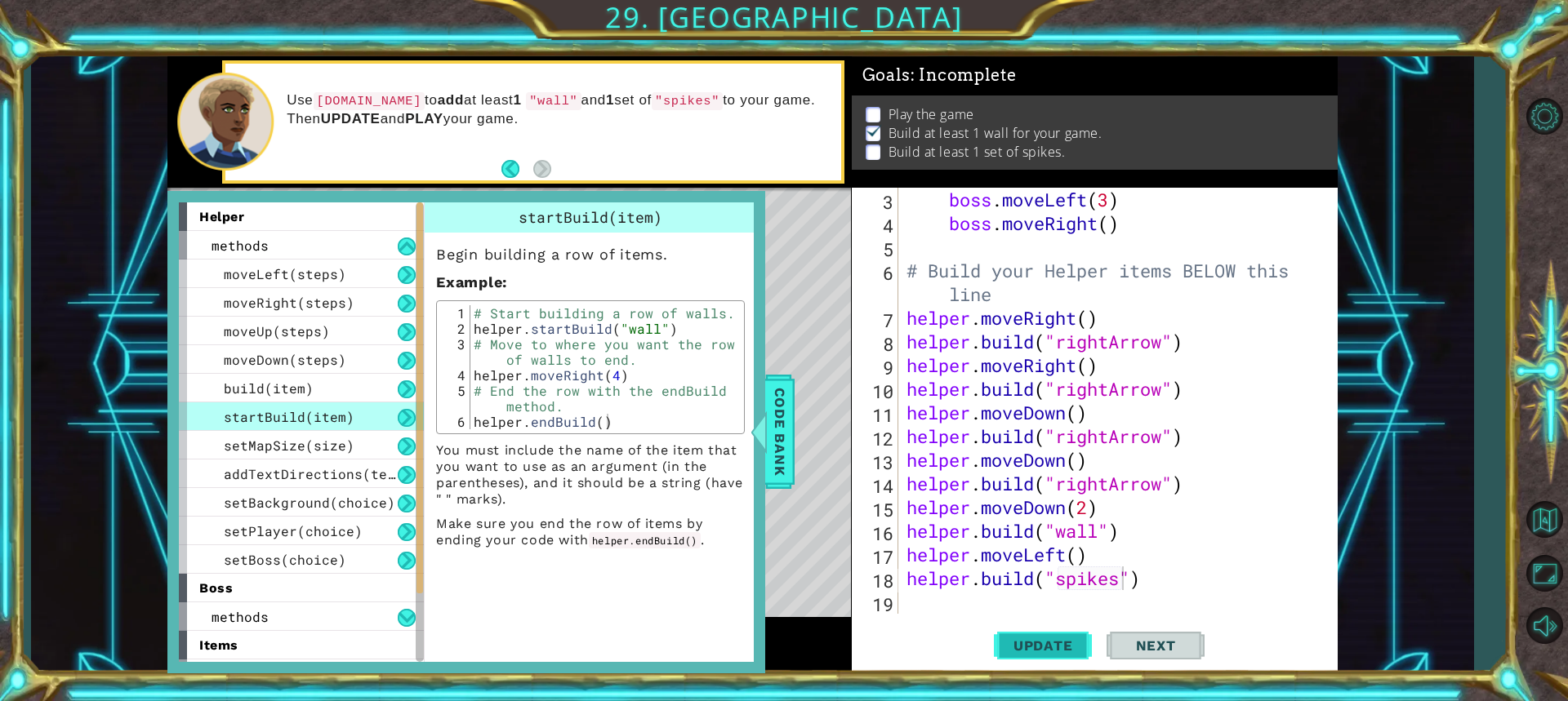
click at [1045, 652] on span "Update" at bounding box center [1044, 646] width 92 height 17
click at [1063, 639] on span "Update" at bounding box center [1044, 646] width 92 height 17
click at [767, 428] on div at bounding box center [759, 432] width 21 height 49
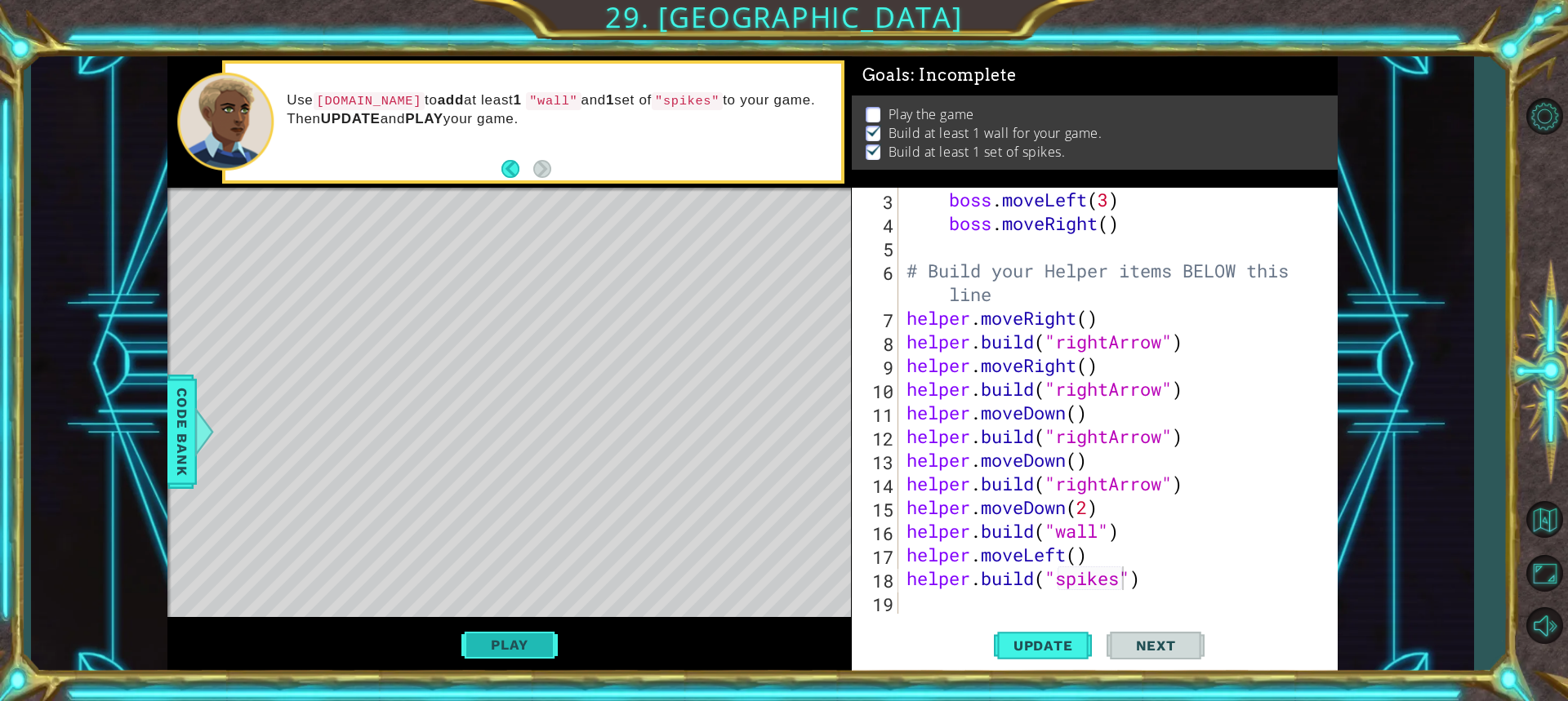
click at [514, 656] on button "Play" at bounding box center [509, 645] width 95 height 31
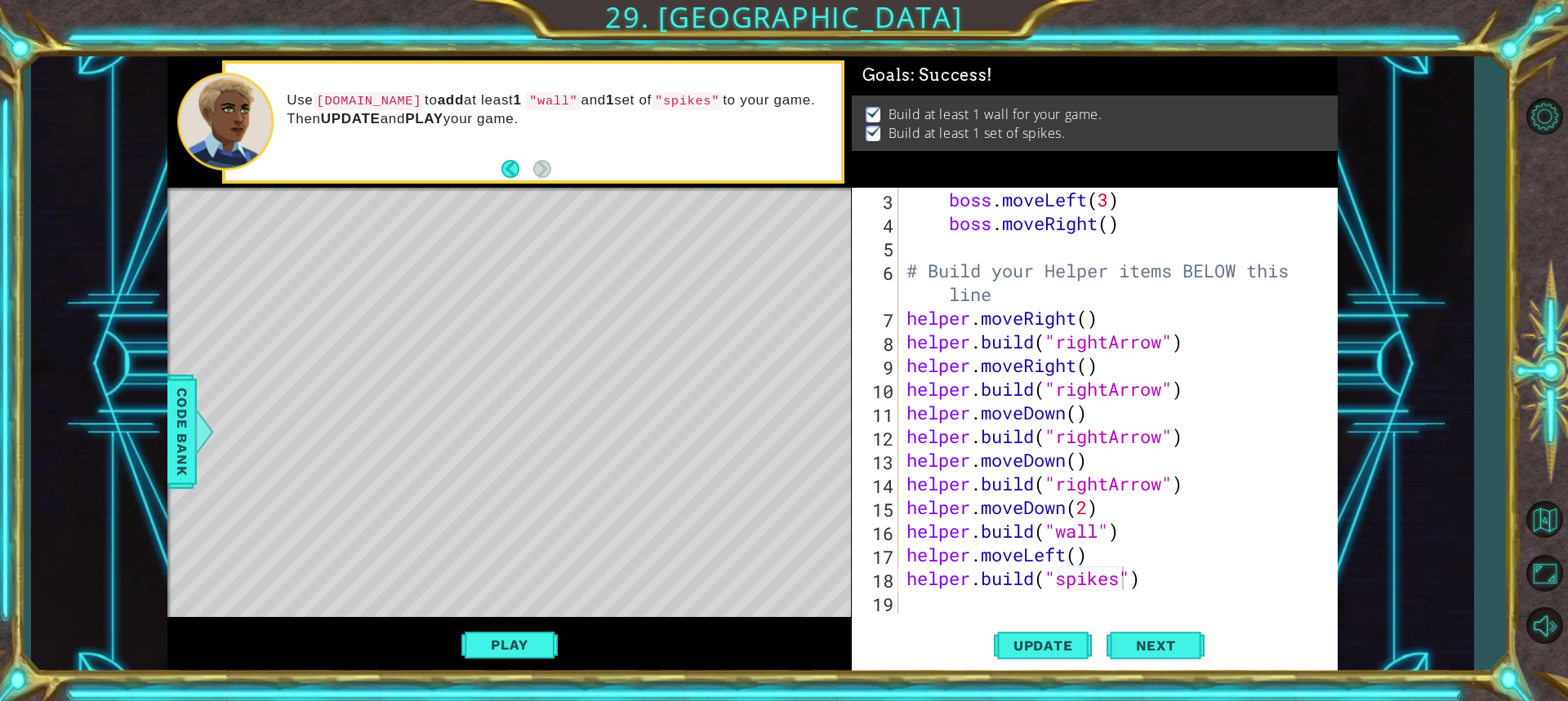
scroll to position [0, 0]
click at [1134, 646] on span "Next" at bounding box center [1156, 642] width 73 height 17
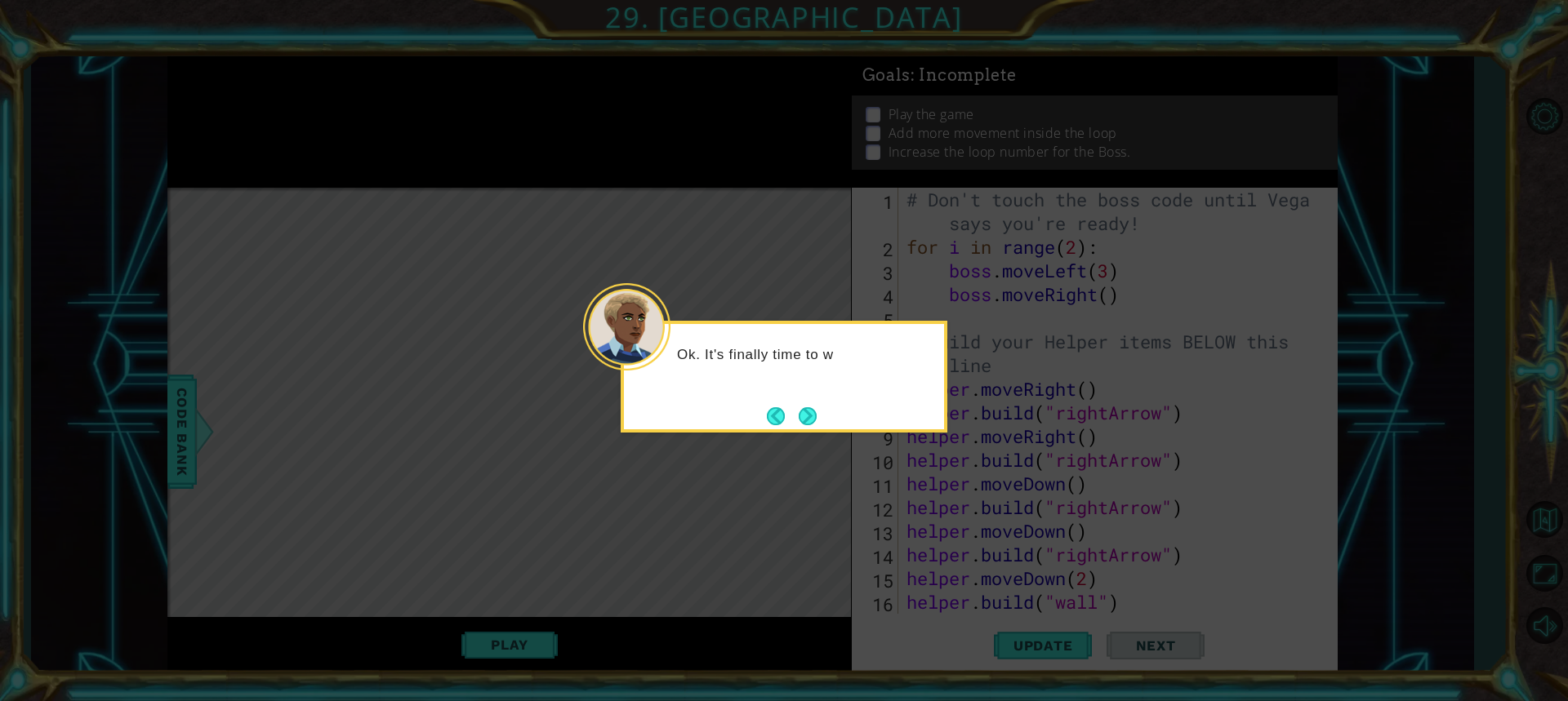
click at [712, 524] on icon at bounding box center [784, 350] width 1568 height 701
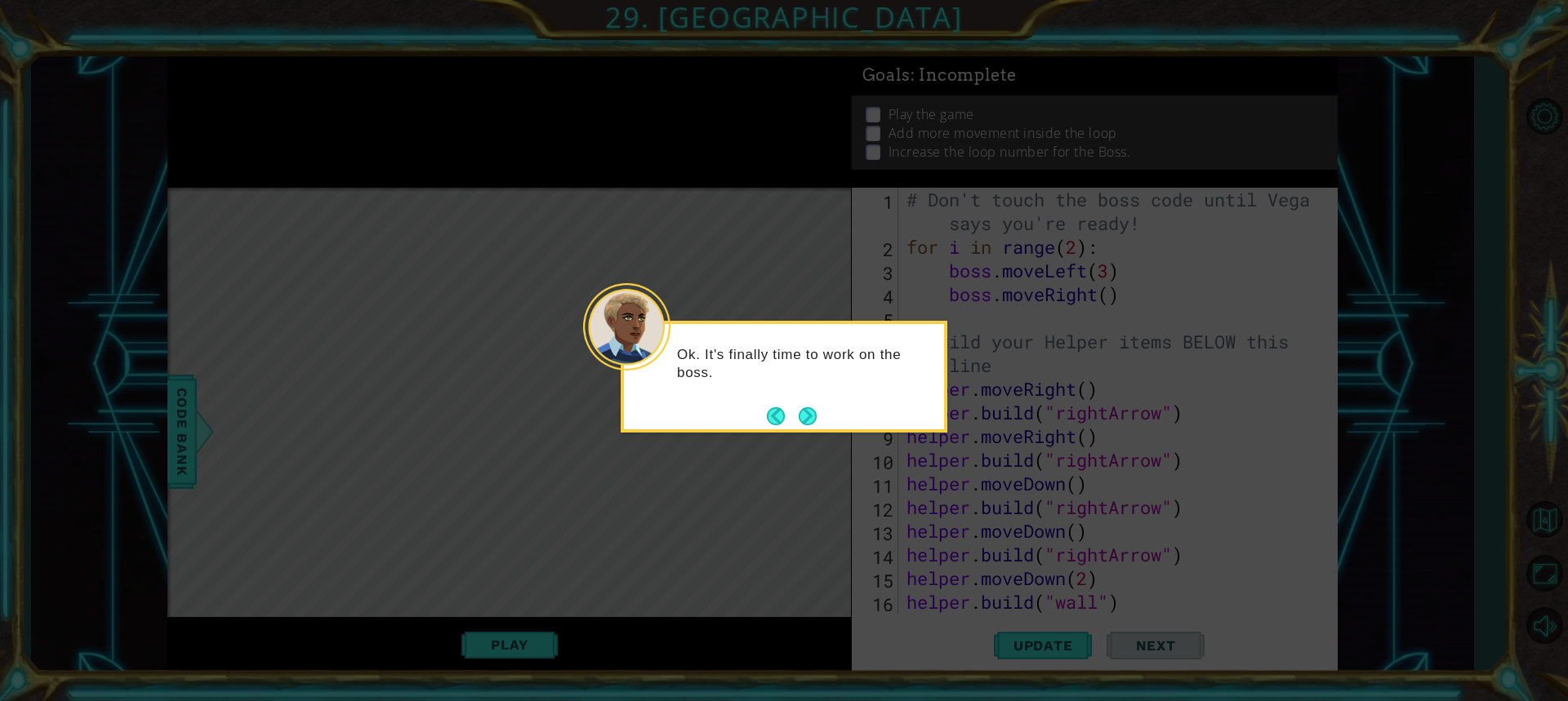
click at [712, 524] on icon at bounding box center [784, 350] width 1568 height 701
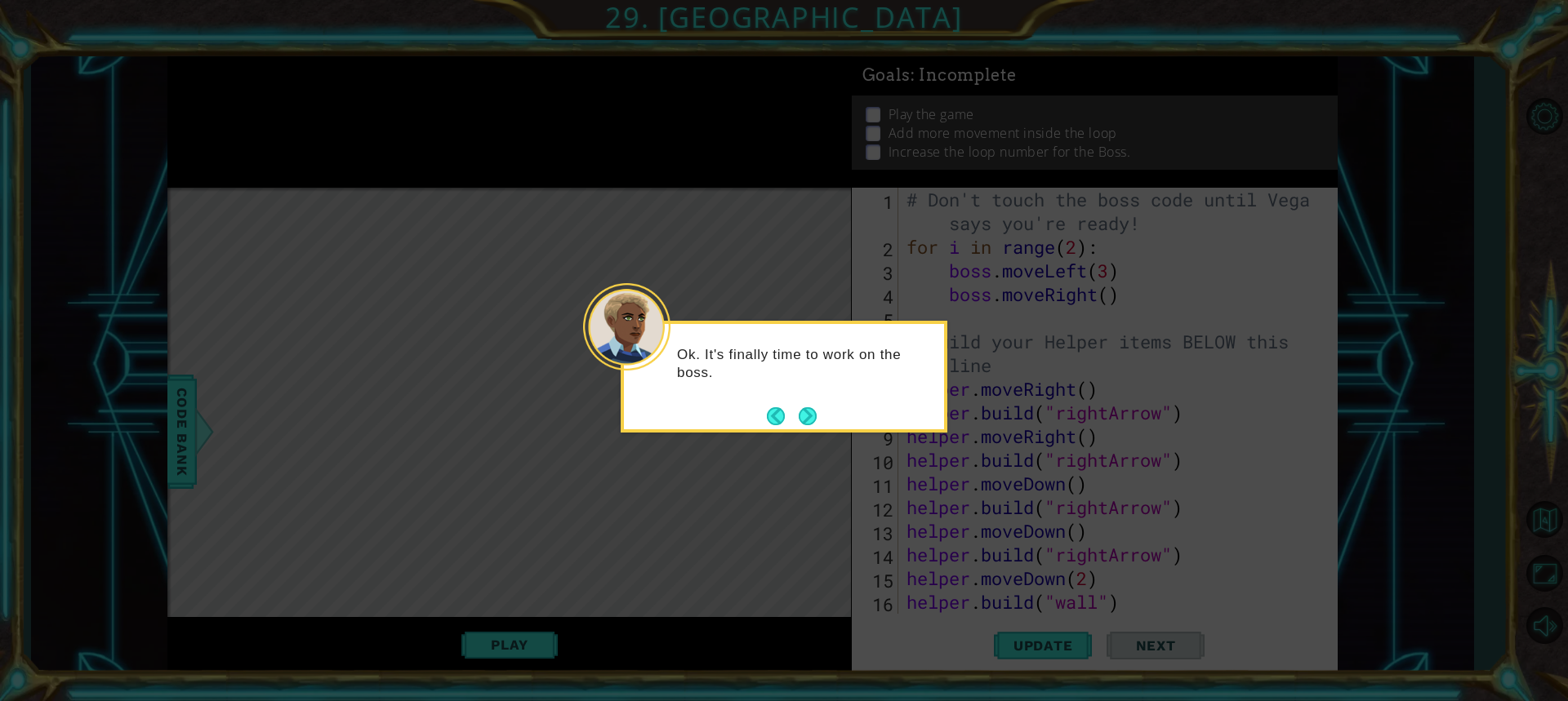
click at [712, 524] on icon at bounding box center [784, 350] width 1568 height 701
click at [801, 418] on button "Next" at bounding box center [807, 416] width 18 height 18
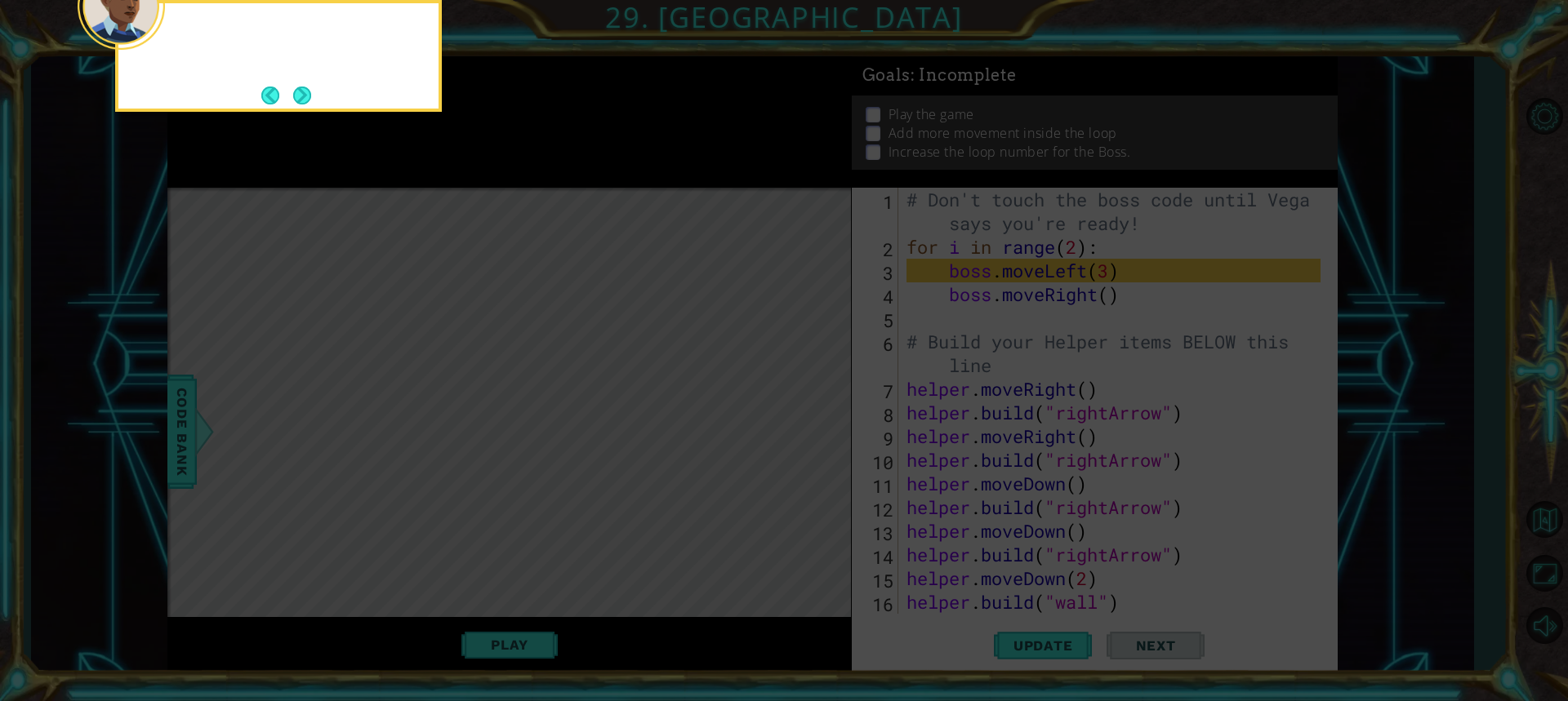
click at [801, 417] on icon at bounding box center [784, 104] width 1568 height 1193
drag, startPoint x: 987, startPoint y: 334, endPoint x: 998, endPoint y: 329, distance: 12.1
click at [998, 329] on icon at bounding box center [784, 104] width 1568 height 1193
click at [1002, 327] on icon at bounding box center [784, 104] width 1568 height 1193
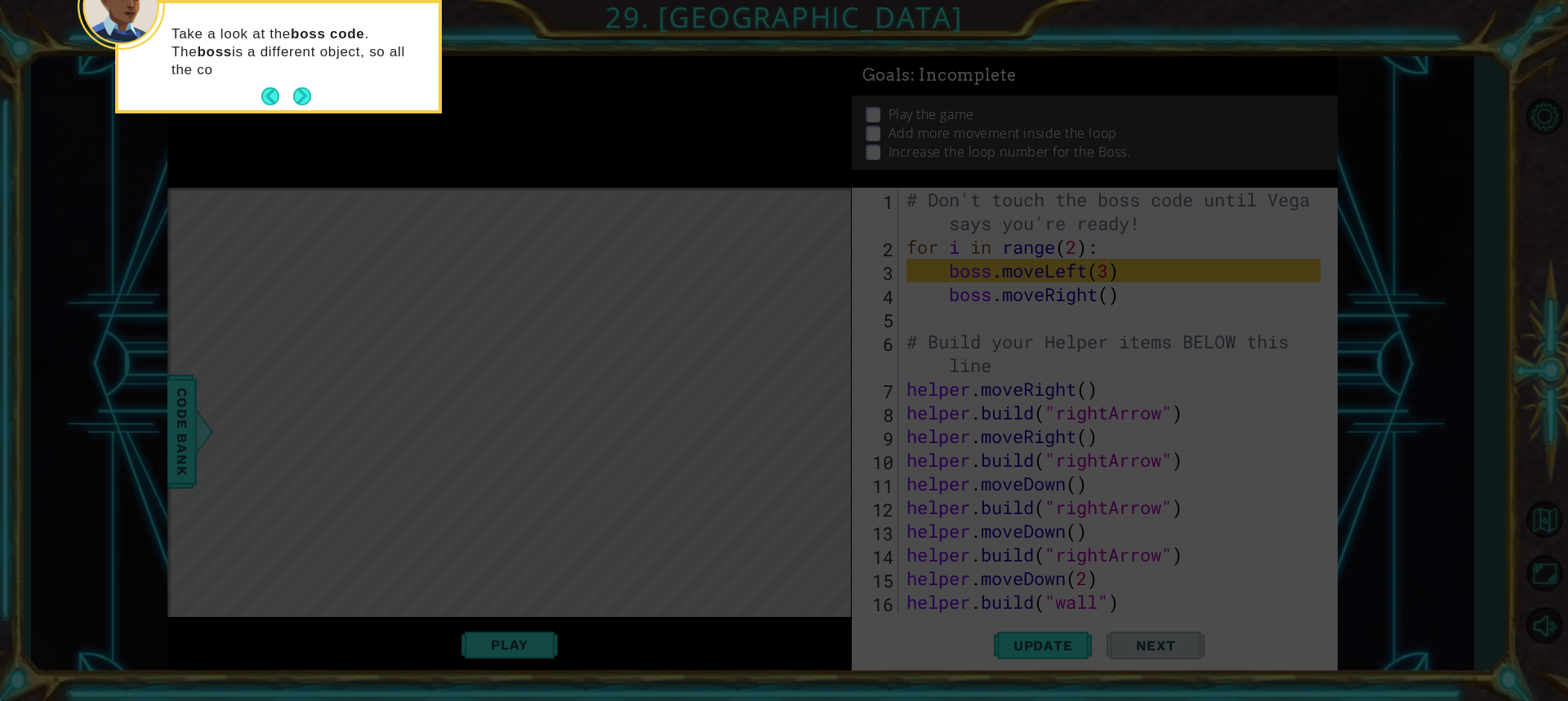
click at [283, 84] on footer at bounding box center [286, 96] width 50 height 25
click at [297, 98] on button "Next" at bounding box center [302, 97] width 27 height 27
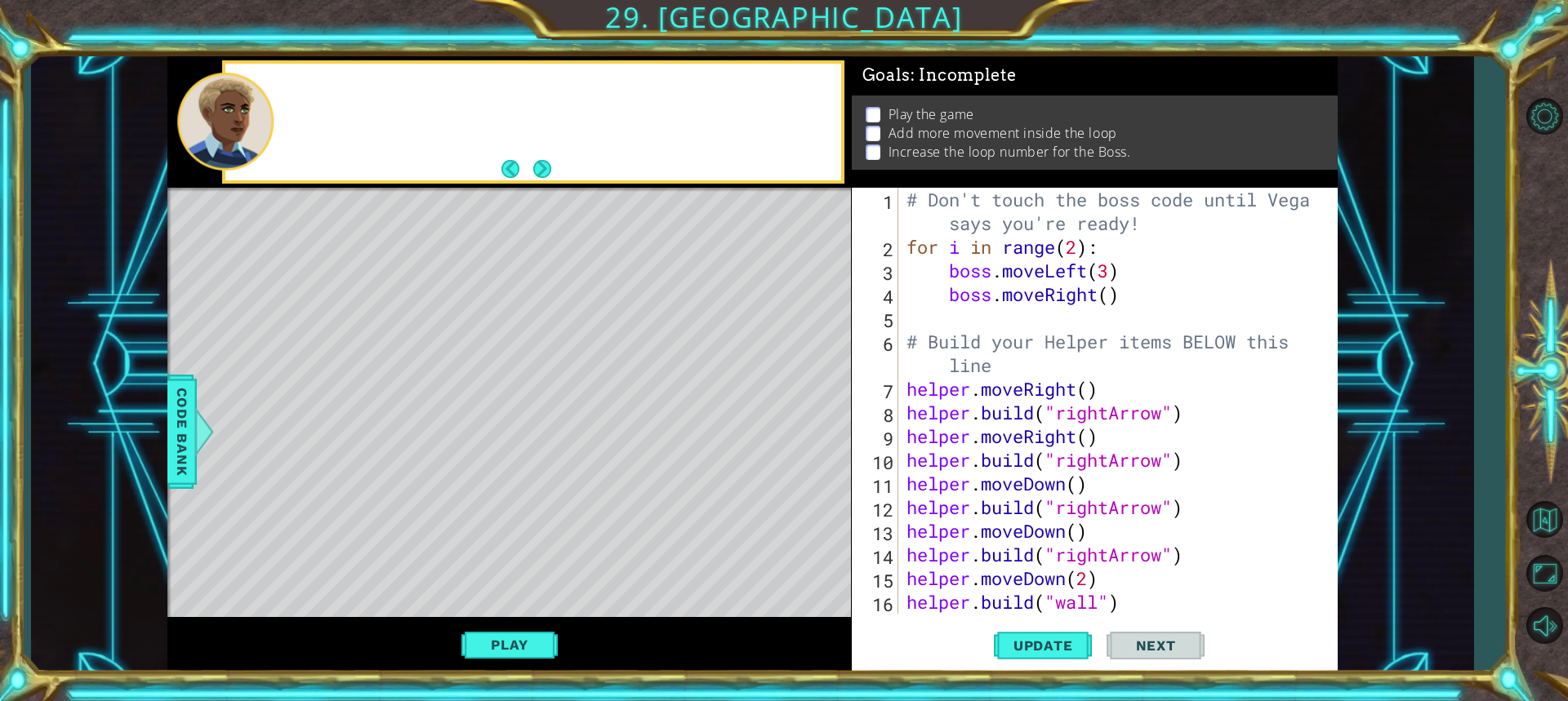
click at [297, 98] on div at bounding box center [533, 122] width 616 height 117
click at [531, 164] on button "Next" at bounding box center [542, 169] width 22 height 22
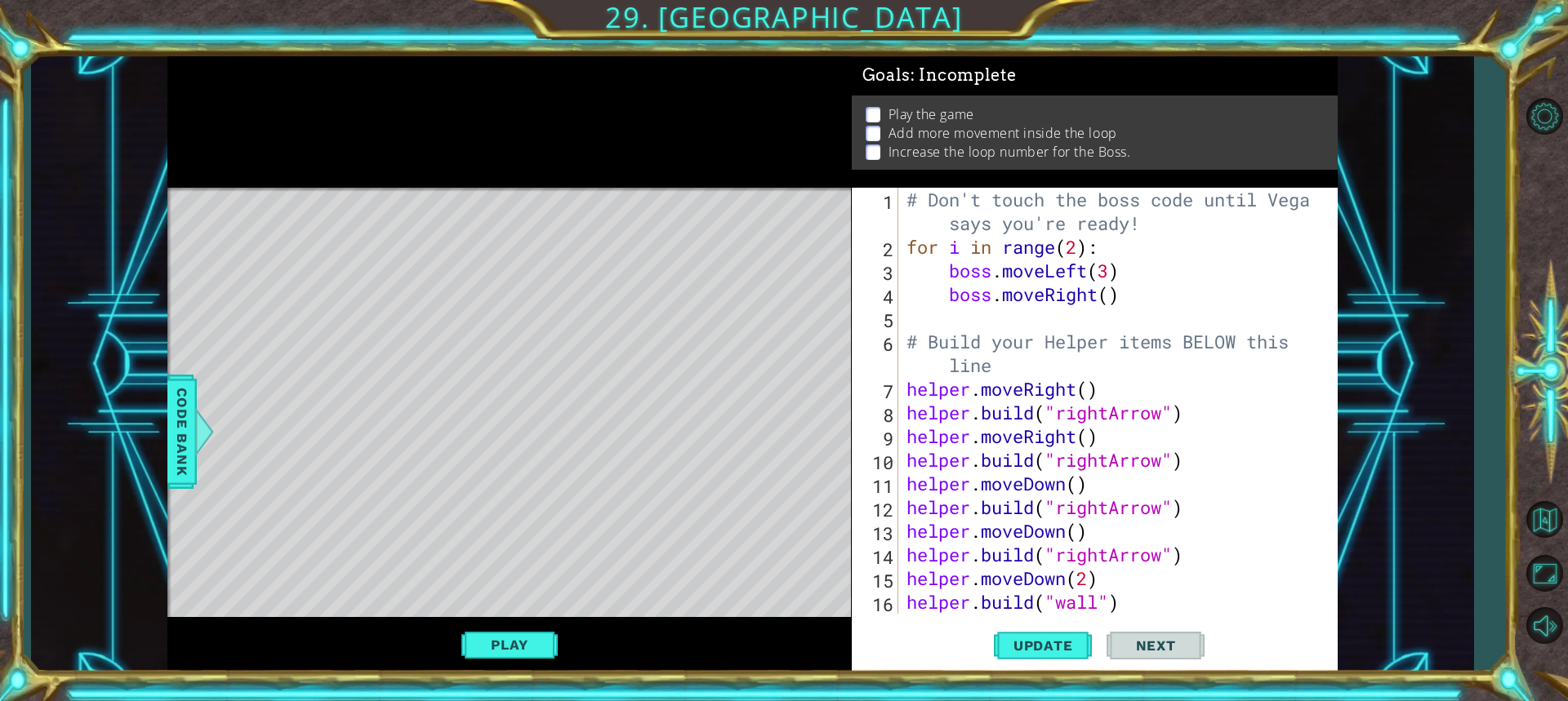
click at [545, 175] on div at bounding box center [510, 122] width 683 height 132
click at [1111, 274] on div "# Don't touch the boss code until Vega says you're ready! for i in range ( 2 ) …" at bounding box center [1115, 436] width 425 height 498
click at [1072, 241] on div "# Don't touch the boss code until Vega says you're ready! for i in range ( 2 ) …" at bounding box center [1115, 436] width 425 height 498
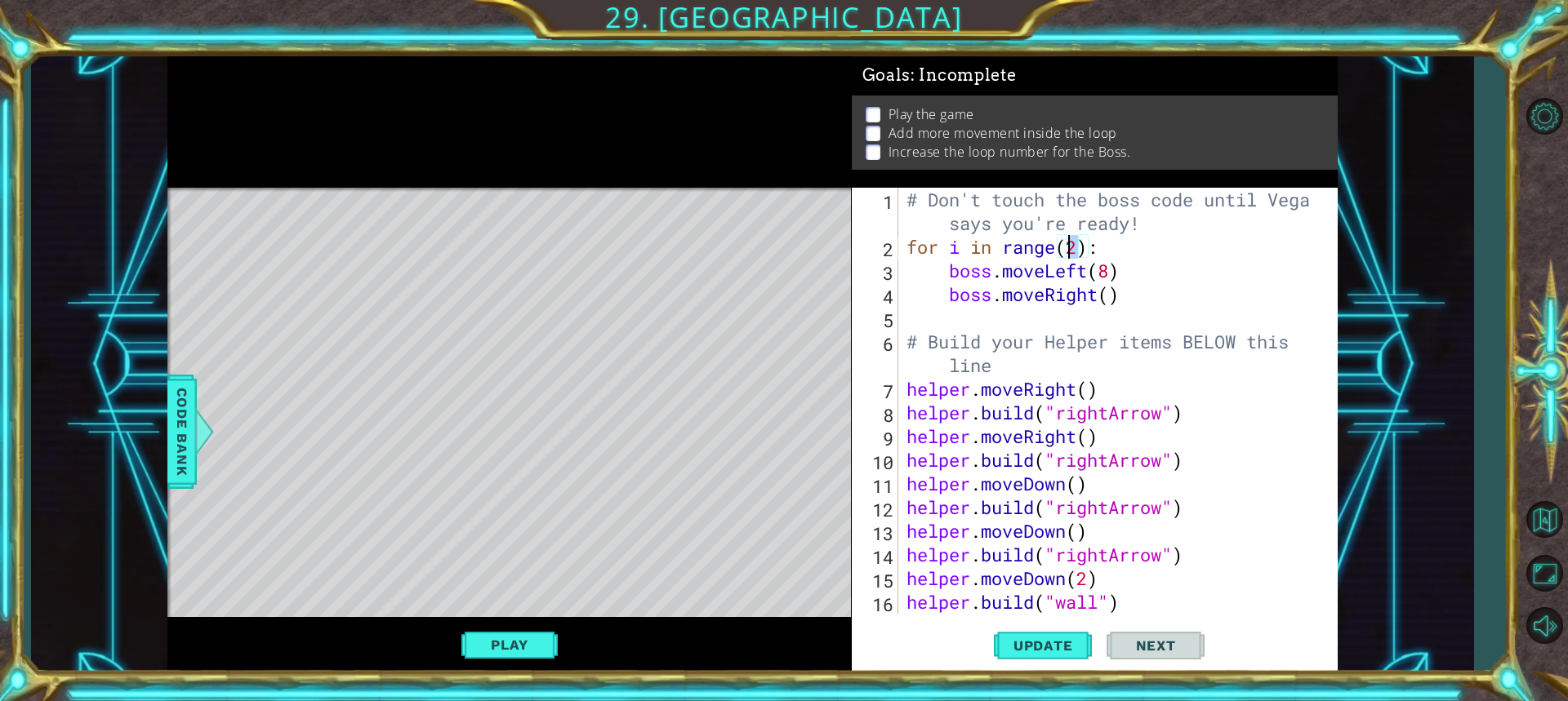
scroll to position [0, 8]
click at [1072, 242] on div "# Don't touch the boss code until Vega says you're ready! for i in range ( 2 ) …" at bounding box center [1111, 401] width 417 height 426
click at [1071, 243] on div "# Don't touch the boss code until Vega says you're ready! for i in range ( 2 ) …" at bounding box center [1115, 436] width 425 height 498
type textarea "for i in range(52):"
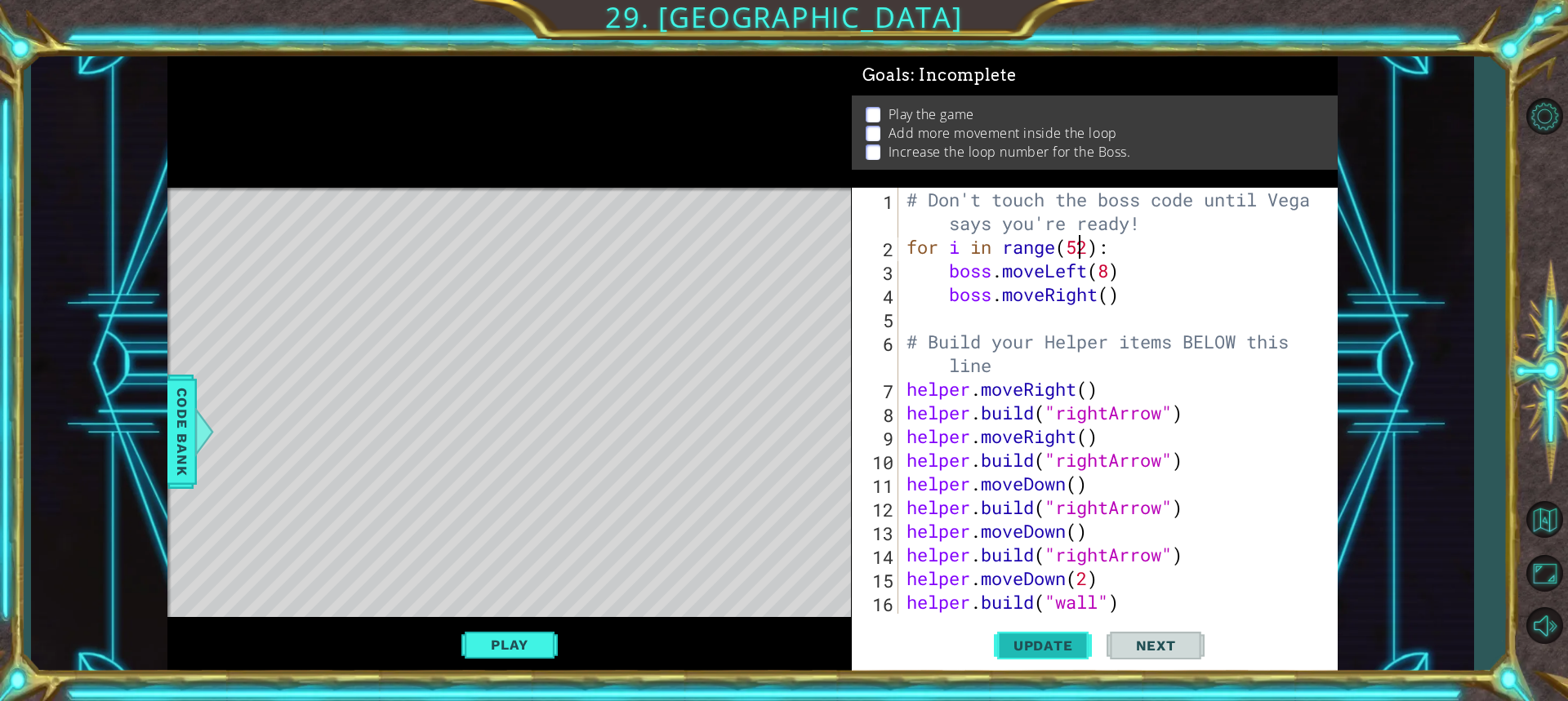
click at [1050, 651] on span "Update" at bounding box center [1044, 646] width 92 height 17
click at [487, 645] on button "Play" at bounding box center [509, 645] width 95 height 31
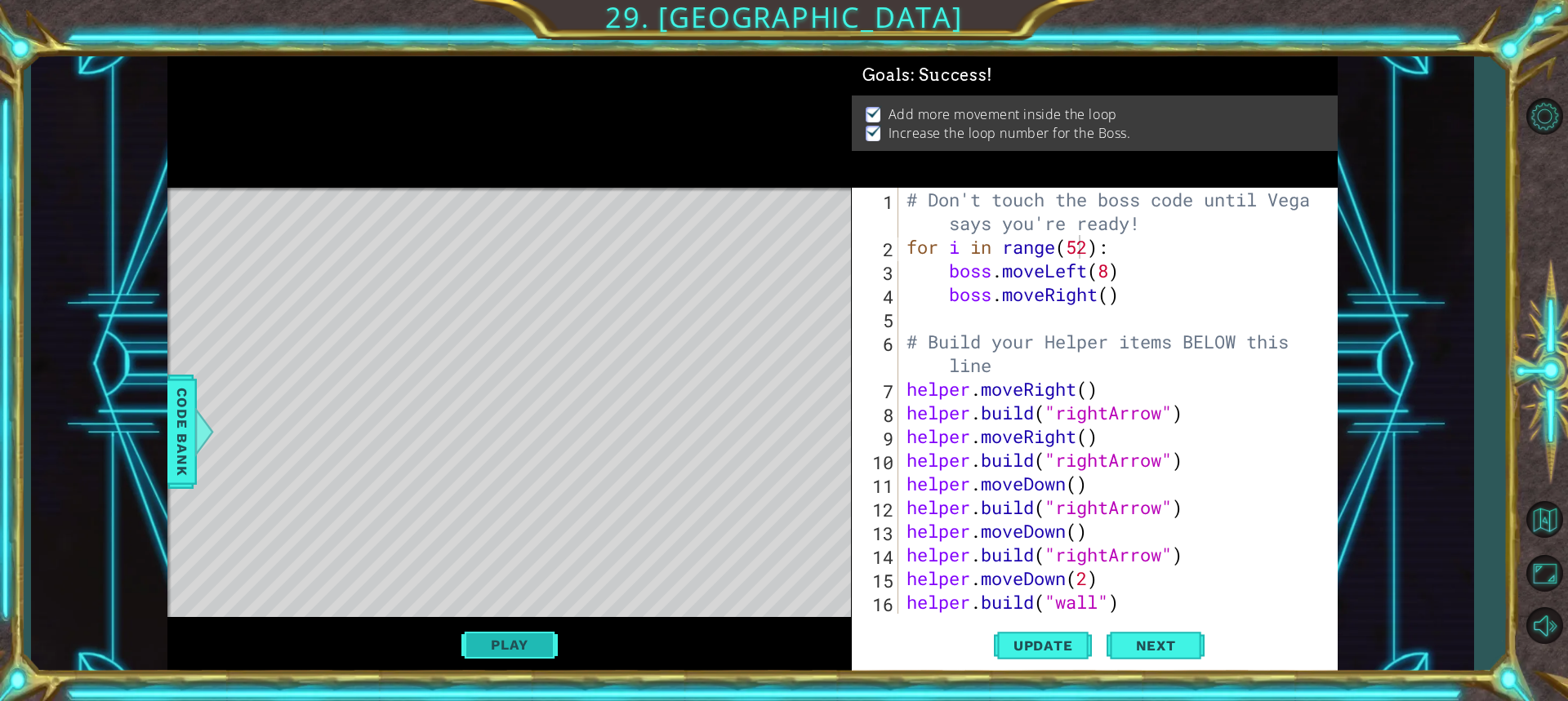
scroll to position [0, 0]
click at [1170, 635] on button "Next" at bounding box center [1156, 645] width 98 height 48
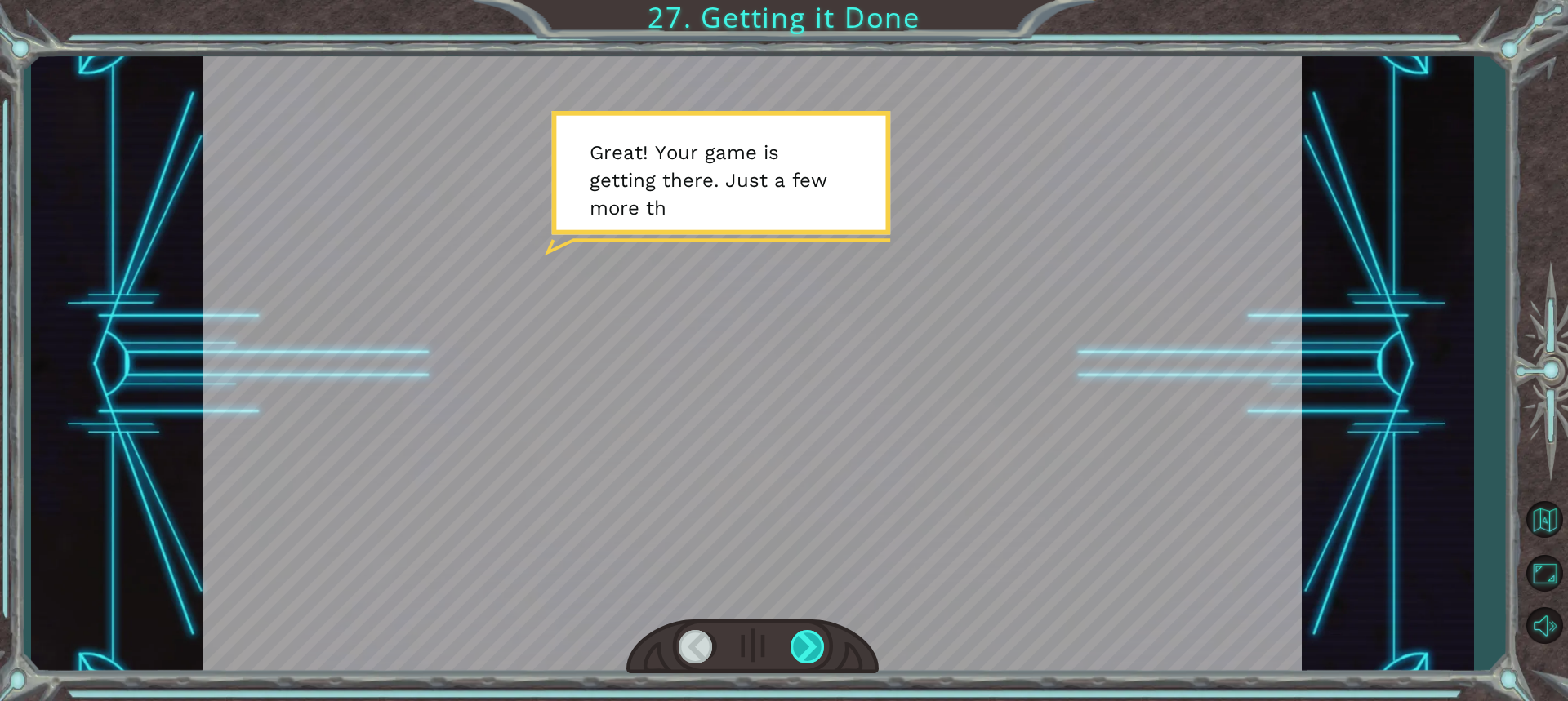
click at [798, 653] on div at bounding box center [808, 647] width 36 height 33
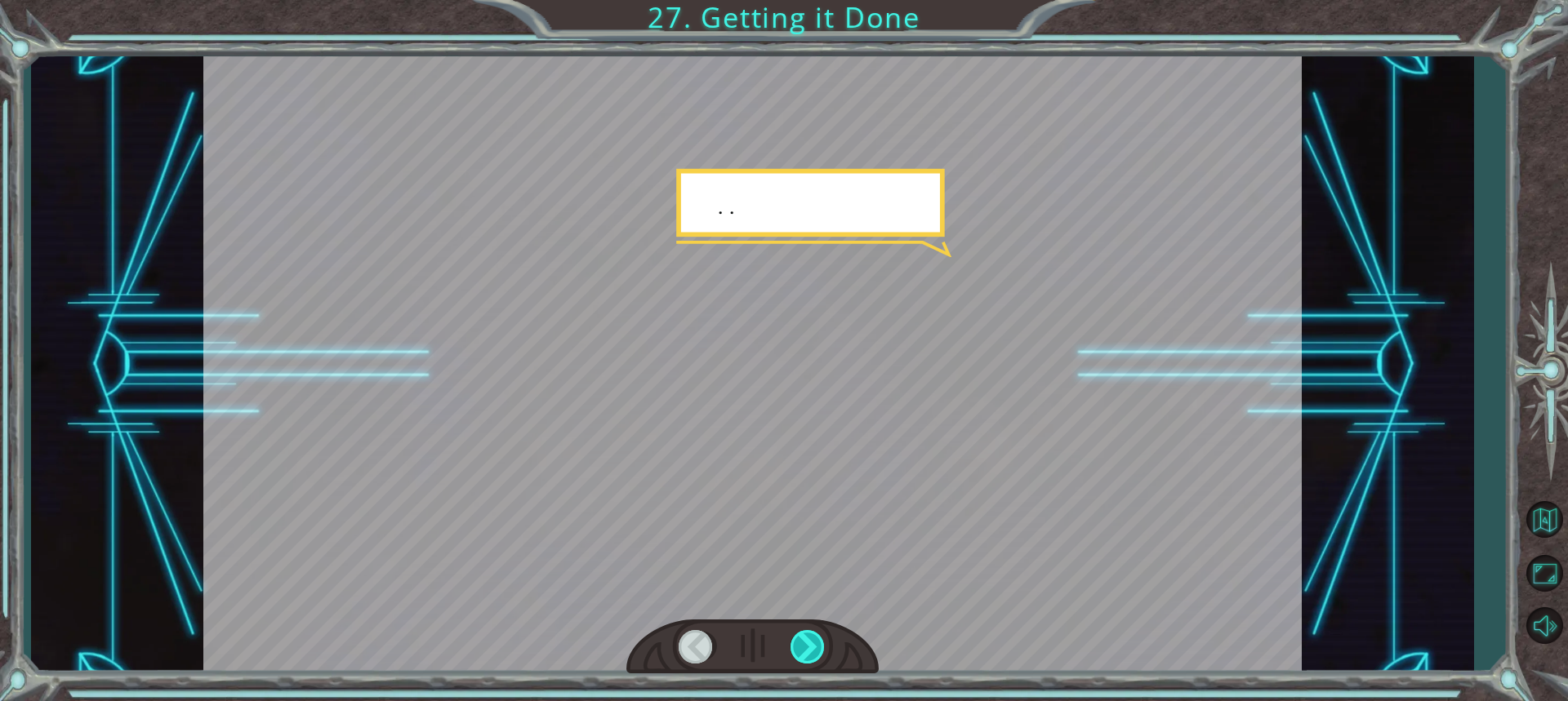
click at [798, 653] on div at bounding box center [808, 647] width 36 height 33
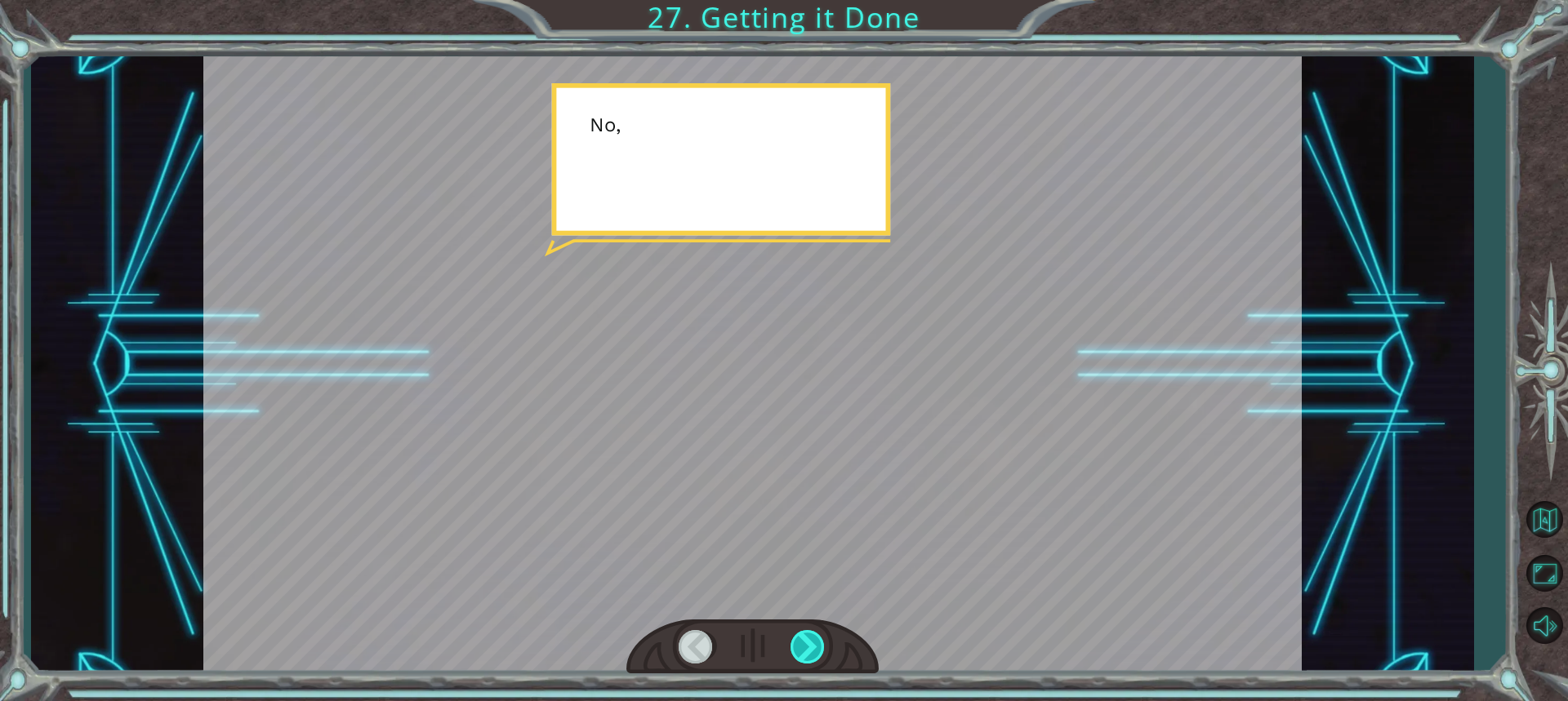
click at [798, 653] on div at bounding box center [808, 647] width 36 height 33
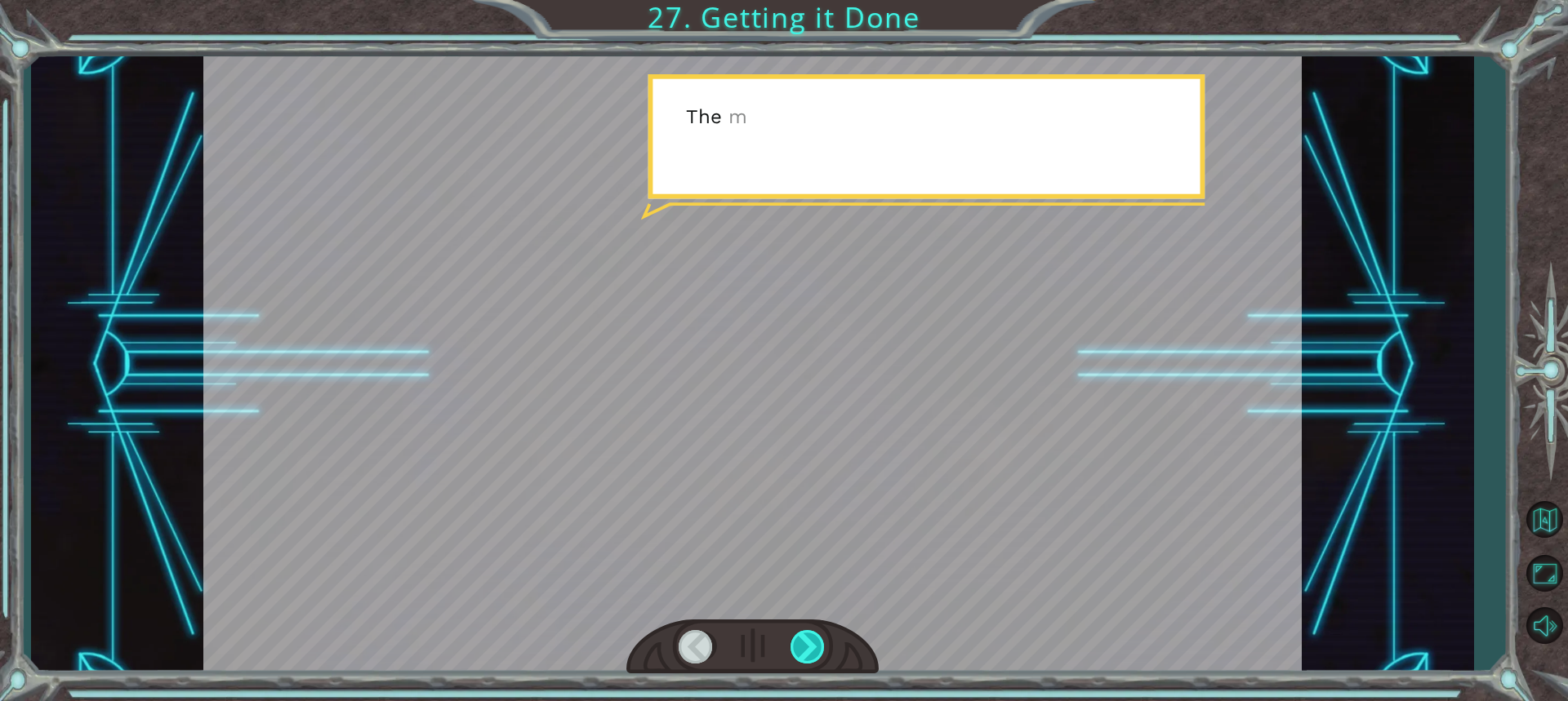
click at [798, 653] on div at bounding box center [808, 647] width 36 height 33
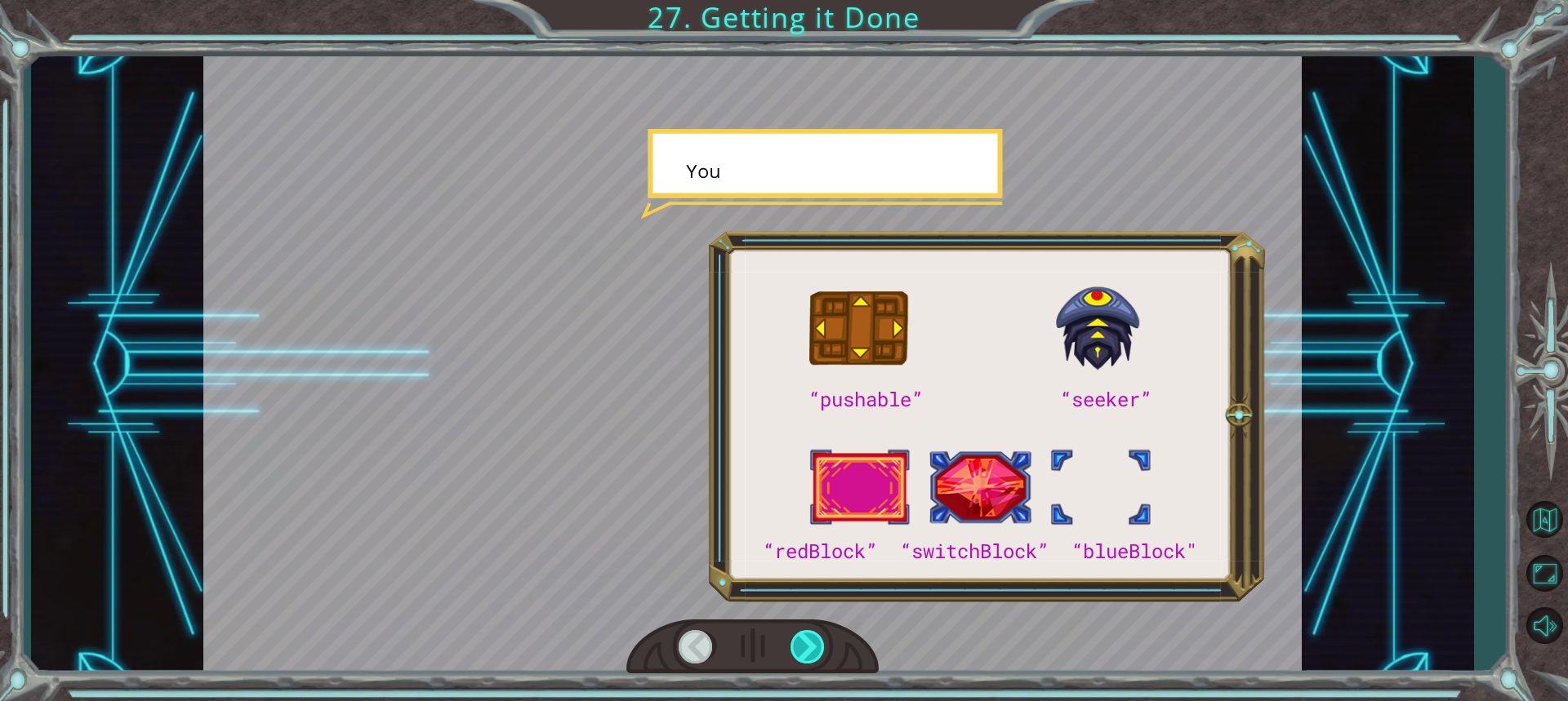
click at [798, 653] on div at bounding box center [808, 647] width 36 height 33
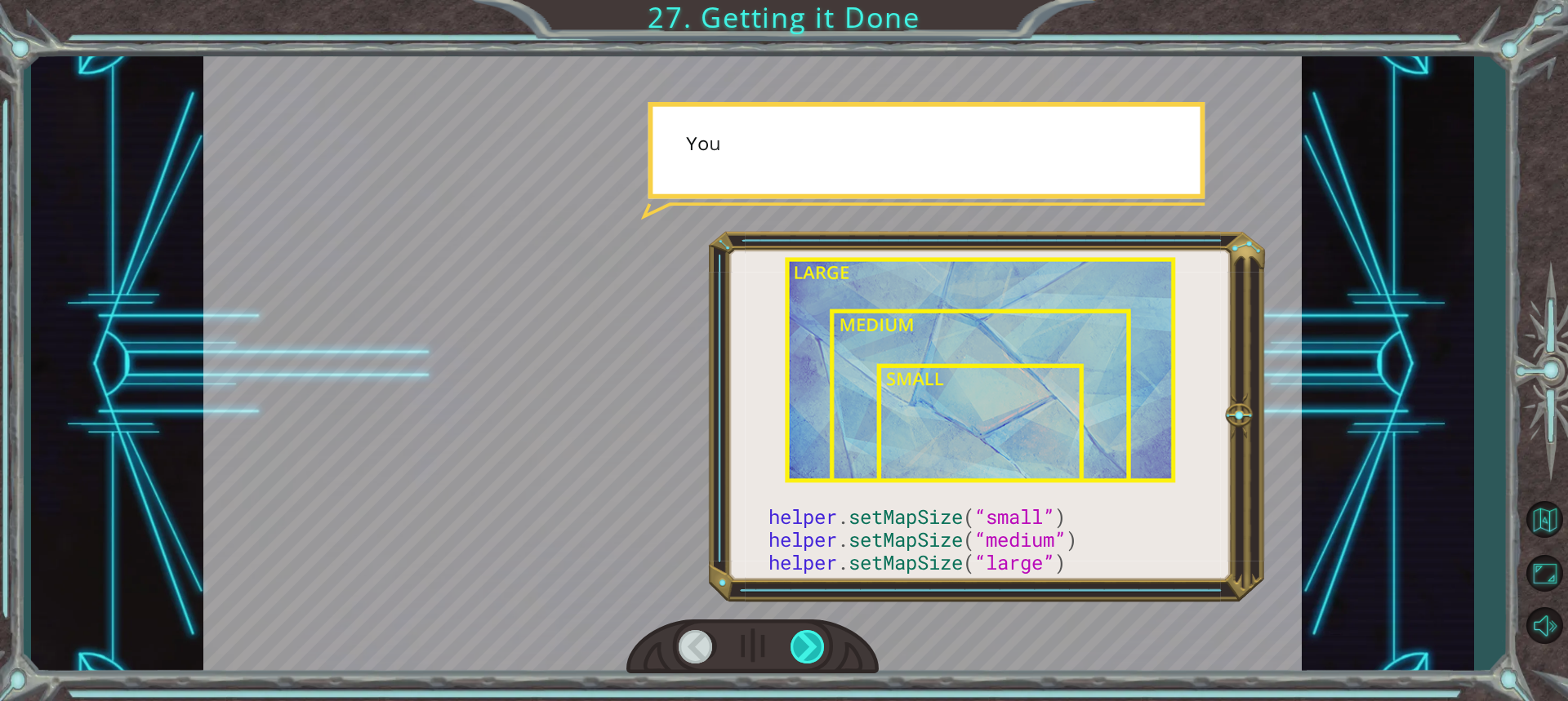
click at [798, 653] on div at bounding box center [808, 647] width 36 height 33
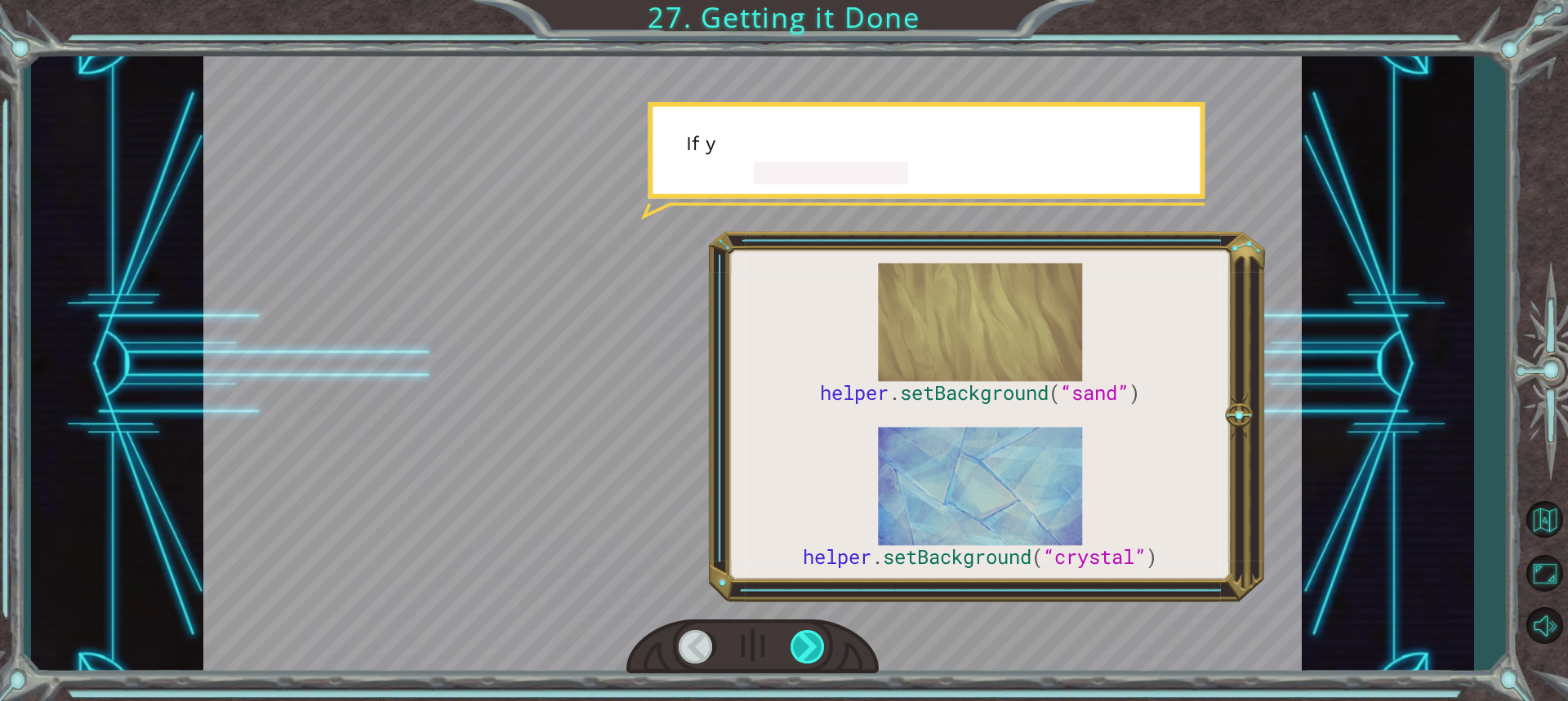
click at [798, 651] on div at bounding box center [808, 647] width 36 height 33
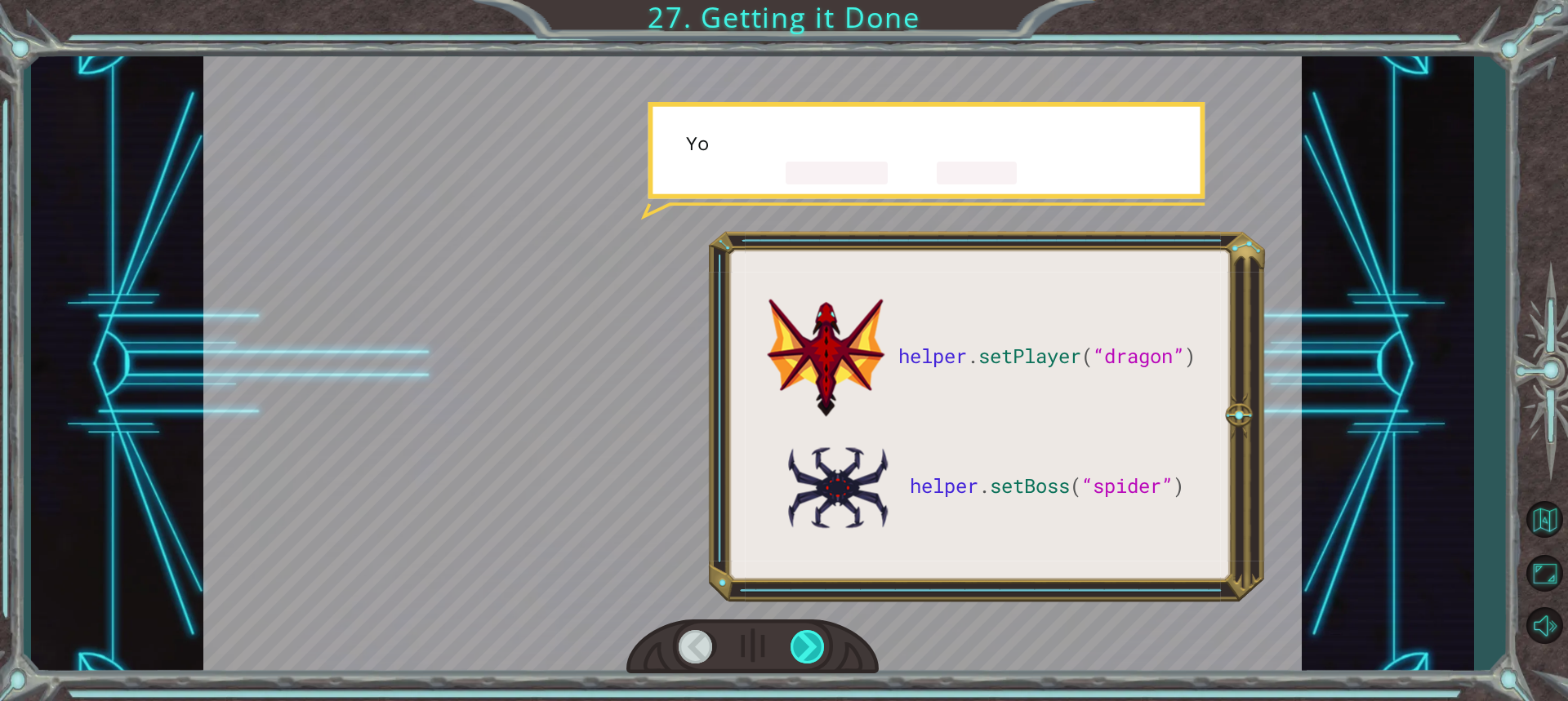
click at [798, 651] on div at bounding box center [808, 647] width 36 height 33
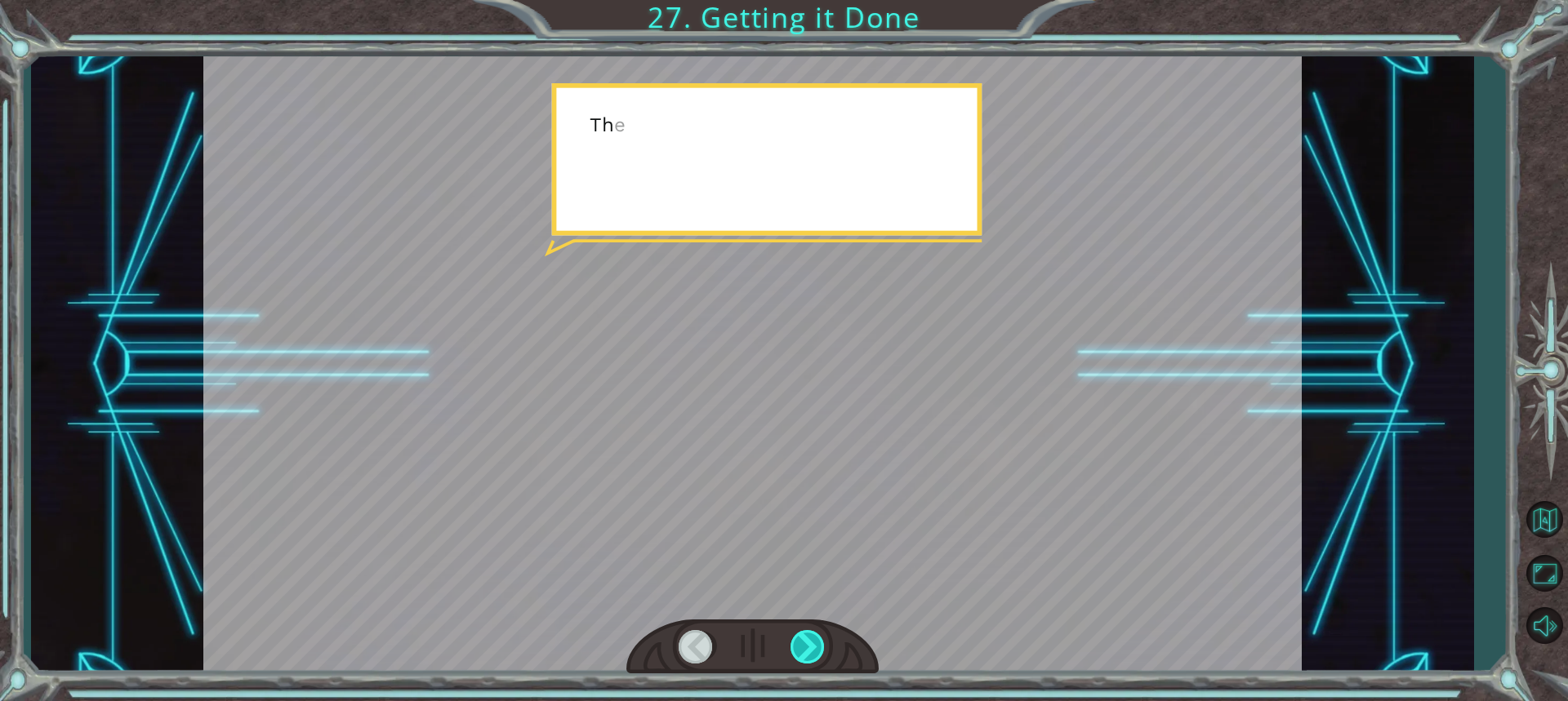
click at [802, 650] on div at bounding box center [808, 647] width 36 height 33
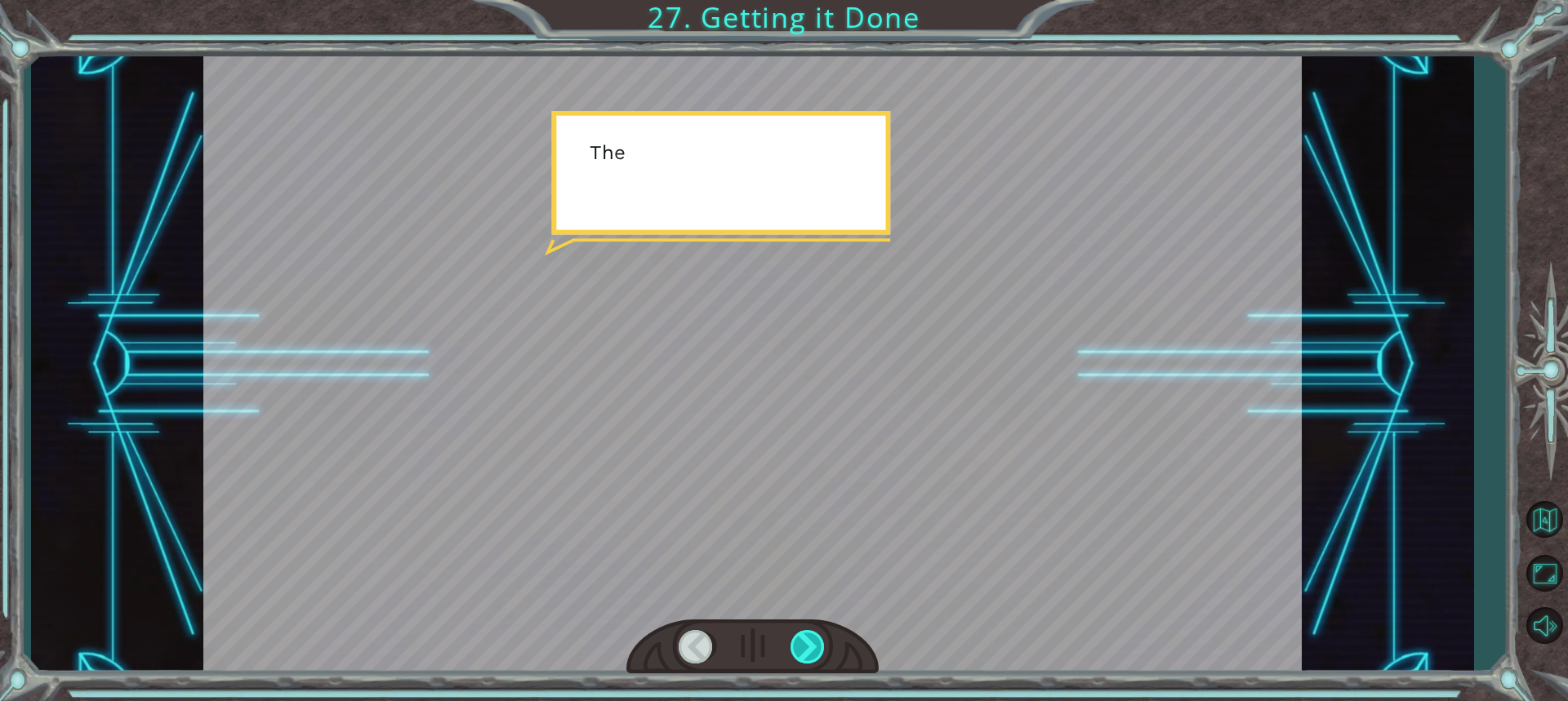
click at [802, 662] on div at bounding box center [808, 647] width 36 height 33
click at [808, 659] on div at bounding box center [808, 647] width 36 height 33
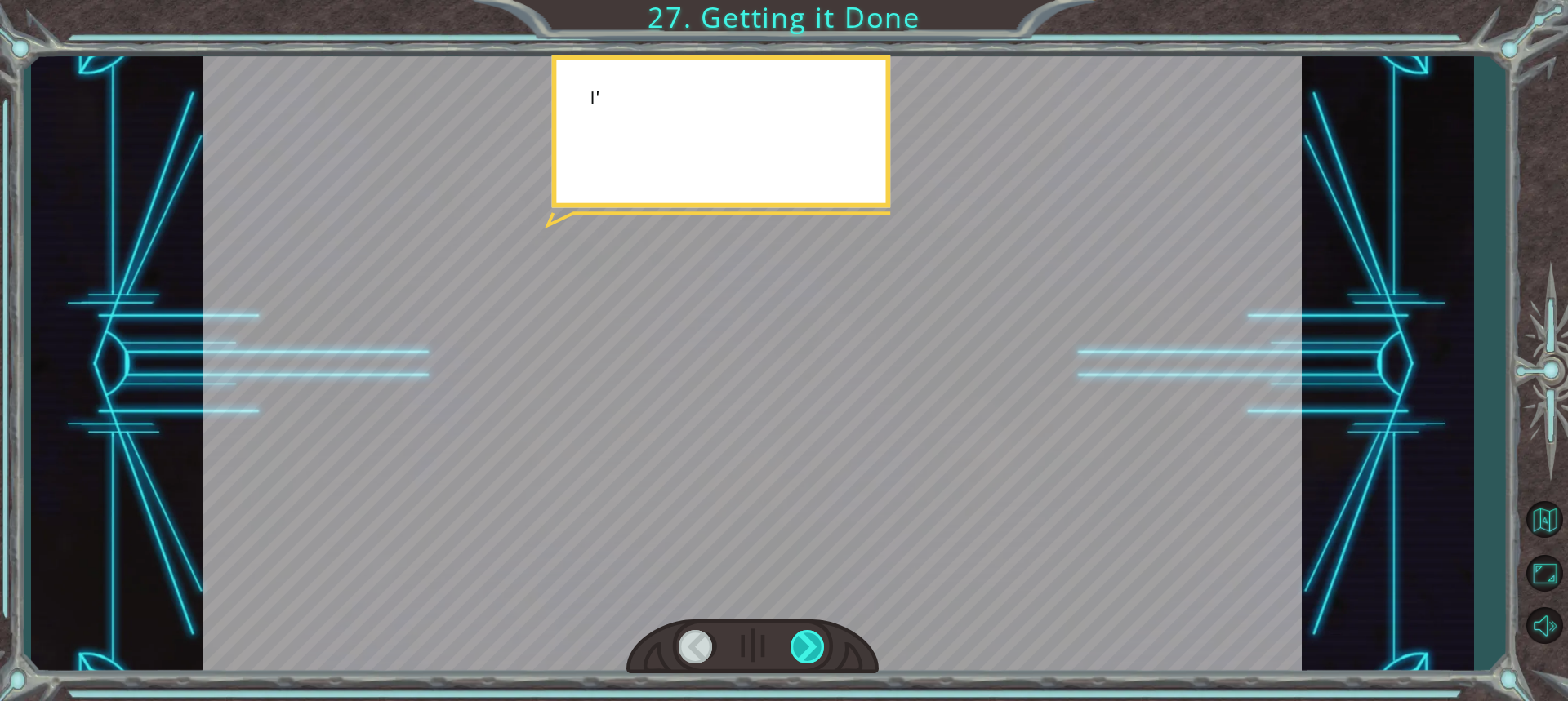
click at [808, 658] on div at bounding box center [808, 647] width 36 height 33
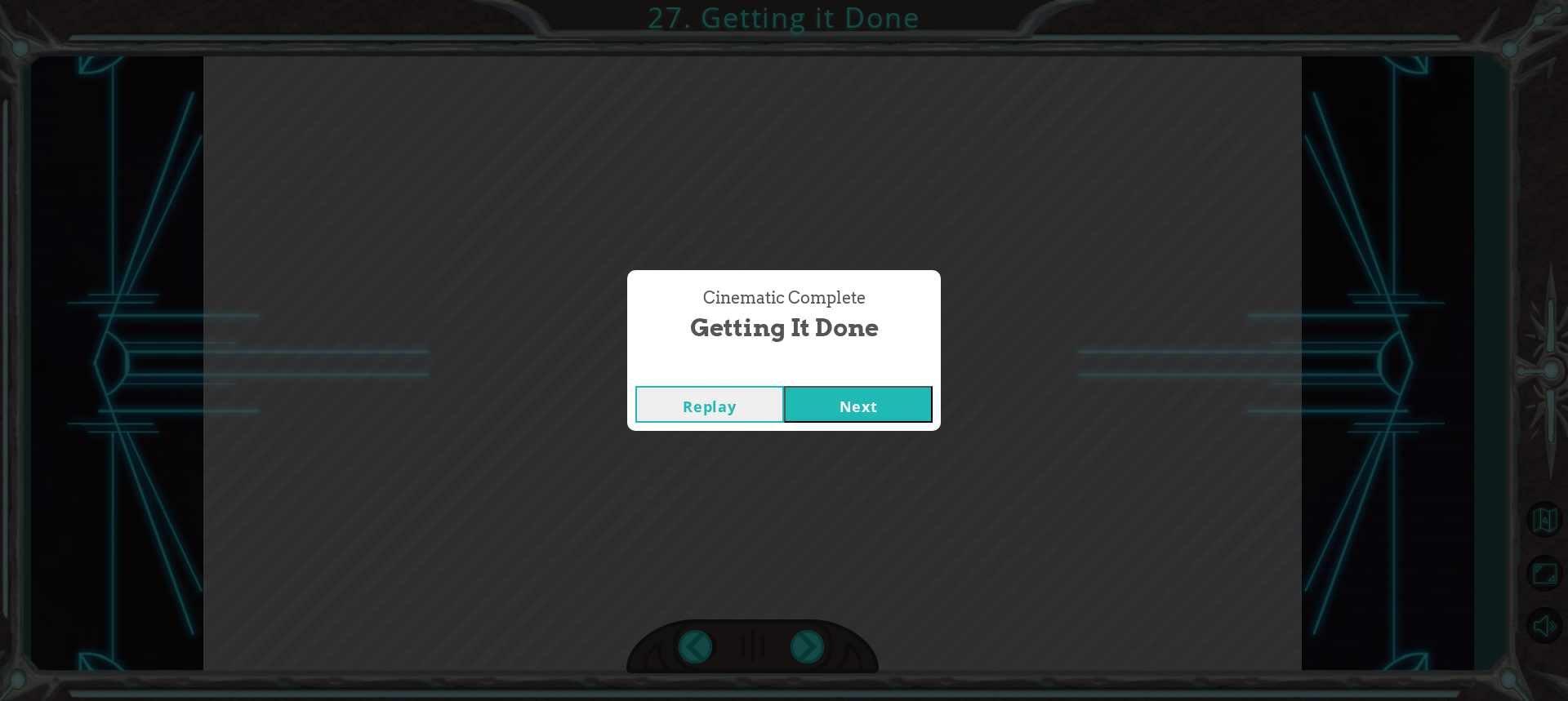
drag, startPoint x: 808, startPoint y: 654, endPoint x: 842, endPoint y: 556, distance: 103.7
click at [808, 653] on div "Cinematic Complete Getting it Done Replay Next" at bounding box center [784, 350] width 1568 height 701
click at [838, 399] on button "Next" at bounding box center [857, 404] width 148 height 36
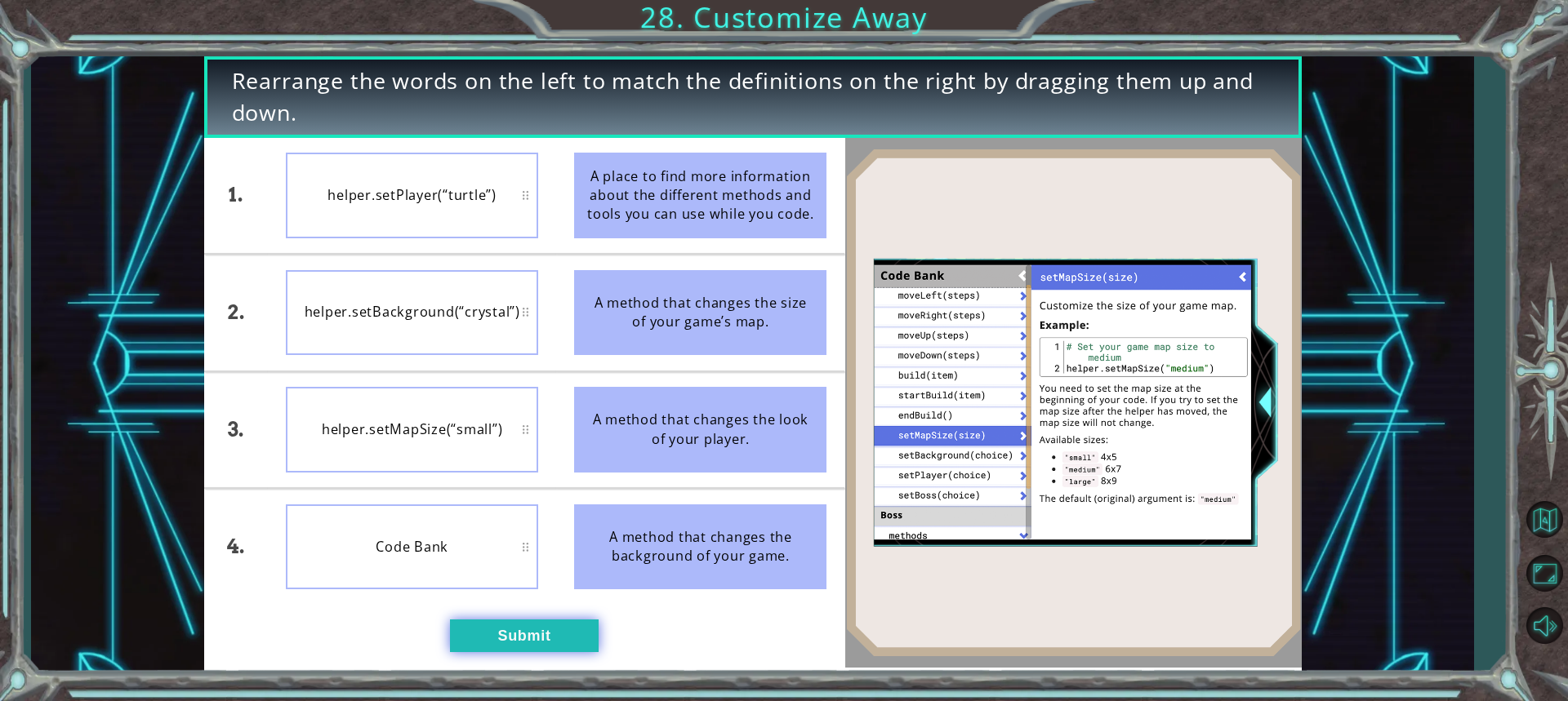
click at [493, 634] on button "Submit" at bounding box center [523, 635] width 148 height 32
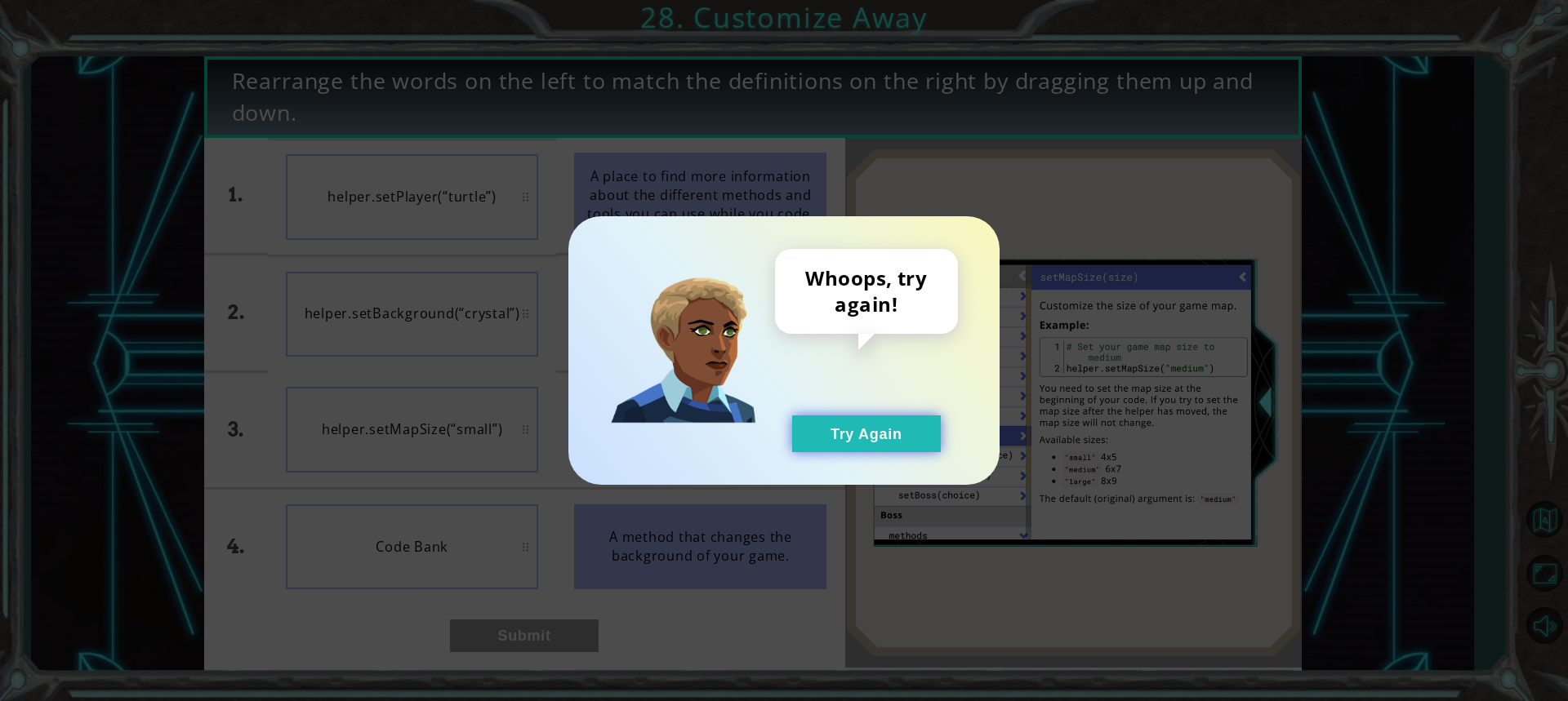
drag, startPoint x: 850, startPoint y: 469, endPoint x: 857, endPoint y: 448, distance: 22.1
click at [851, 469] on div "Whoops, try again! Try Again" at bounding box center [784, 350] width 431 height 269
click at [864, 429] on button "Try Again" at bounding box center [866, 433] width 148 height 36
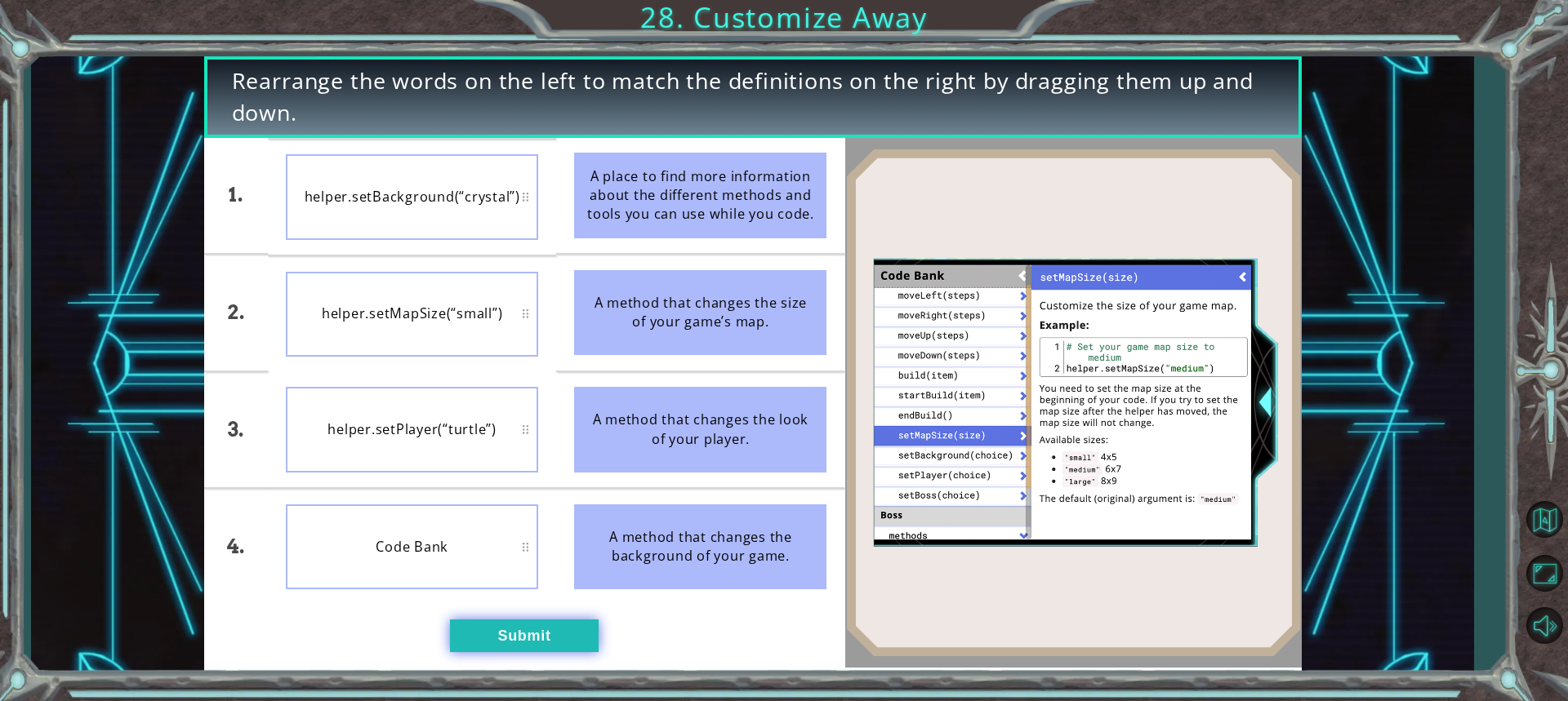
click at [528, 637] on button "Submit" at bounding box center [523, 635] width 148 height 32
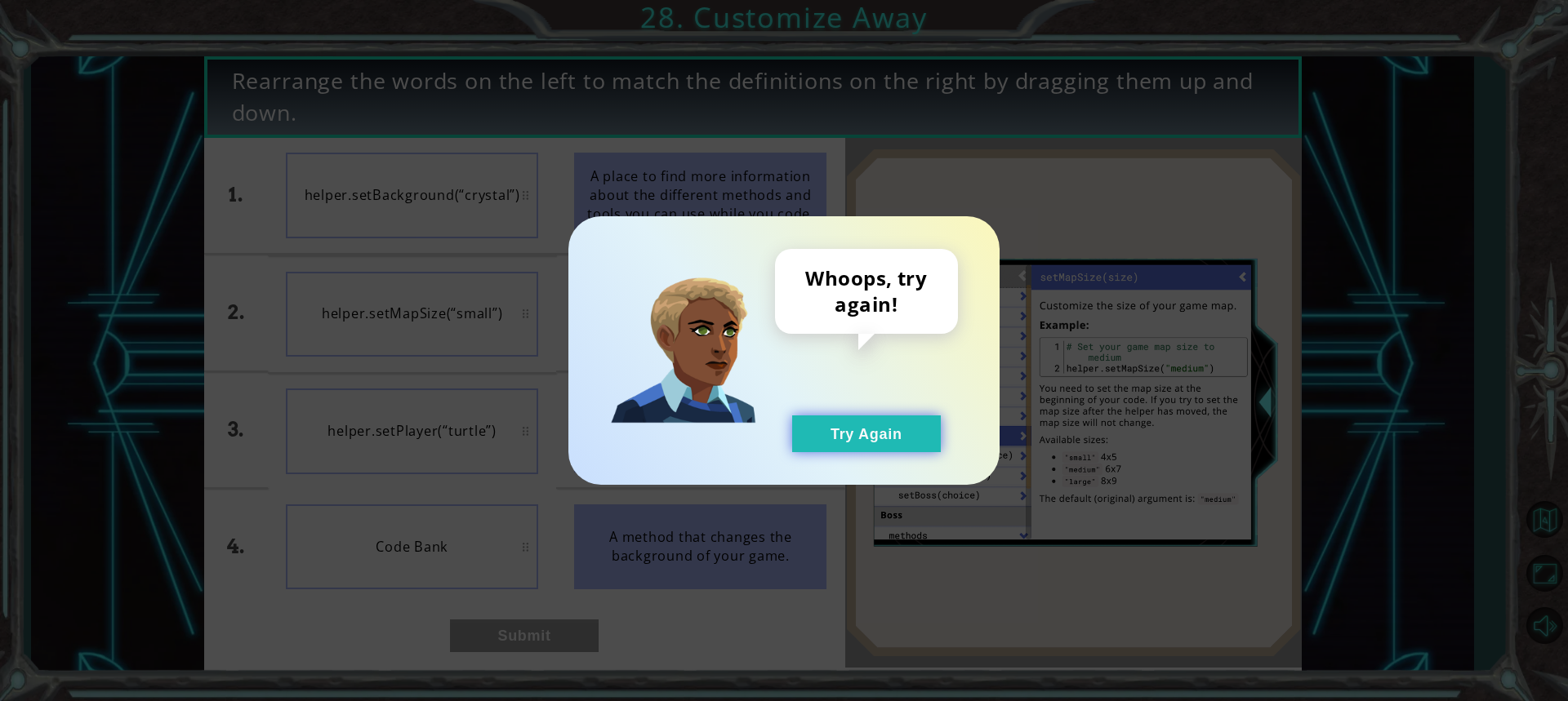
click at [838, 418] on button "Try Again" at bounding box center [866, 433] width 148 height 36
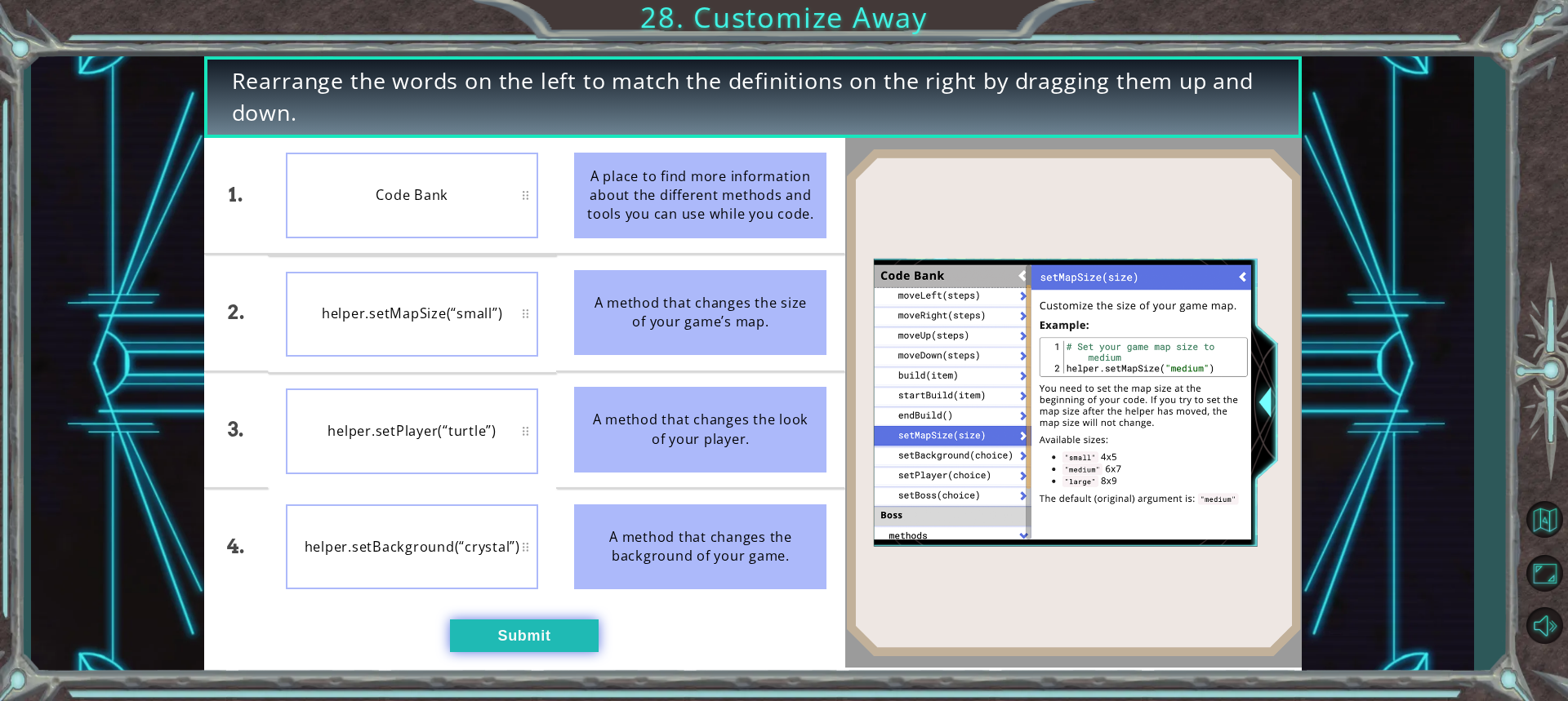
click at [526, 645] on button "Submit" at bounding box center [523, 635] width 148 height 32
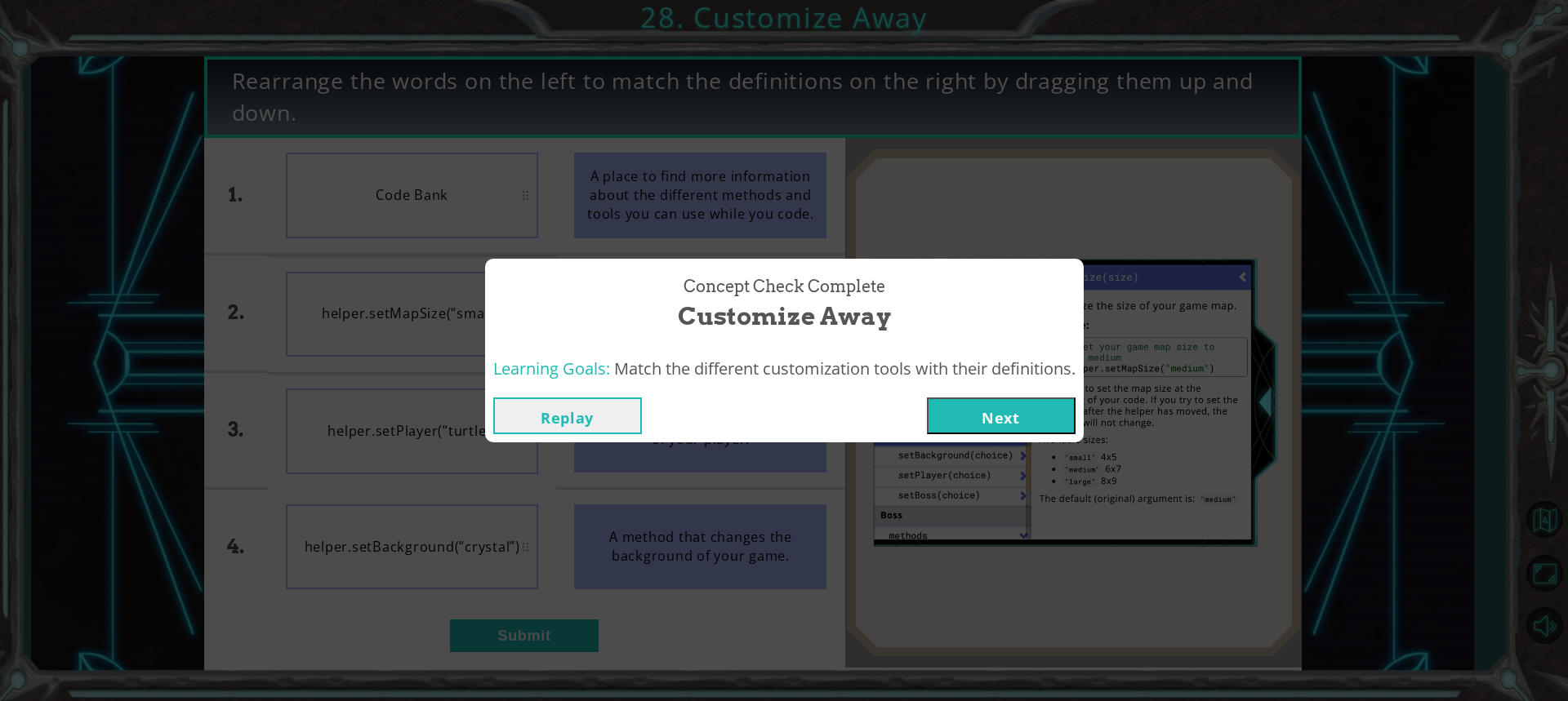
click at [1043, 421] on button "Next" at bounding box center [1000, 415] width 148 height 36
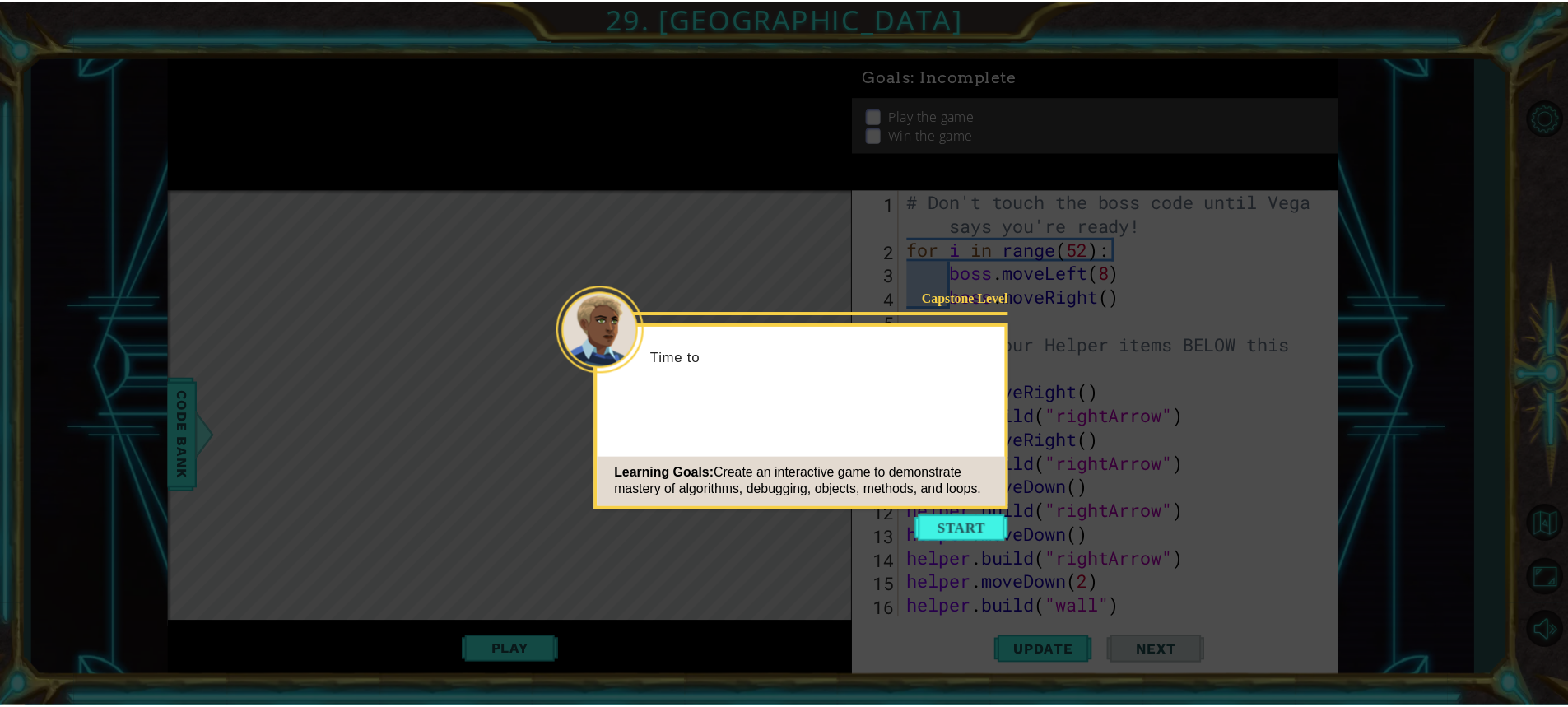
scroll to position [71, 0]
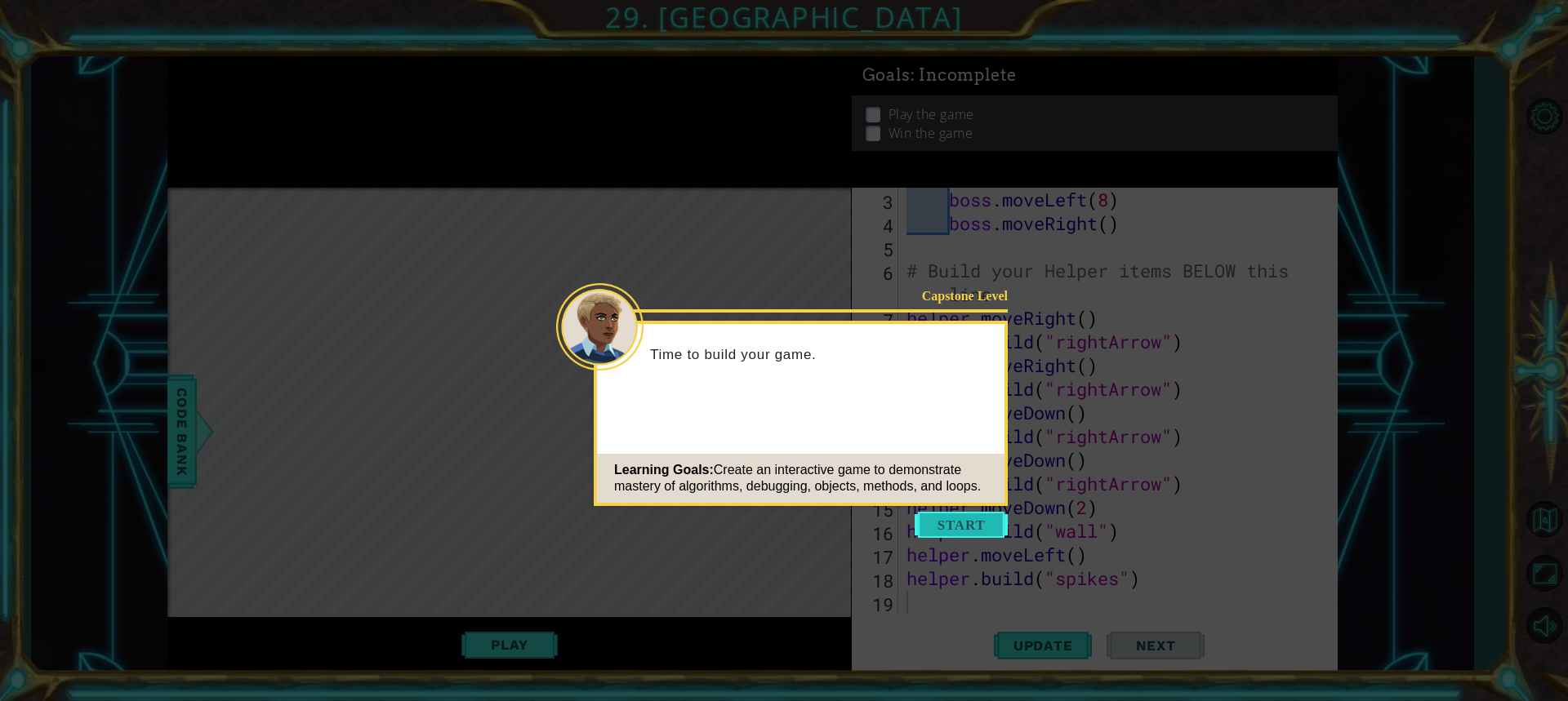
click at [929, 517] on button "Start" at bounding box center [961, 524] width 93 height 27
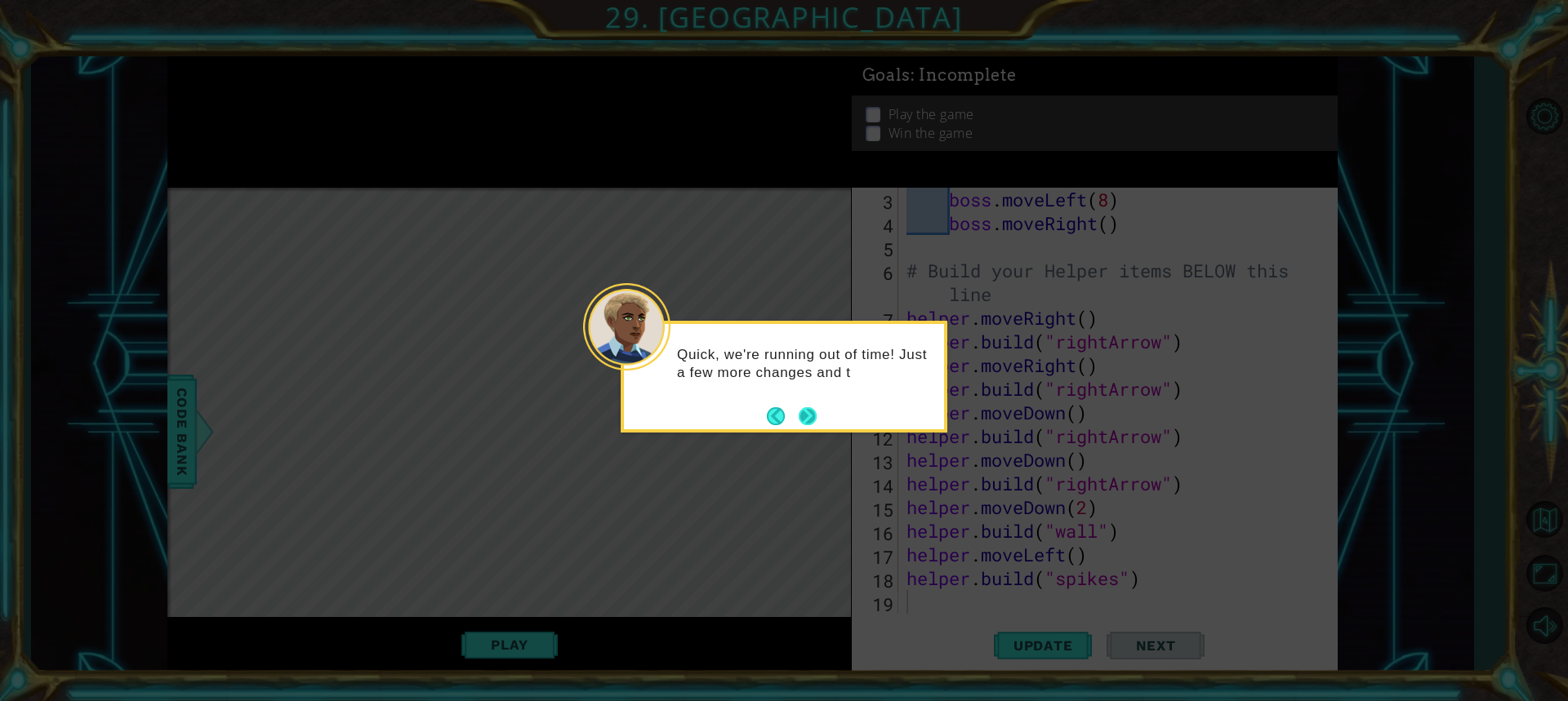
click at [804, 409] on button "Next" at bounding box center [807, 415] width 19 height 19
click at [803, 411] on button "Next" at bounding box center [807, 415] width 19 height 19
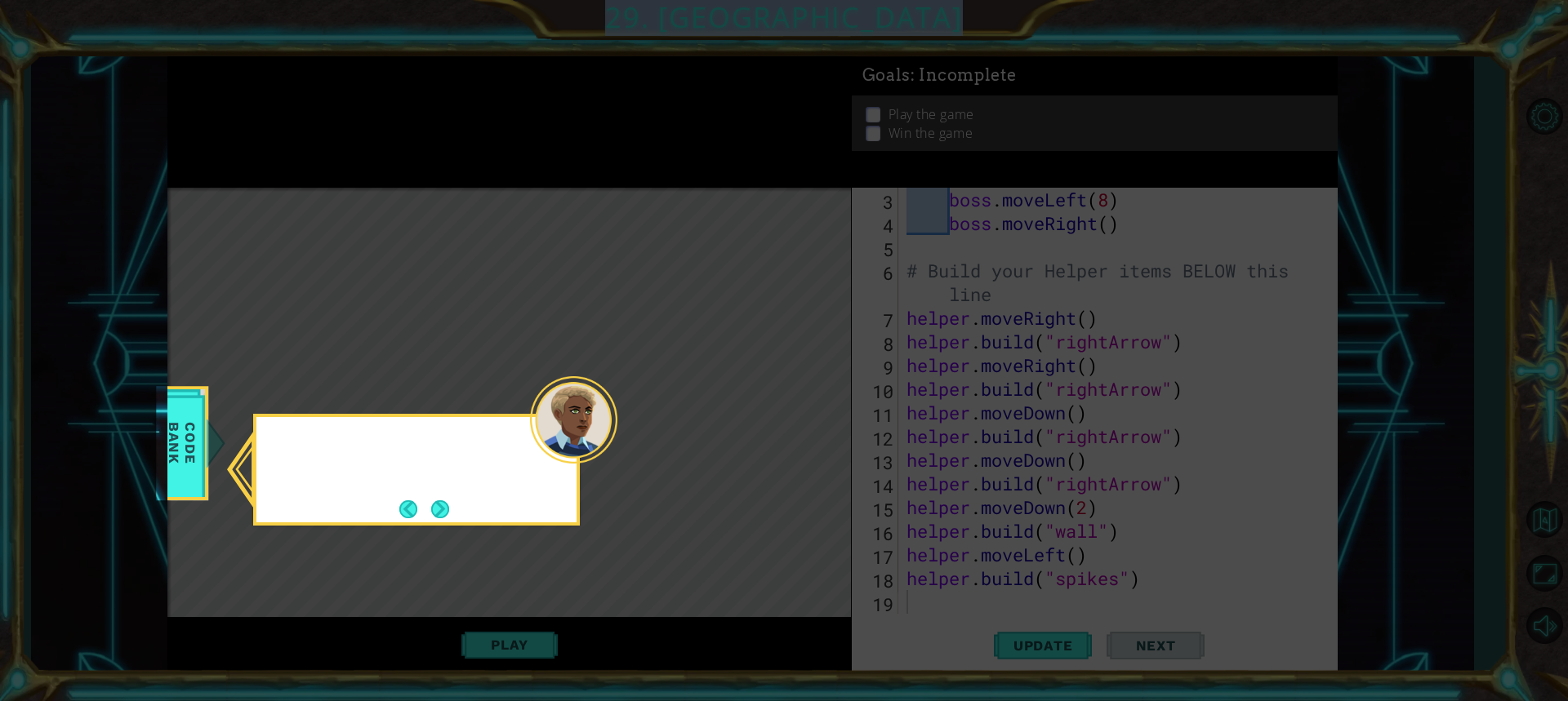
click at [803, 411] on icon at bounding box center [784, 350] width 1568 height 701
click at [443, 505] on button "Next" at bounding box center [440, 510] width 26 height 26
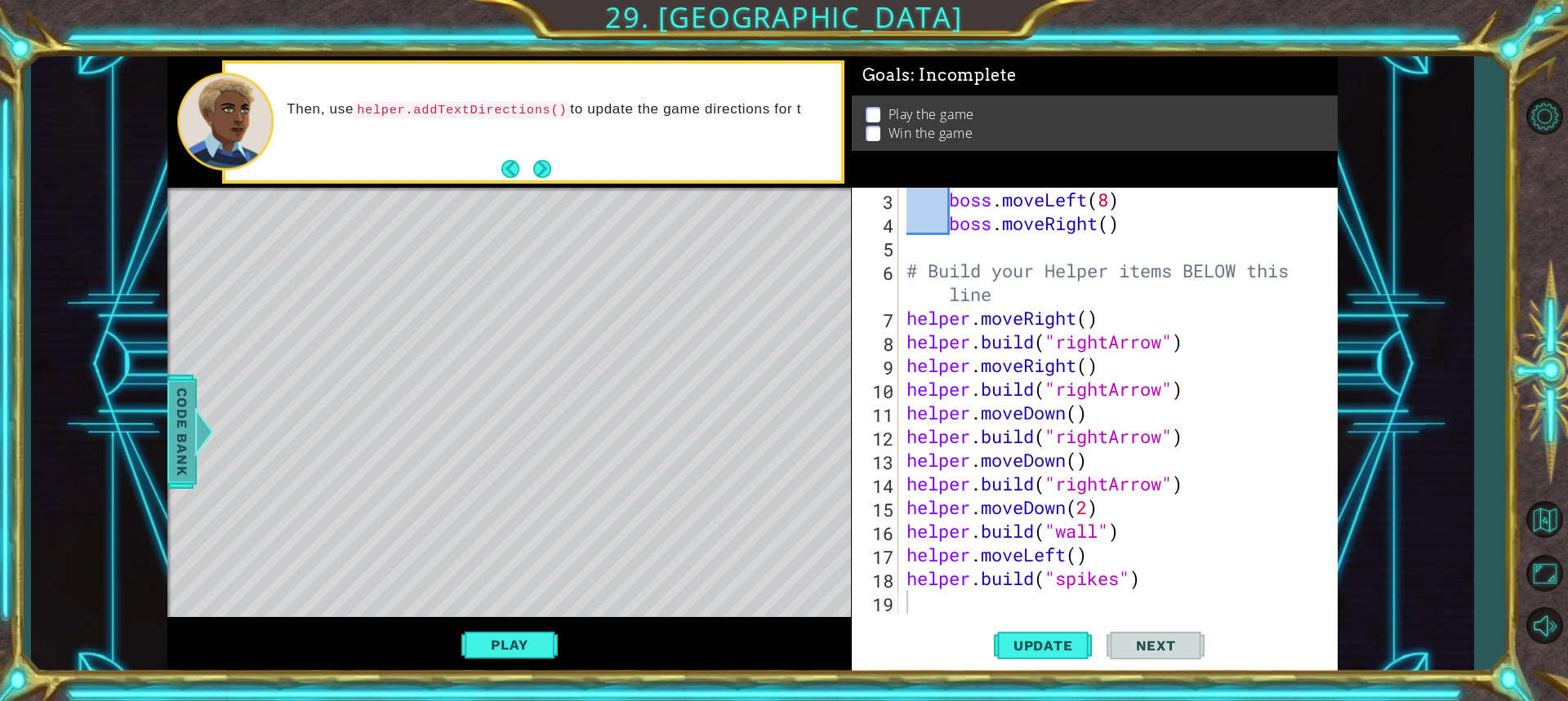
click at [179, 421] on span "Code Bank" at bounding box center [182, 431] width 27 height 99
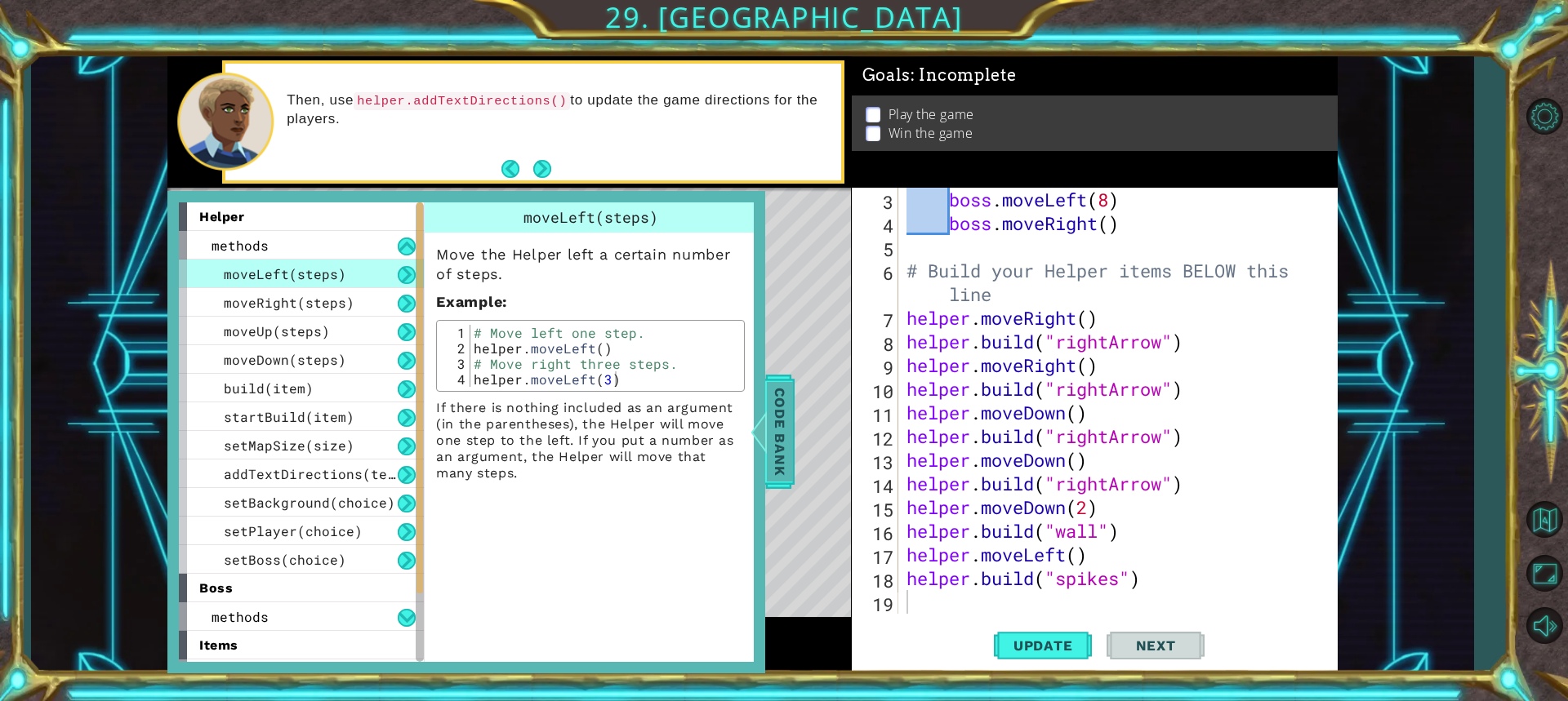
click at [768, 445] on div at bounding box center [759, 432] width 21 height 49
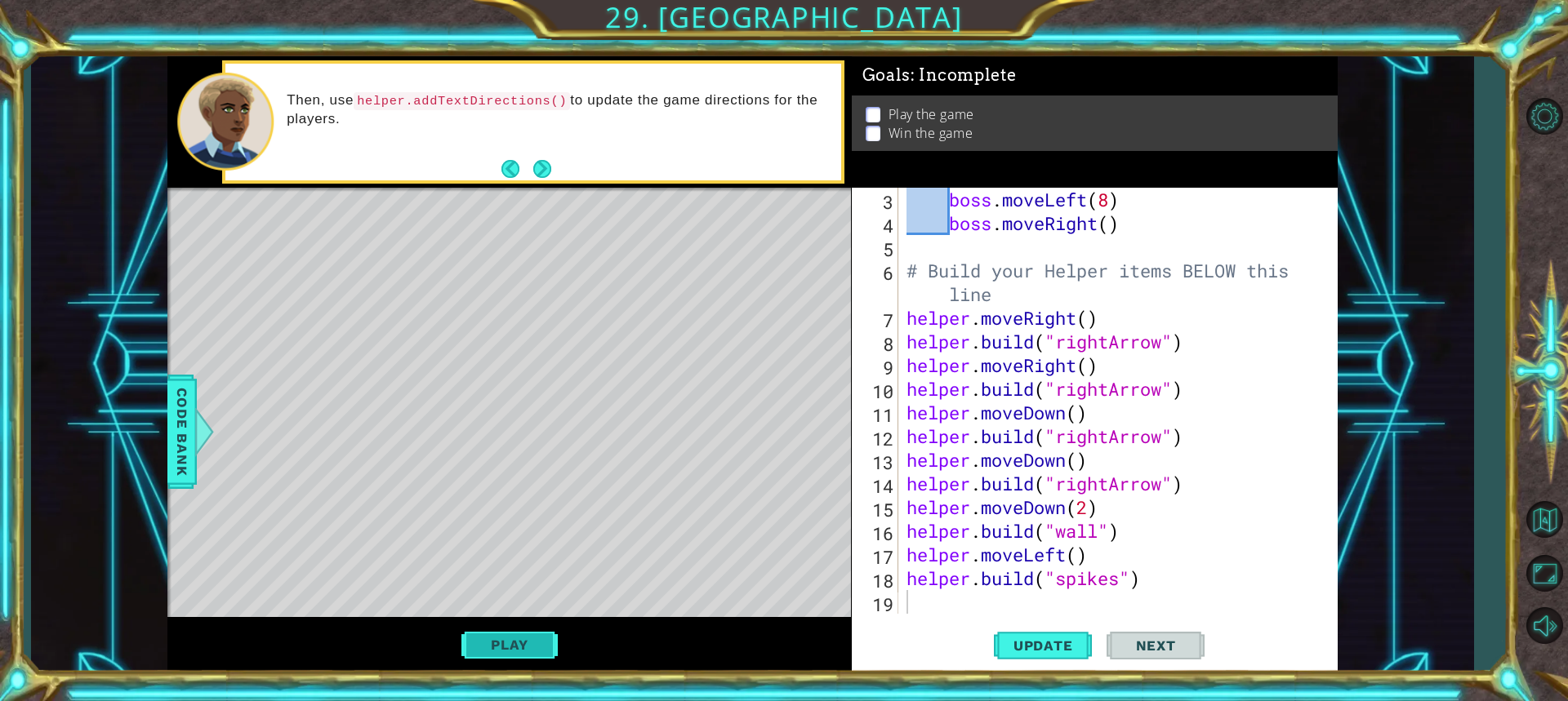
click at [506, 635] on button "Play" at bounding box center [509, 645] width 95 height 31
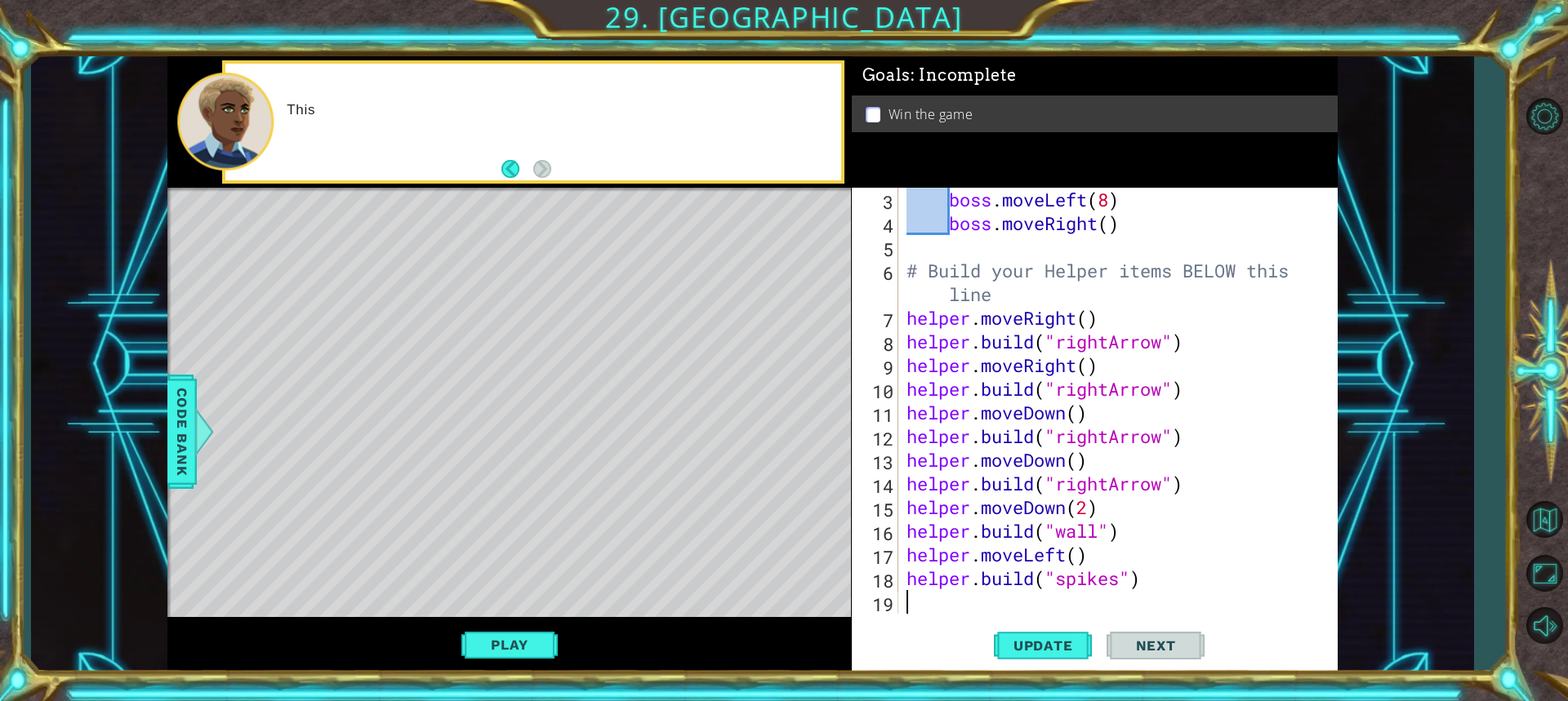
type textarea "helper.build("spikes")"
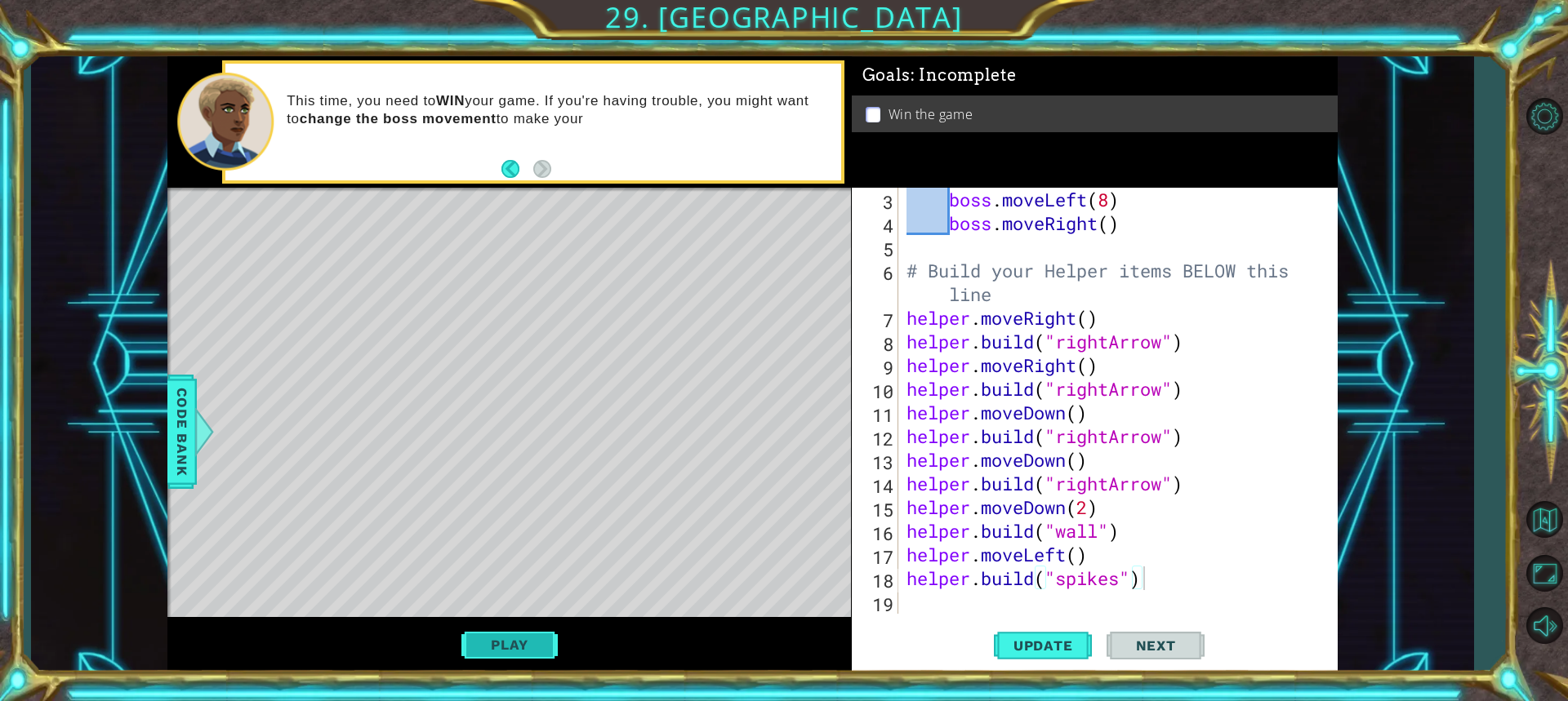
click at [516, 640] on button "Play" at bounding box center [509, 645] width 95 height 31
click at [1145, 641] on span "Next" at bounding box center [1156, 649] width 73 height 17
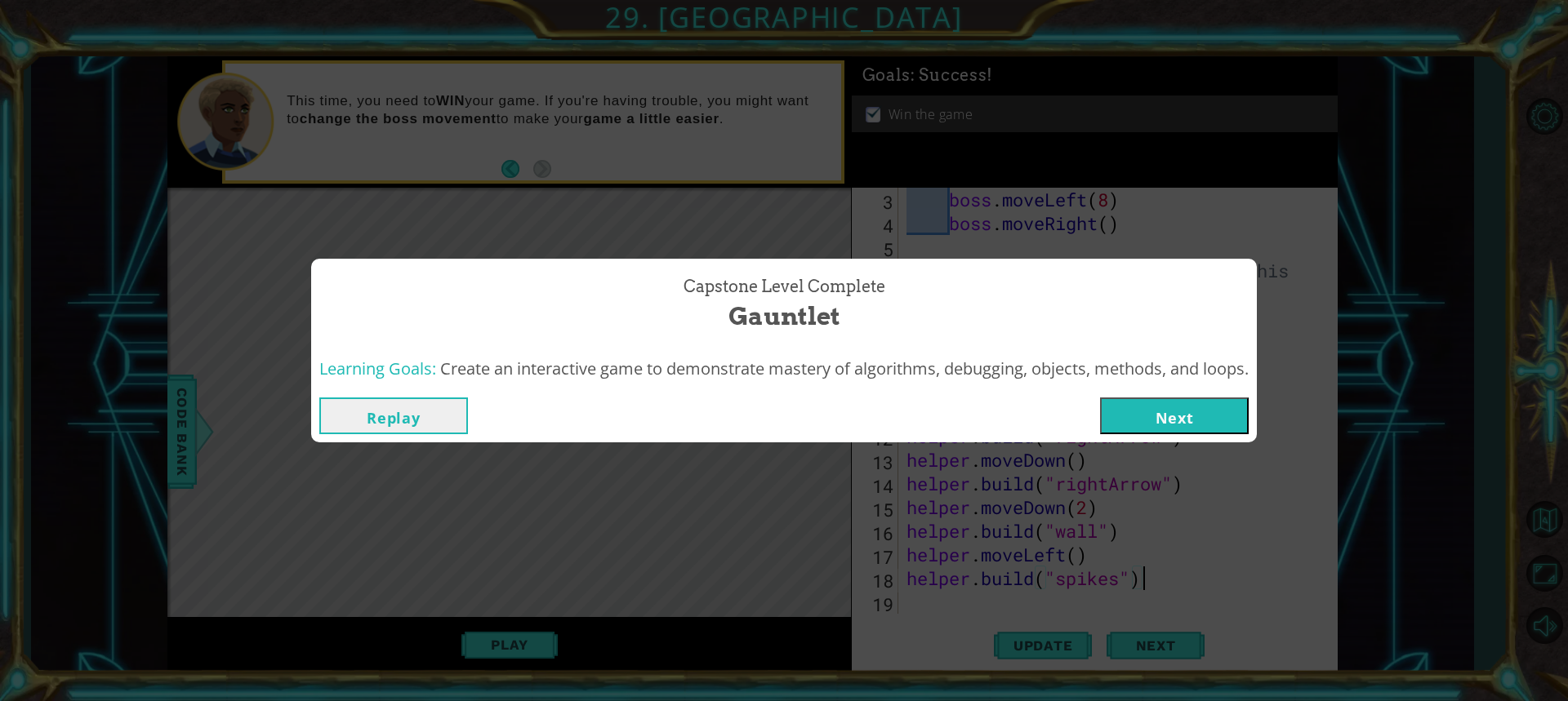
click at [1143, 410] on button "Next" at bounding box center [1173, 415] width 148 height 36
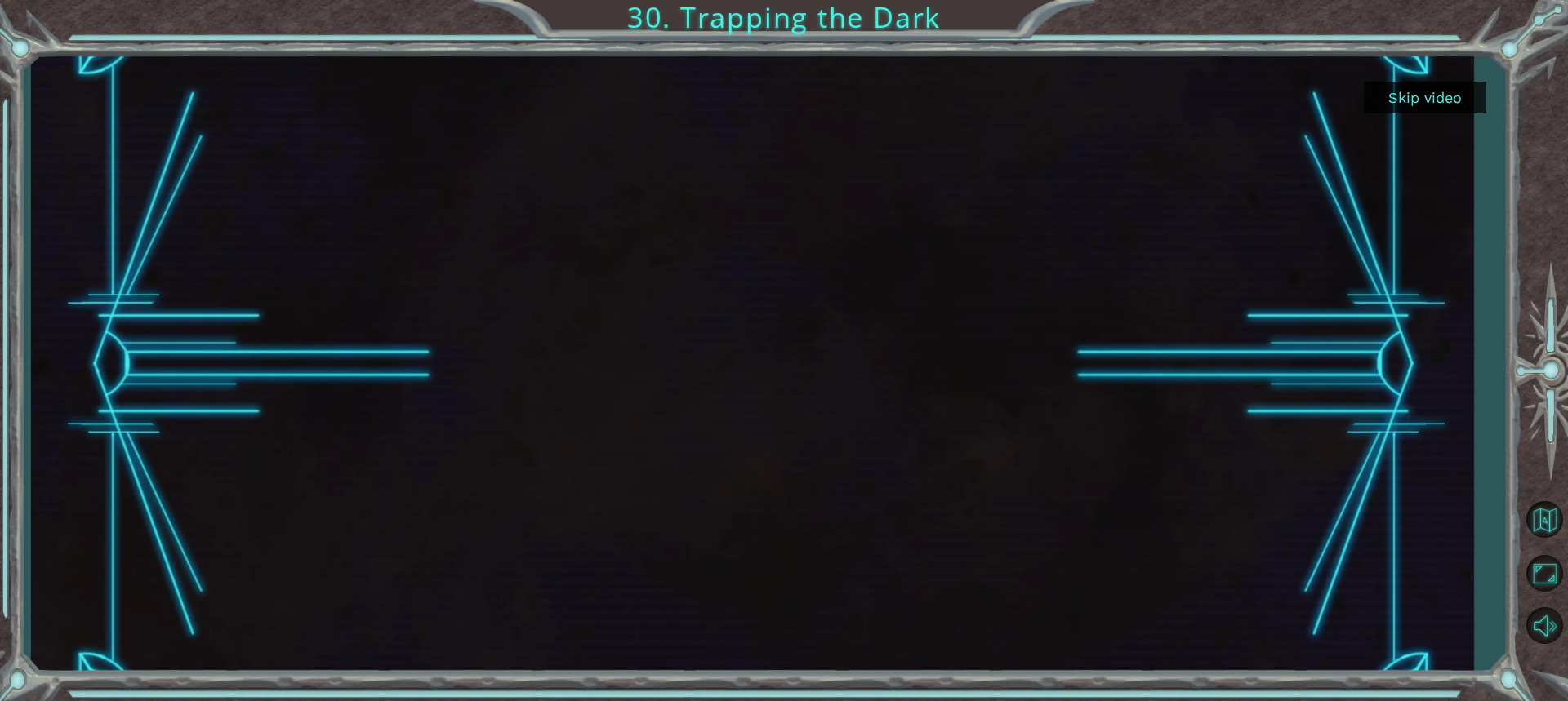
drag, startPoint x: 1385, startPoint y: 101, endPoint x: 1385, endPoint y: 121, distance: 20.0
click at [1385, 120] on div "Skip video" at bounding box center [752, 364] width 1442 height 618
click at [1406, 67] on div at bounding box center [752, 364] width 1442 height 618
click at [1389, 97] on button "Skip video" at bounding box center [1425, 97] width 123 height 31
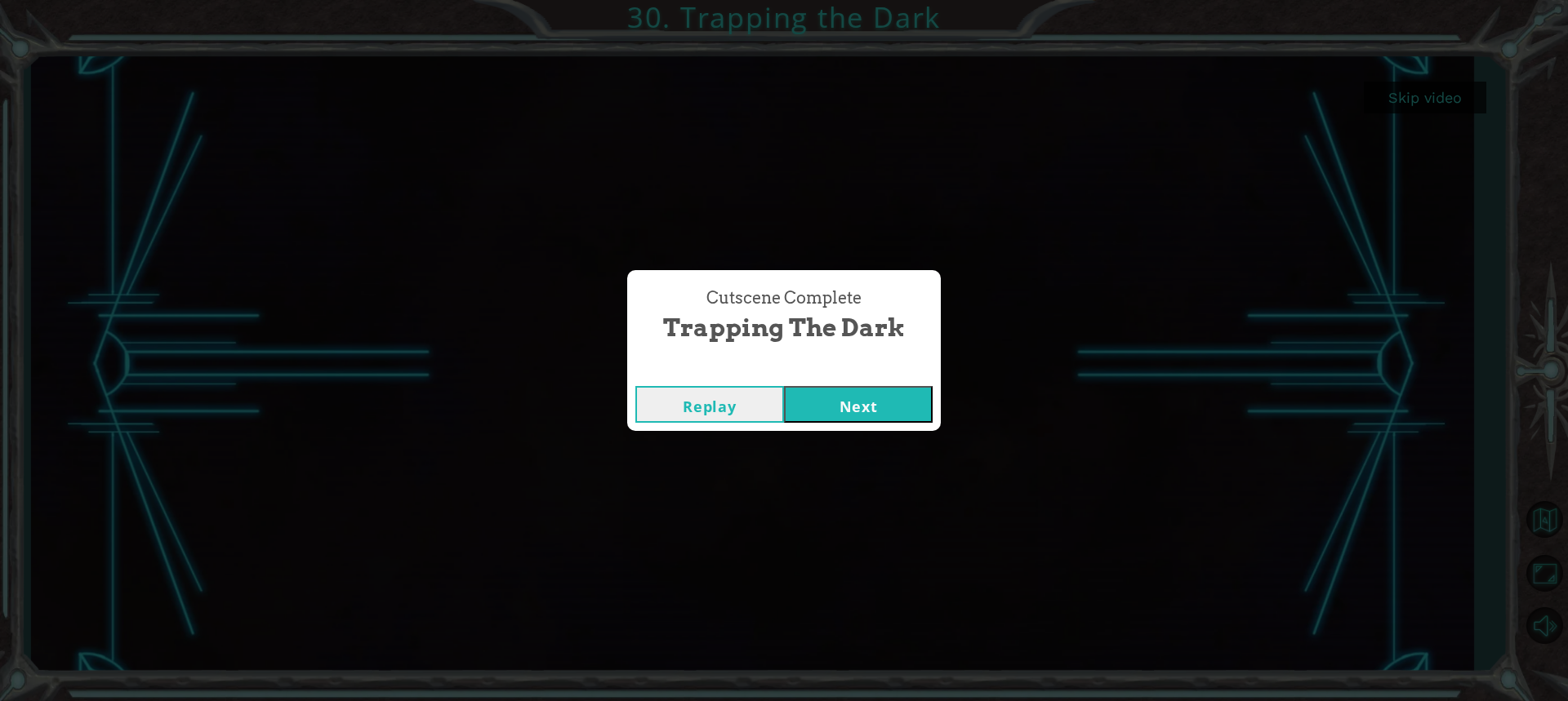
click at [872, 409] on button "Next" at bounding box center [857, 404] width 148 height 36
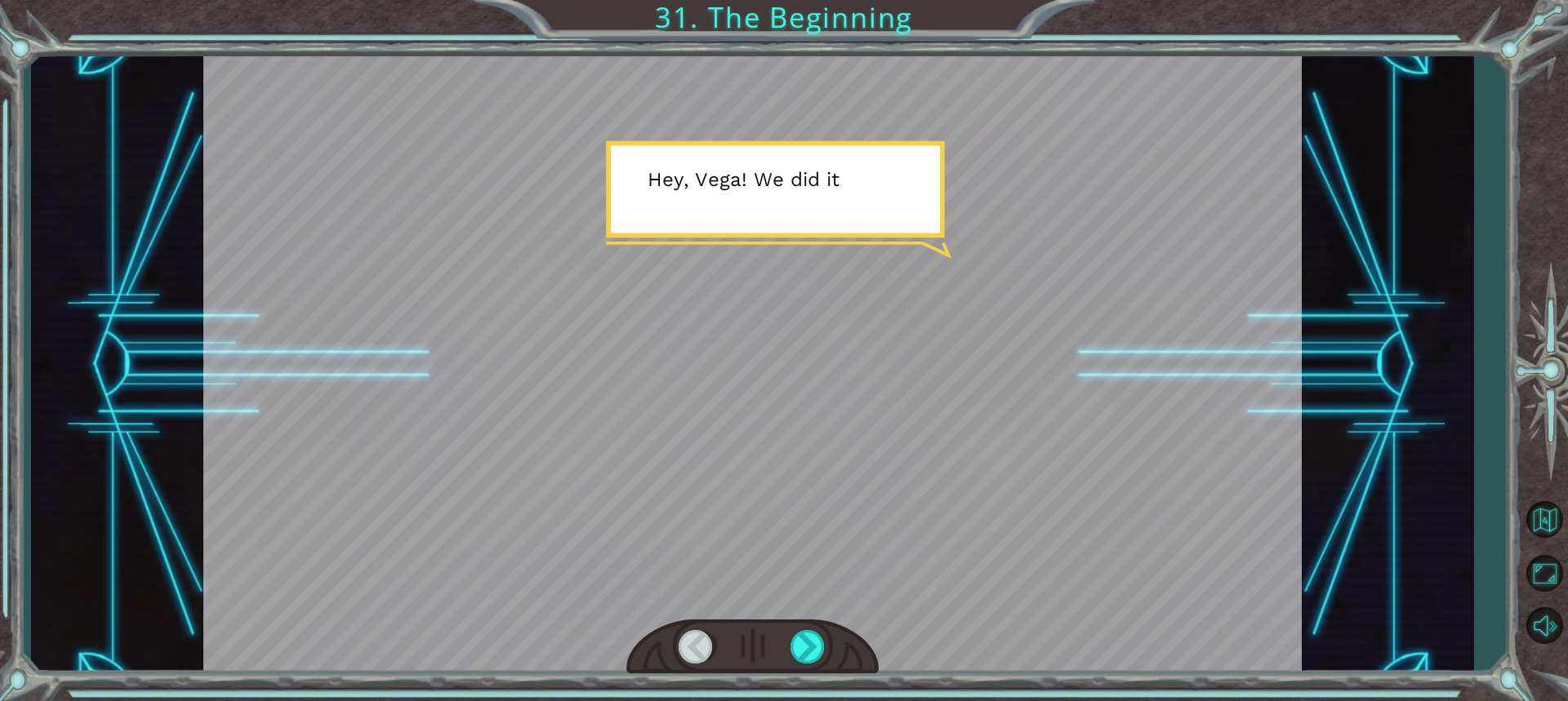
click at [867, 414] on div at bounding box center [752, 364] width 1099 height 618
click at [867, 436] on div at bounding box center [752, 364] width 1099 height 618
click at [820, 648] on div at bounding box center [808, 647] width 36 height 33
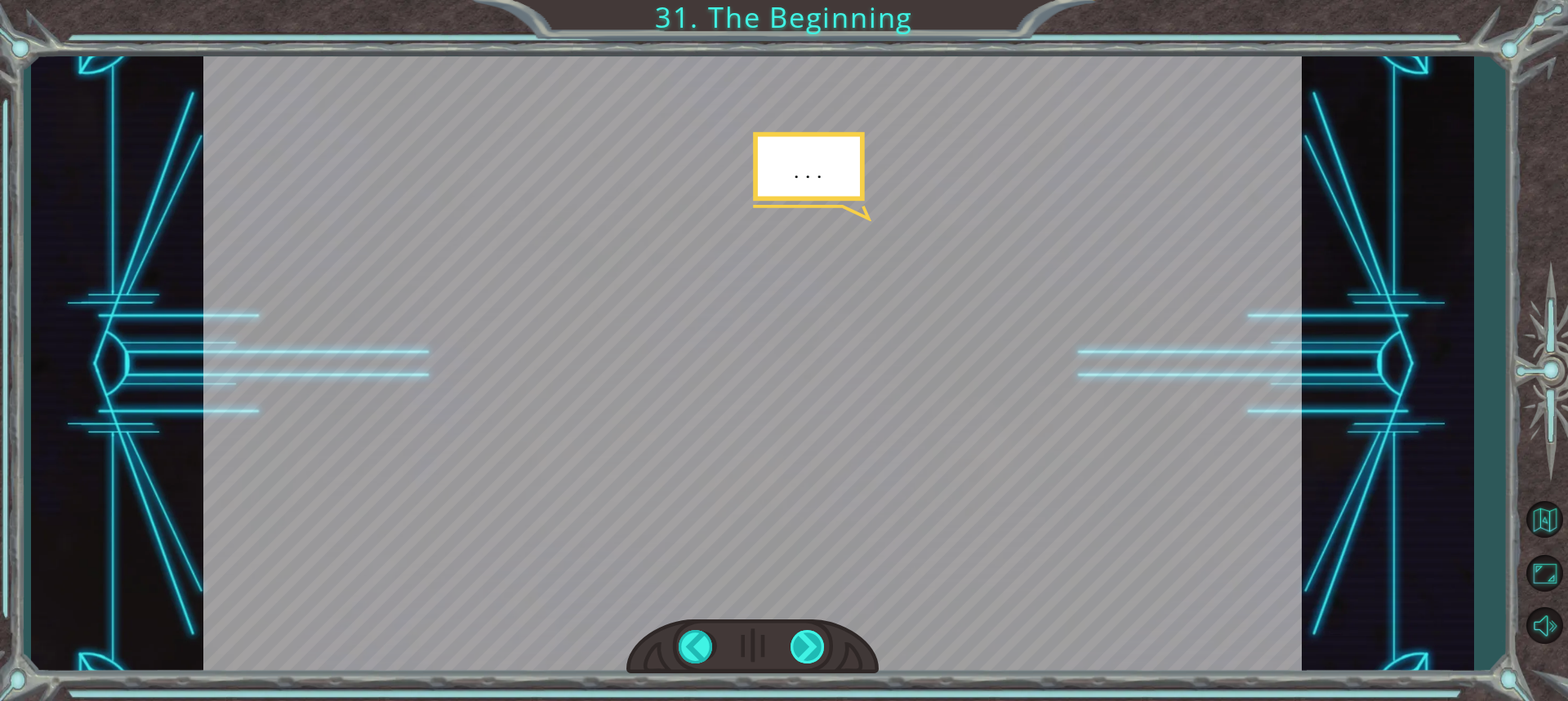
click at [820, 648] on div at bounding box center [808, 647] width 36 height 33
click at [811, 643] on div at bounding box center [808, 647] width 36 height 33
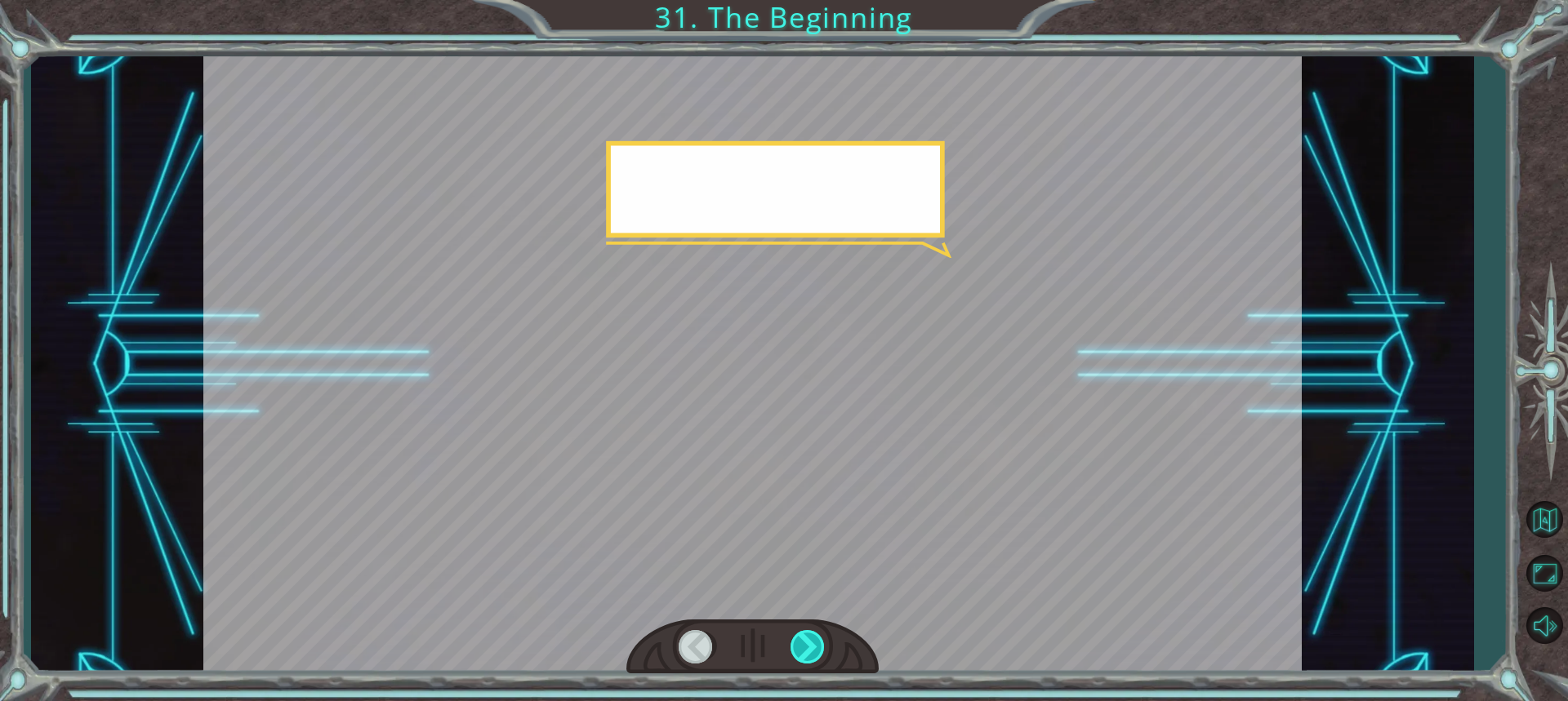
click at [811, 643] on div at bounding box center [808, 647] width 36 height 33
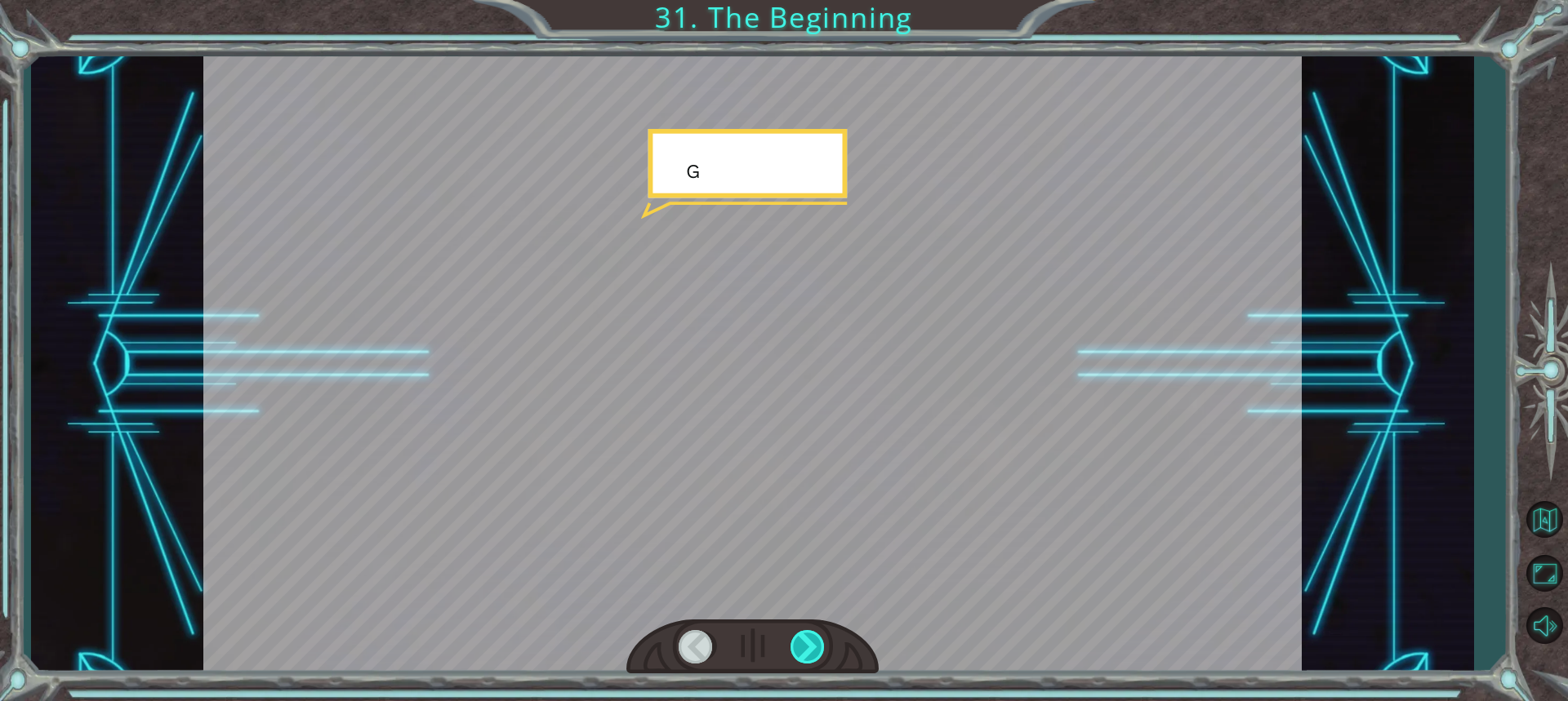
click at [811, 643] on div at bounding box center [808, 647] width 36 height 33
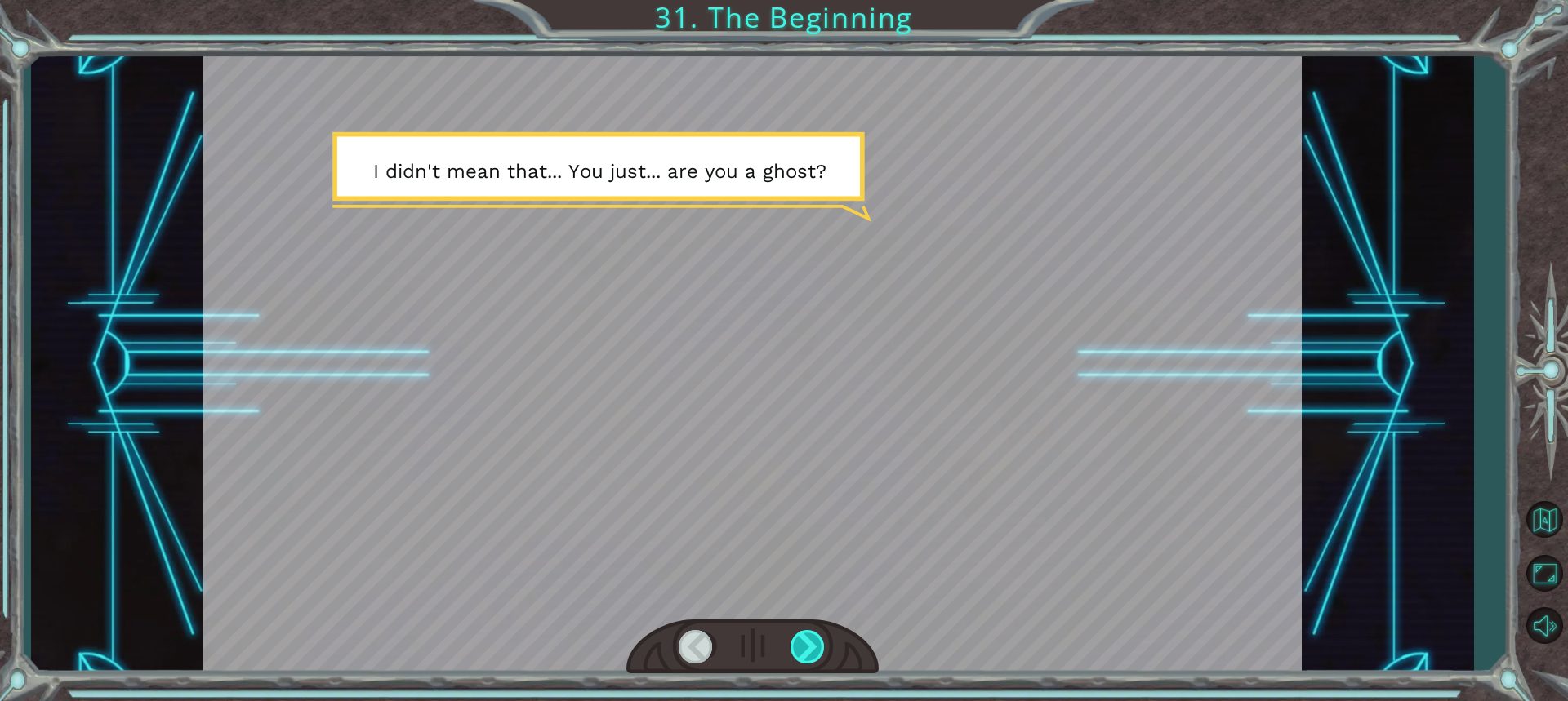
click at [811, 643] on div at bounding box center [808, 647] width 36 height 33
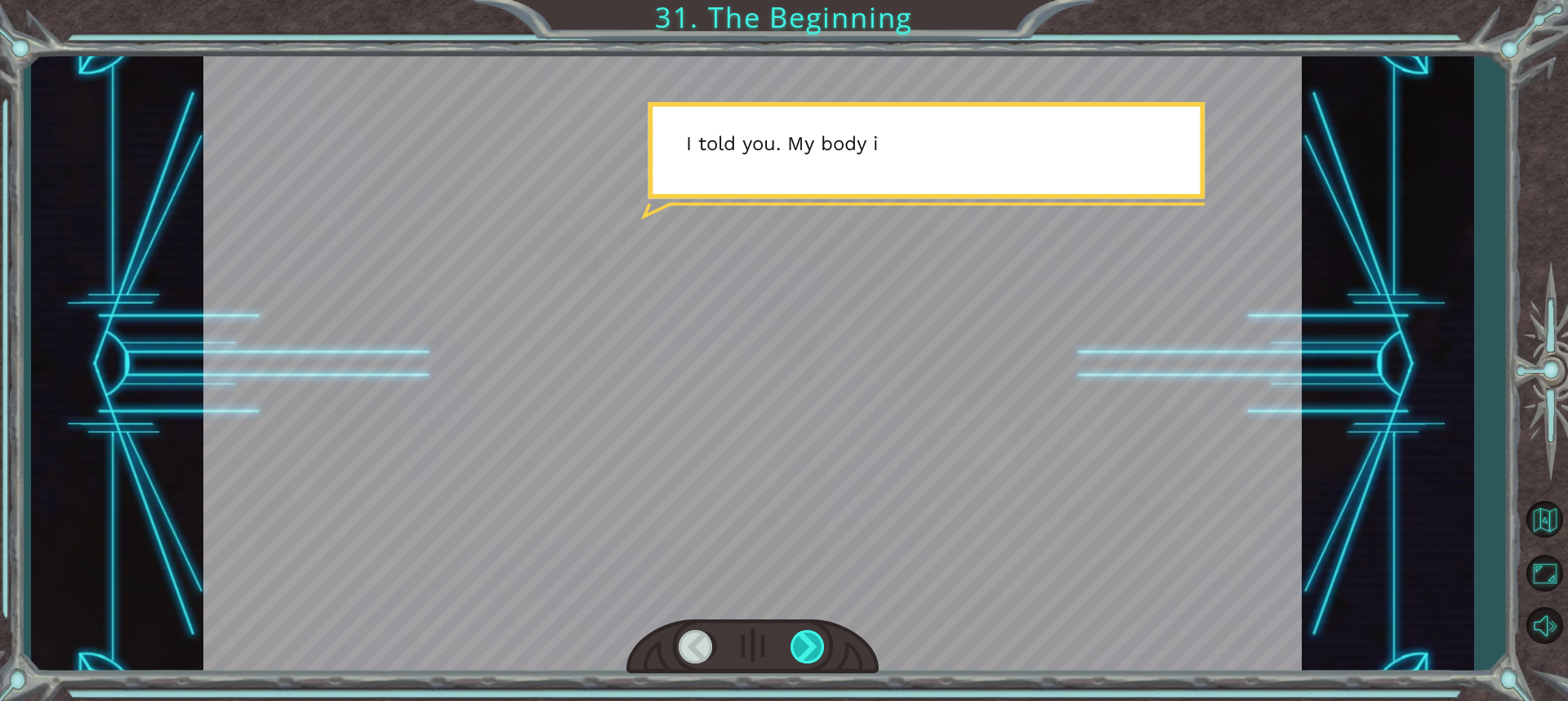
click at [811, 643] on div at bounding box center [808, 647] width 36 height 33
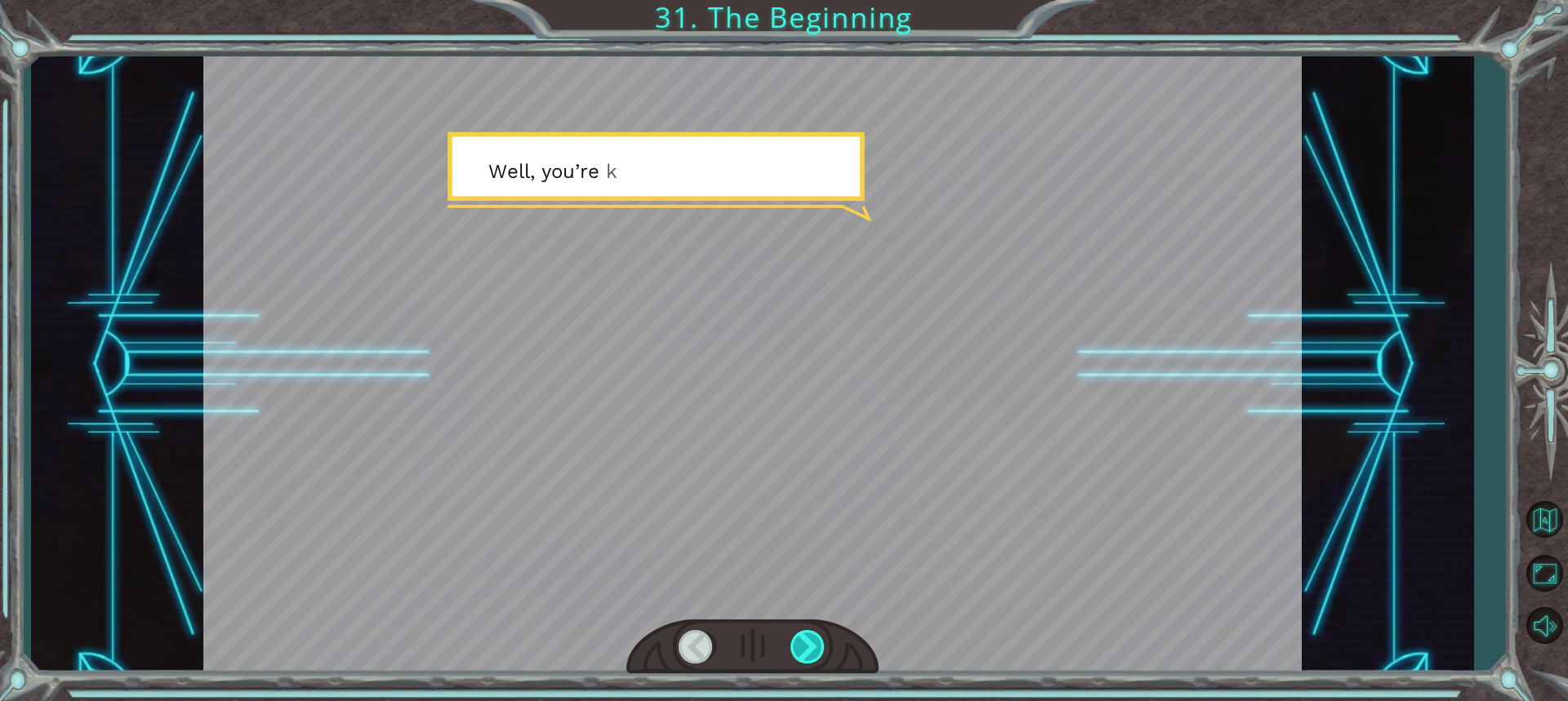
click at [811, 643] on div at bounding box center [808, 647] width 36 height 33
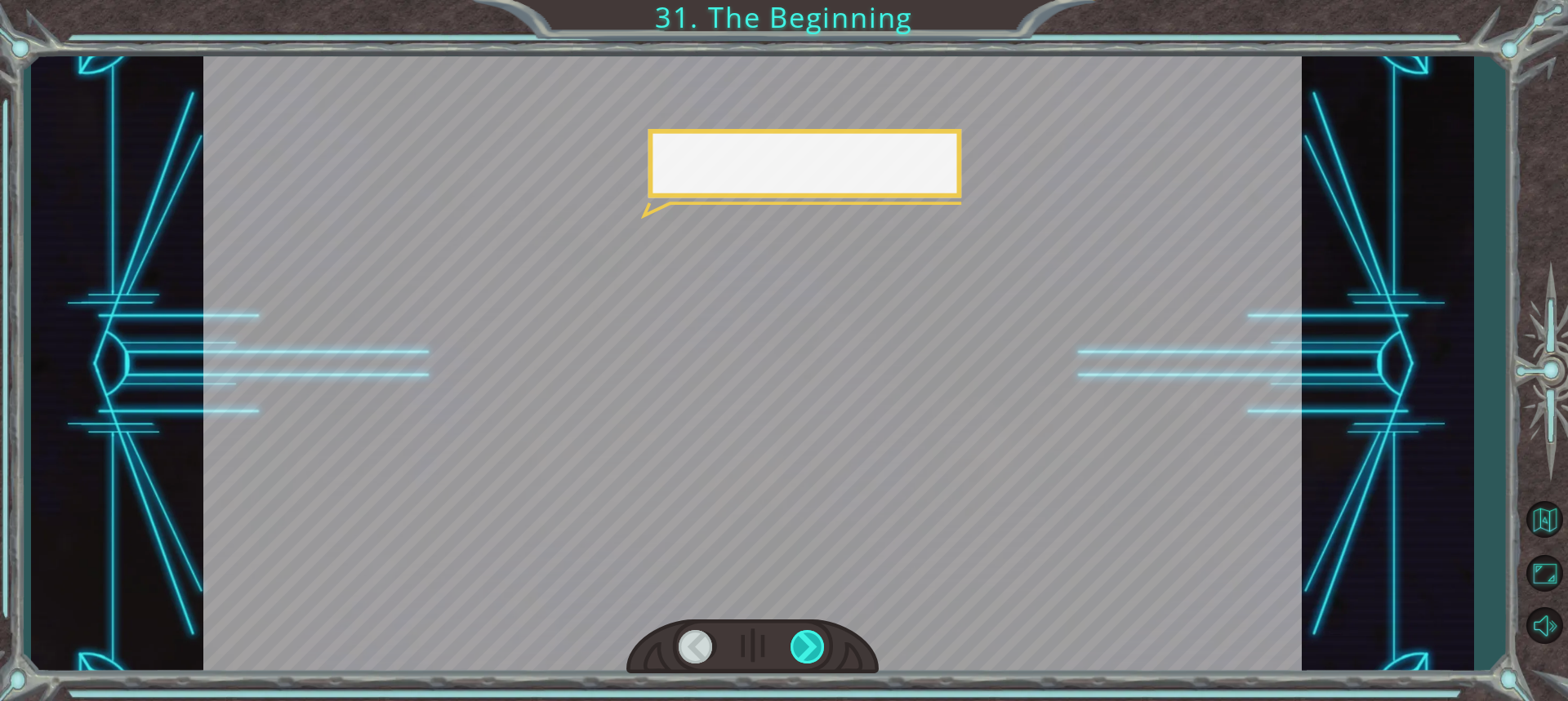
click at [811, 643] on div at bounding box center [808, 647] width 36 height 33
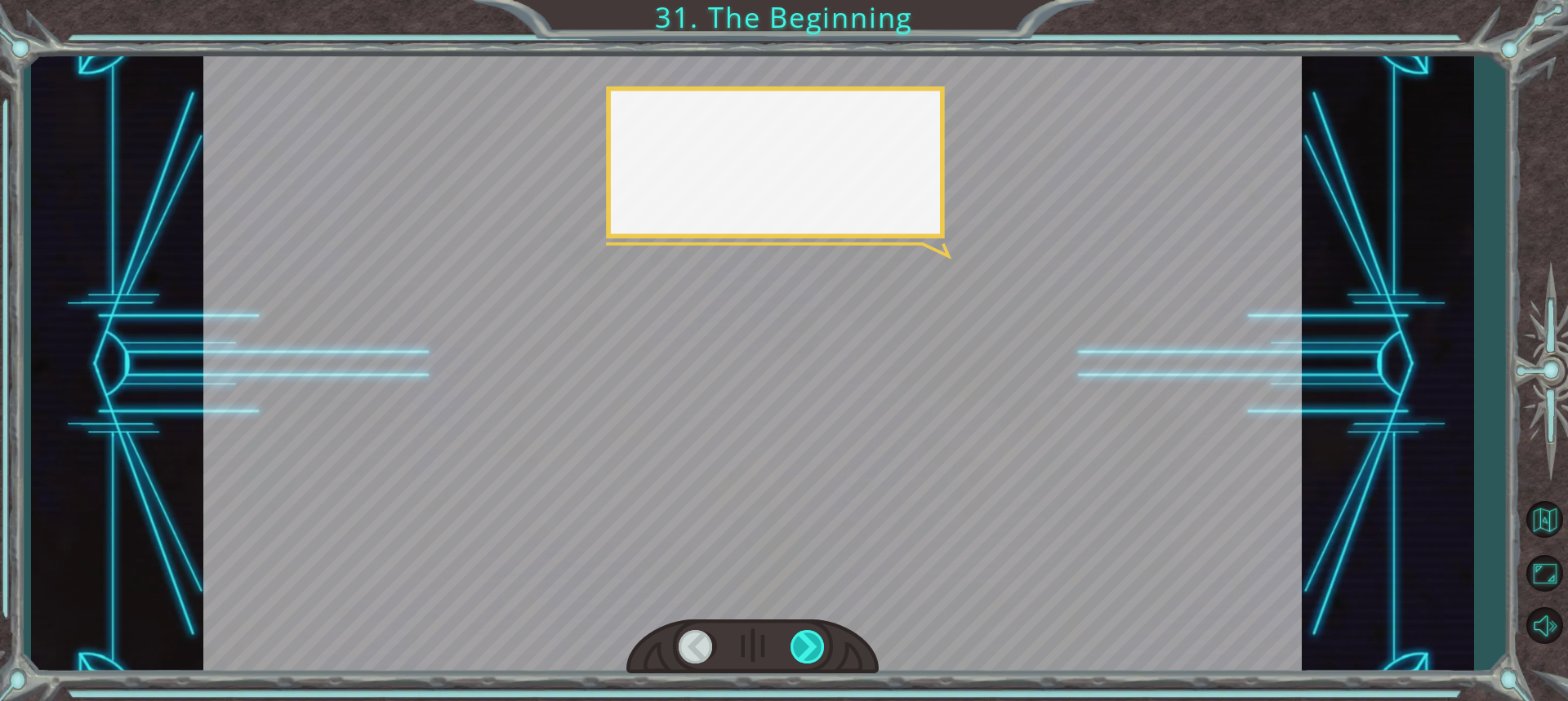
click at [811, 643] on div at bounding box center [808, 647] width 36 height 33
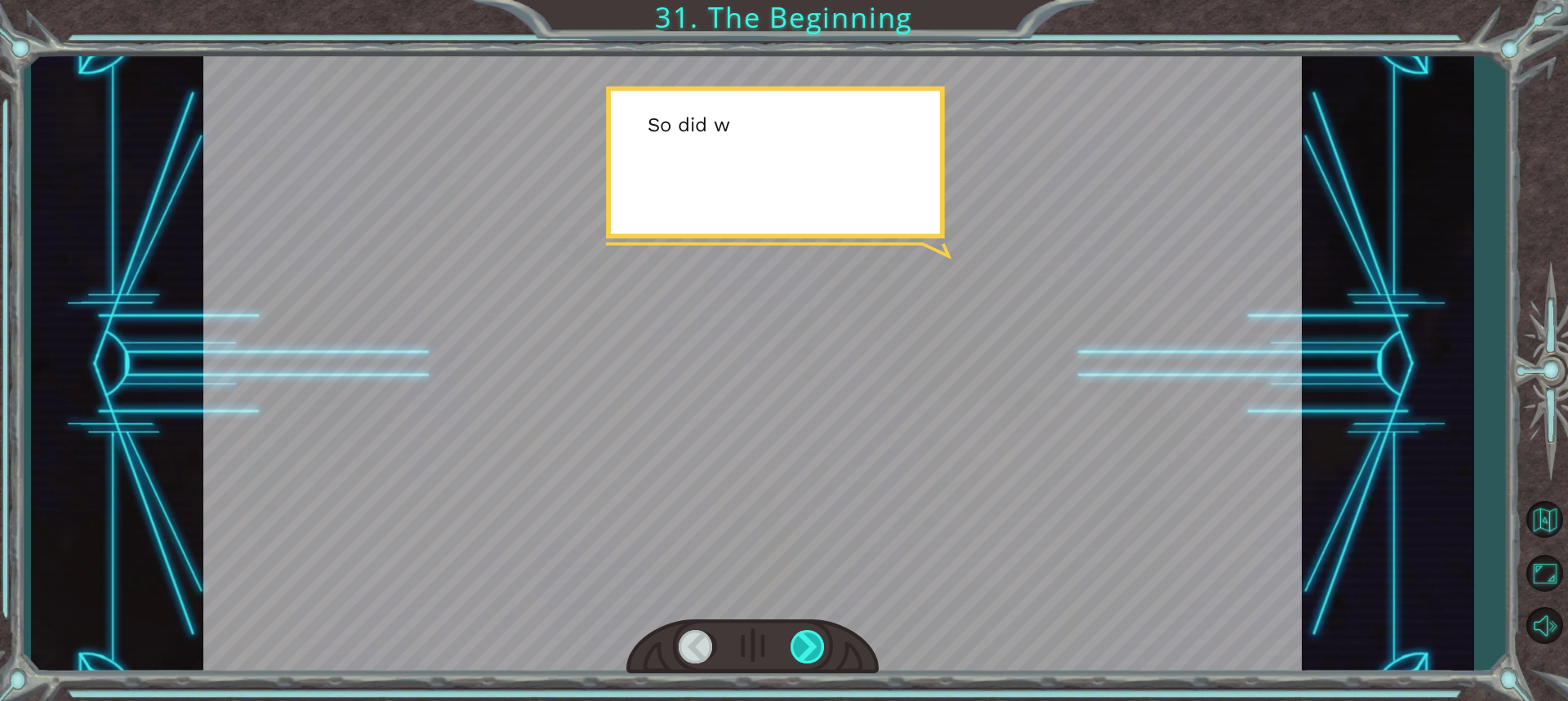
click at [811, 643] on div at bounding box center [808, 647] width 36 height 33
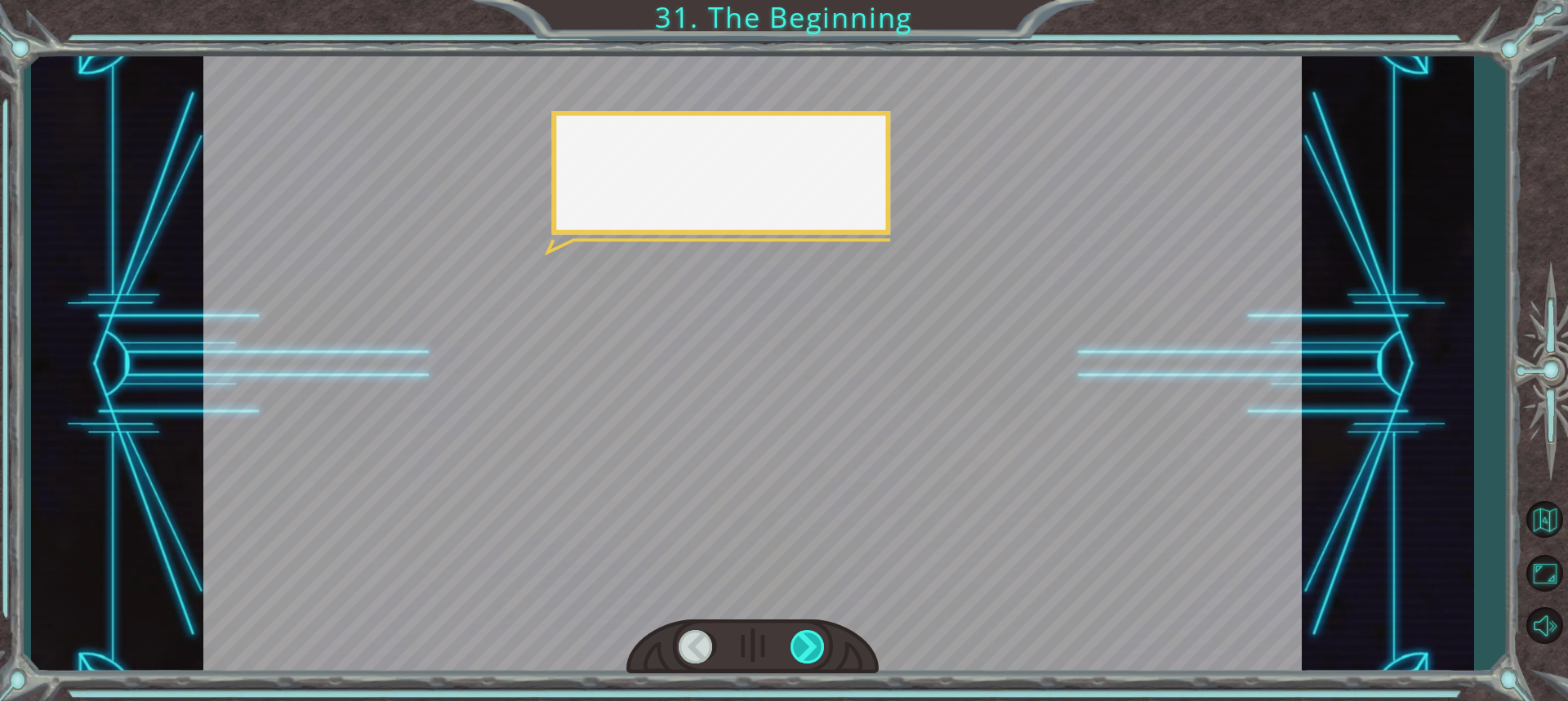
click at [811, 643] on div at bounding box center [808, 647] width 36 height 33
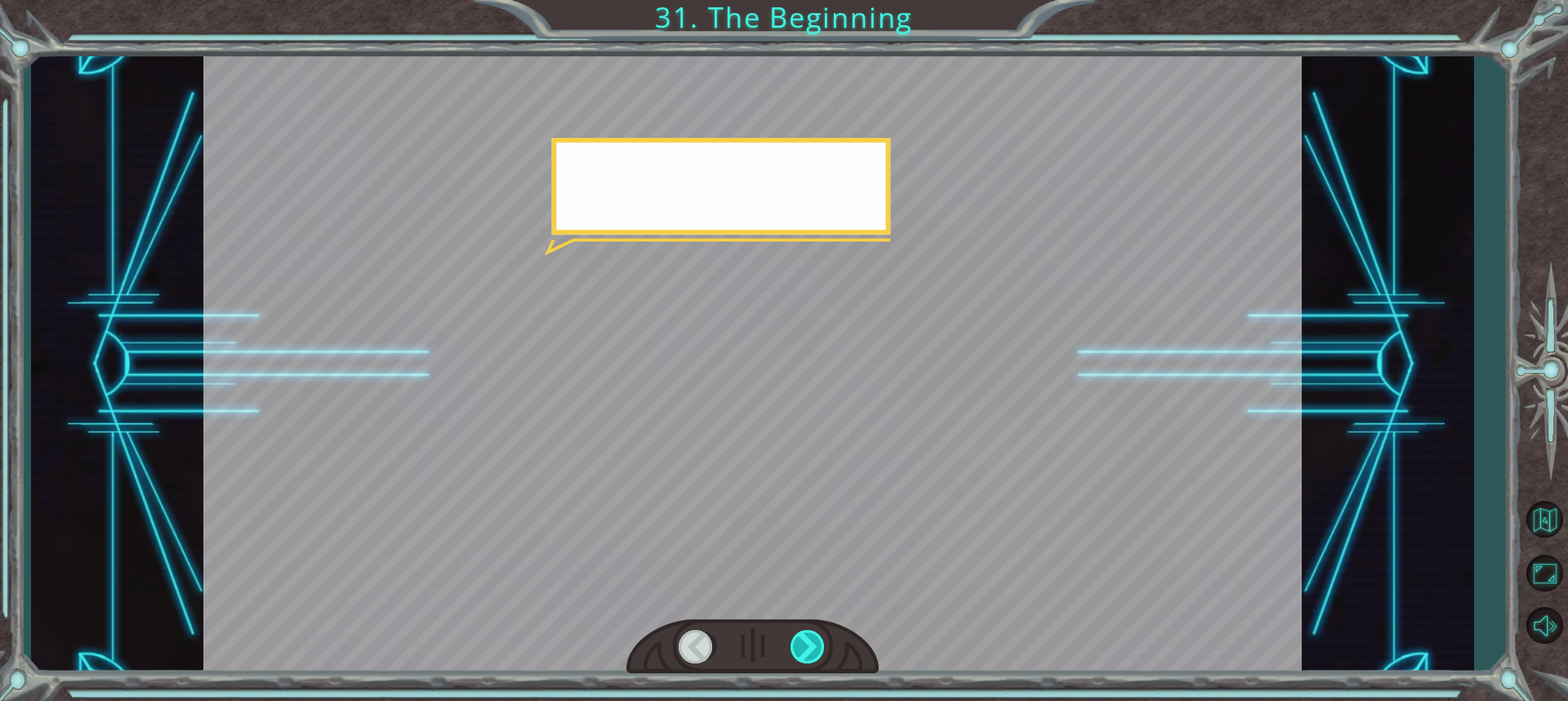
click at [811, 643] on div at bounding box center [808, 647] width 36 height 33
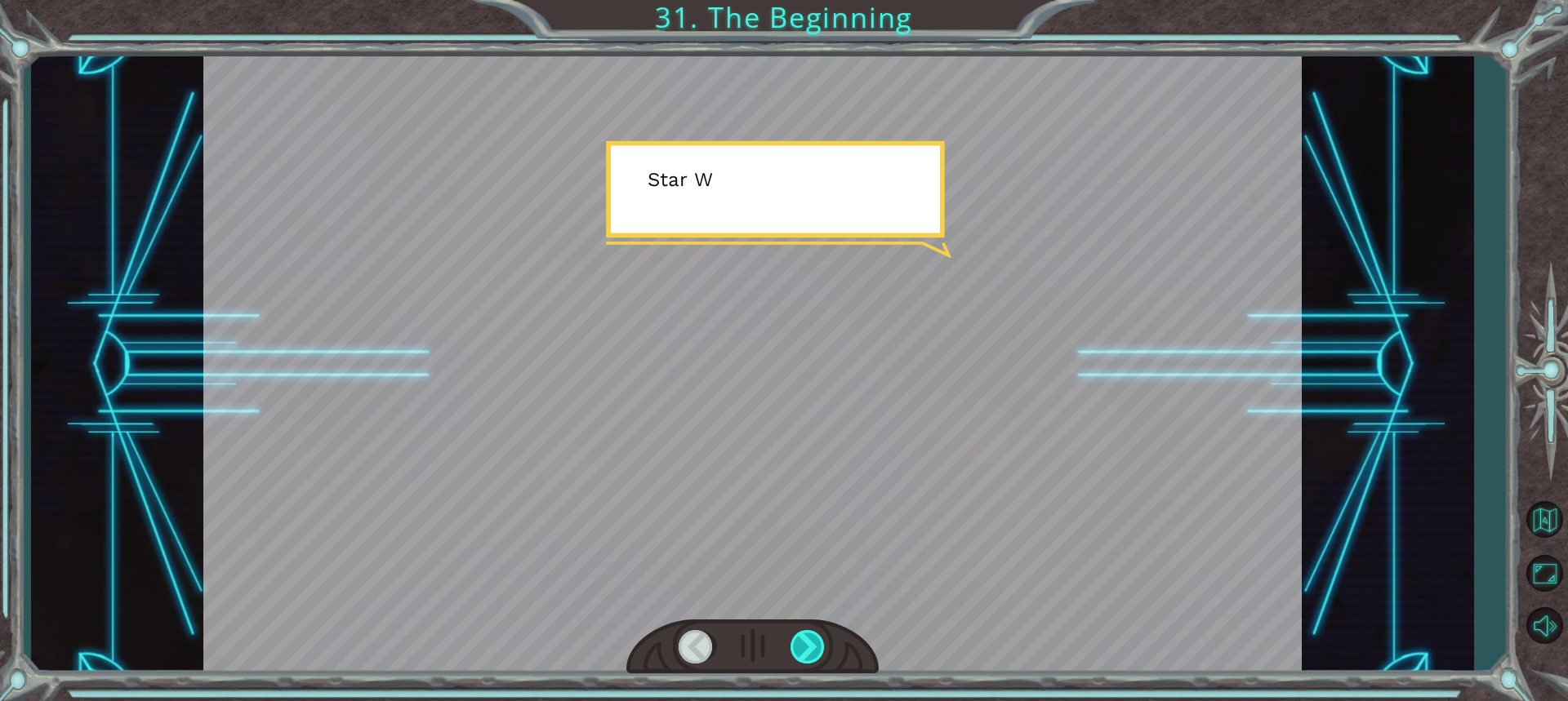
click at [811, 643] on div at bounding box center [808, 647] width 36 height 33
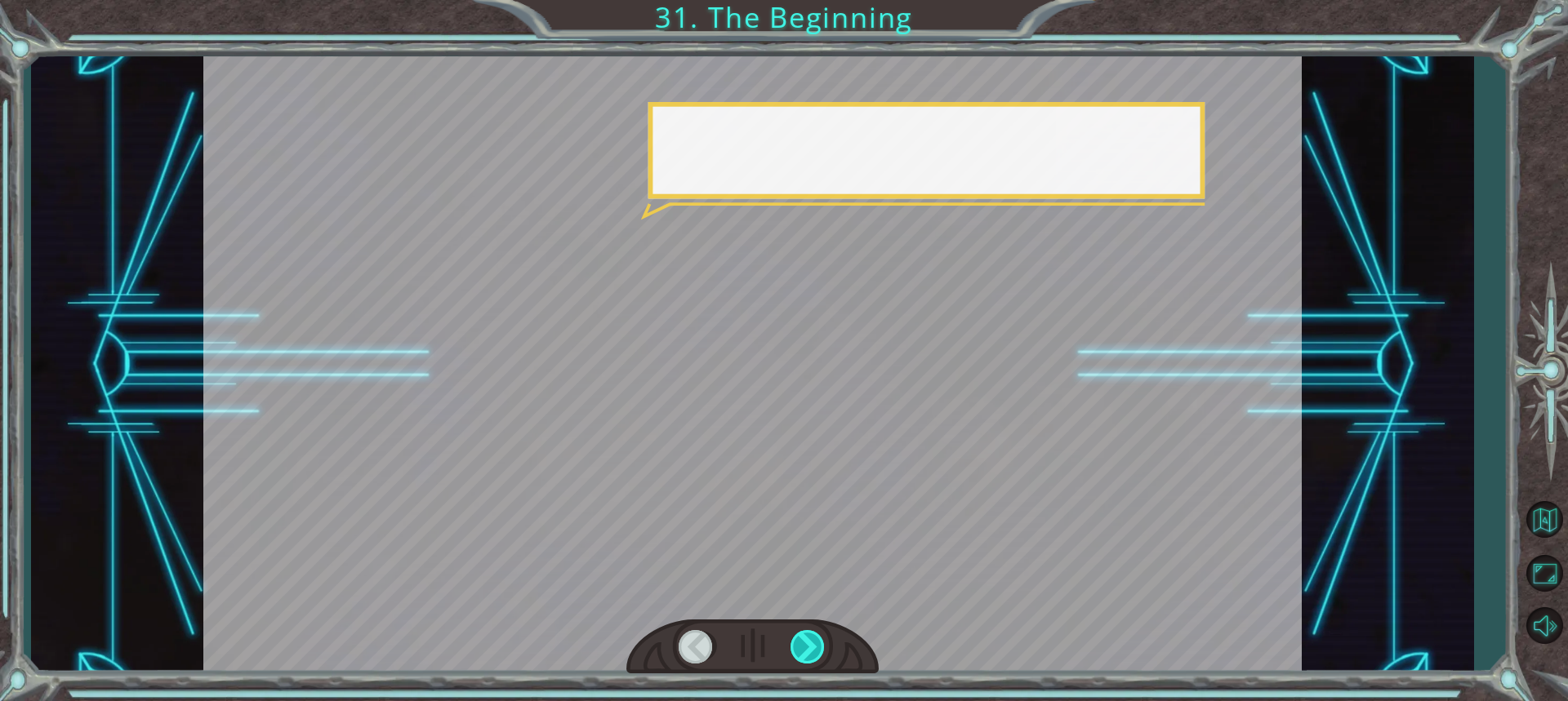
click at [811, 643] on div at bounding box center [808, 647] width 36 height 33
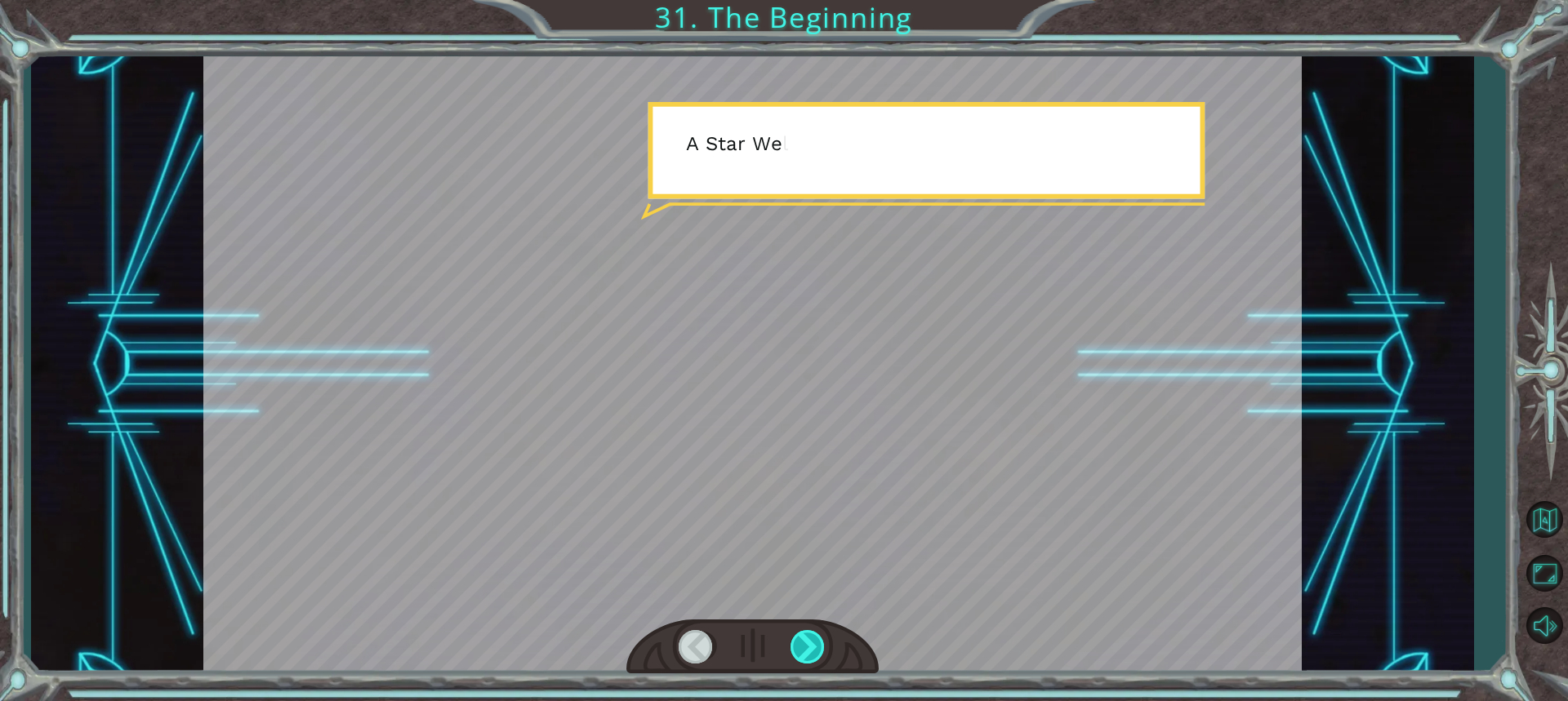
click at [811, 643] on div at bounding box center [808, 647] width 36 height 33
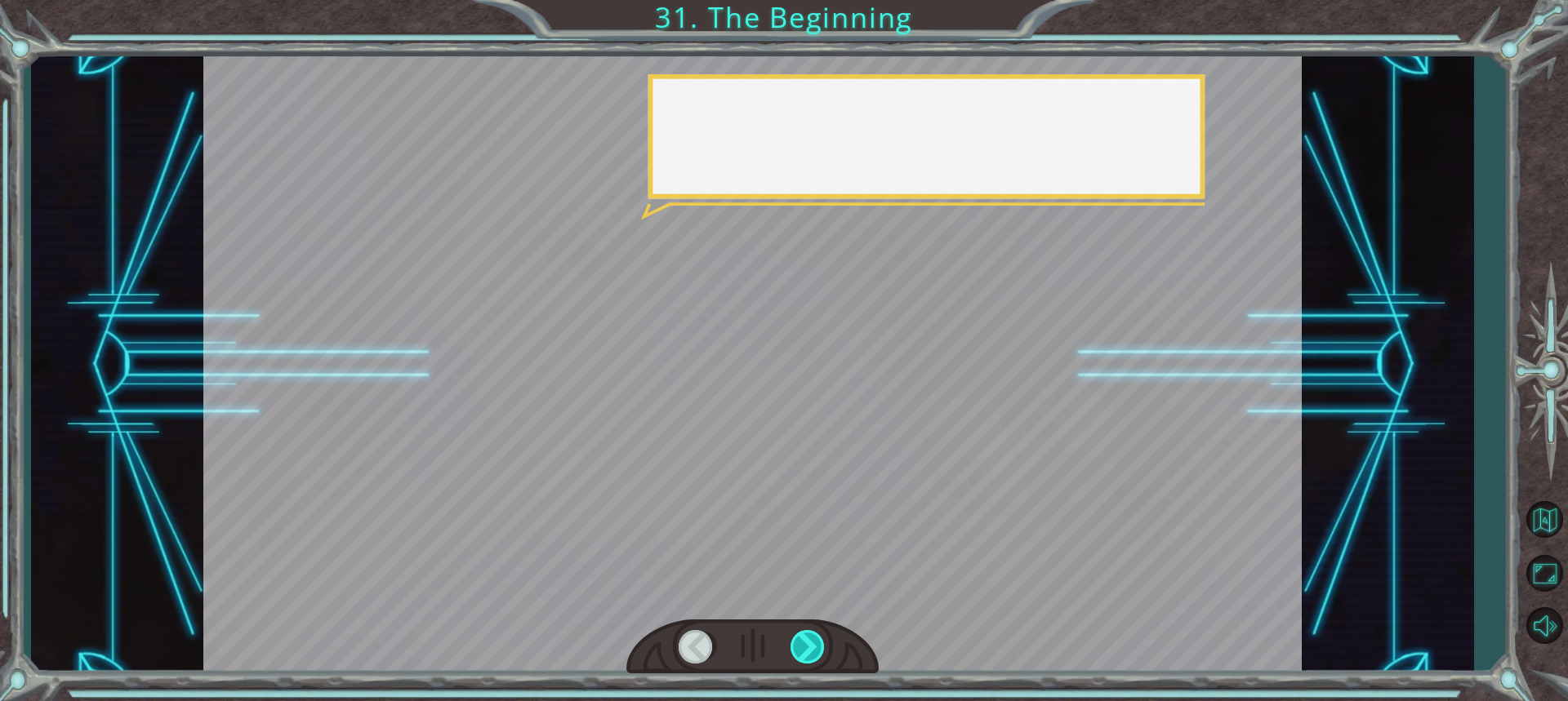
click at [811, 643] on div at bounding box center [808, 647] width 36 height 33
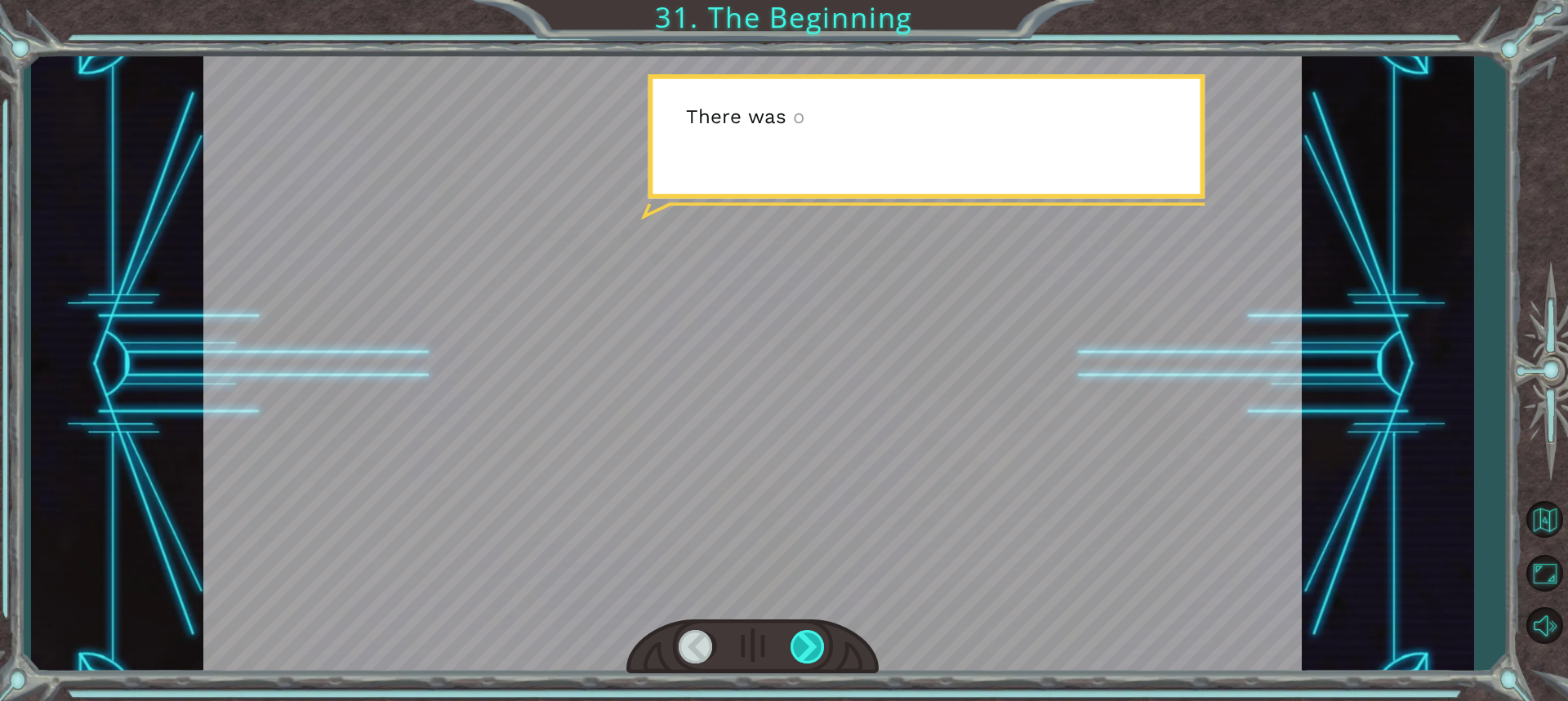
click at [811, 643] on div at bounding box center [808, 647] width 36 height 33
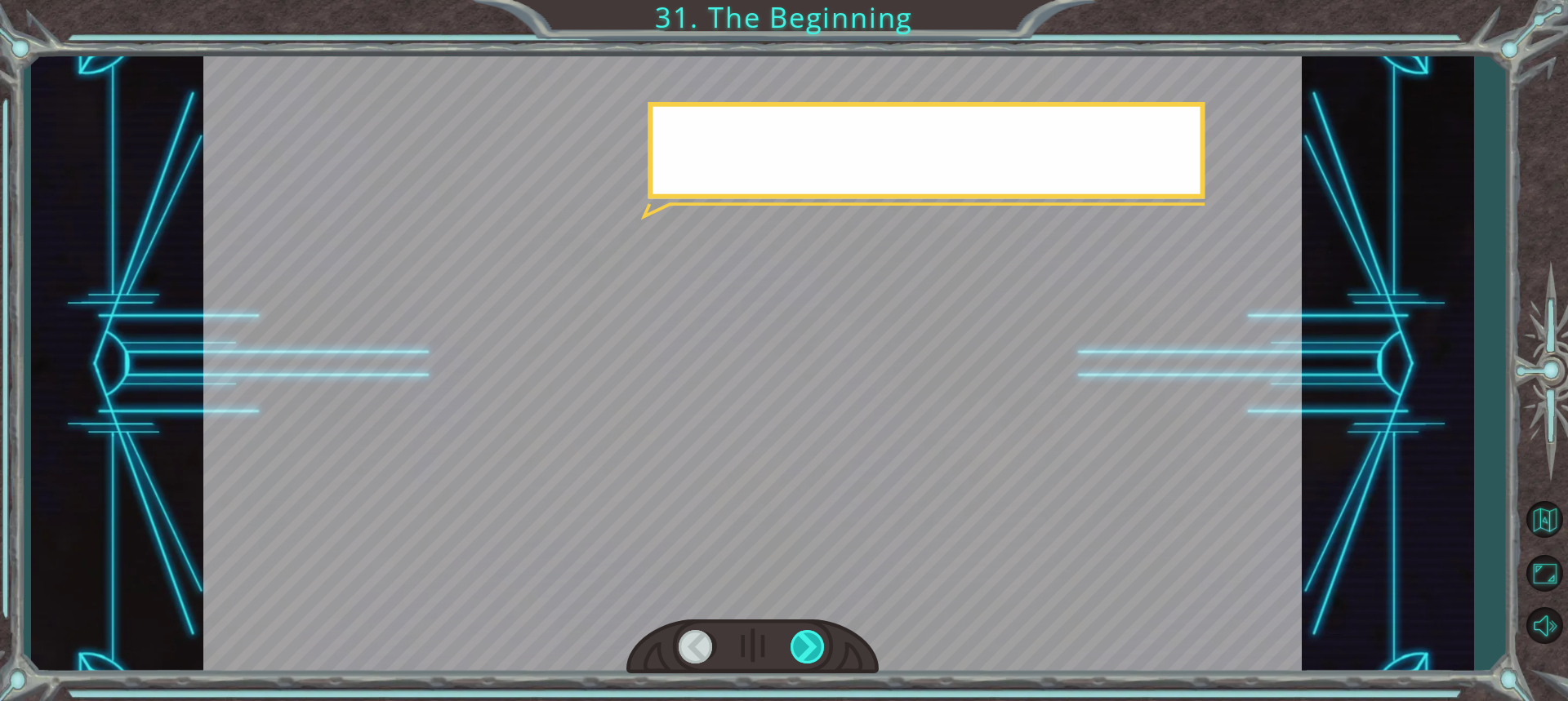
click at [811, 643] on div at bounding box center [808, 647] width 36 height 33
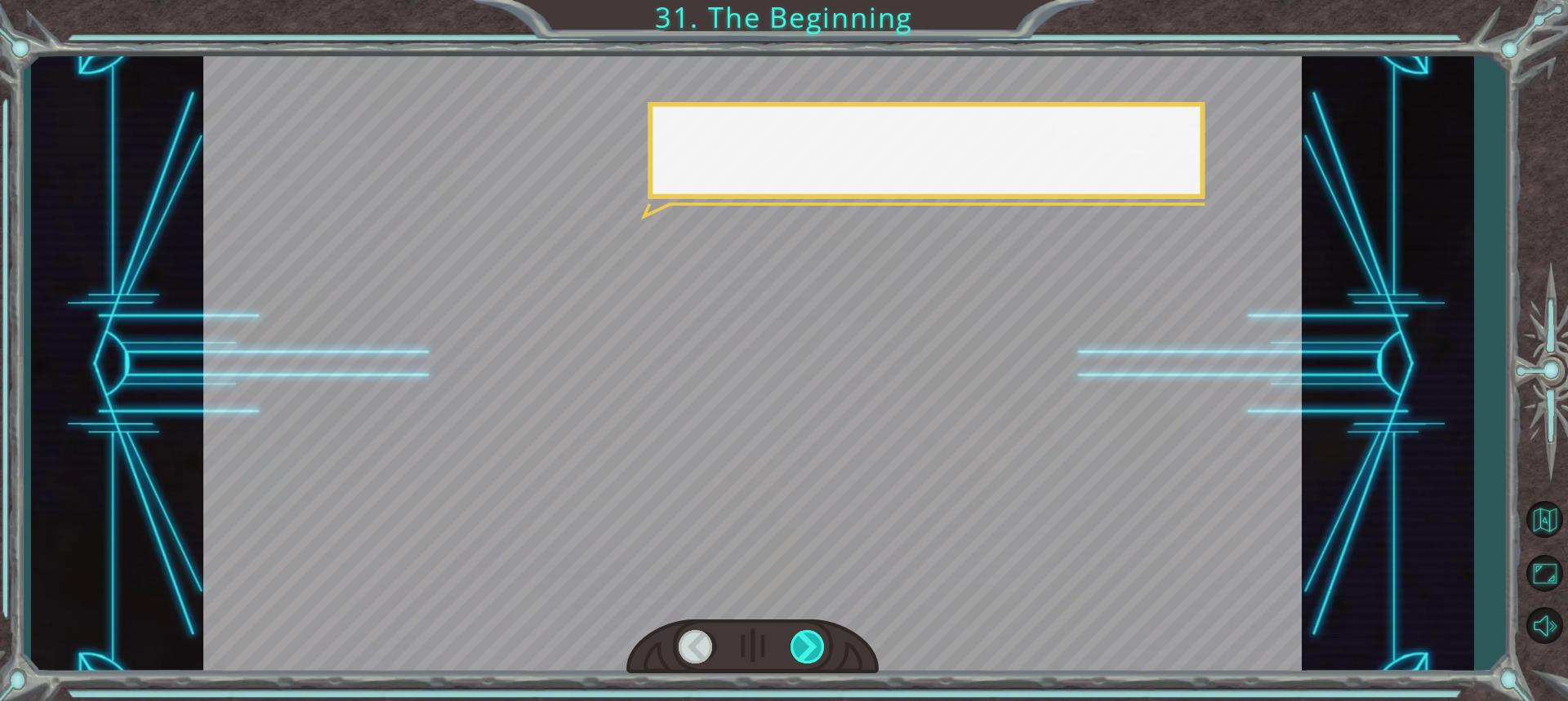
click at [811, 643] on div at bounding box center [808, 647] width 36 height 33
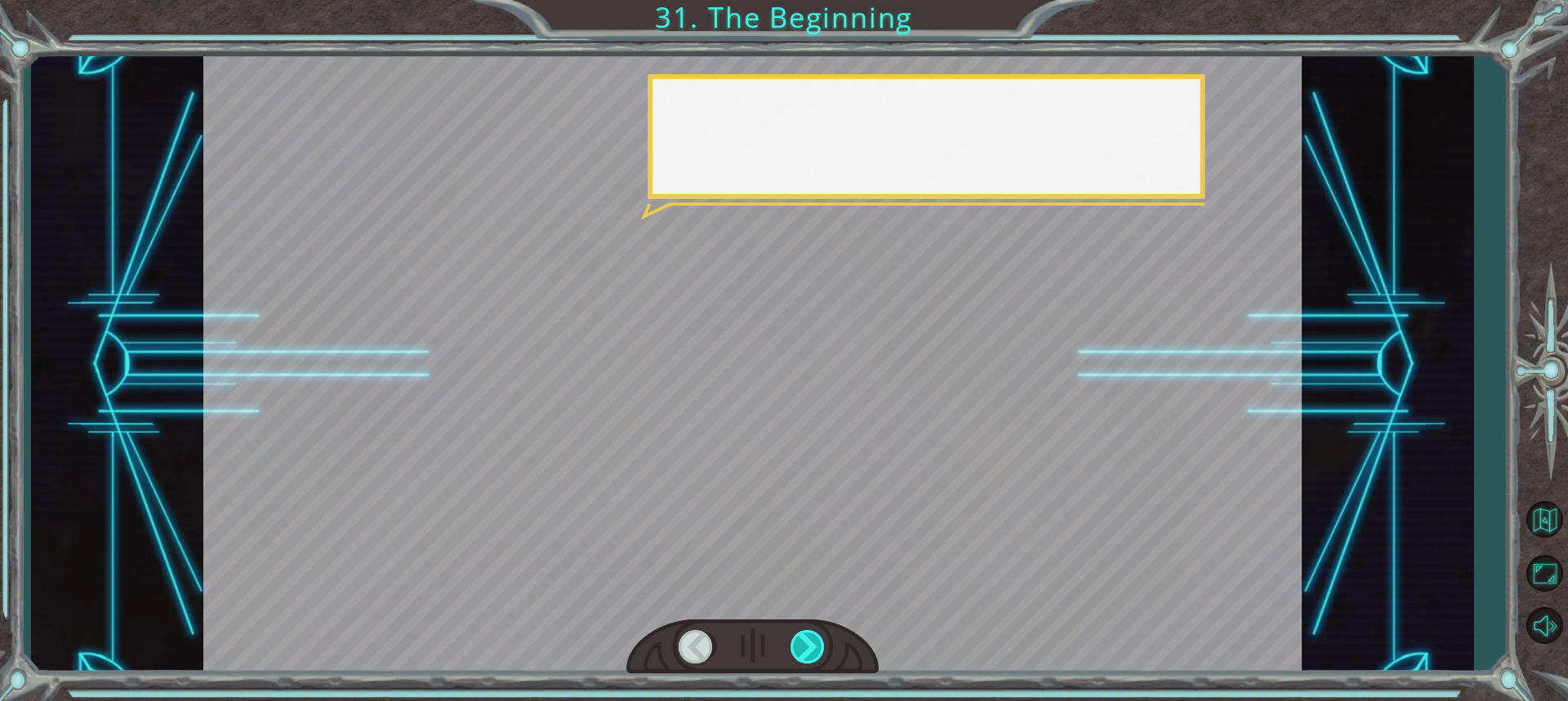
click at [811, 643] on div at bounding box center [808, 647] width 36 height 33
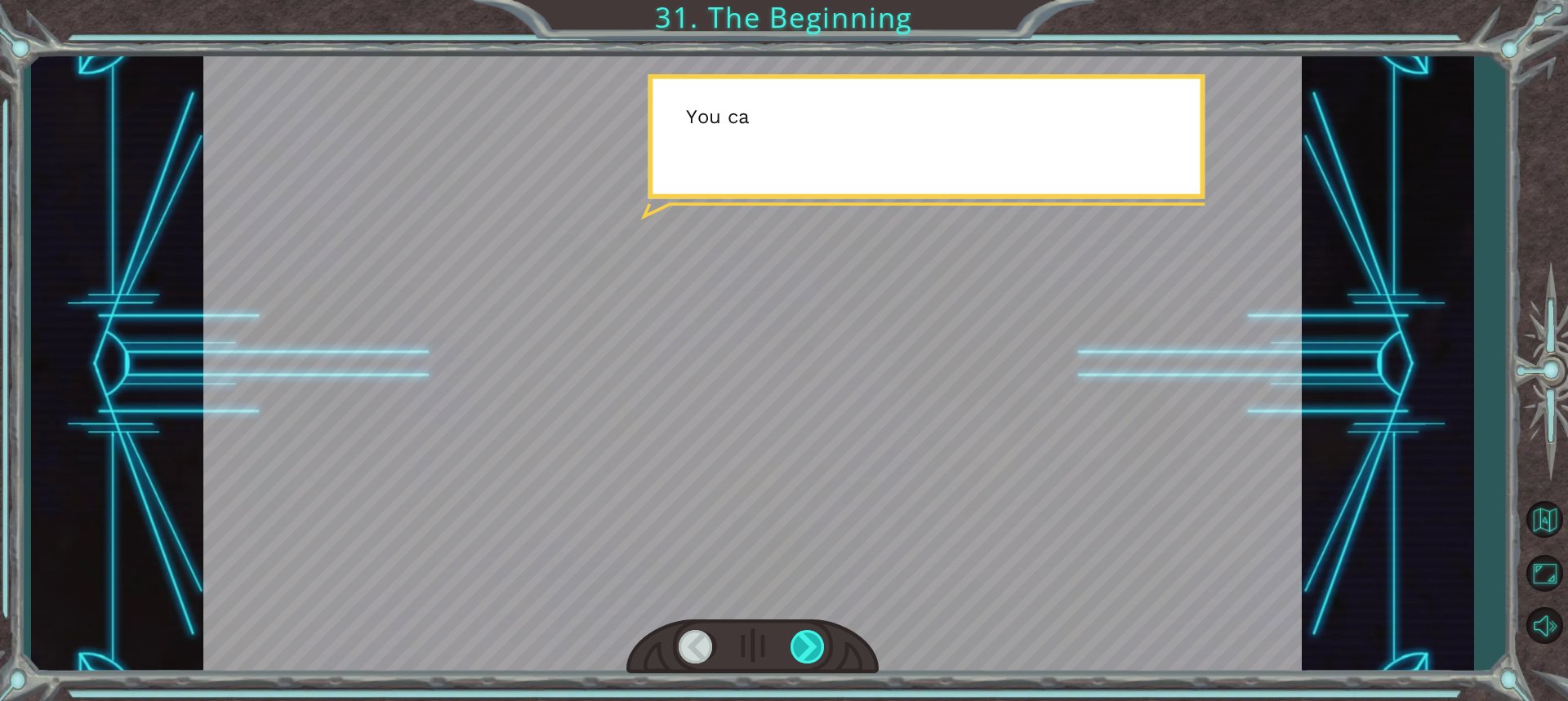
click at [811, 643] on div at bounding box center [808, 647] width 36 height 33
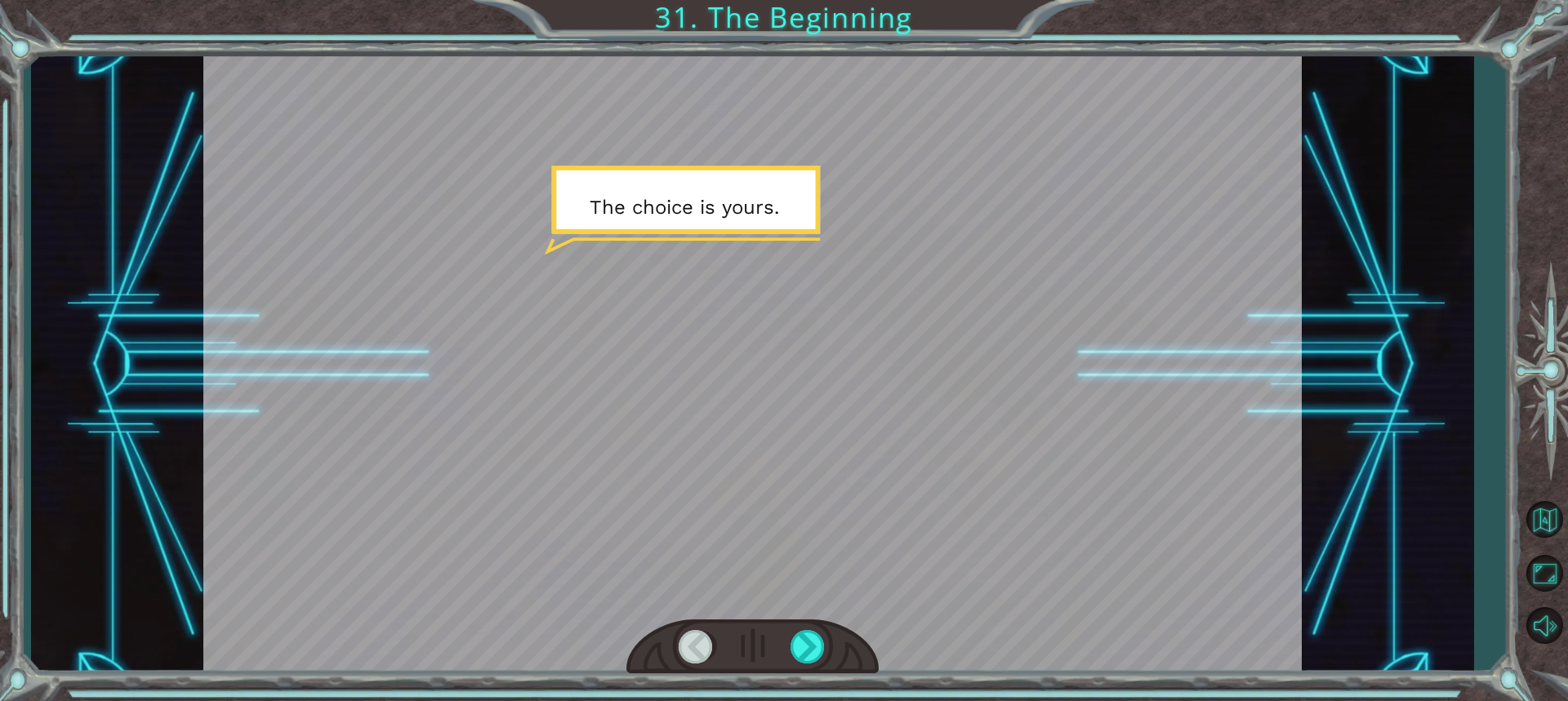
click at [702, 655] on div at bounding box center [696, 647] width 36 height 33
click at [707, 651] on div at bounding box center [696, 647] width 36 height 33
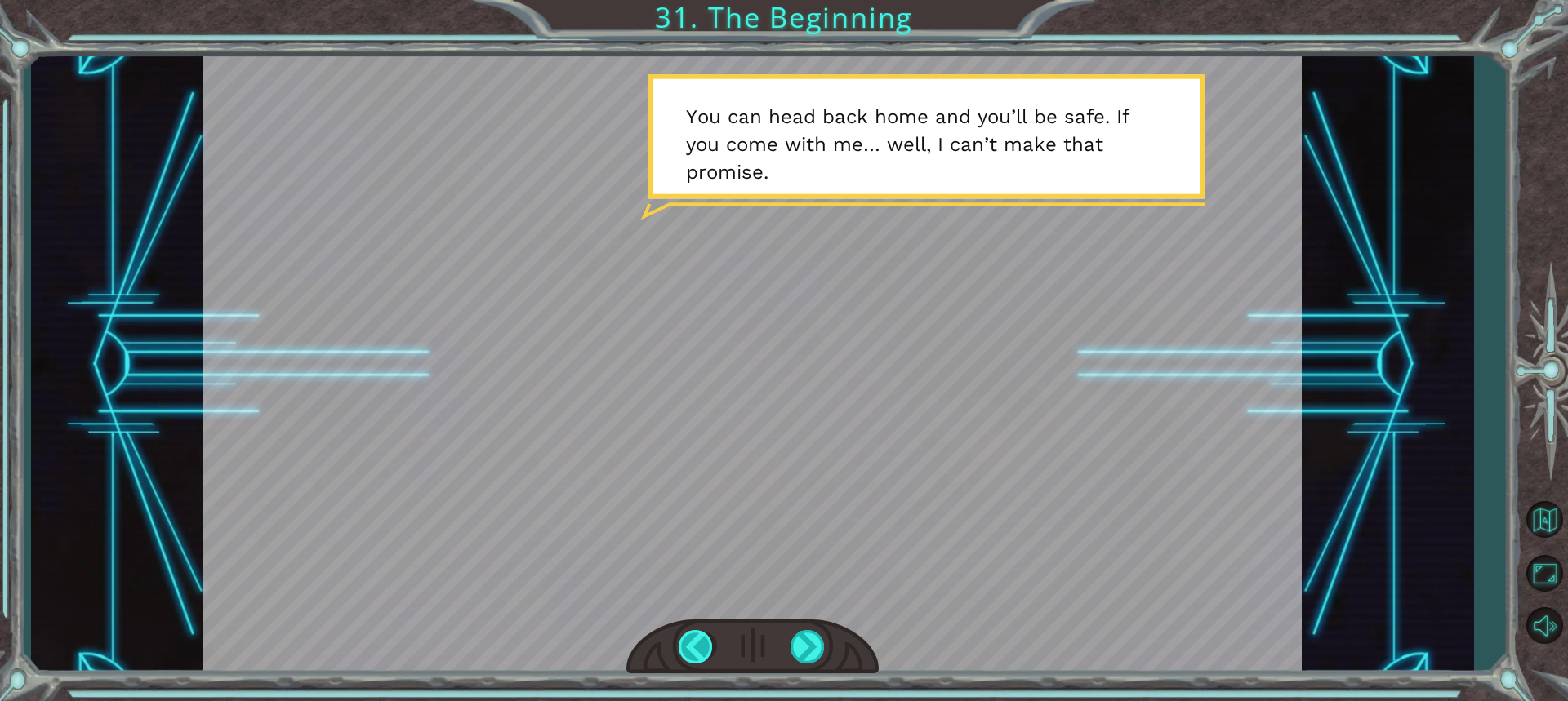
click at [707, 651] on div at bounding box center [696, 647] width 36 height 33
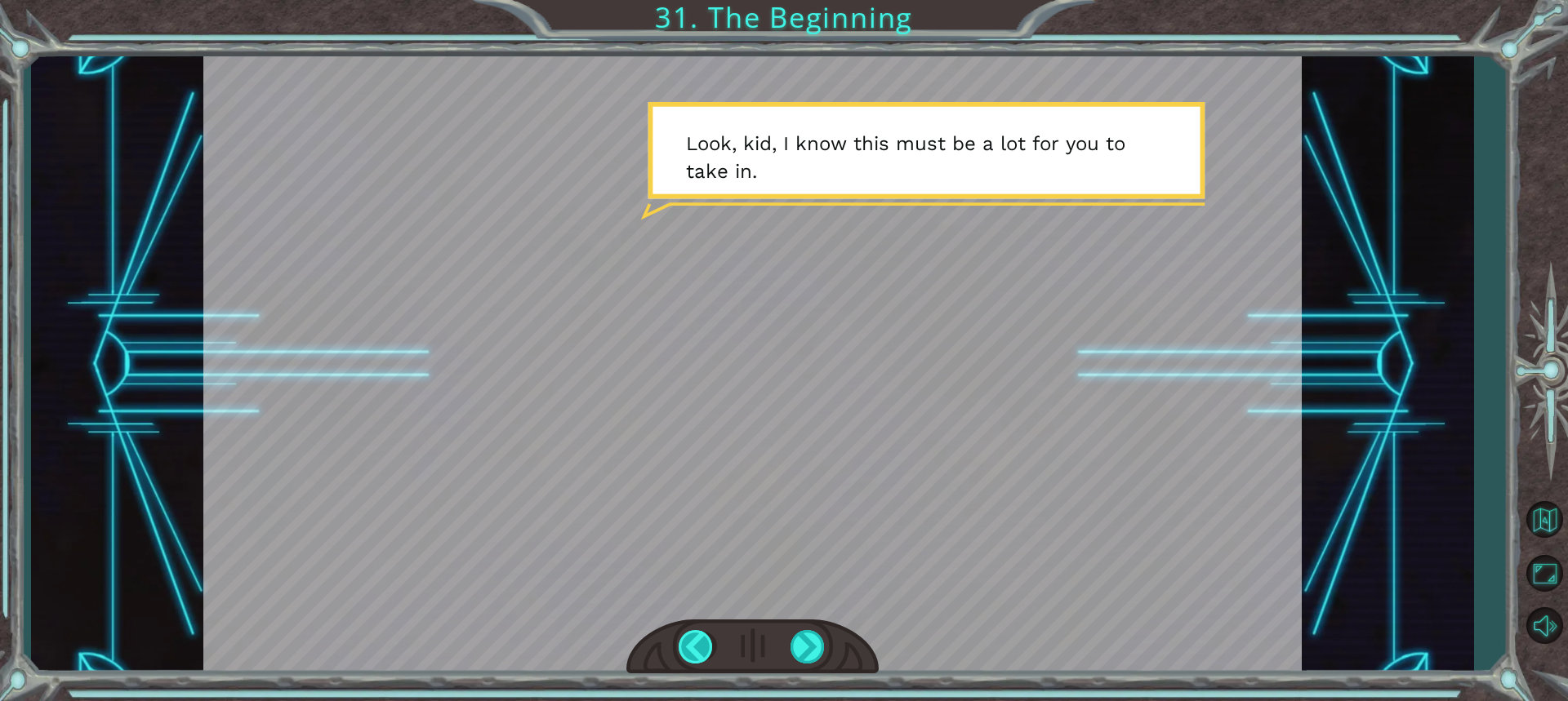
click at [707, 651] on div at bounding box center [696, 647] width 36 height 33
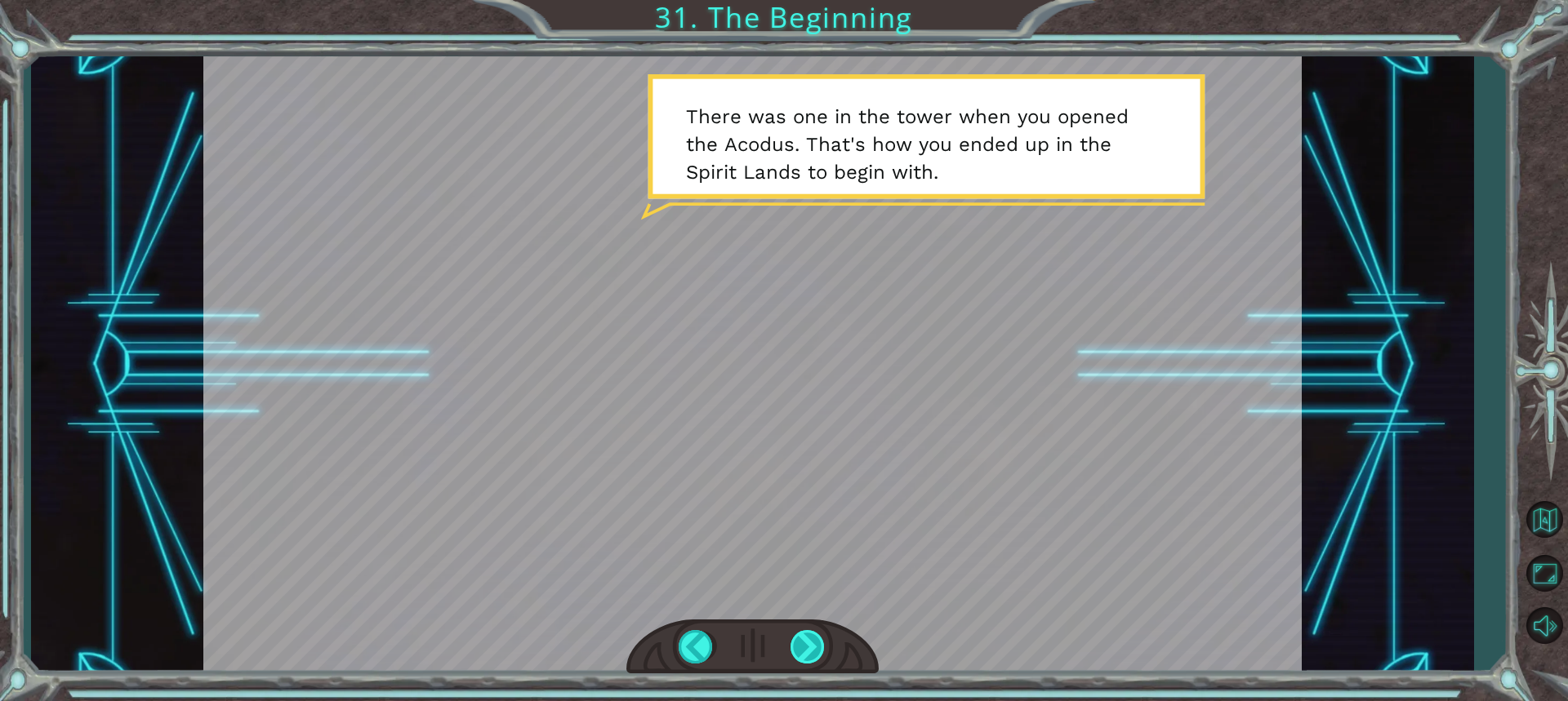
click at [807, 645] on div at bounding box center [808, 647] width 36 height 33
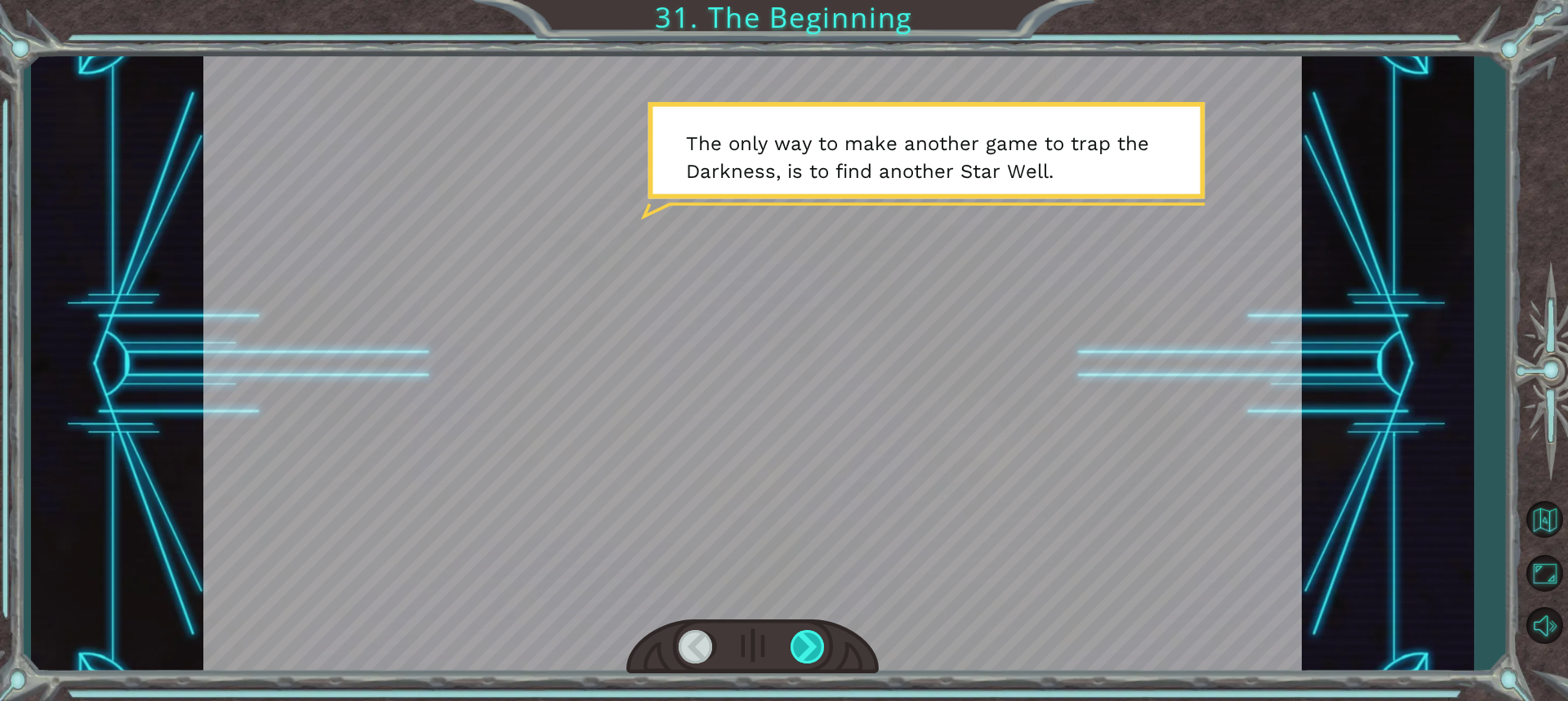
click at [818, 654] on div at bounding box center [808, 647] width 36 height 33
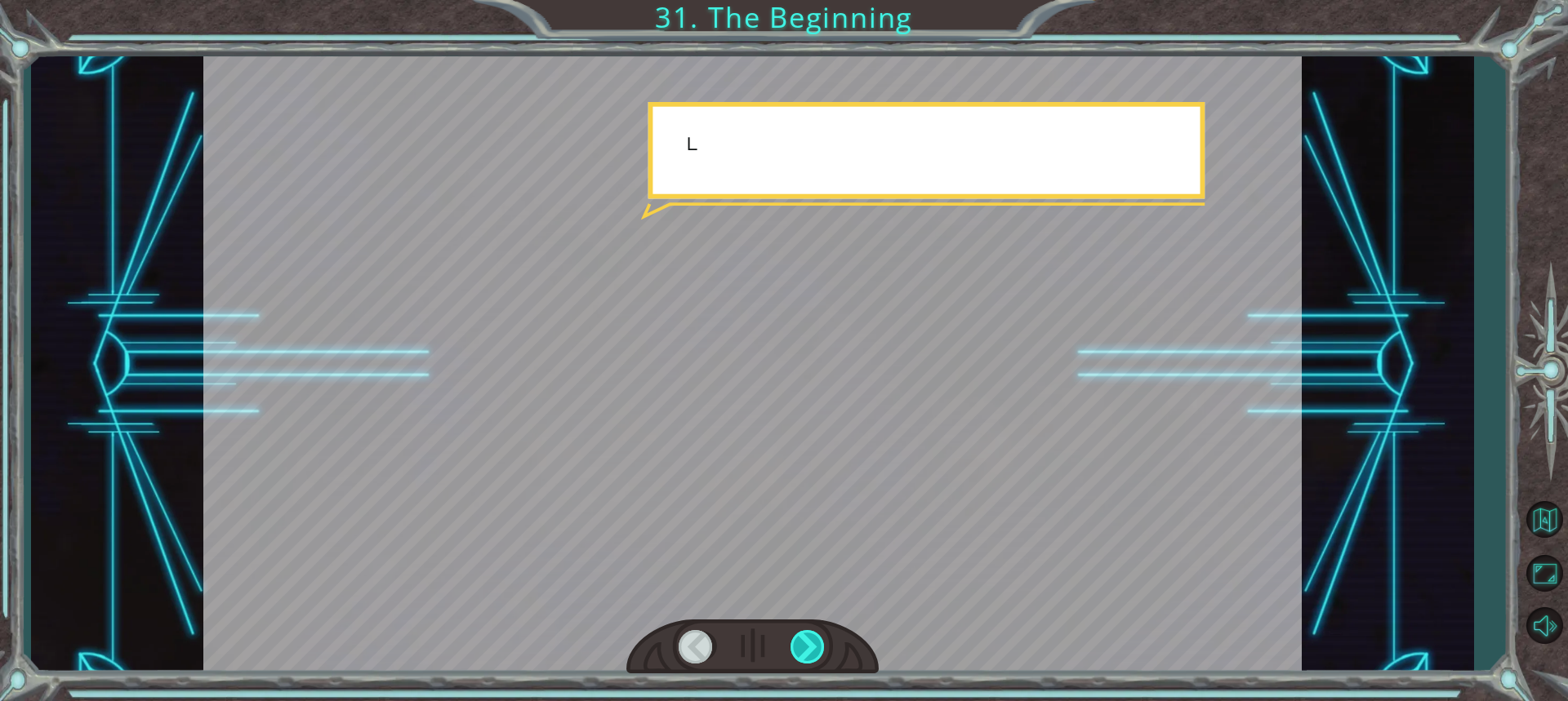
click at [818, 654] on div at bounding box center [808, 647] width 36 height 33
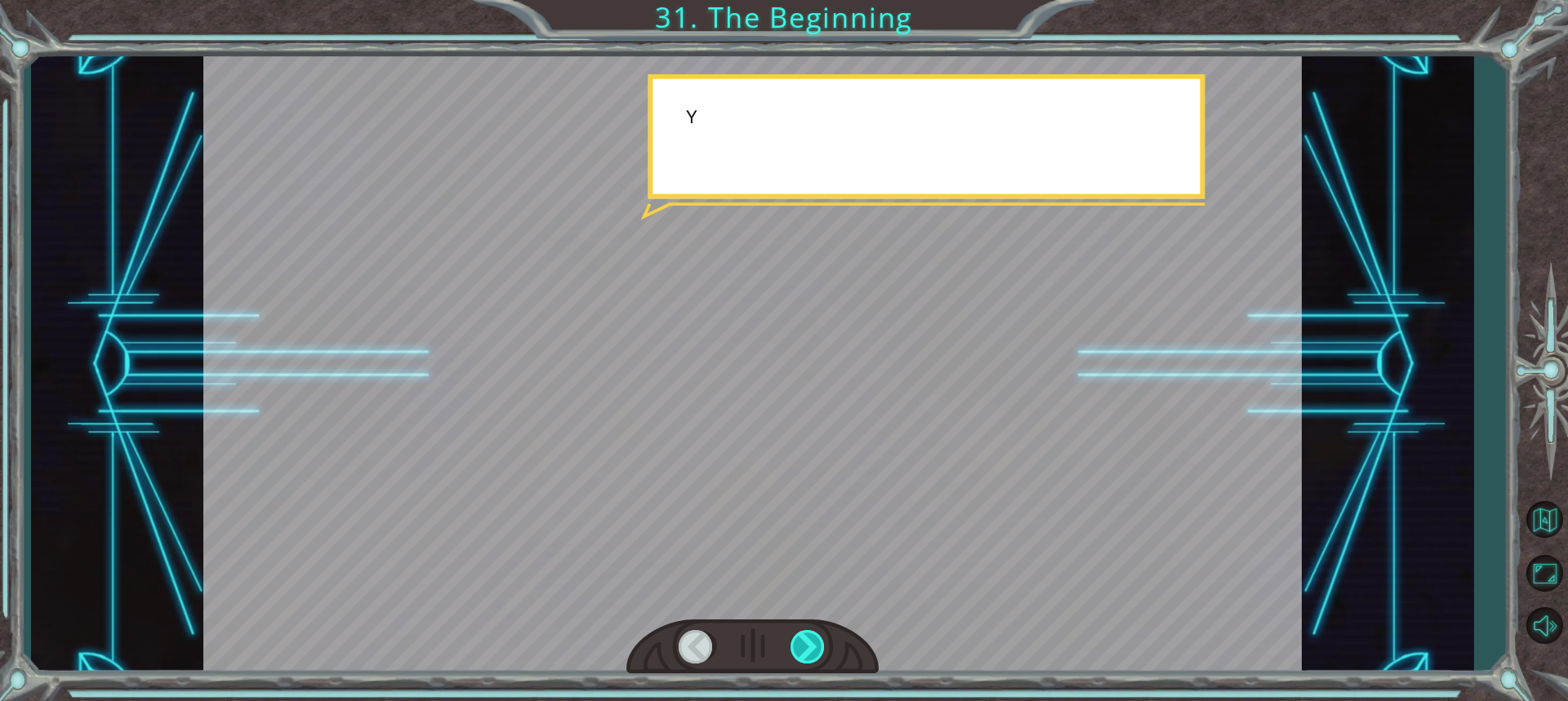
click at [818, 654] on div at bounding box center [808, 647] width 36 height 33
click at [818, 653] on div at bounding box center [808, 647] width 36 height 33
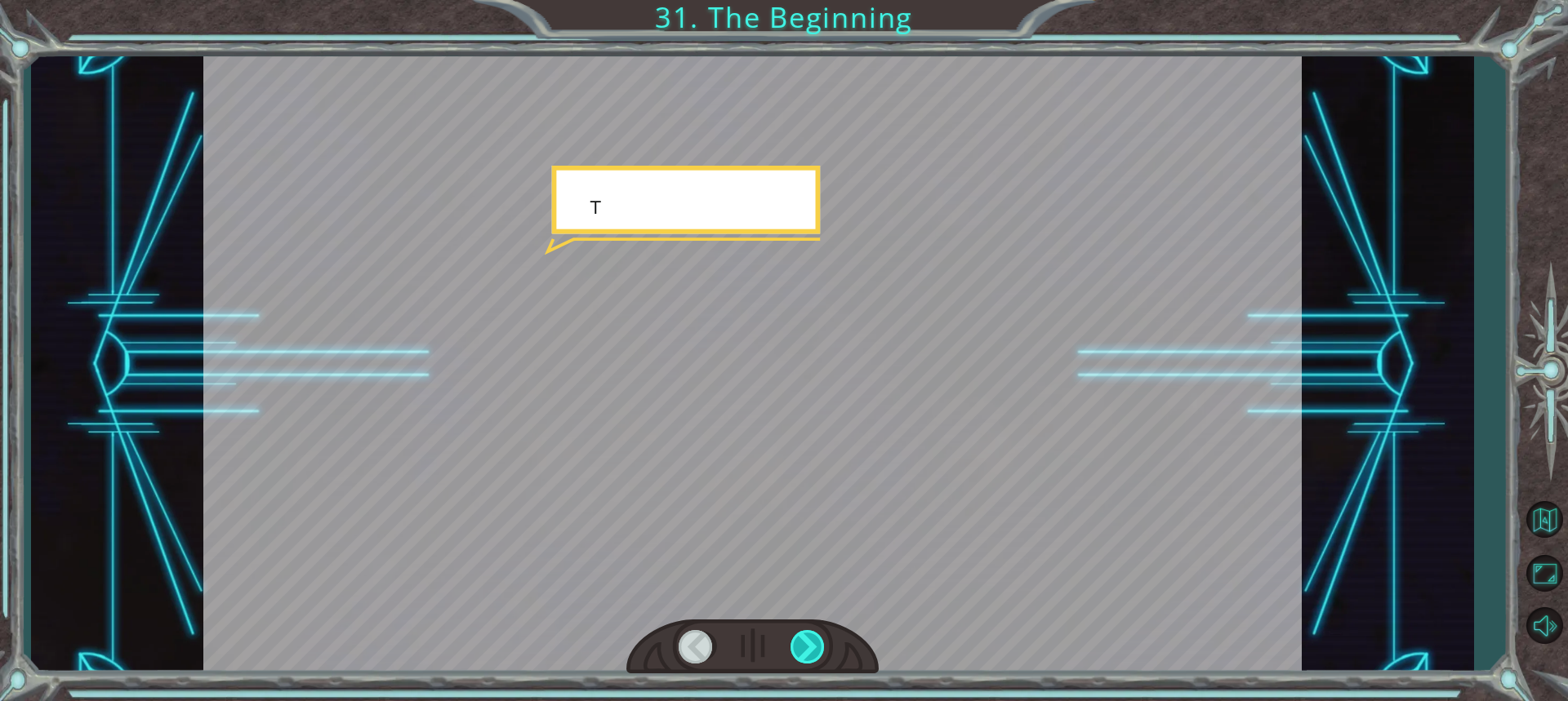
click at [818, 653] on div at bounding box center [808, 647] width 36 height 33
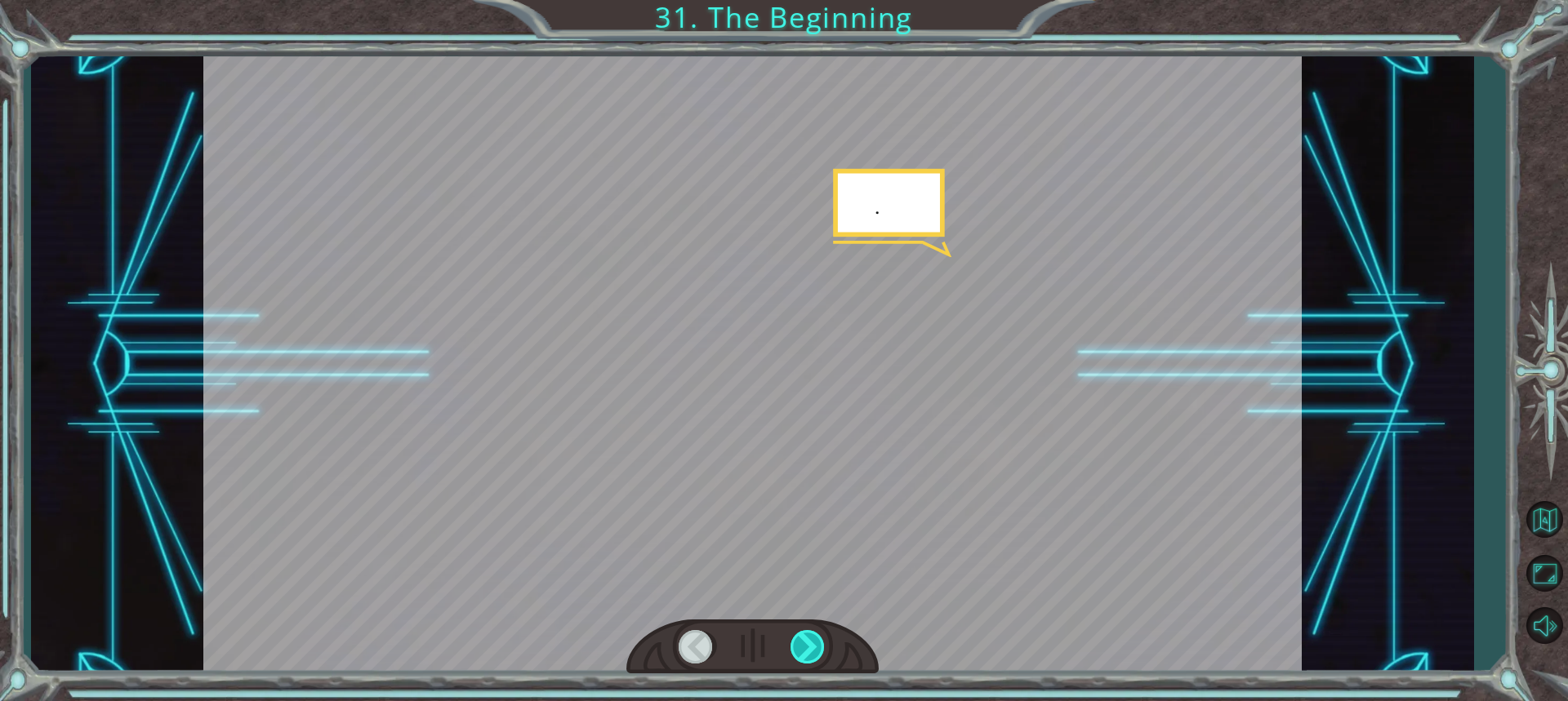
click at [818, 653] on div at bounding box center [808, 647] width 36 height 33
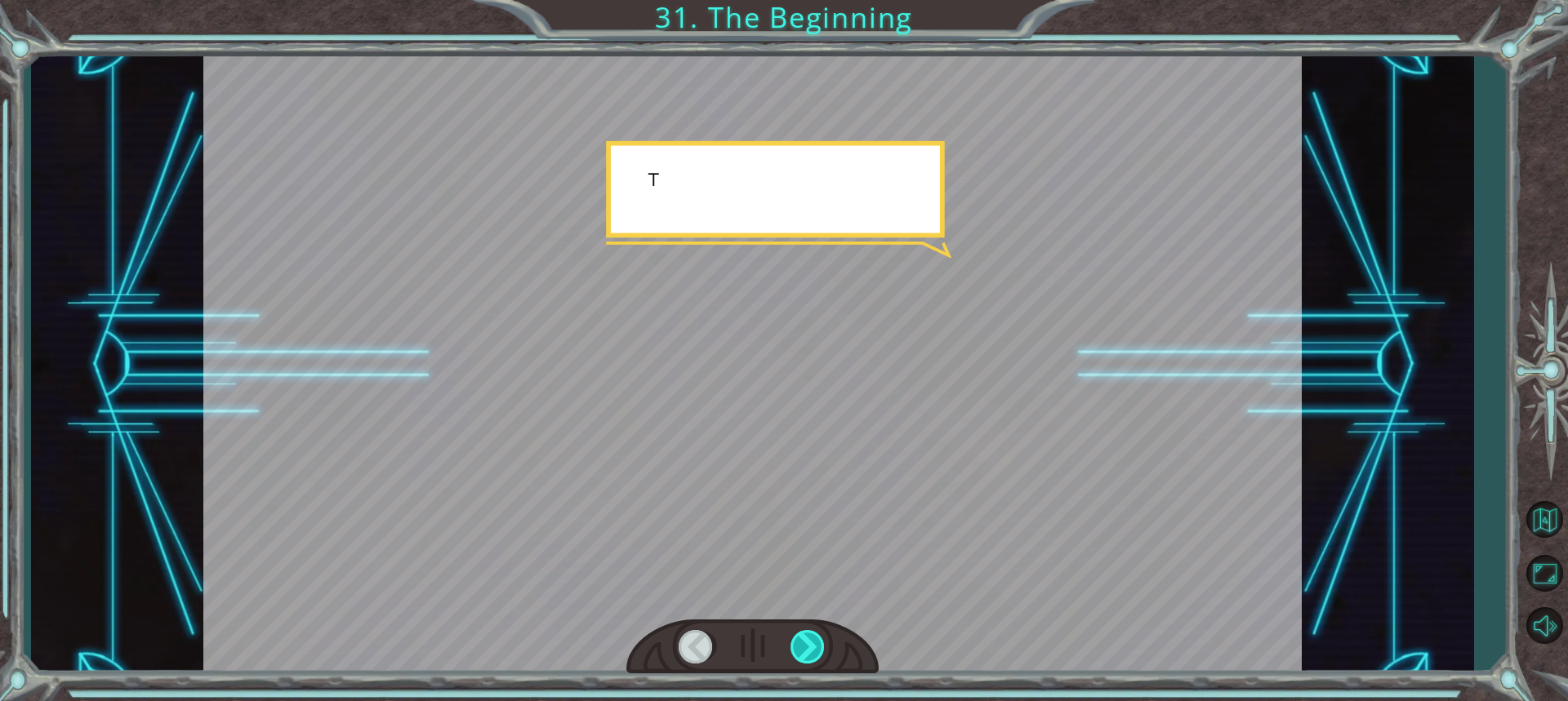
click at [818, 653] on div at bounding box center [808, 647] width 36 height 33
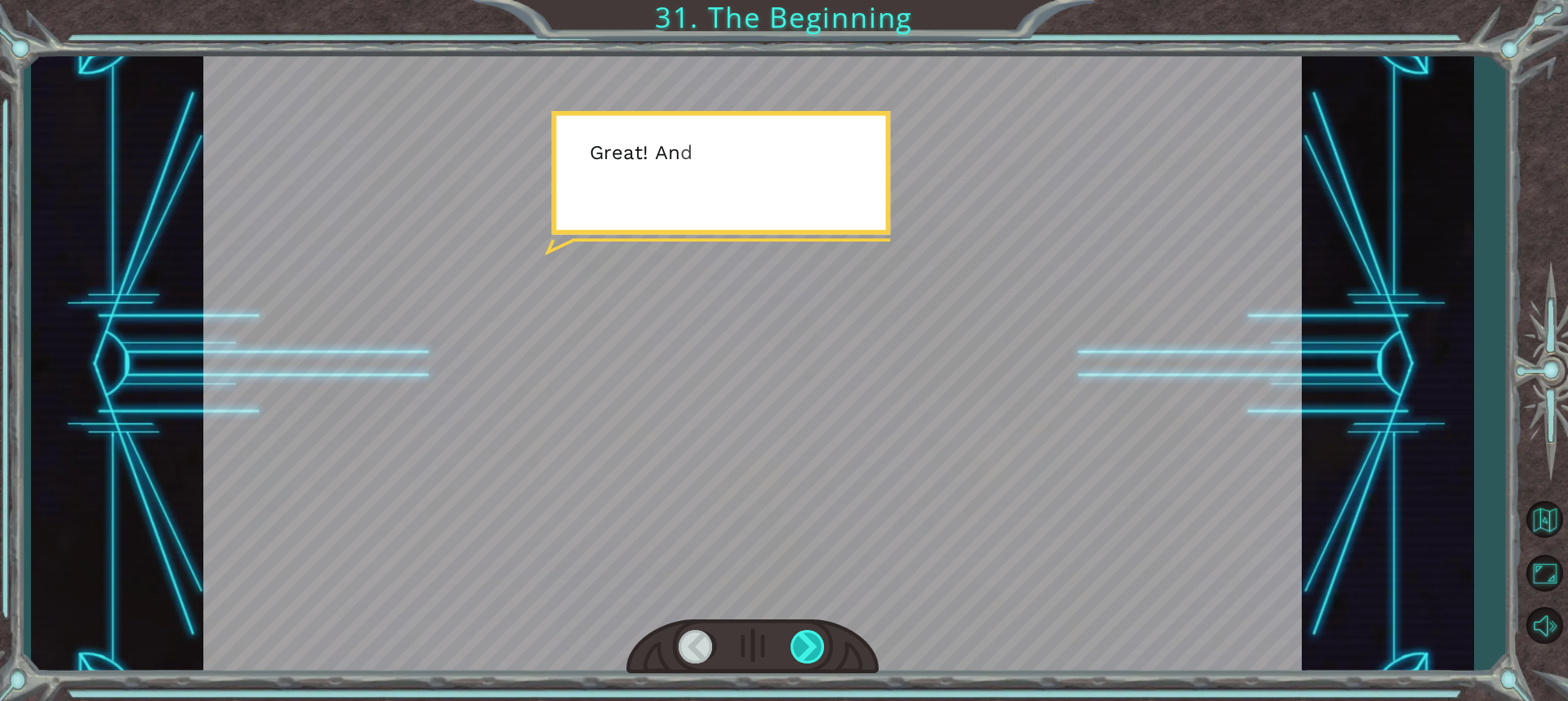
click at [818, 653] on div at bounding box center [808, 647] width 36 height 33
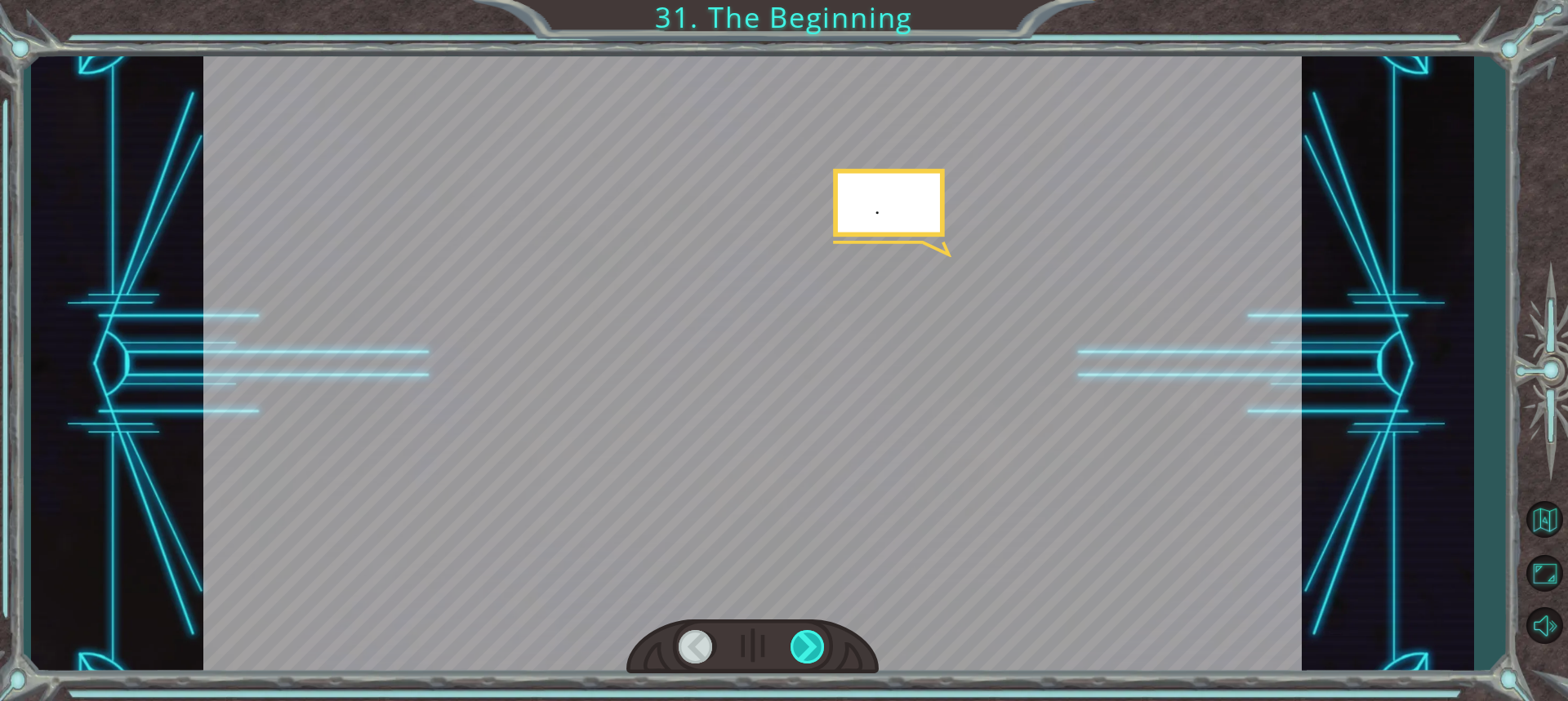
click at [822, 650] on div at bounding box center [808, 647] width 36 height 33
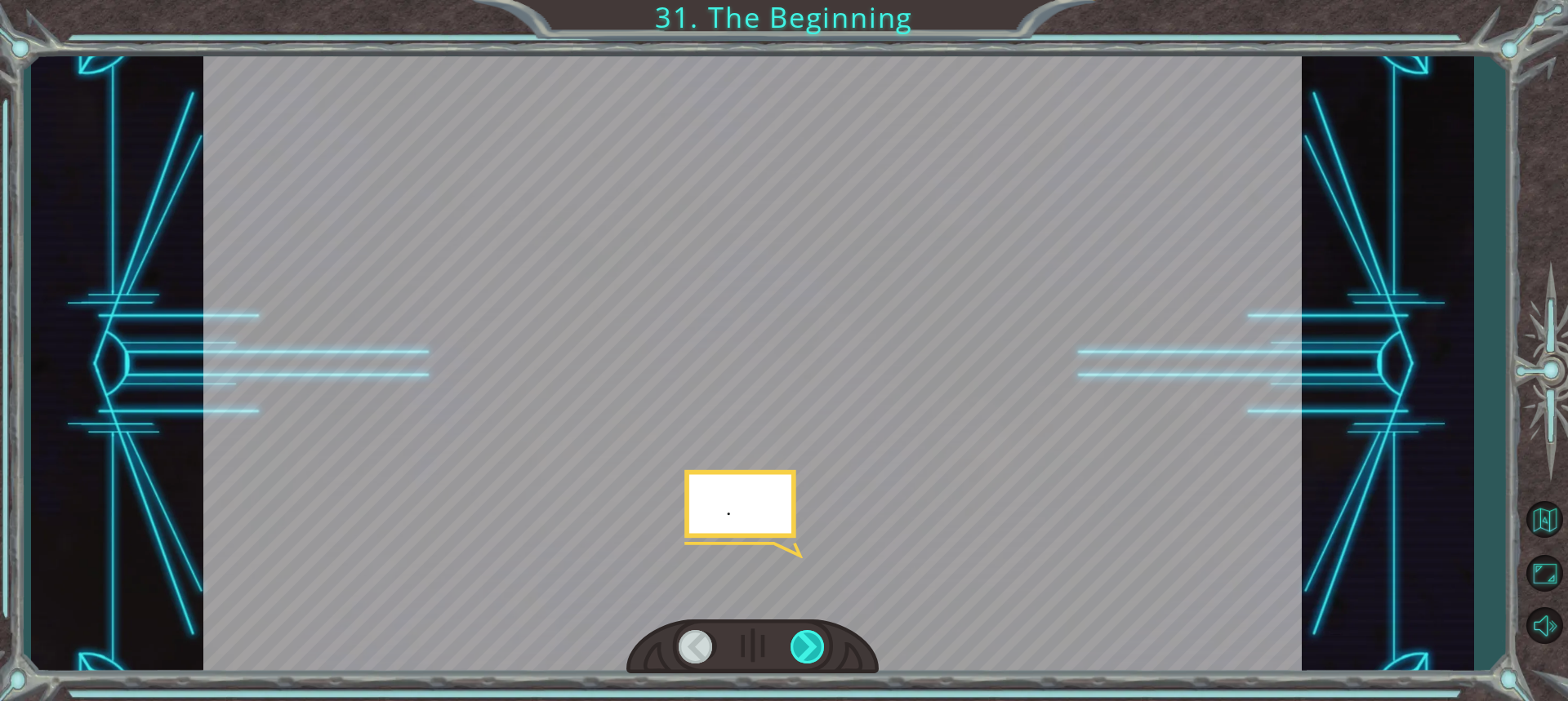
drag, startPoint x: 822, startPoint y: 650, endPoint x: 776, endPoint y: 669, distance: 49.8
click at [817, 654] on div at bounding box center [808, 647] width 36 height 33
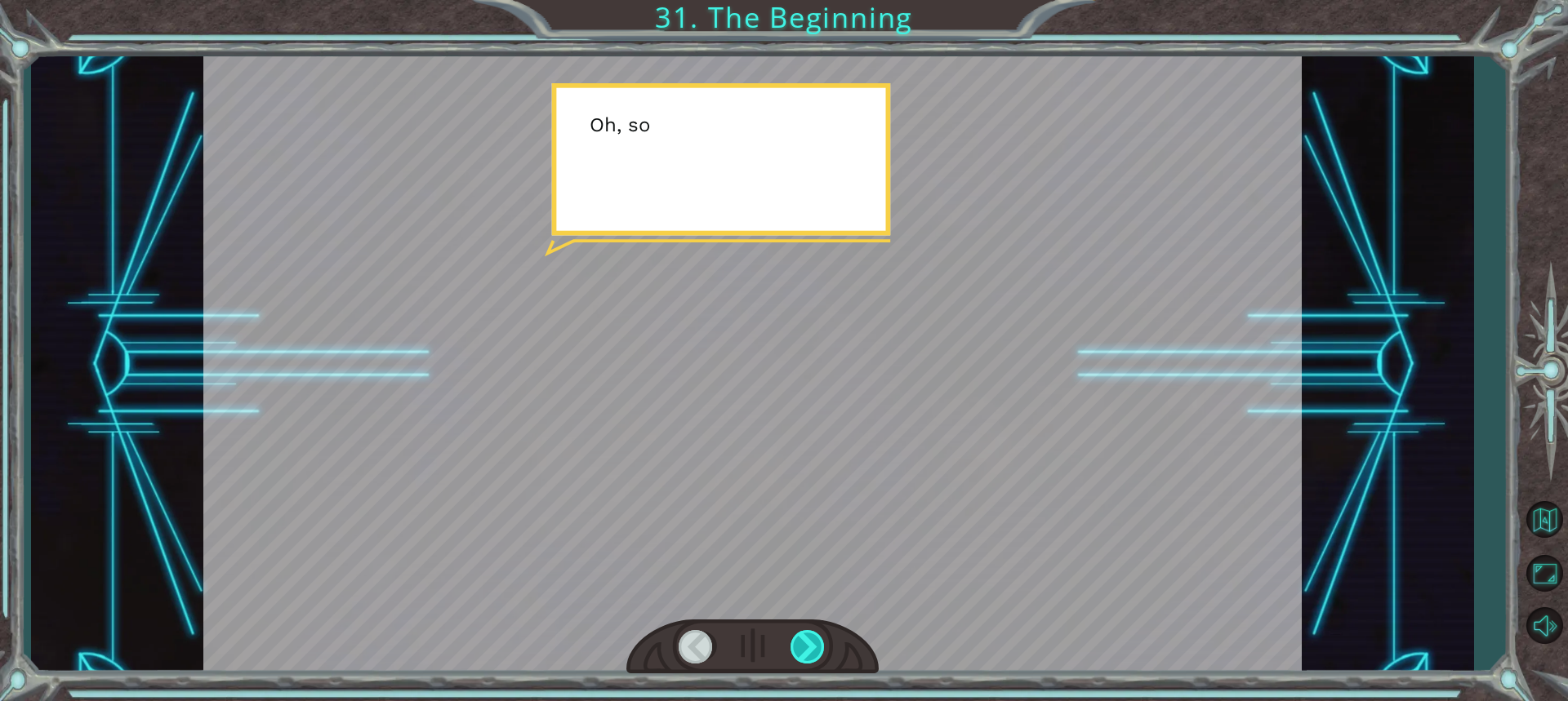
click at [813, 650] on div at bounding box center [808, 647] width 36 height 33
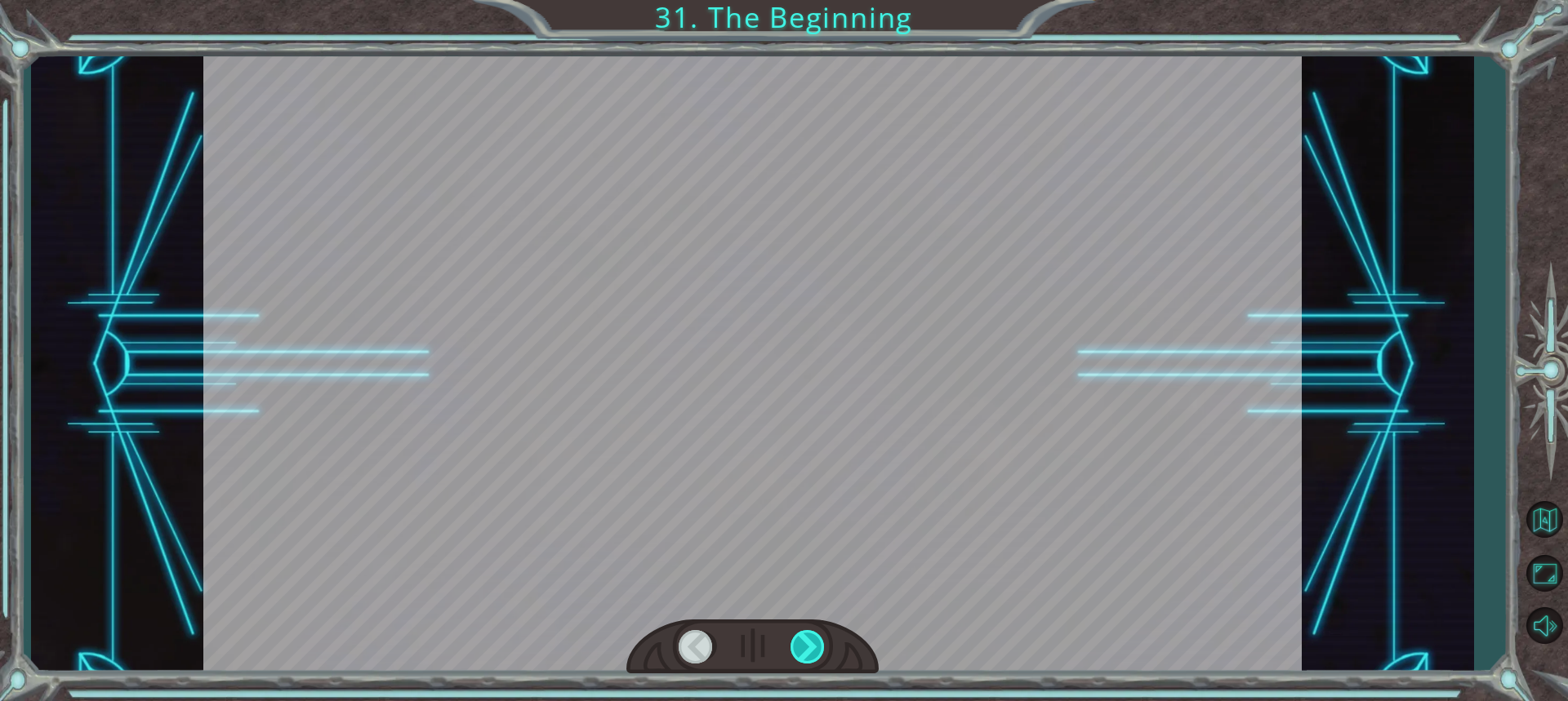
click at [813, 650] on div at bounding box center [808, 647] width 36 height 33
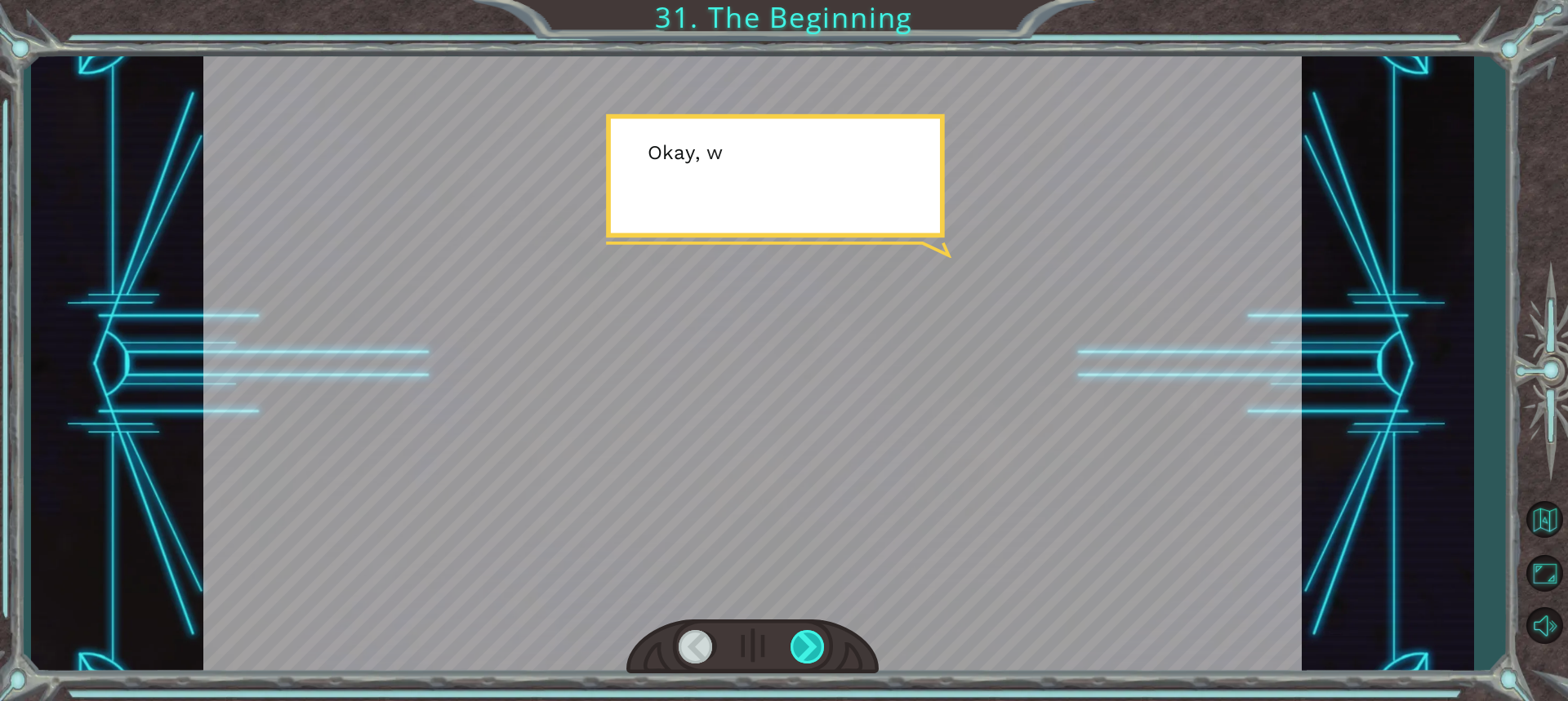
click at [813, 650] on div at bounding box center [808, 647] width 36 height 33
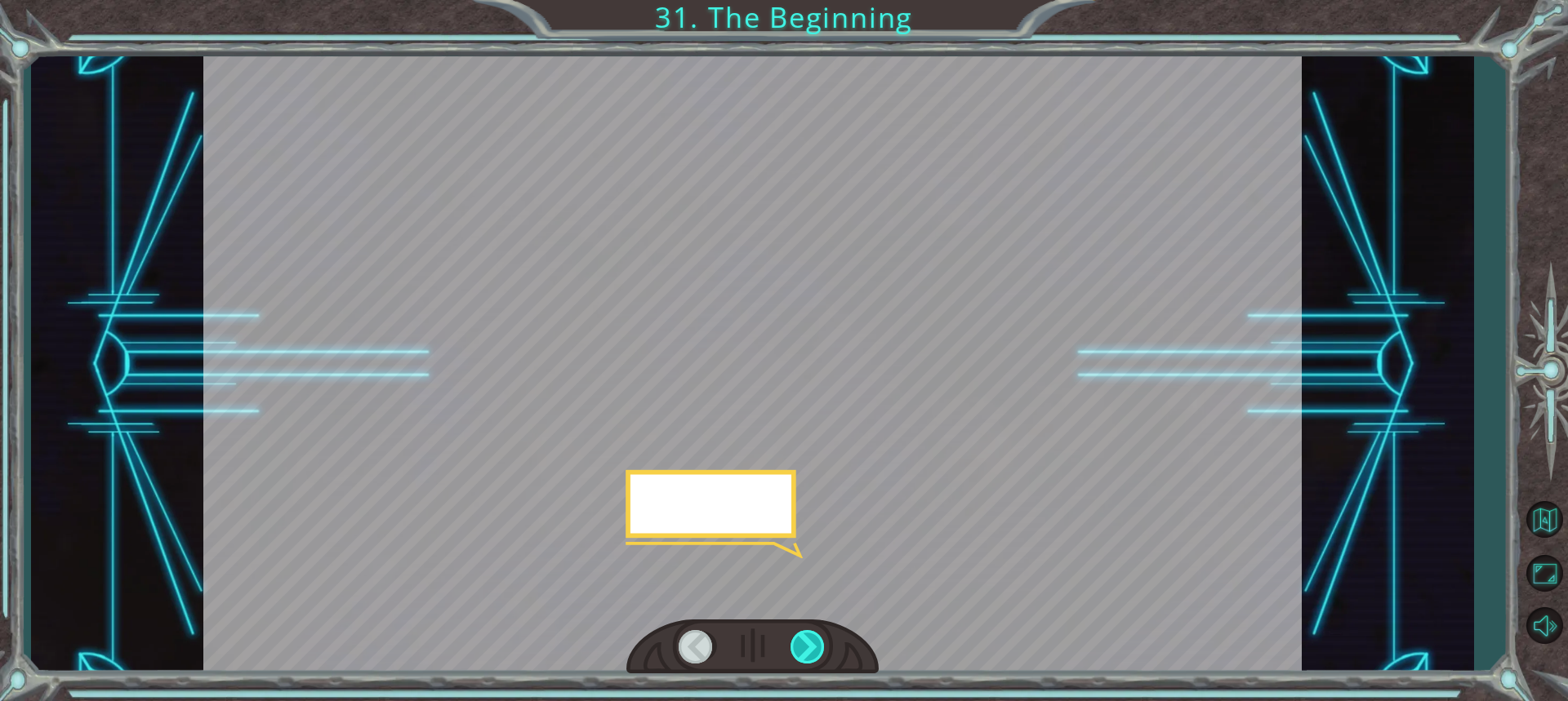
click at [813, 650] on div at bounding box center [808, 647] width 36 height 33
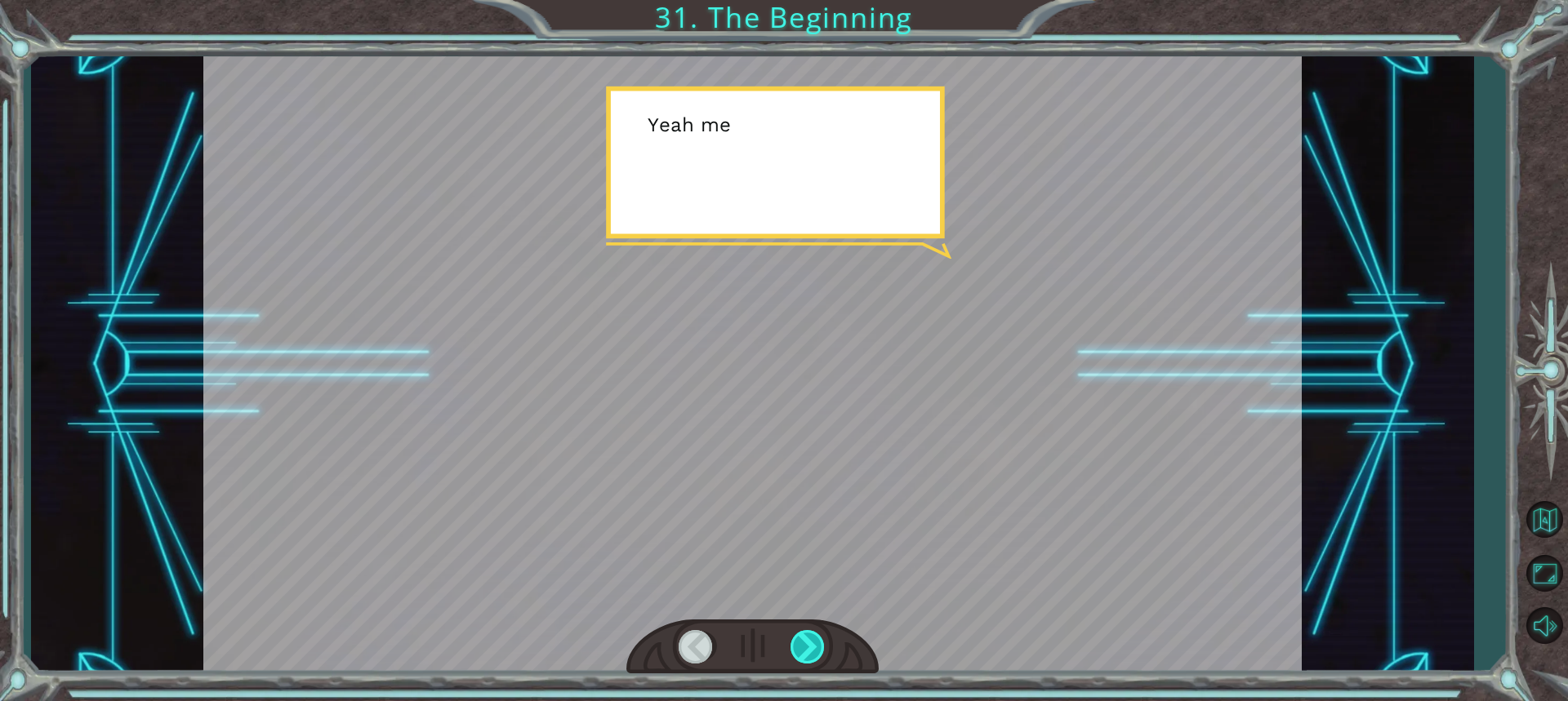
click at [813, 650] on div at bounding box center [808, 647] width 36 height 33
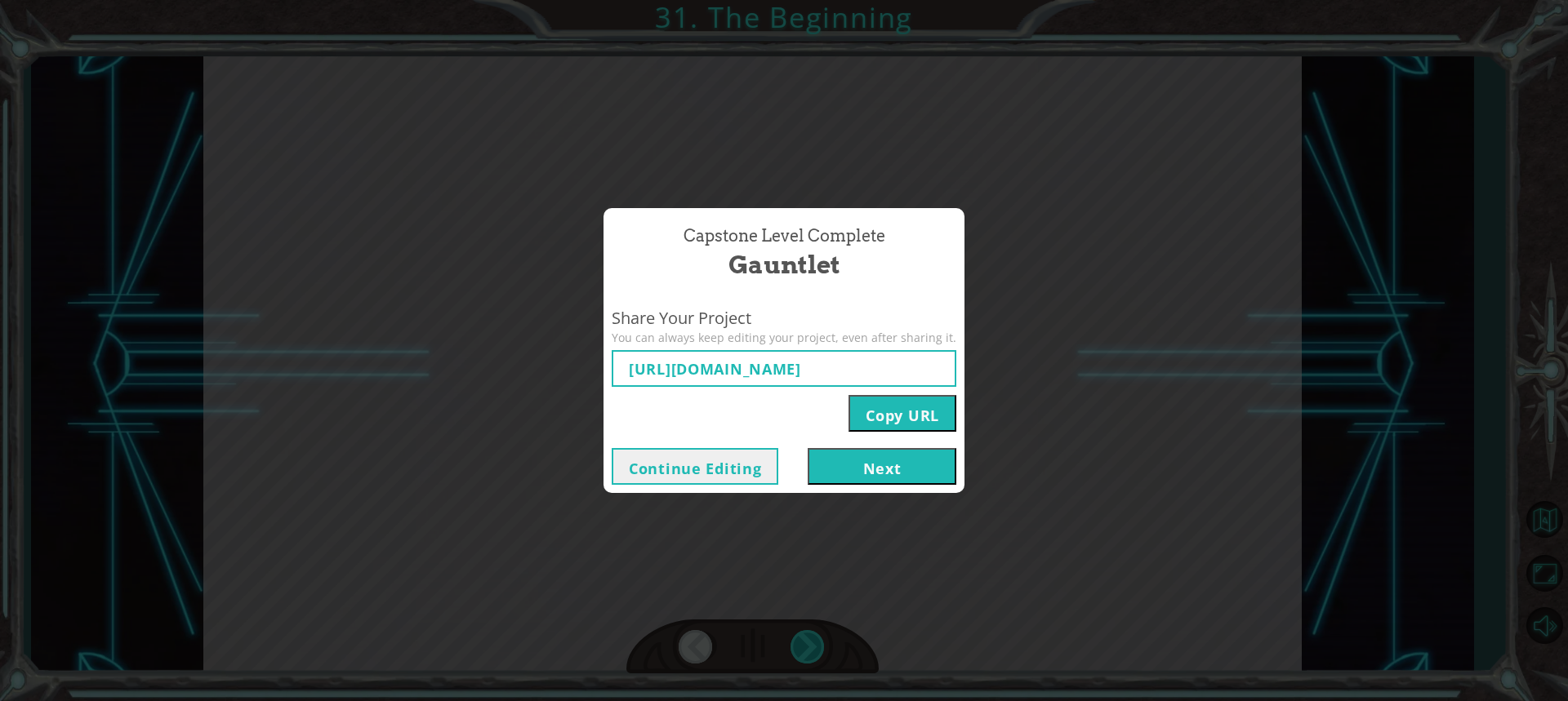
click at [813, 650] on div "Capstone Level Complete Gauntlet Share Your Project You can always keep editing…" at bounding box center [784, 350] width 1568 height 701
type input "https://www.ozaria.com/play/game-dev-level/1fhcapstoneb/68af591514b065a21778b1e…"
click at [857, 469] on button "Next" at bounding box center [882, 466] width 148 height 36
